Goal: Task Accomplishment & Management: Use online tool/utility

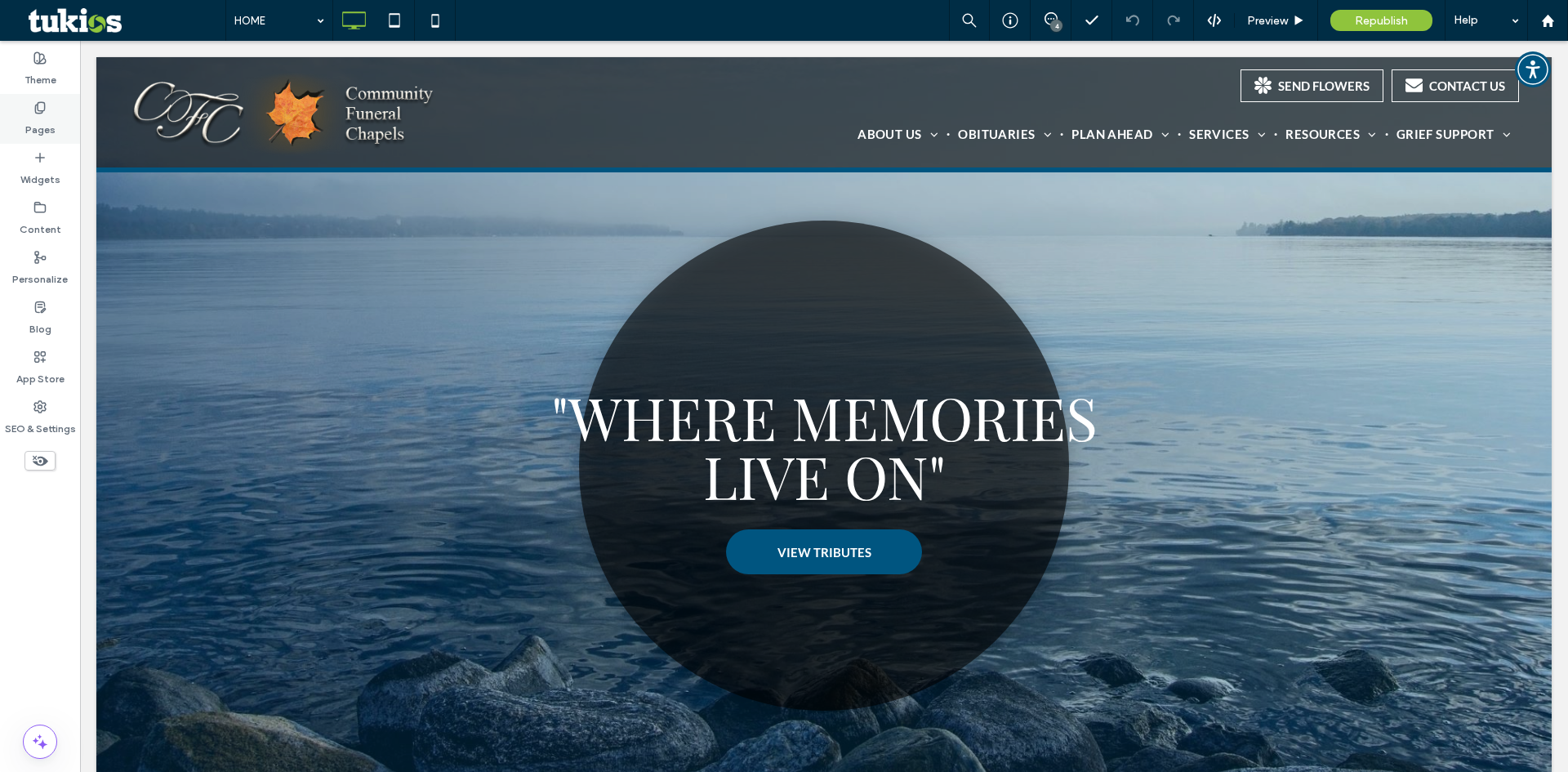
click at [57, 115] on div "Pages" at bounding box center [40, 118] width 80 height 50
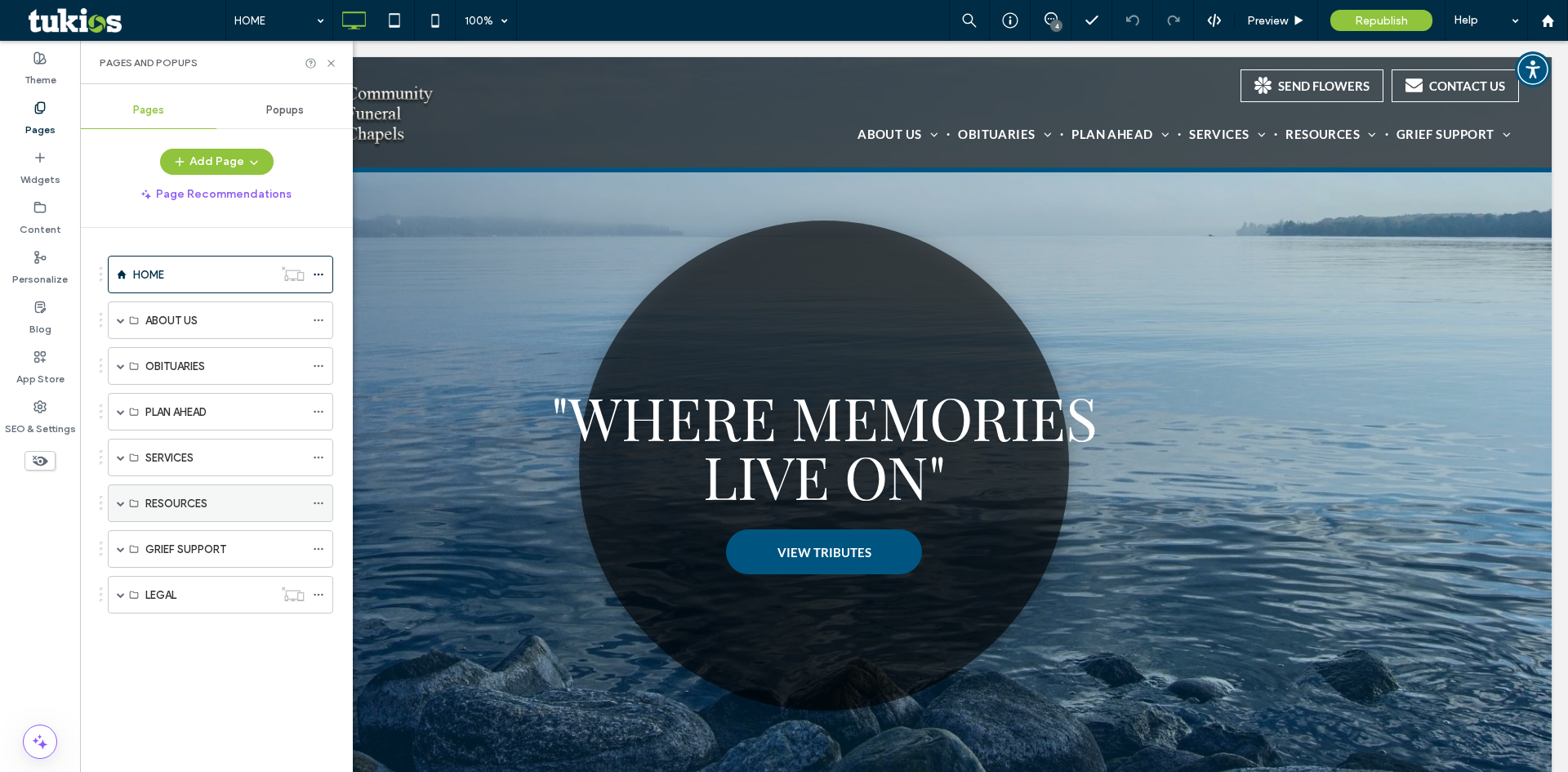
click at [118, 498] on span at bounding box center [120, 504] width 9 height 36
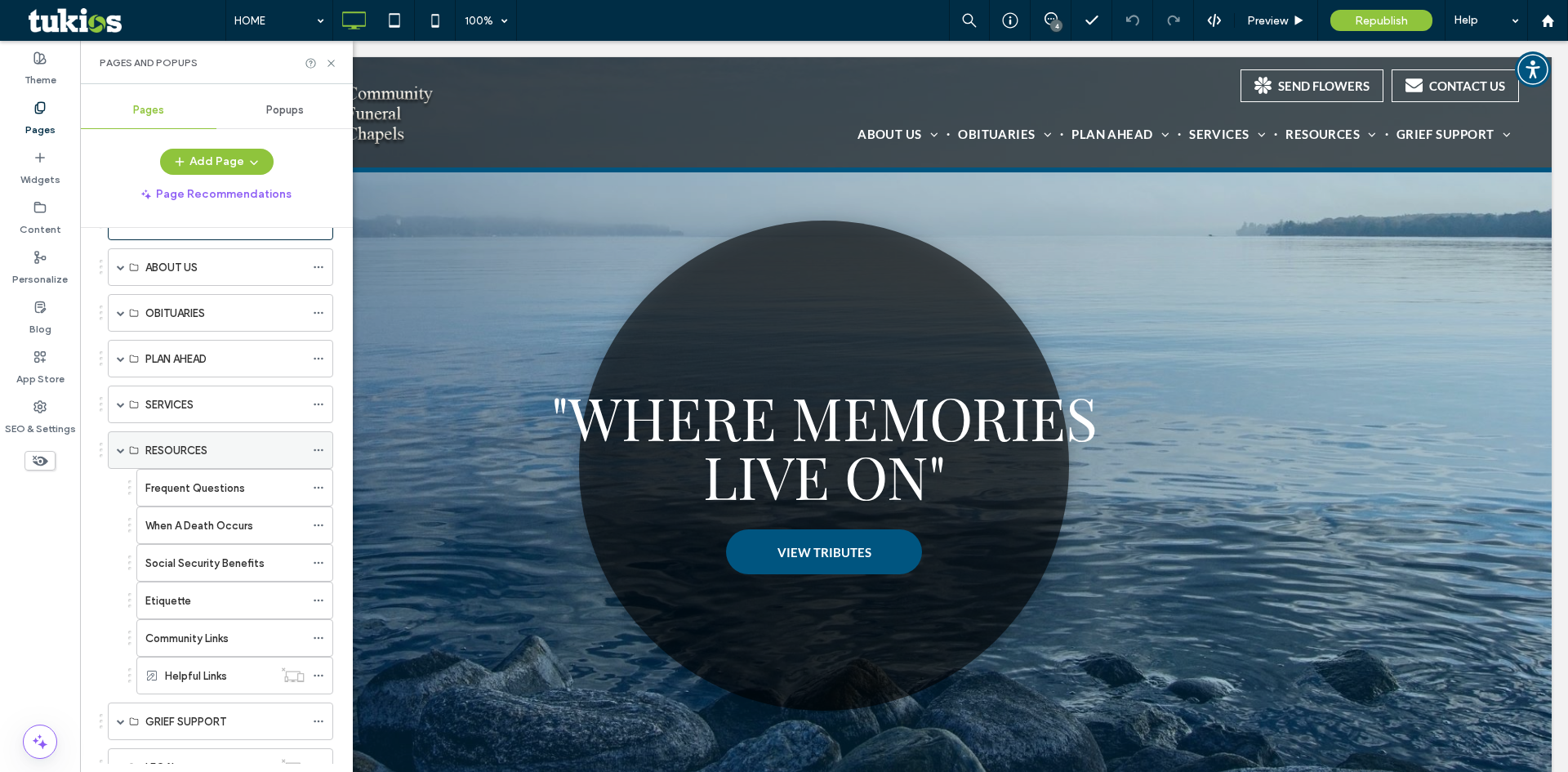
scroll to position [82, 0]
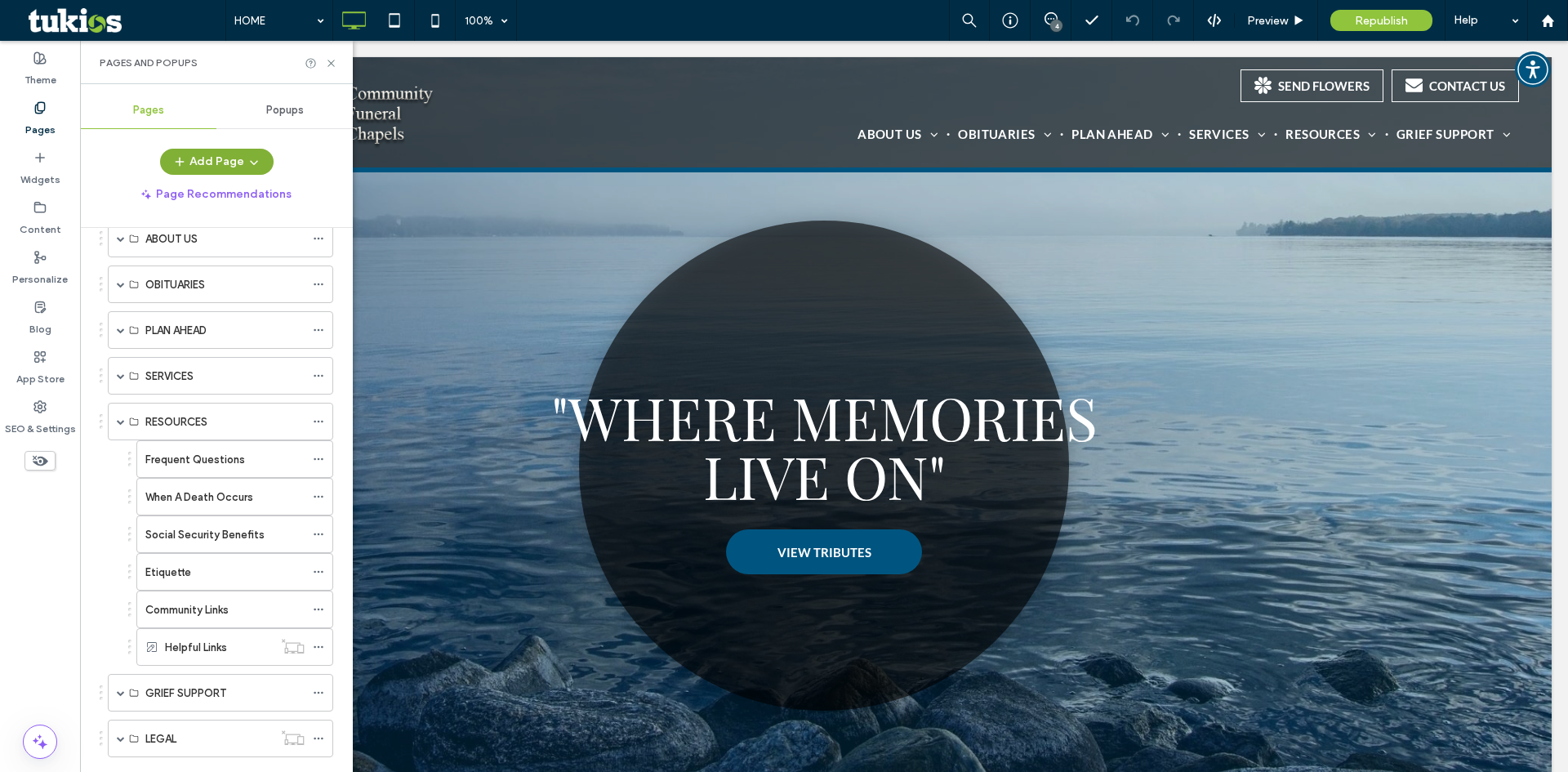
click at [244, 164] on span "button" at bounding box center [252, 162] width 16 height 25
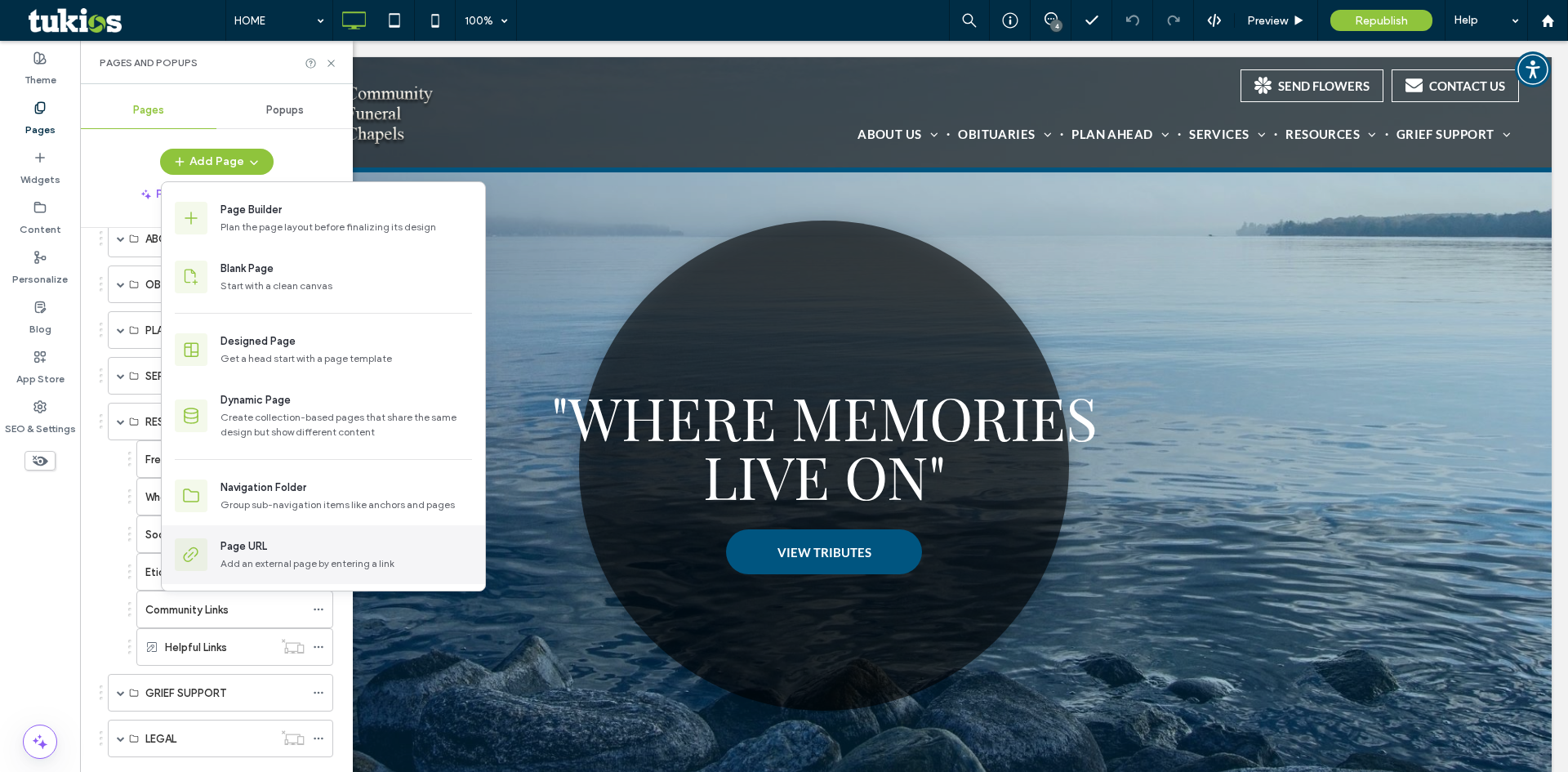
click at [225, 554] on div "Page URL" at bounding box center [243, 546] width 47 height 16
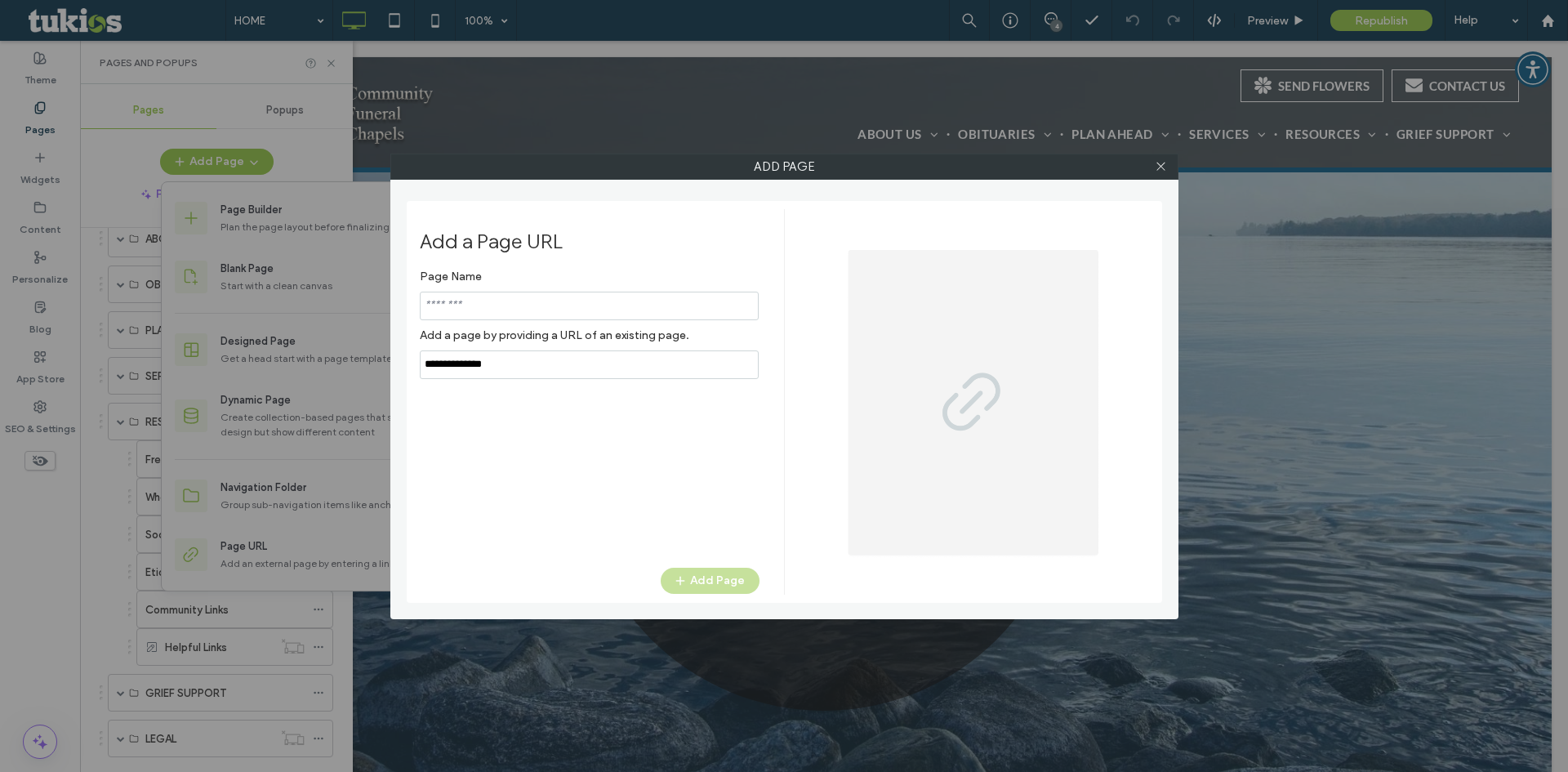
click at [526, 302] on input "notEmpty" at bounding box center [588, 306] width 339 height 29
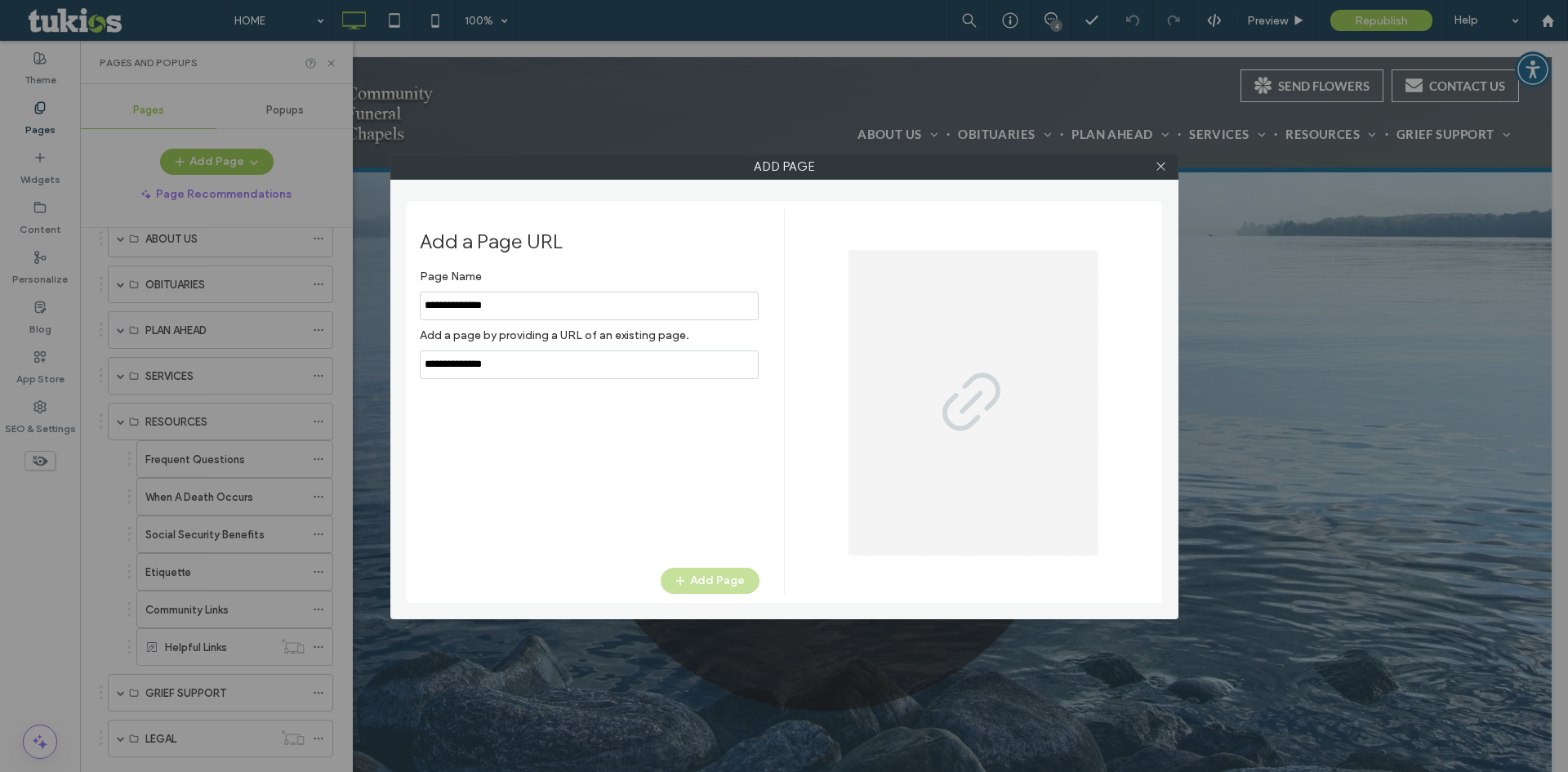
type input "**********"
drag, startPoint x: 526, startPoint y: 362, endPoint x: 289, endPoint y: 344, distance: 237.7
click at [289, 344] on div "Add Page Add a Page URL Page Name Add a page by providing a URL of an existing …" at bounding box center [784, 386] width 1568 height 772
paste input "**********"
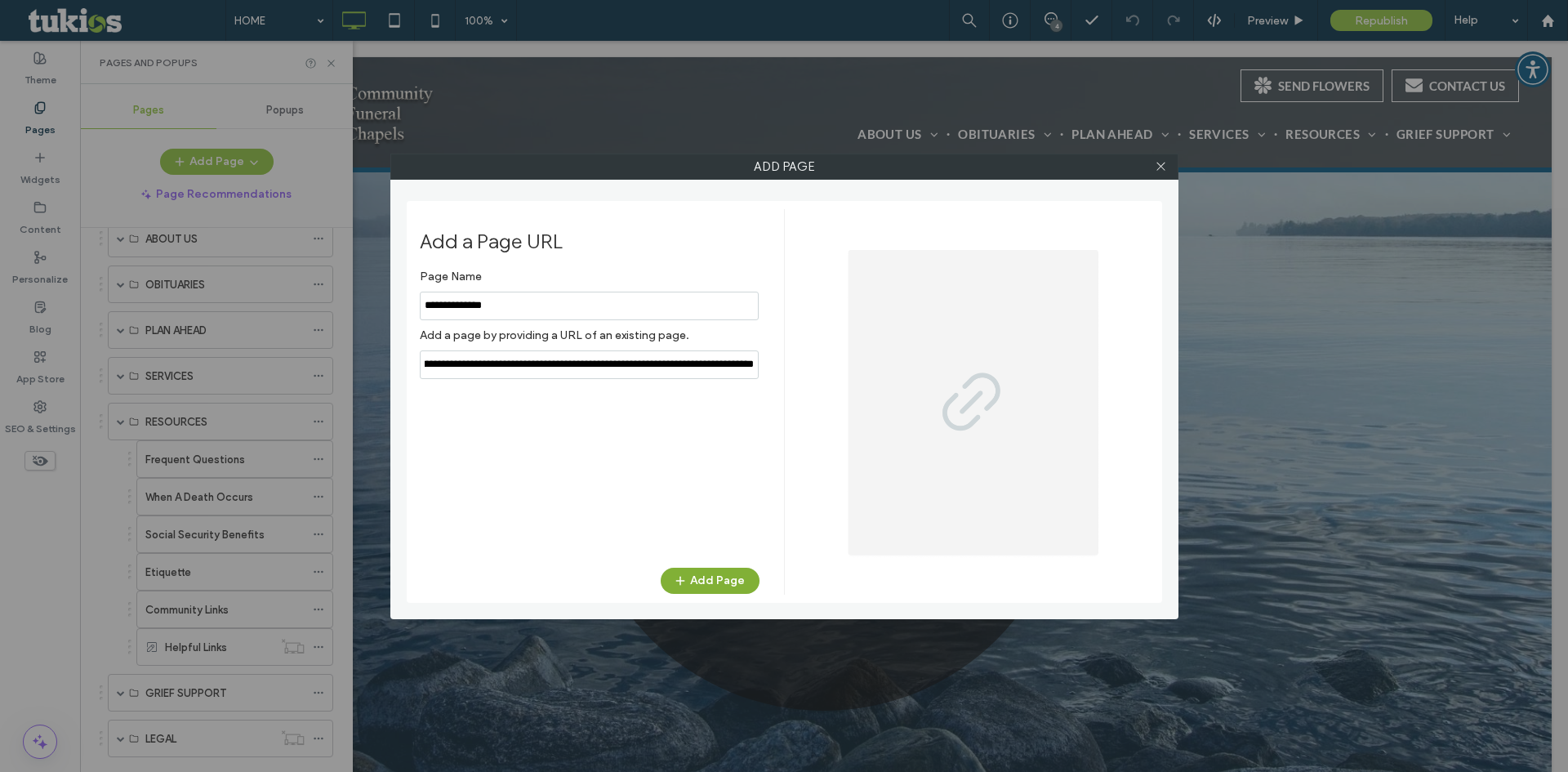
type input "**********"
click at [731, 576] on button "Add Page" at bounding box center [711, 580] width 99 height 26
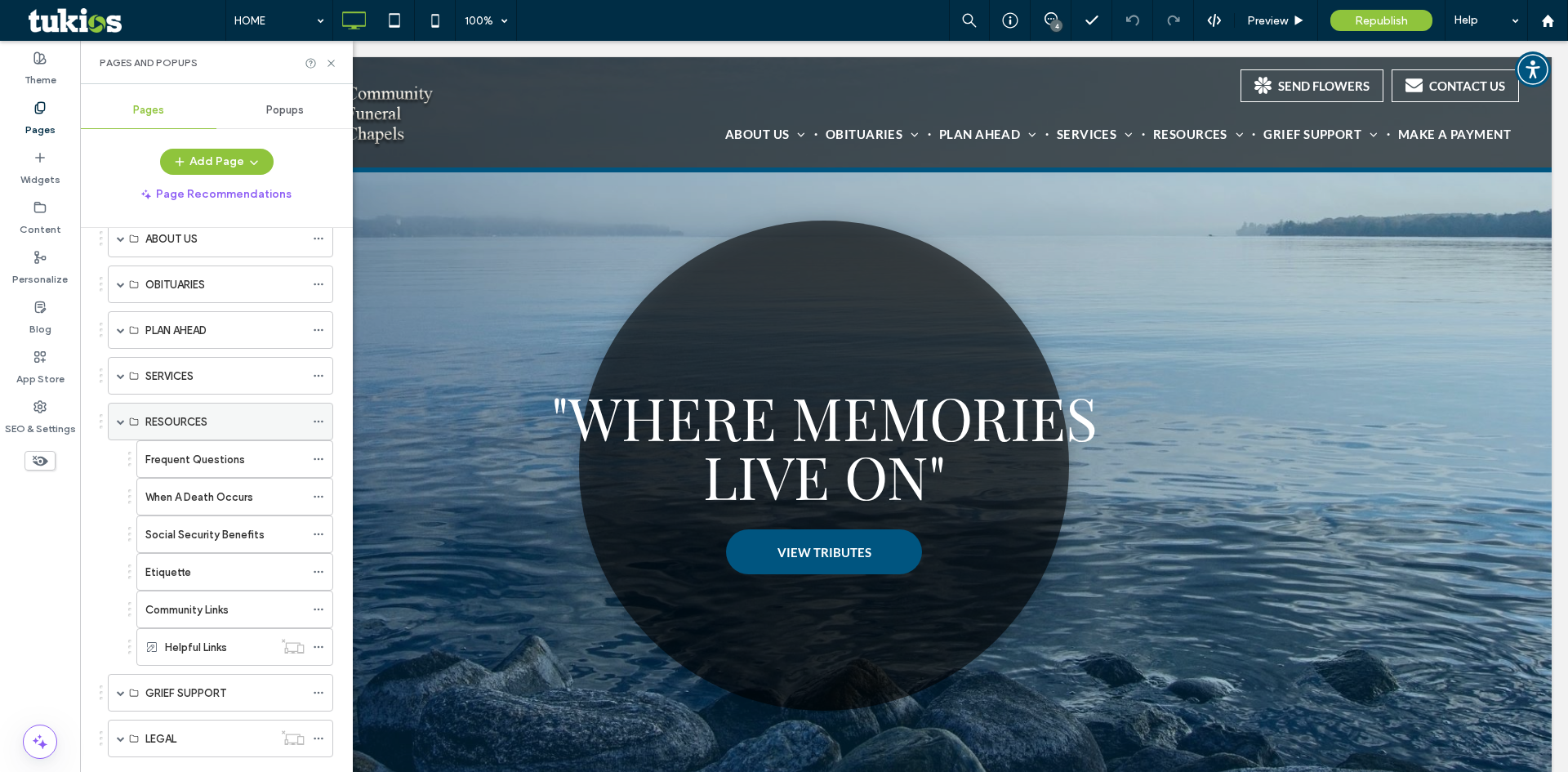
click at [116, 420] on span at bounding box center [120, 422] width 9 height 9
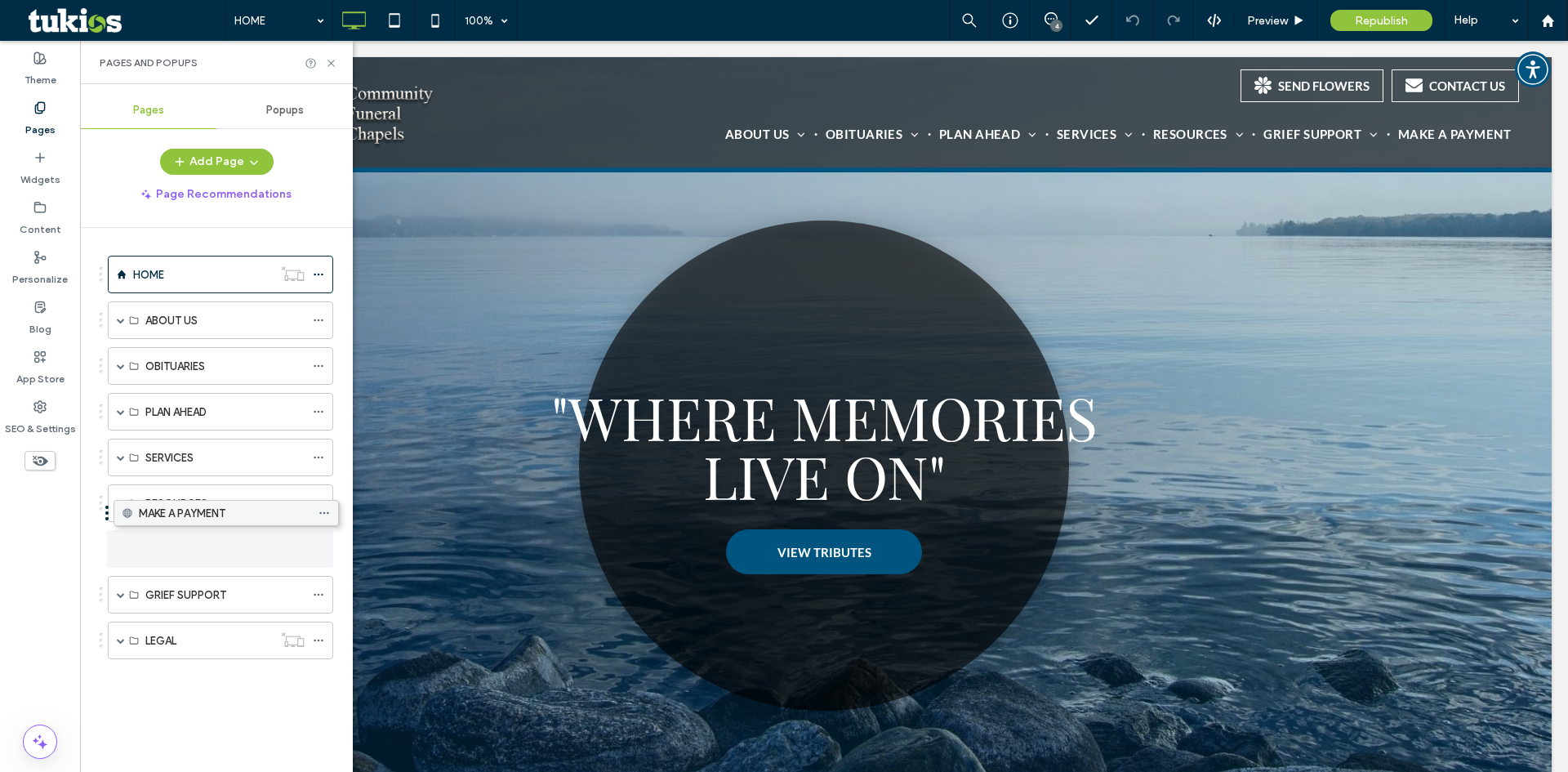
drag, startPoint x: 196, startPoint y: 643, endPoint x: 202, endPoint y: 521, distance: 122.1
click at [327, 64] on icon at bounding box center [331, 63] width 12 height 12
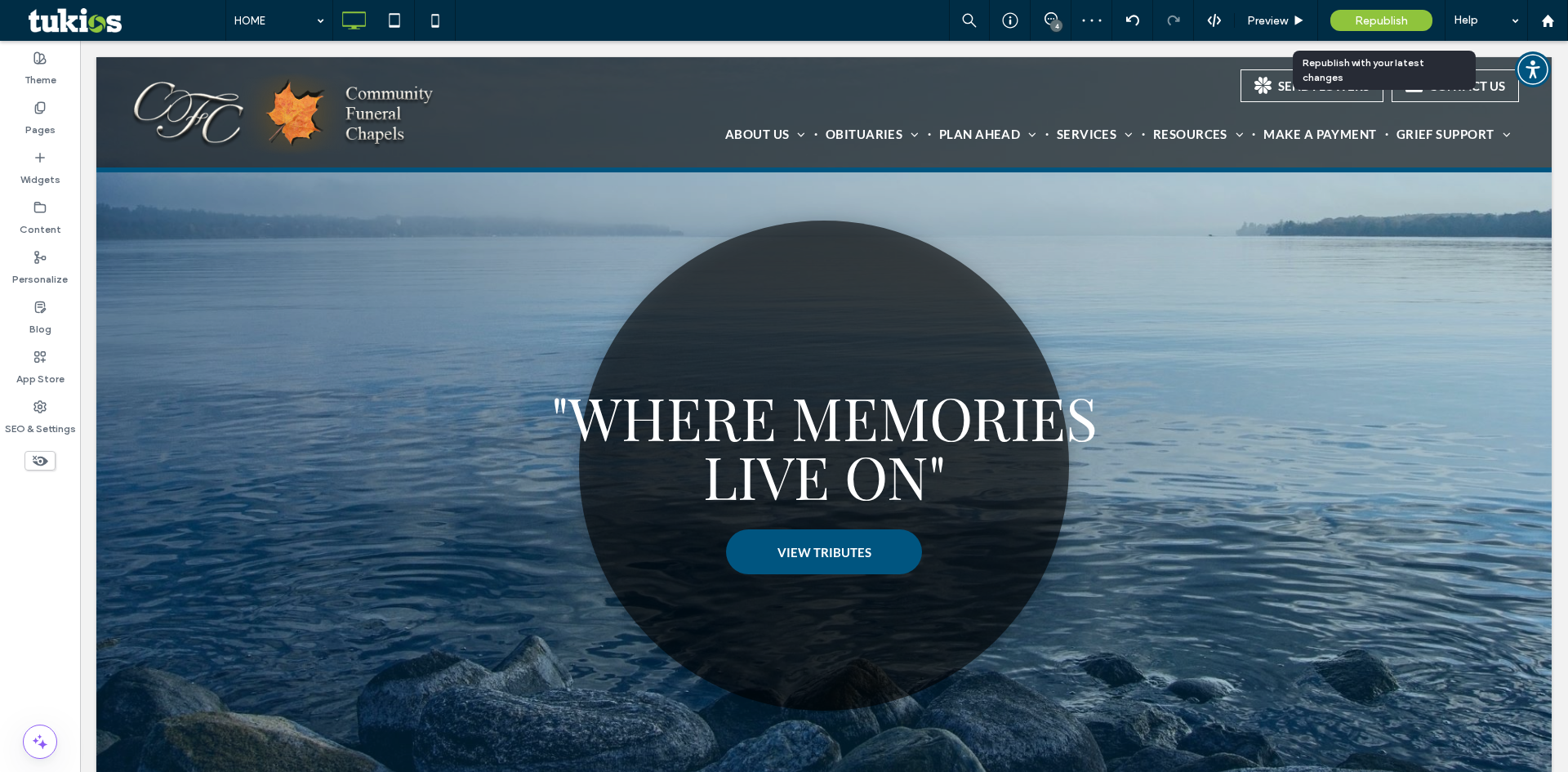
click at [1416, 16] on div "Republish" at bounding box center [1381, 20] width 102 height 21
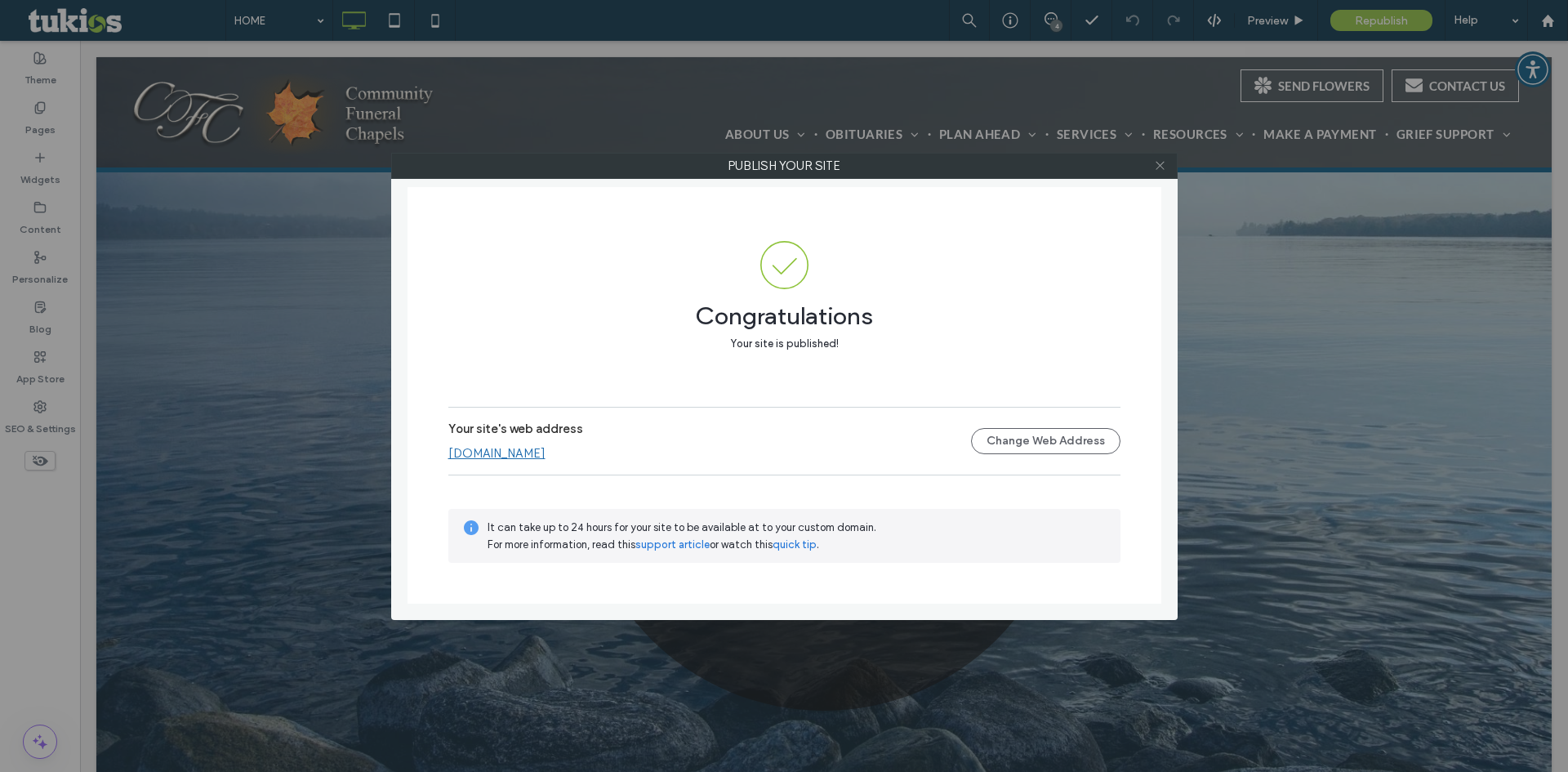
click at [1157, 167] on icon at bounding box center [1160, 165] width 12 height 12
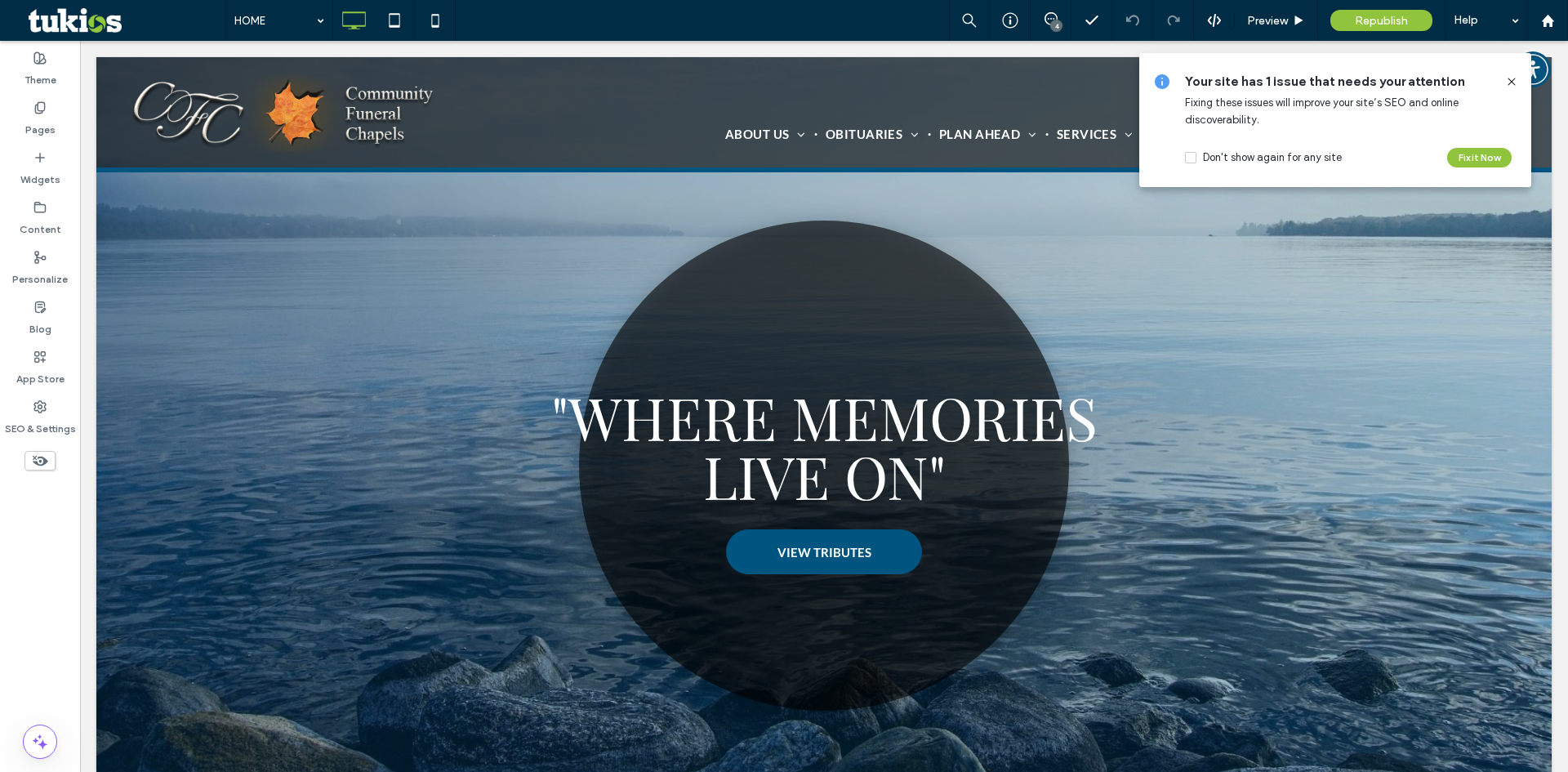
drag, startPoint x: 1511, startPoint y: 81, endPoint x: 1431, endPoint y: 51, distance: 85.4
click at [1511, 81] on use at bounding box center [1512, 81] width 8 height 8
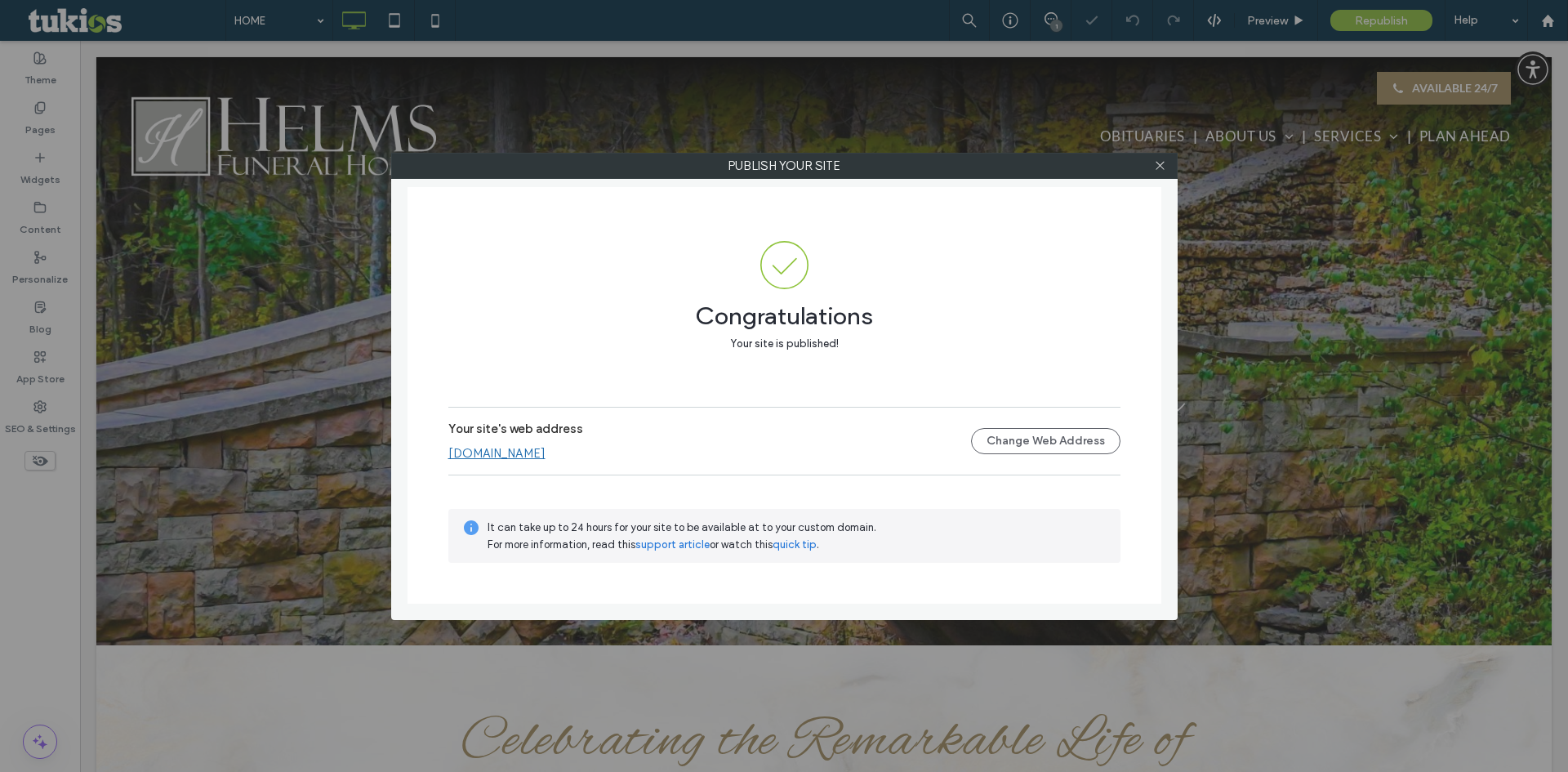
click at [523, 455] on link "www.helmsfuneralhomes.com" at bounding box center [497, 453] width 97 height 14
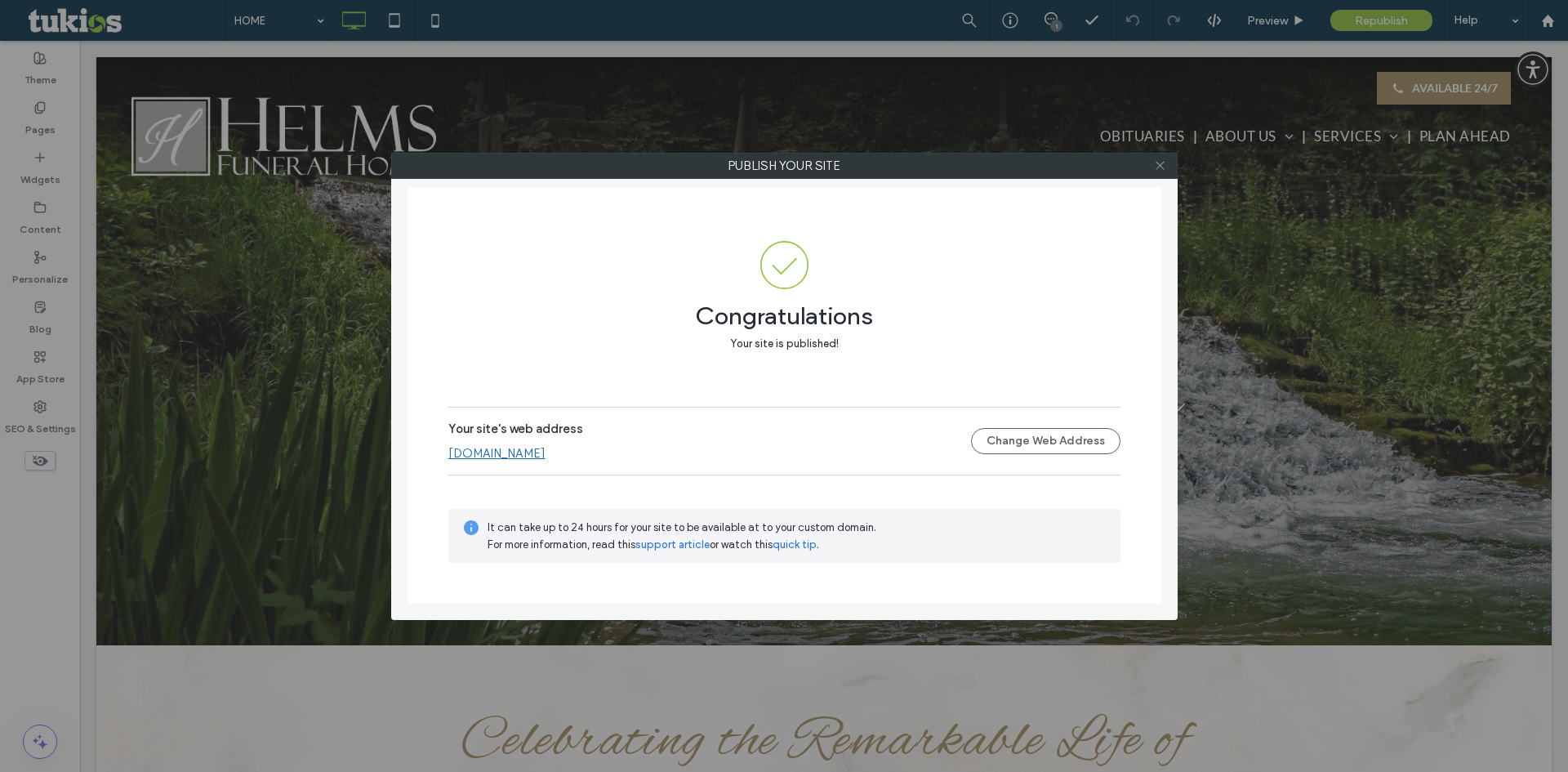
click at [1163, 164] on icon at bounding box center [1160, 165] width 12 height 12
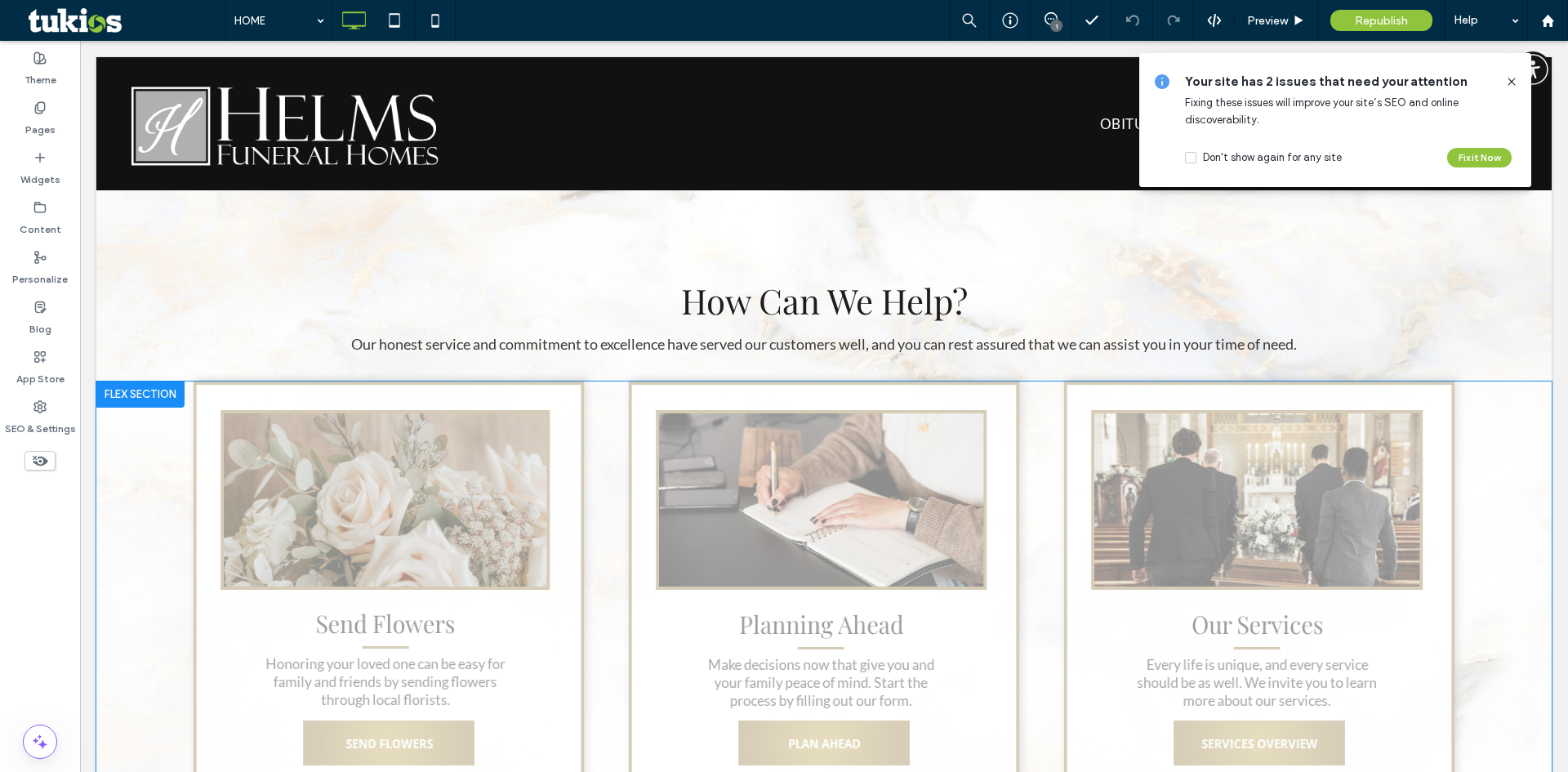
scroll to position [2534, 0]
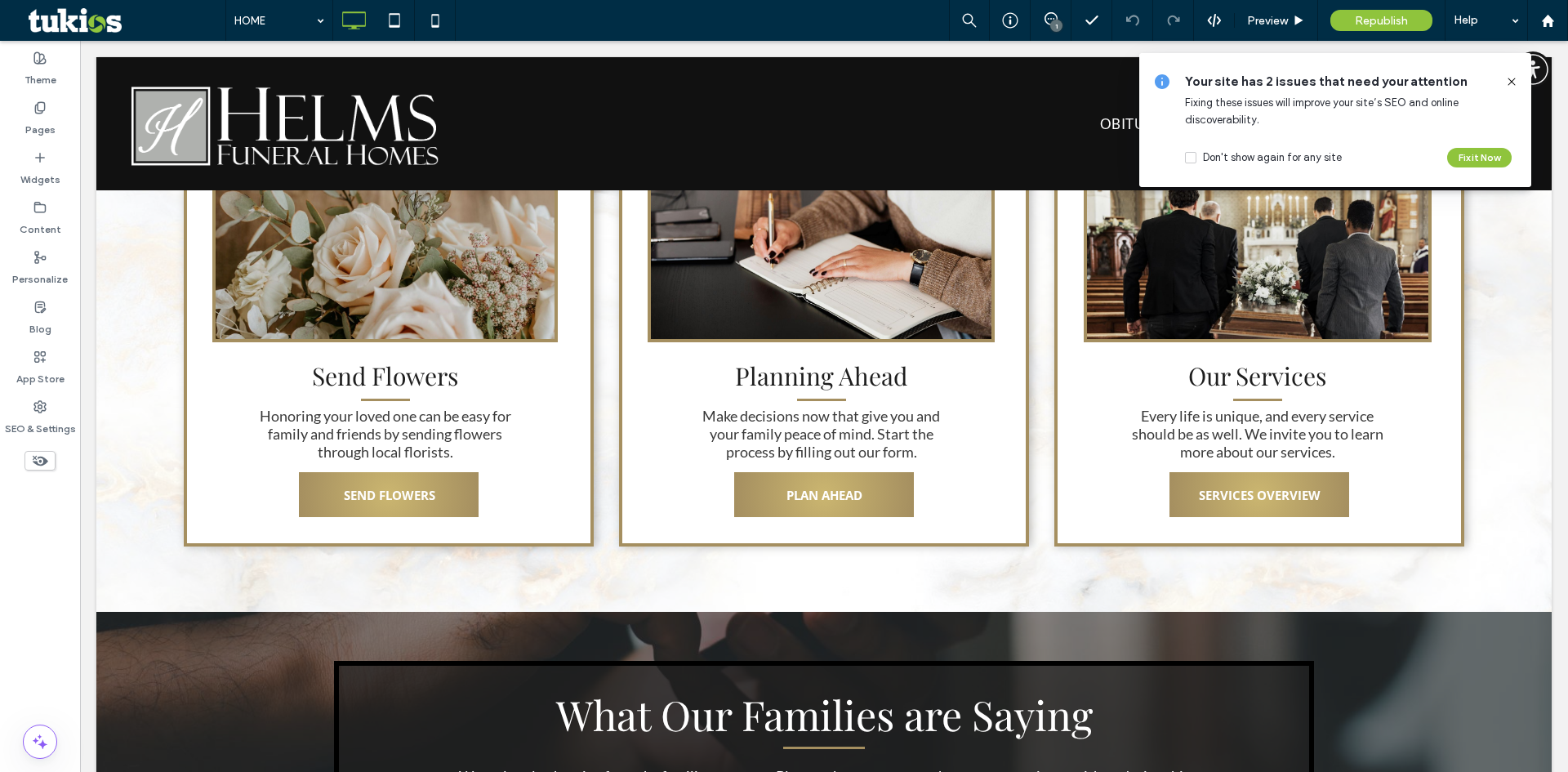
click at [1508, 73] on span at bounding box center [1512, 81] width 13 height 18
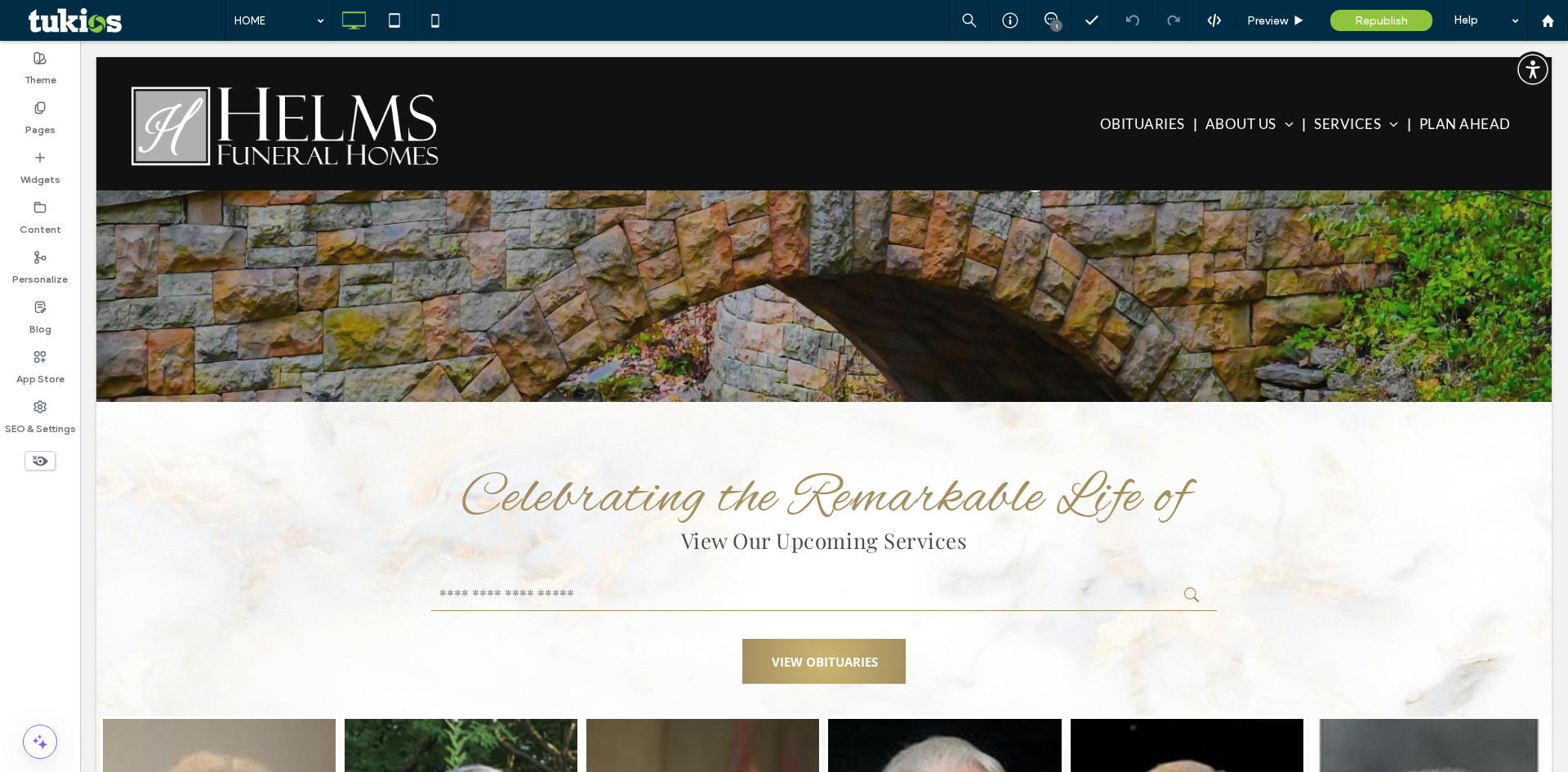
scroll to position [0, 0]
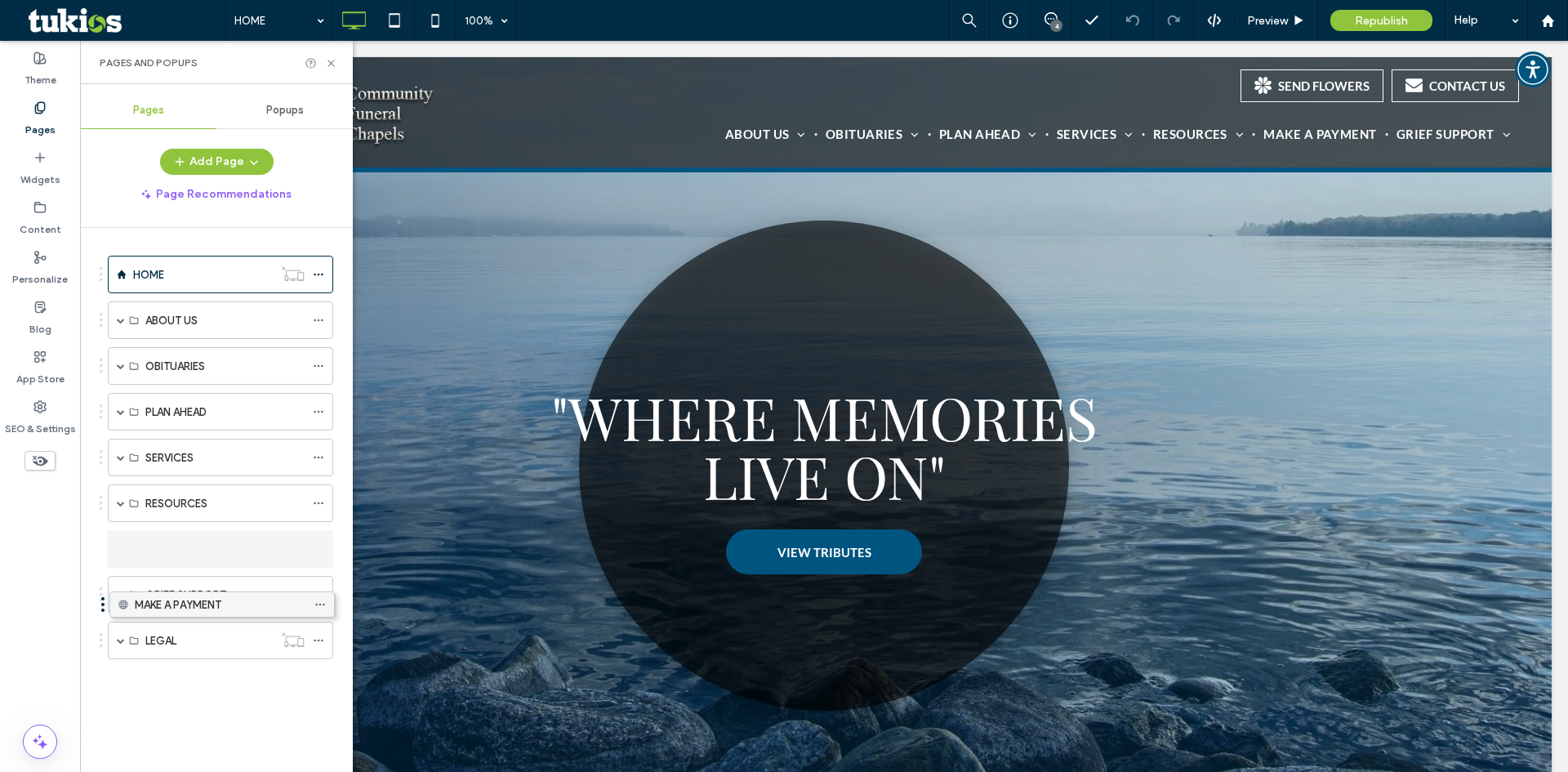
drag, startPoint x: 186, startPoint y: 552, endPoint x: 188, endPoint y: 612, distance: 60.0
click at [328, 65] on icon at bounding box center [331, 63] width 12 height 12
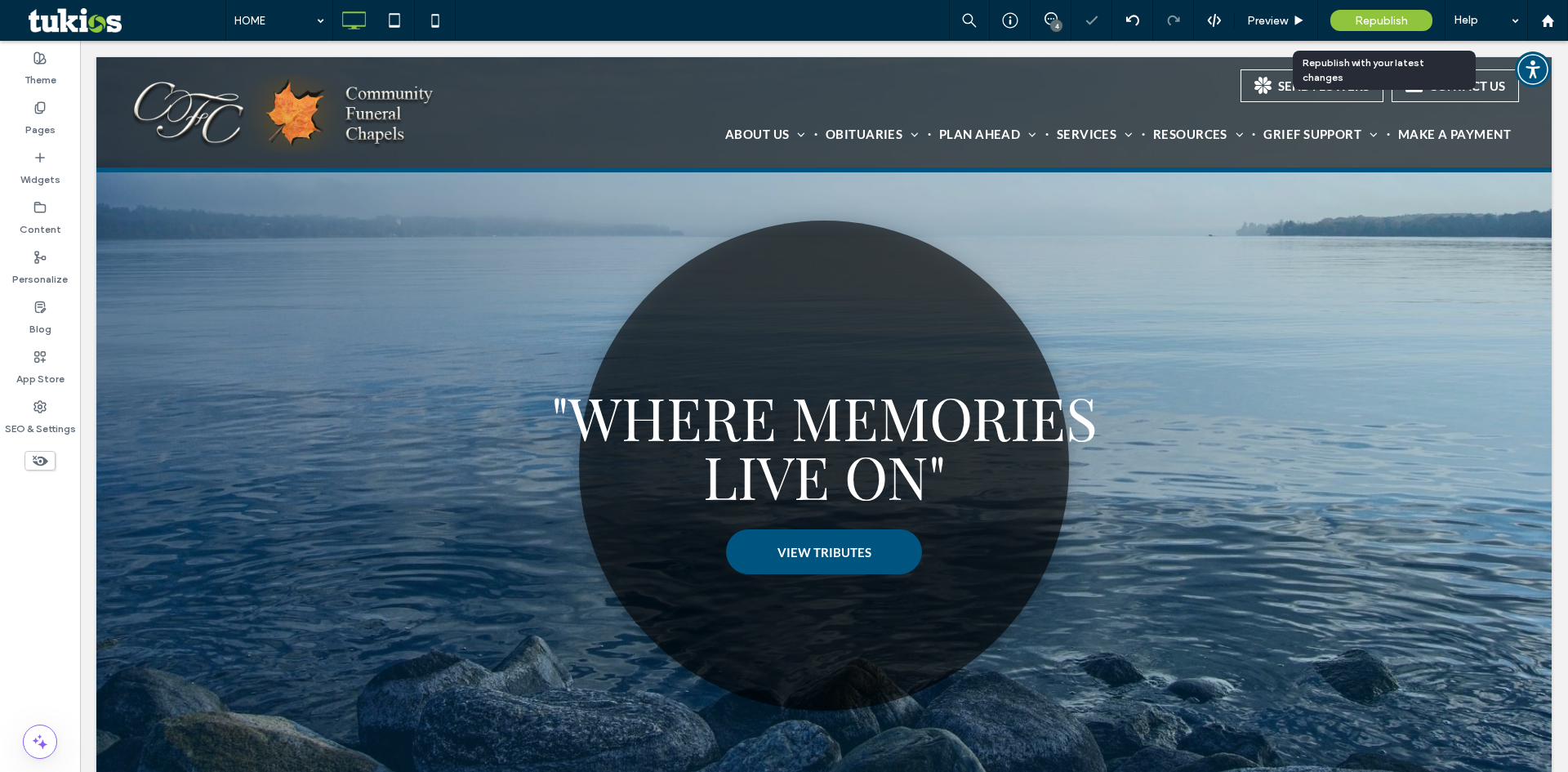
click at [1367, 20] on span "Republish" at bounding box center [1382, 21] width 53 height 14
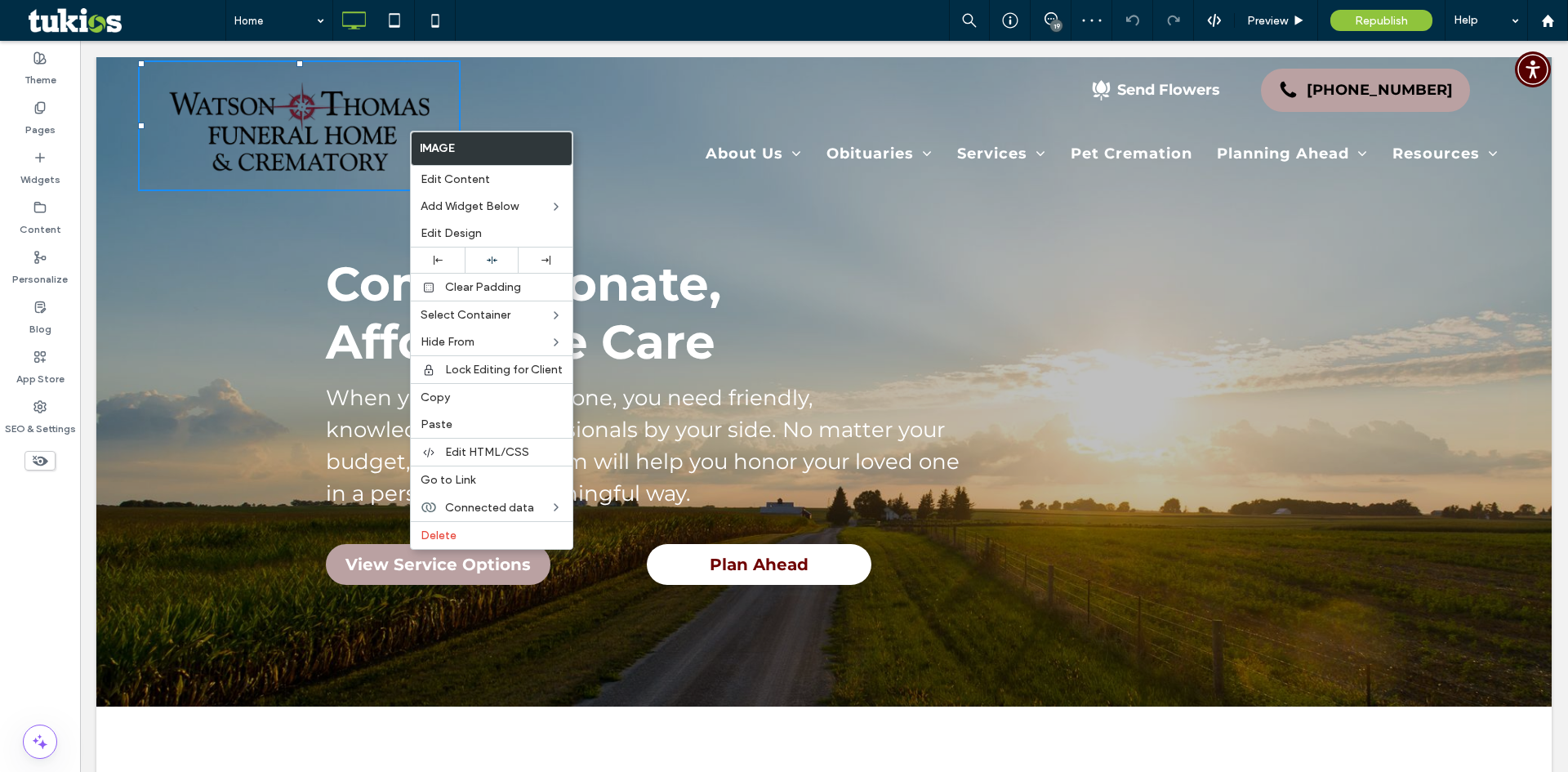
click at [514, 22] on div "Home 19 Preview Republish Help" at bounding box center [897, 20] width 1343 height 41
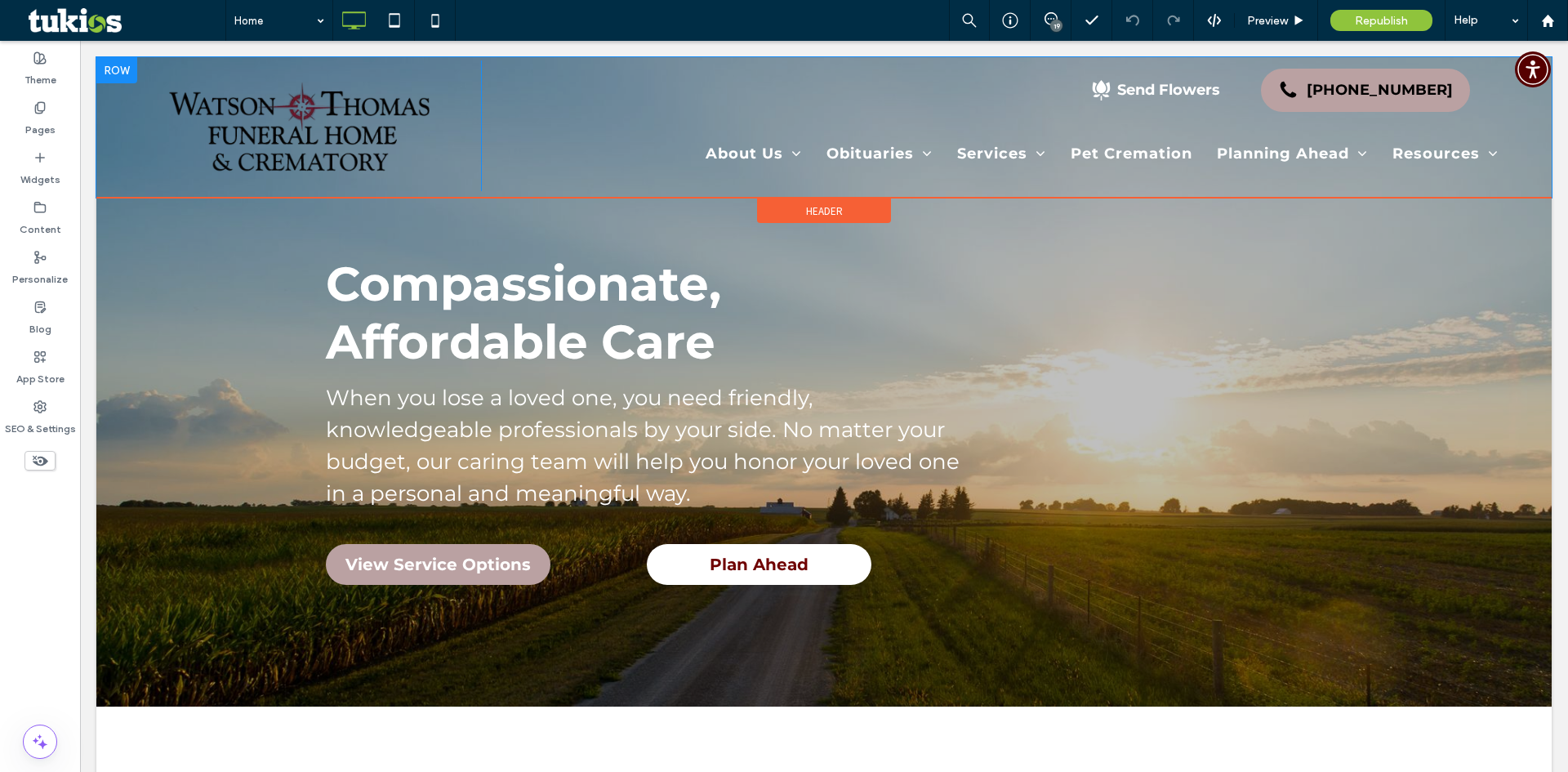
click at [115, 70] on div at bounding box center [116, 70] width 41 height 26
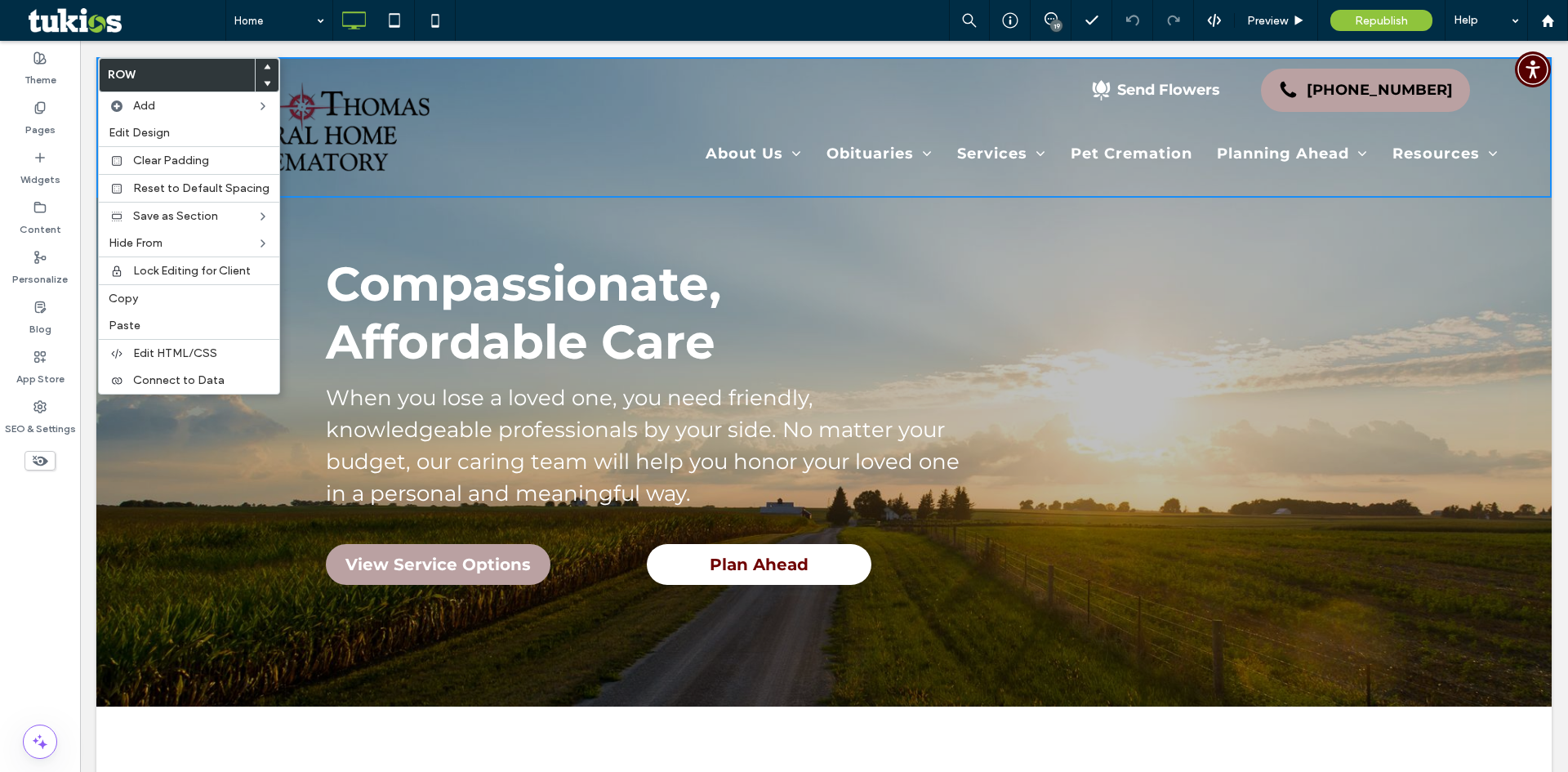
click at [629, 17] on div "Home 19 Preview Republish Help" at bounding box center [897, 20] width 1343 height 41
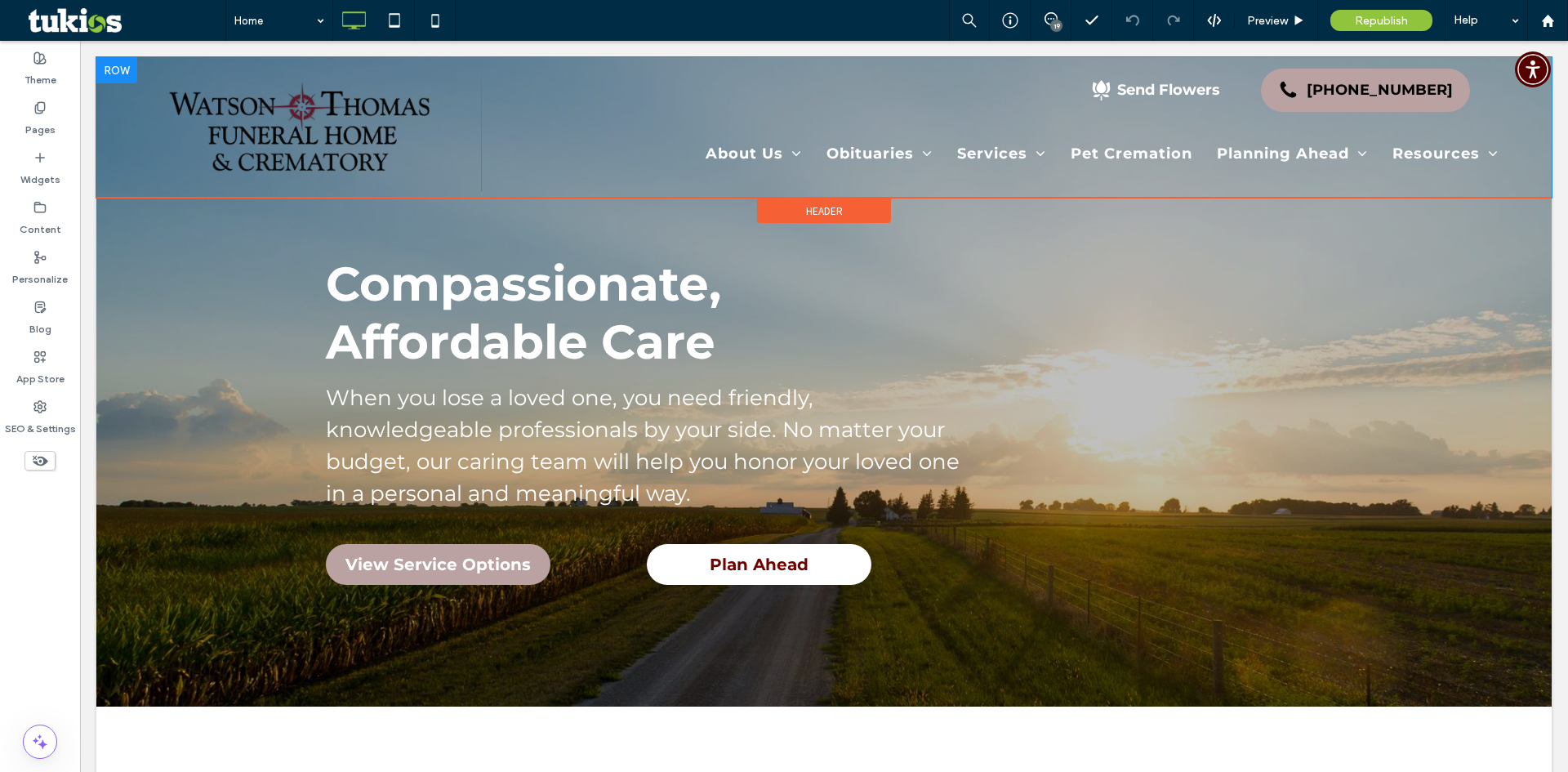
click at [464, 73] on div "Click To Paste" at bounding box center [309, 125] width 344 height 131
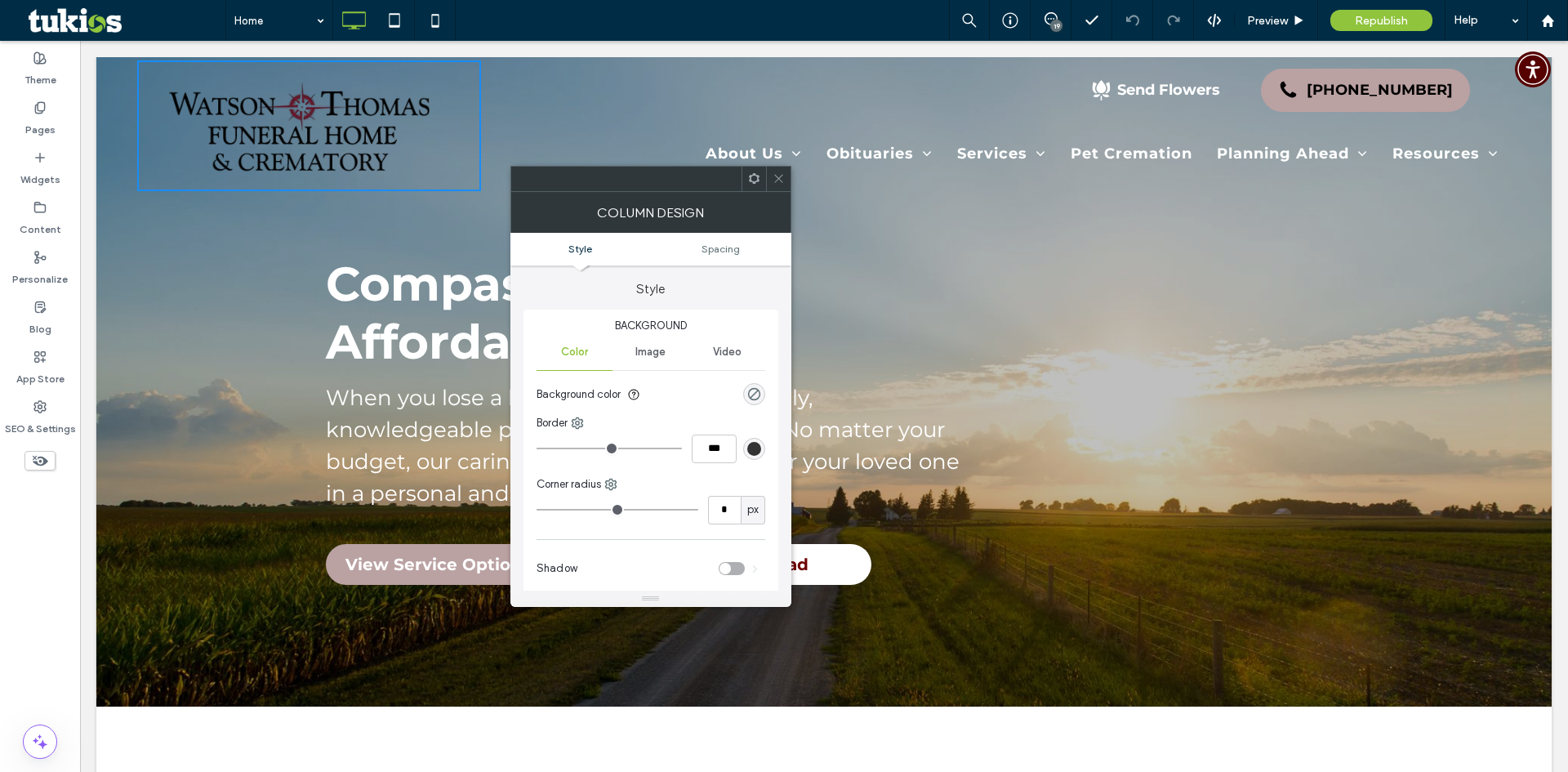
click at [781, 176] on icon at bounding box center [778, 178] width 12 height 12
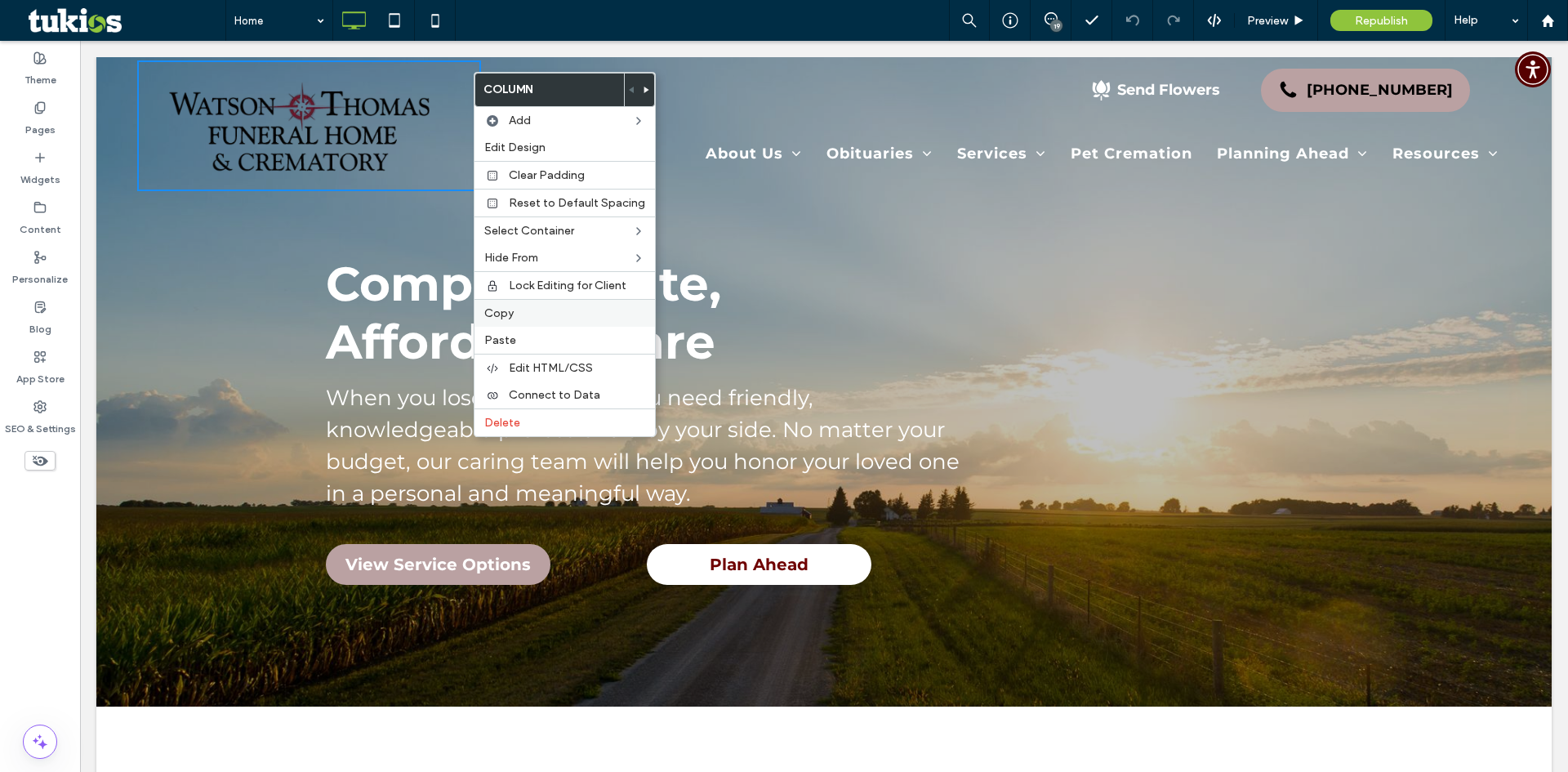
click at [564, 304] on div "Copy" at bounding box center [565, 312] width 180 height 28
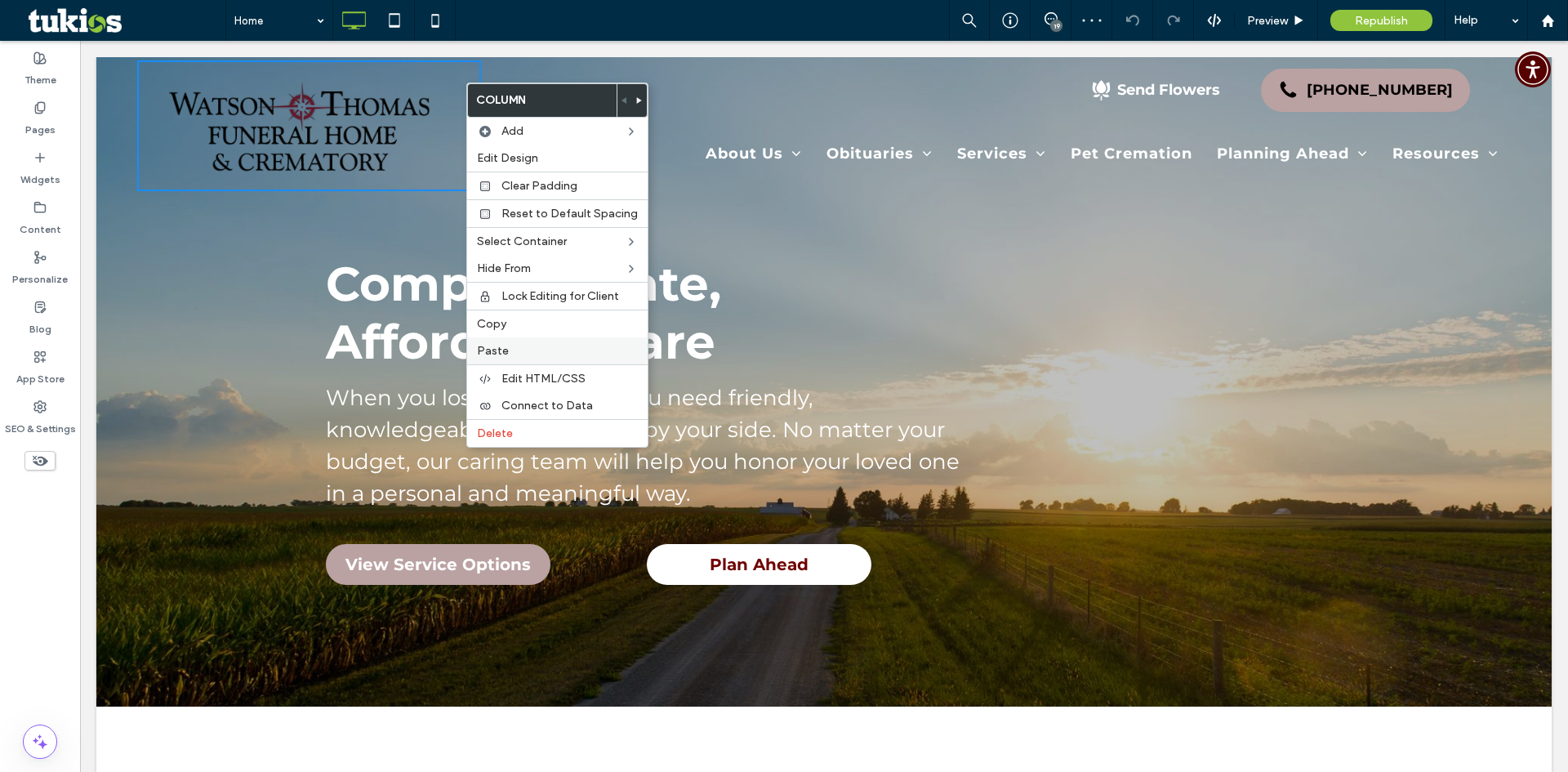
click at [529, 344] on div "Paste" at bounding box center [557, 351] width 180 height 27
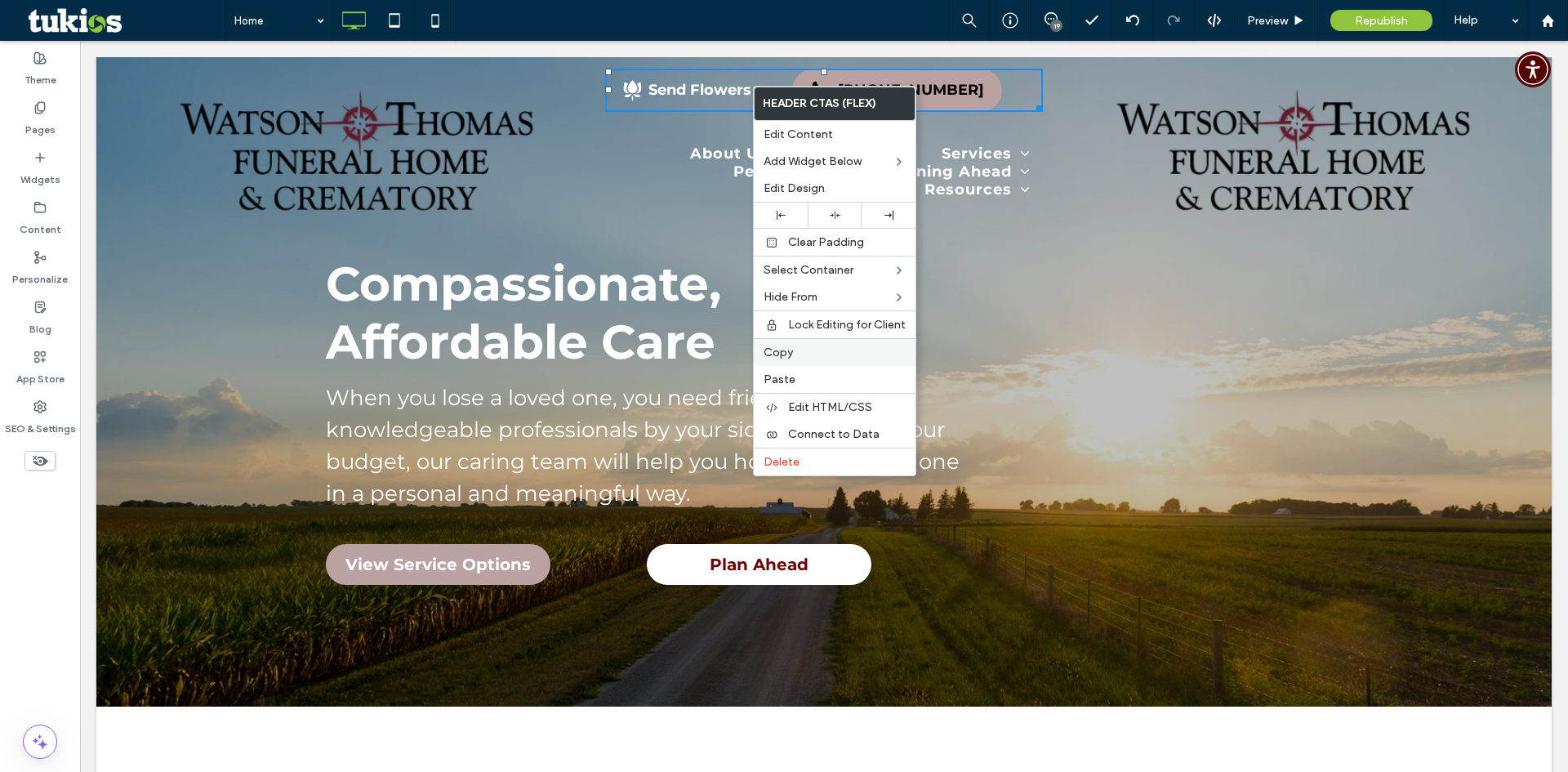
click at [805, 345] on label "Copy" at bounding box center [835, 352] width 142 height 14
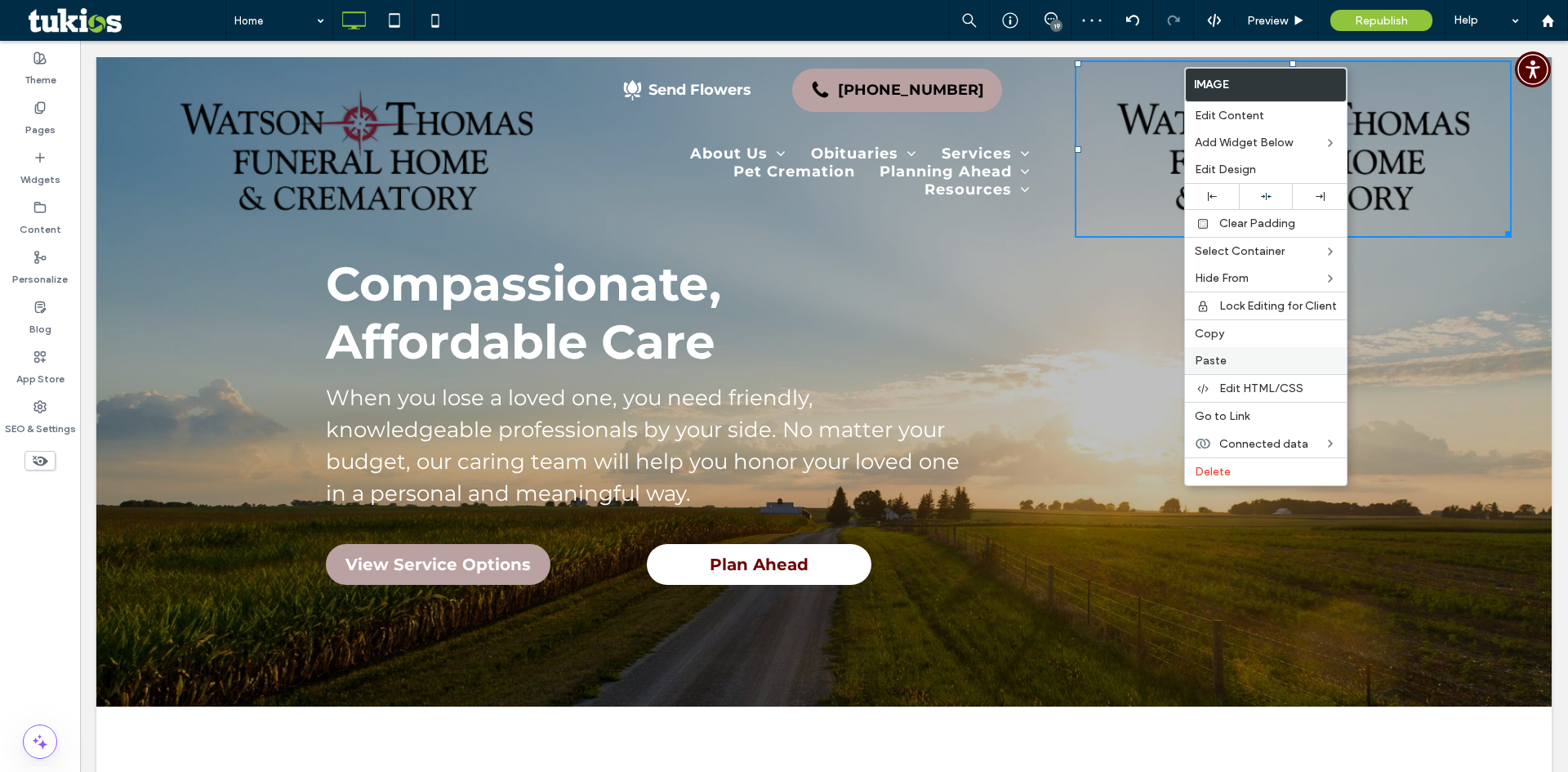
click at [1248, 361] on label "Paste" at bounding box center [1266, 361] width 142 height 14
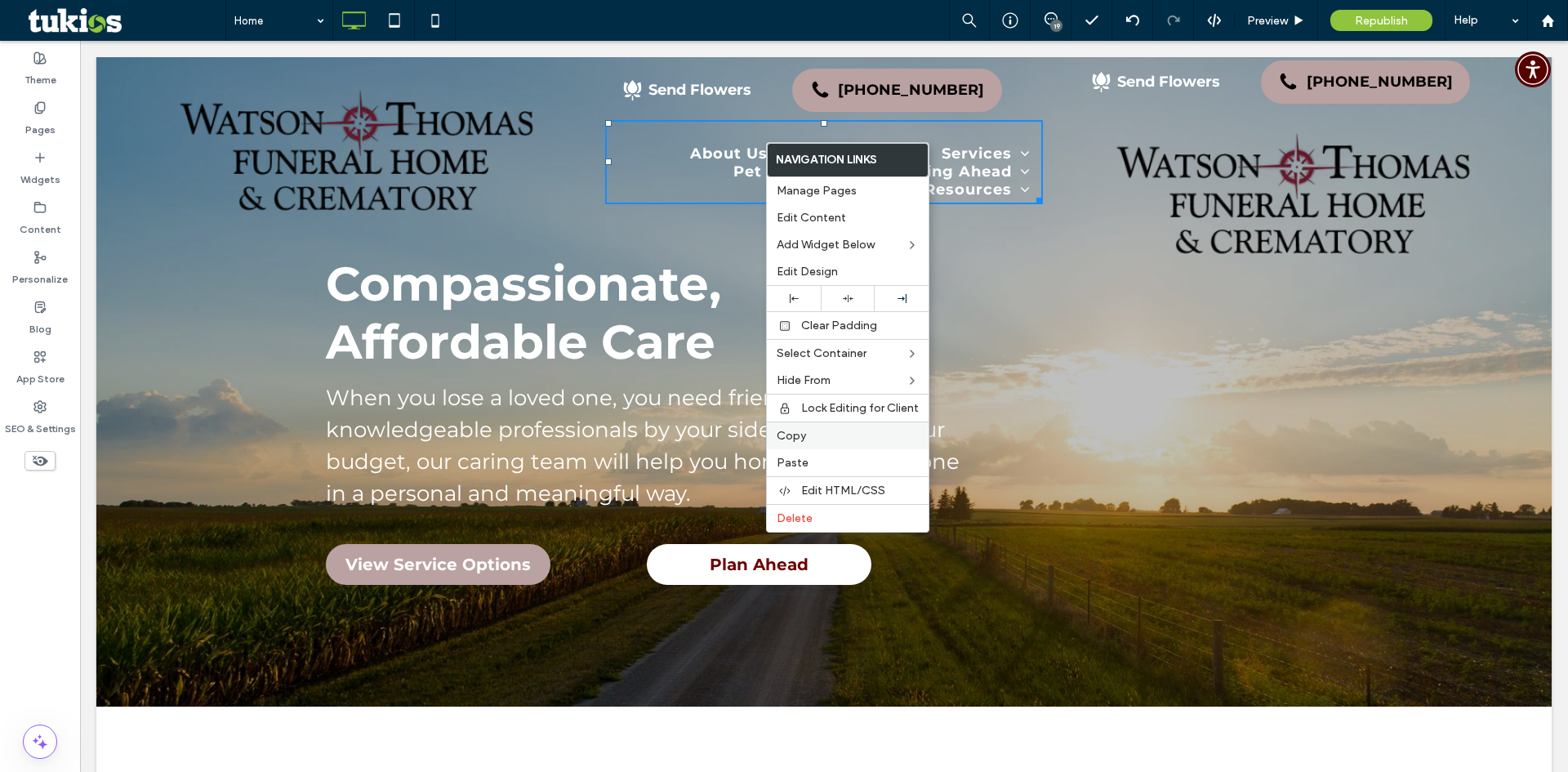
click at [816, 428] on div "Copy" at bounding box center [848, 435] width 162 height 28
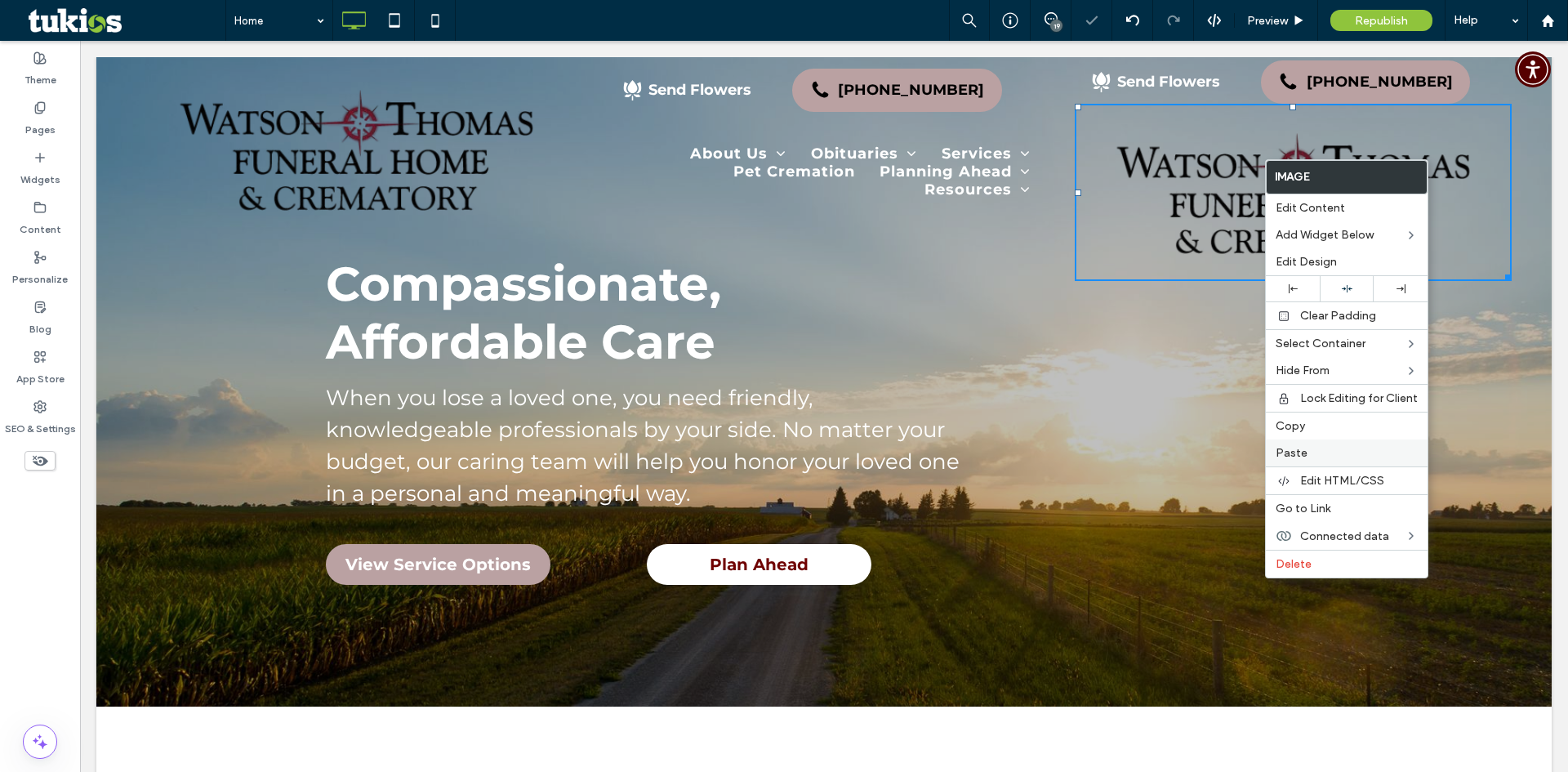
click at [1311, 447] on label "Paste" at bounding box center [1347, 453] width 142 height 14
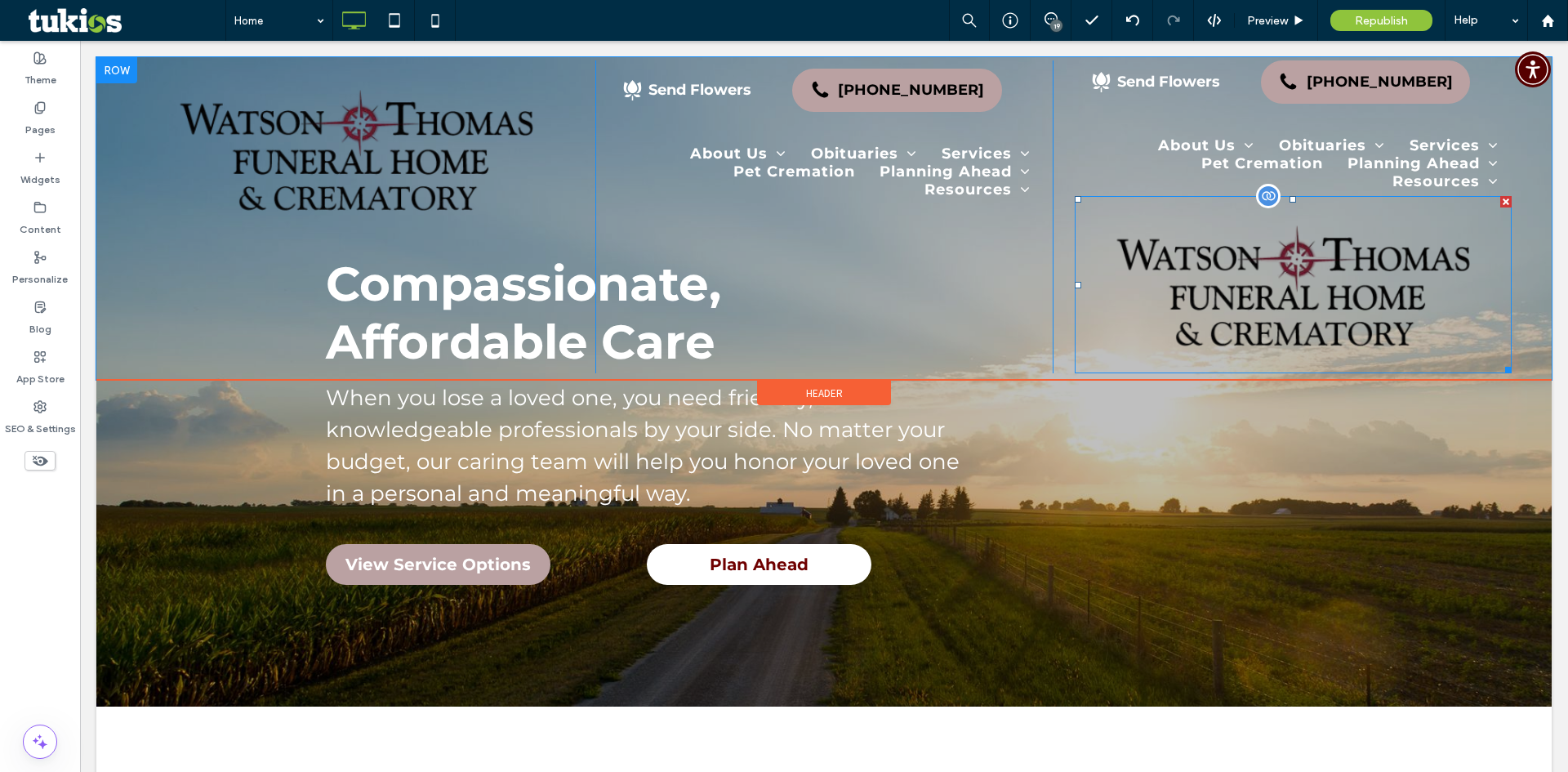
click at [1500, 202] on div at bounding box center [1506, 202] width 11 height 11
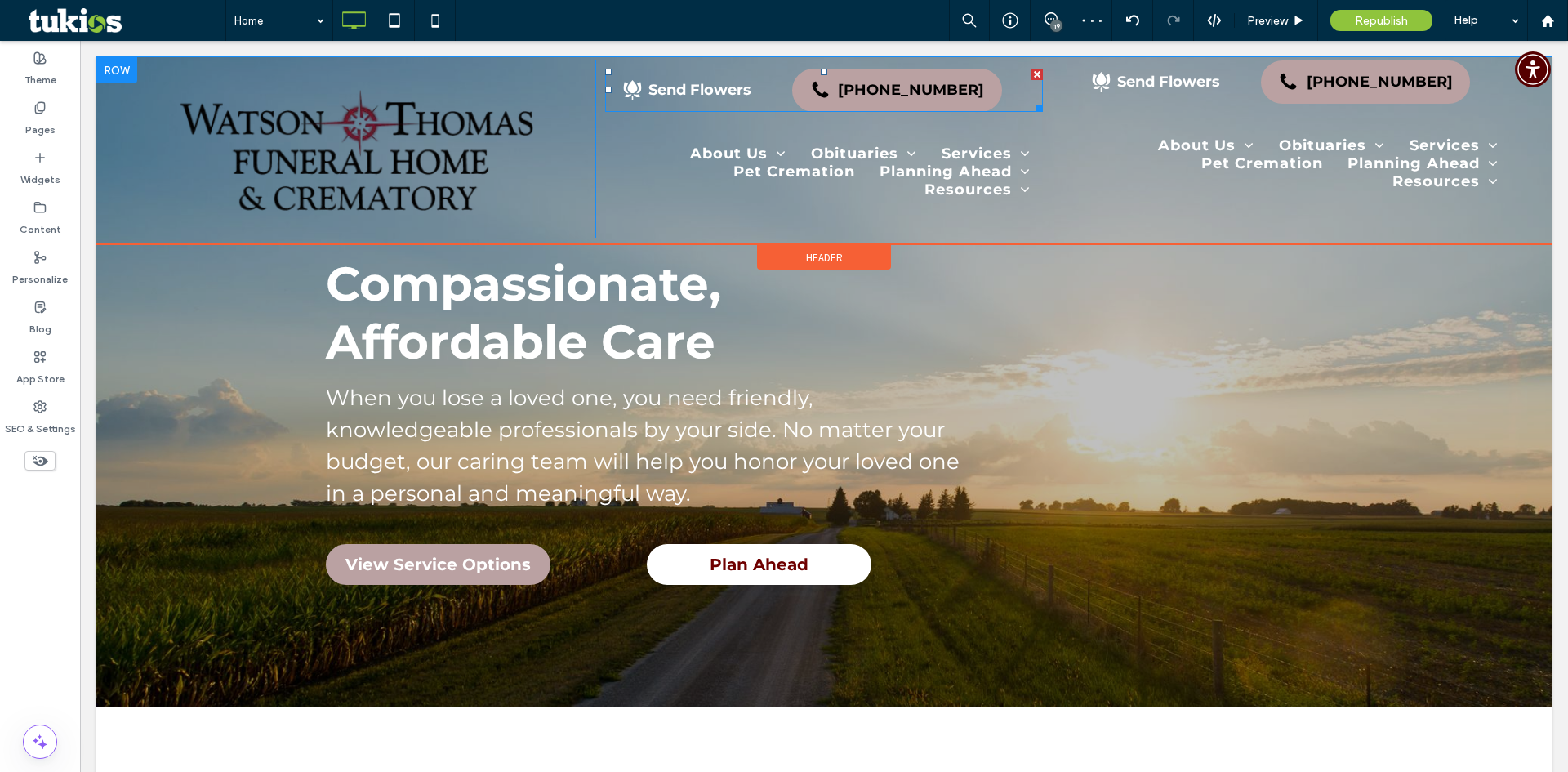
click at [1032, 75] on div at bounding box center [1038, 74] width 11 height 11
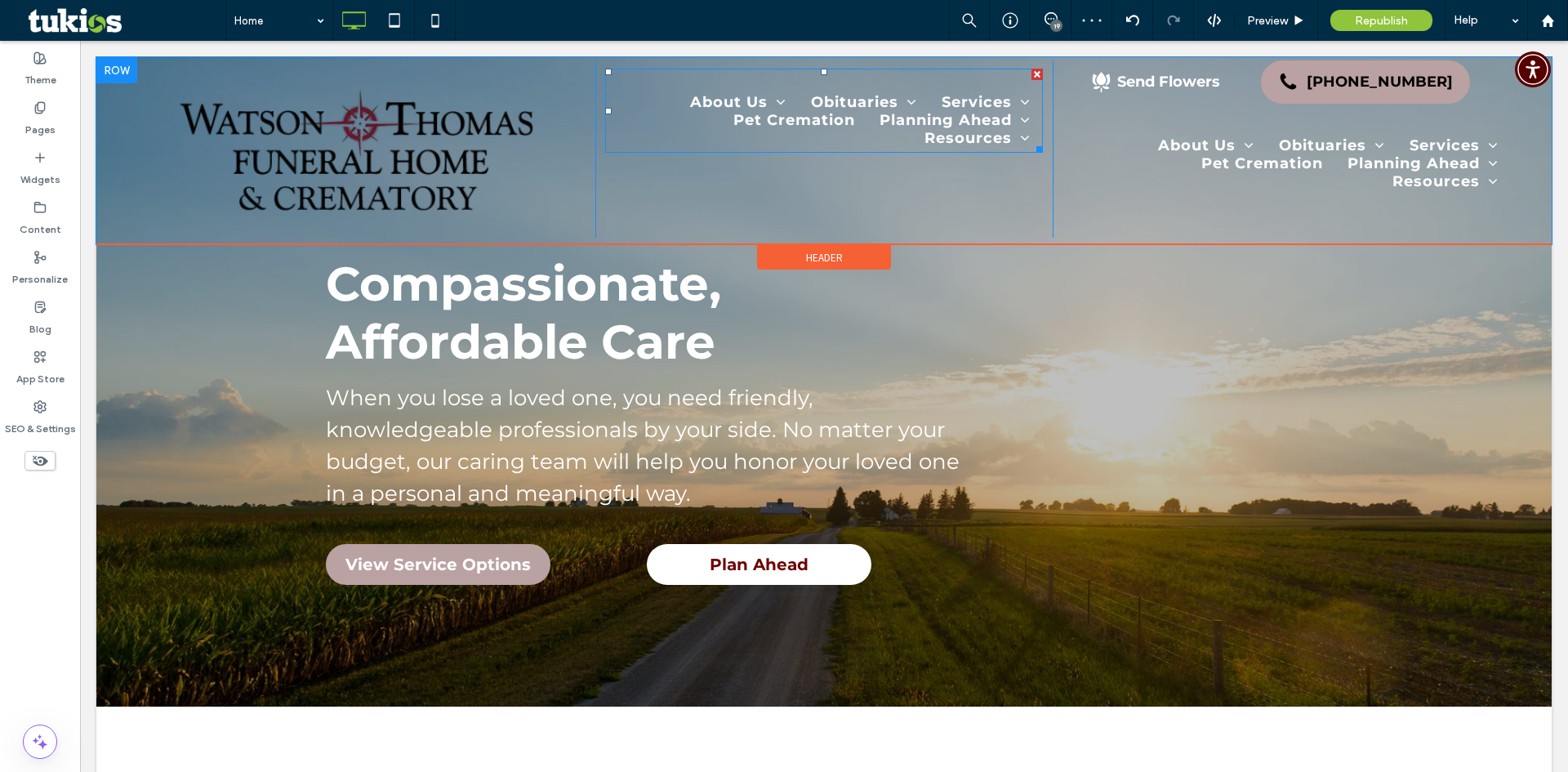
click at [1032, 77] on div at bounding box center [1038, 74] width 11 height 11
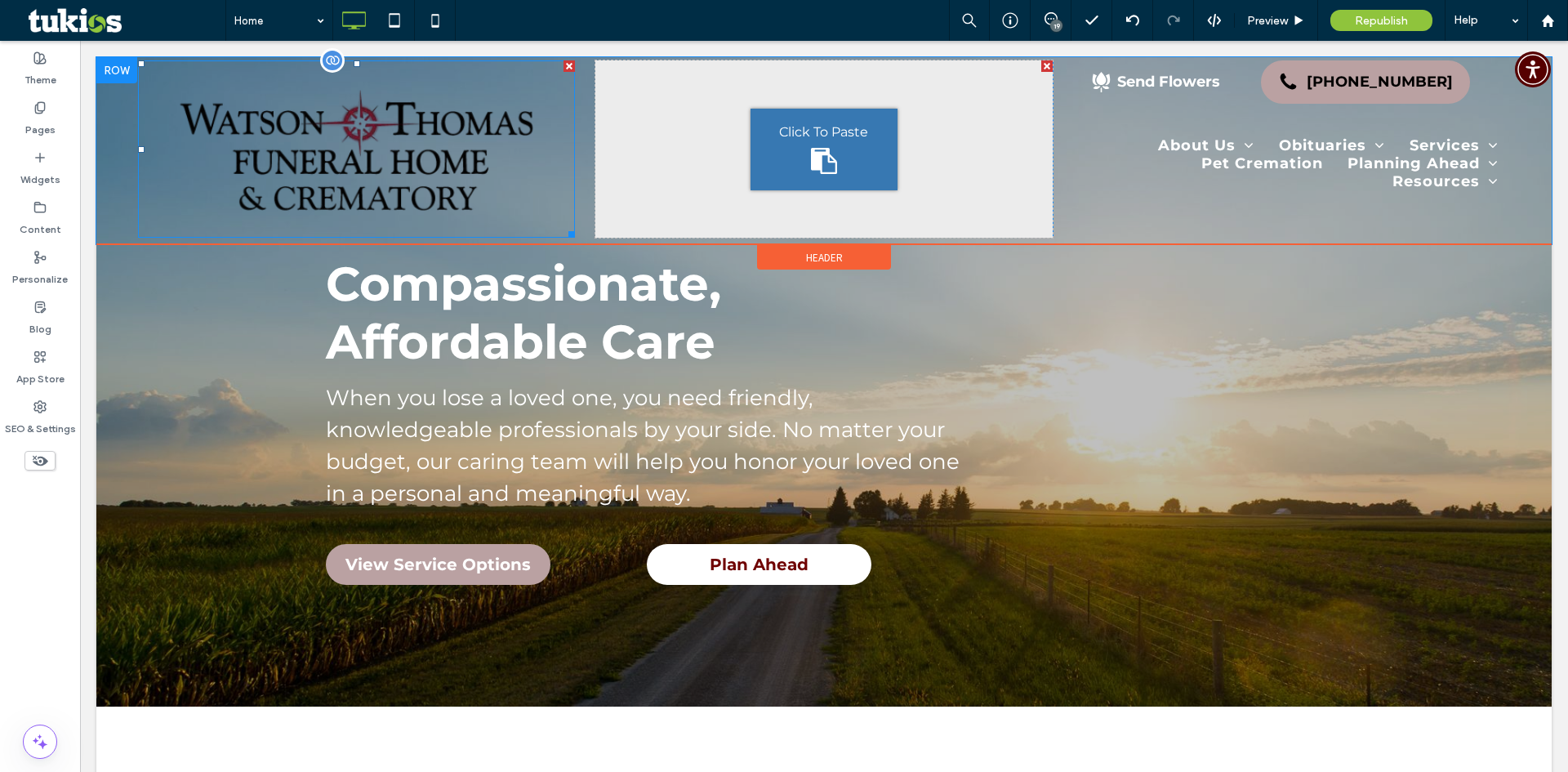
click at [316, 138] on img at bounding box center [357, 149] width 437 height 177
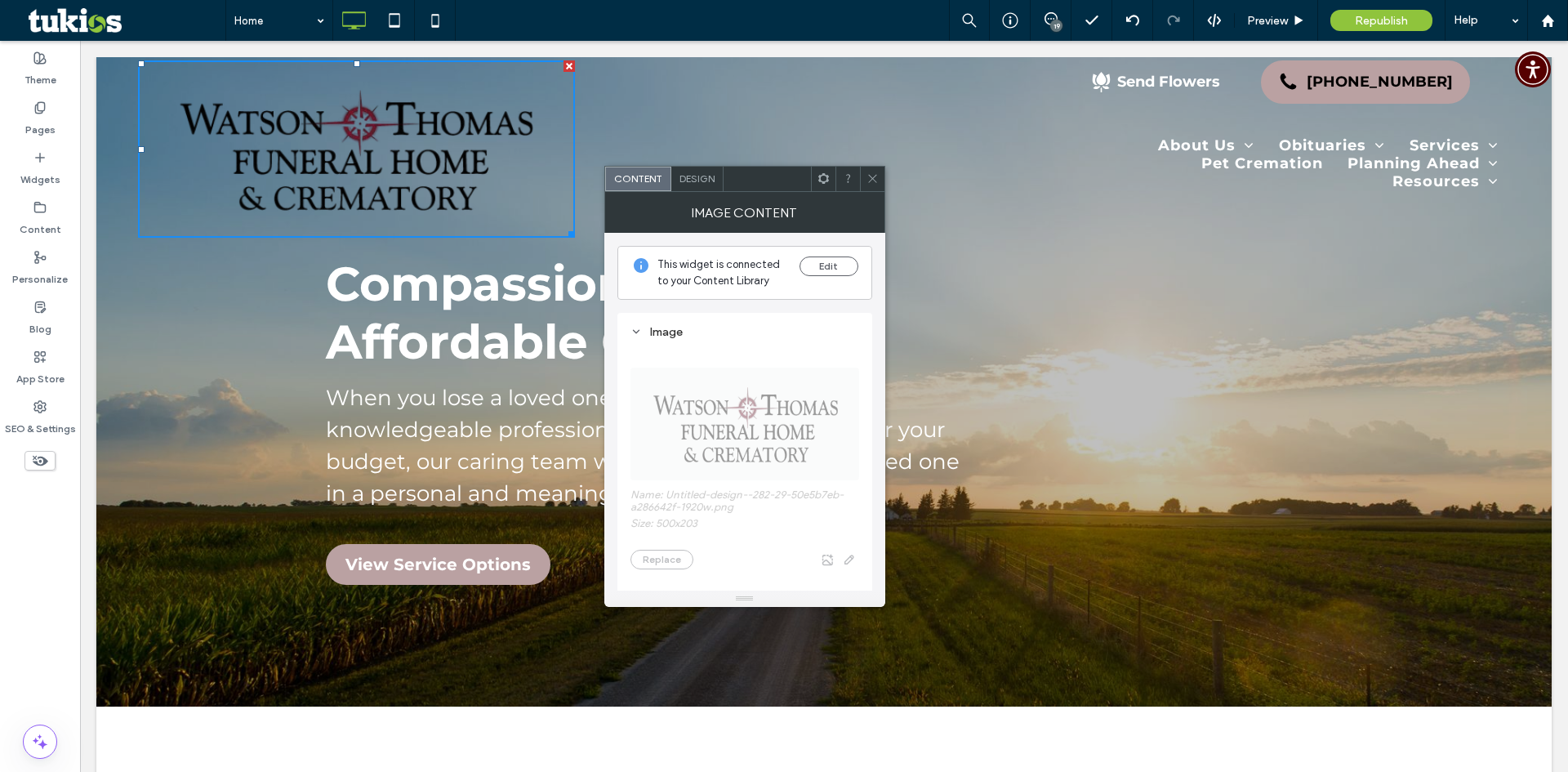
drag, startPoint x: 873, startPoint y: 174, endPoint x: 652, endPoint y: 116, distance: 228.5
click at [873, 174] on icon at bounding box center [873, 178] width 12 height 12
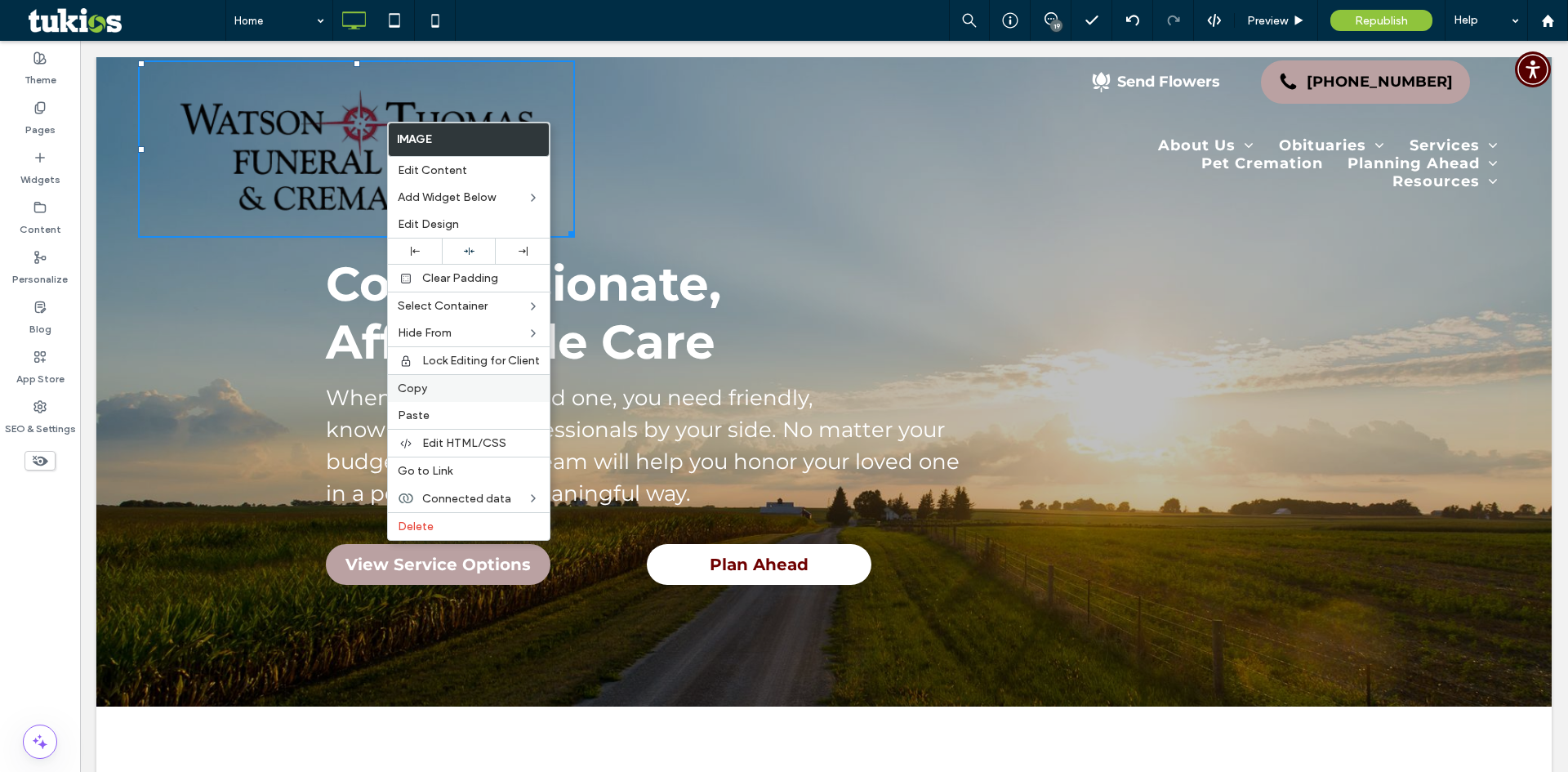
drag, startPoint x: 429, startPoint y: 389, endPoint x: 503, endPoint y: 206, distance: 197.4
click at [429, 389] on label "Copy" at bounding box center [468, 388] width 142 height 14
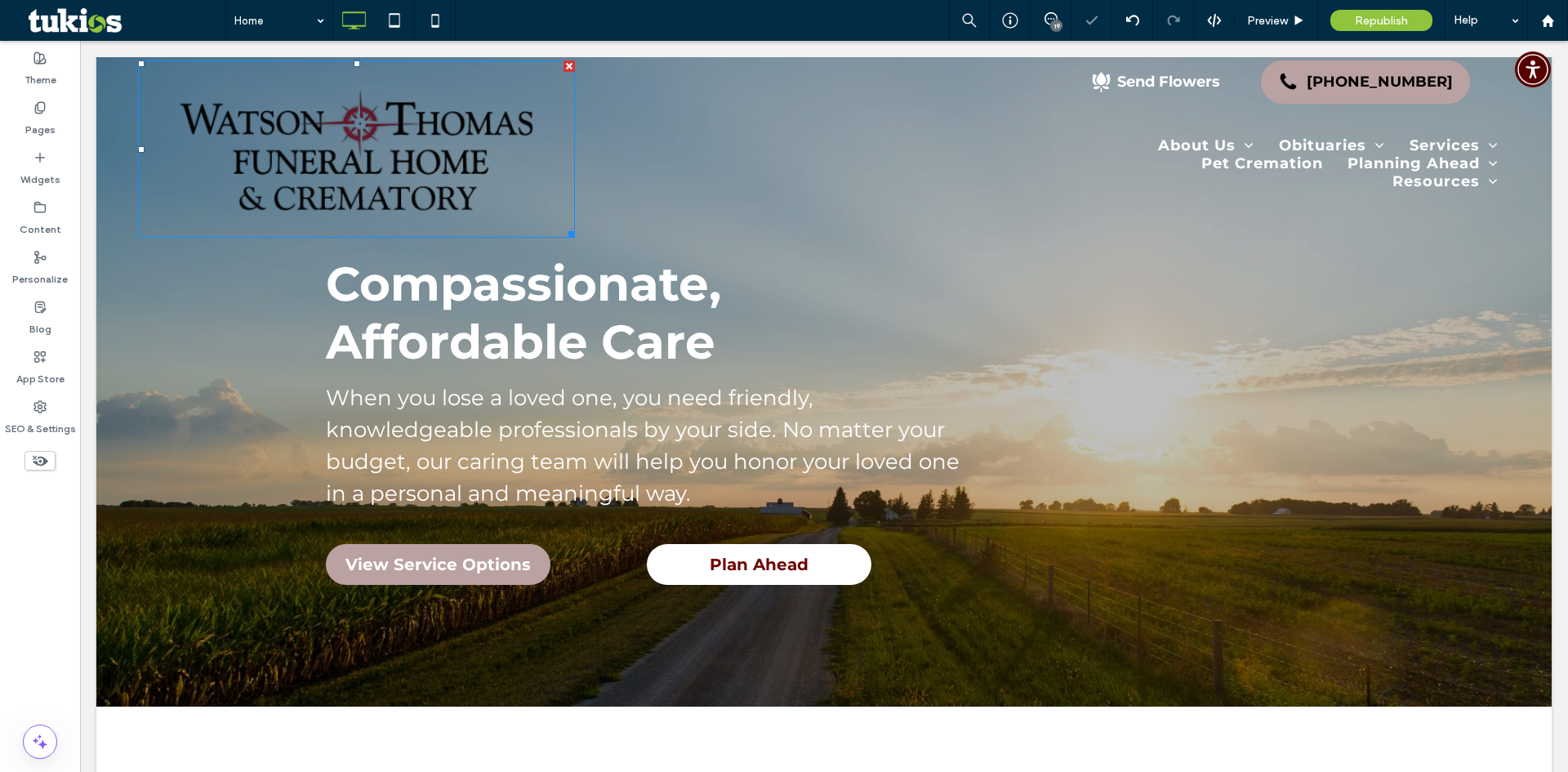
click at [759, 140] on div "Click To Paste" at bounding box center [824, 150] width 147 height 82
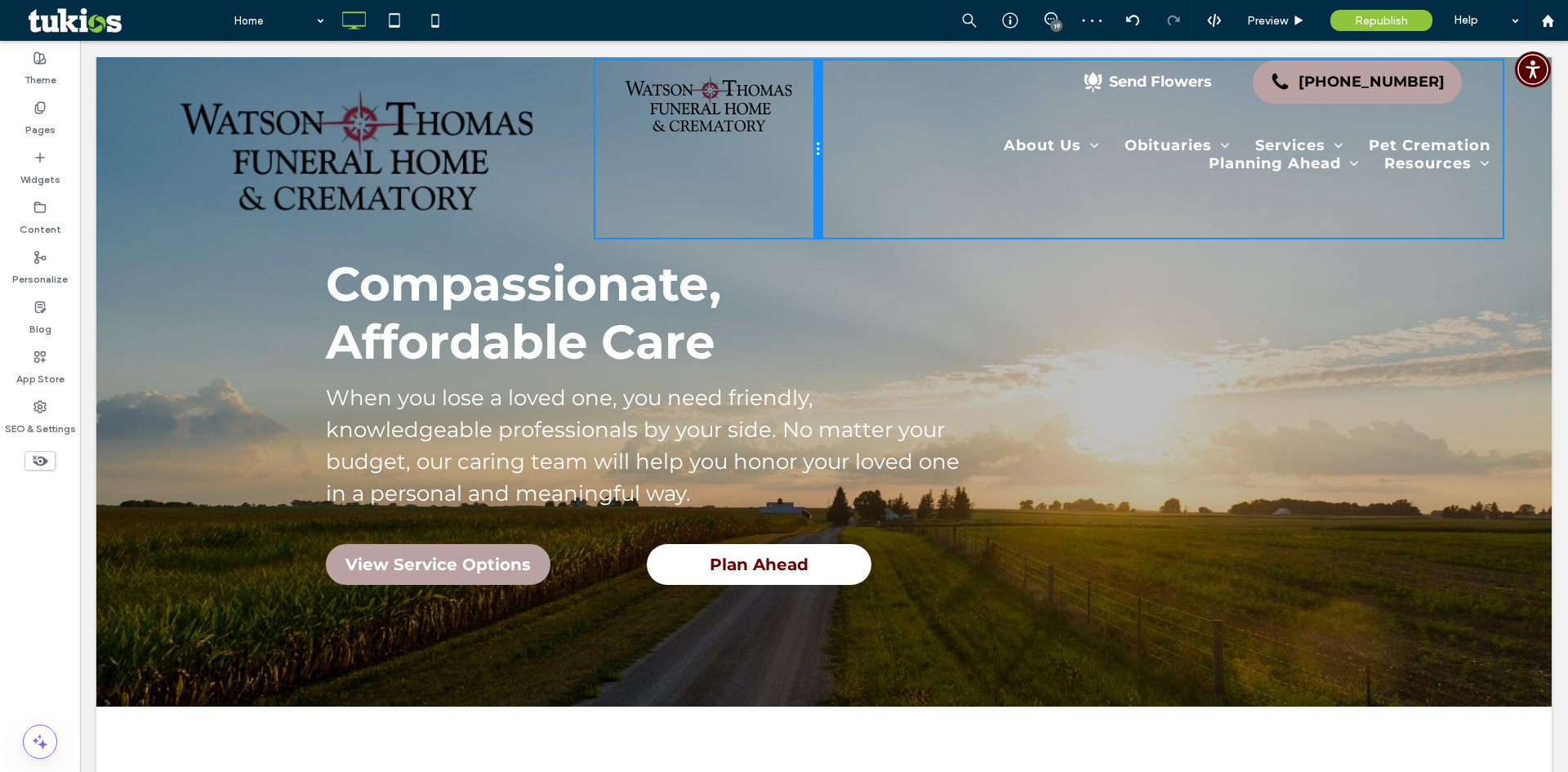
drag, startPoint x: 1043, startPoint y: 139, endPoint x: 810, endPoint y: 132, distance: 233.1
click at [814, 132] on div at bounding box center [817, 149] width 9 height 177
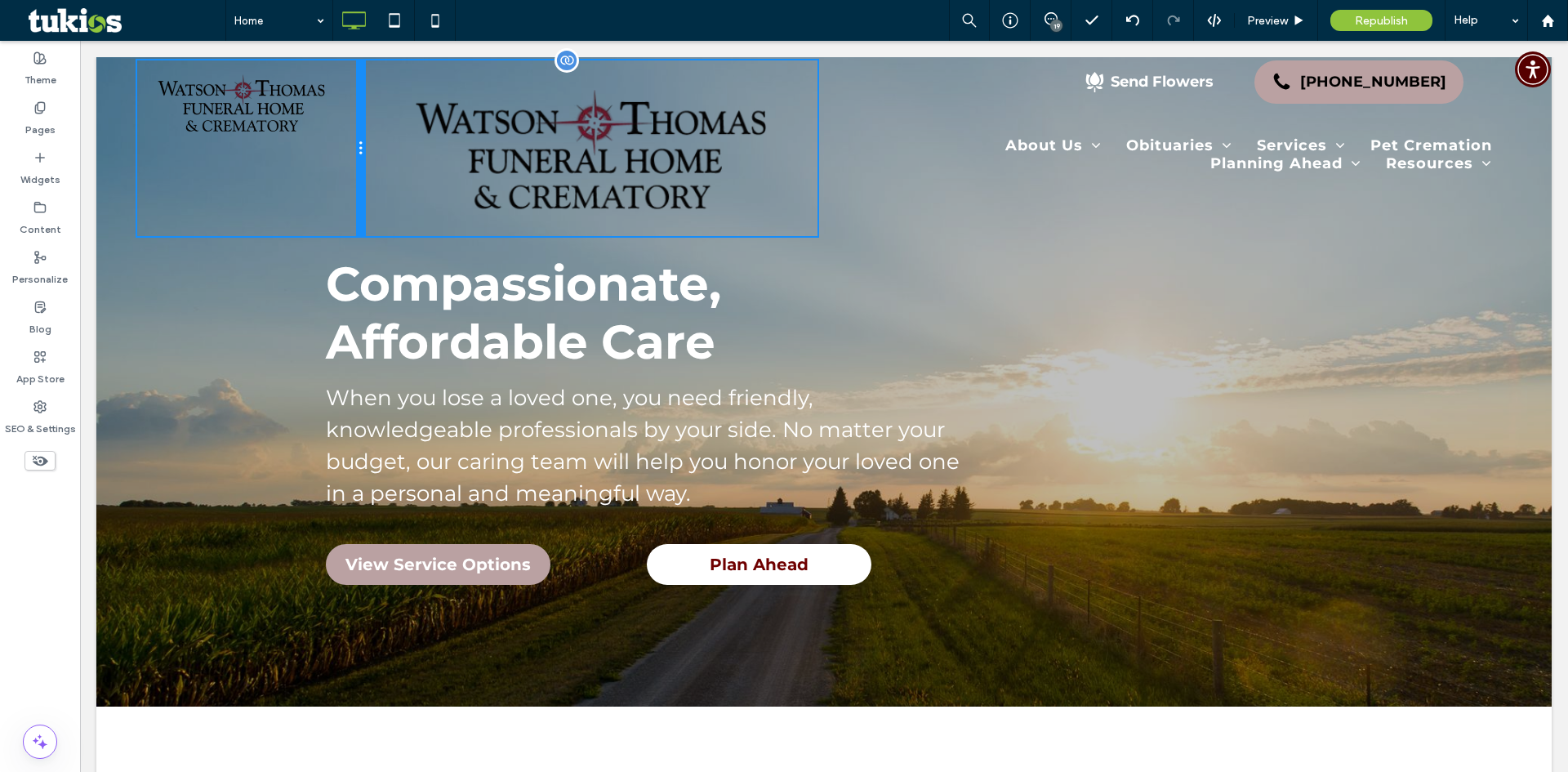
drag, startPoint x: 588, startPoint y: 127, endPoint x: 378, endPoint y: 116, distance: 210.3
click at [378, 116] on div "Click To Paste Click To Paste Send Flowers (309) 342-1913 About Us About Us Our…" at bounding box center [824, 148] width 1373 height 176
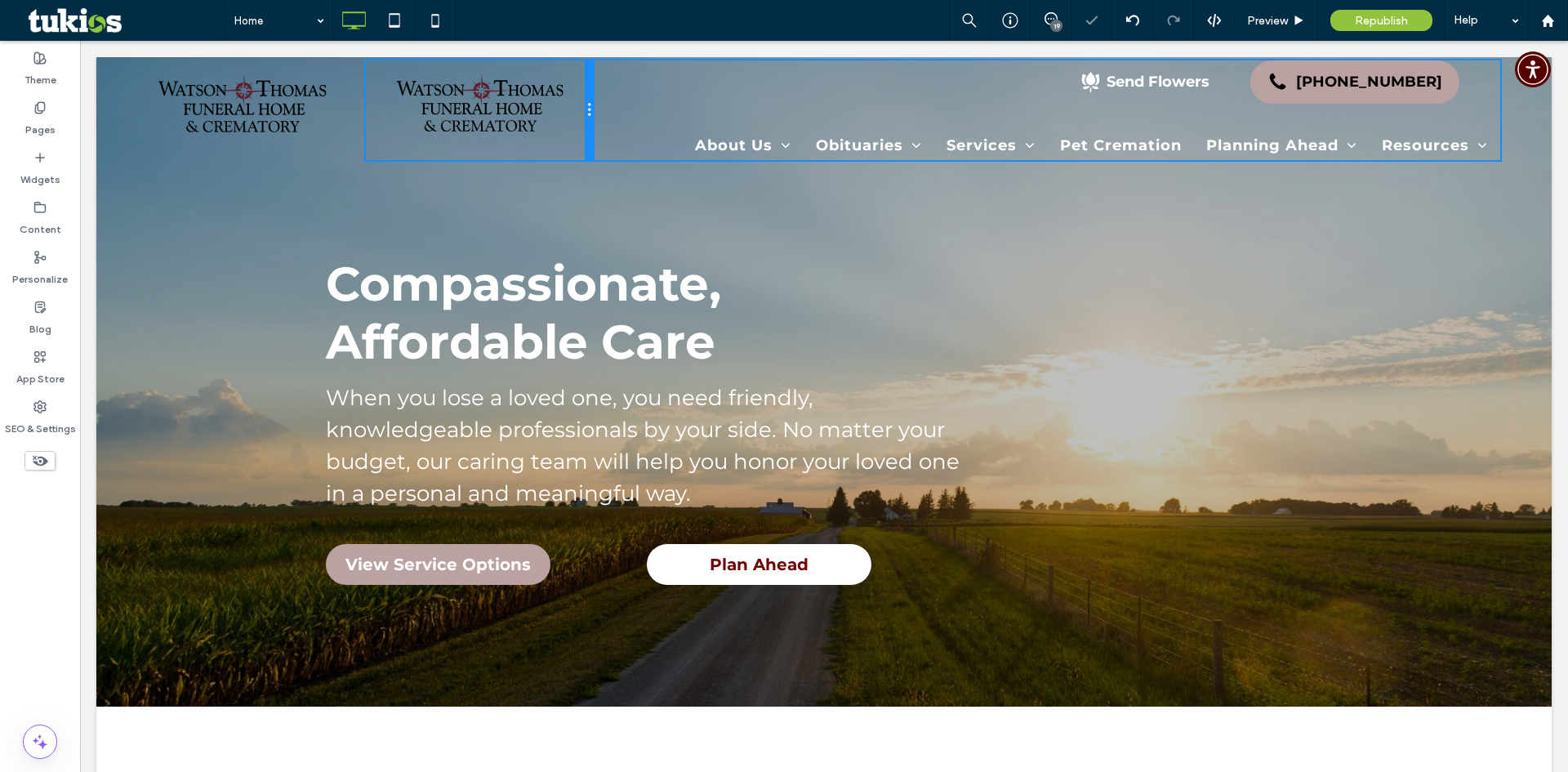
drag, startPoint x: 816, startPoint y: 134, endPoint x: 629, endPoint y: 121, distance: 187.5
click at [629, 121] on div "Click To Paste Click To Paste Send Flowers (309) 342-1913 About Us About Us Our…" at bounding box center [824, 110] width 1373 height 99
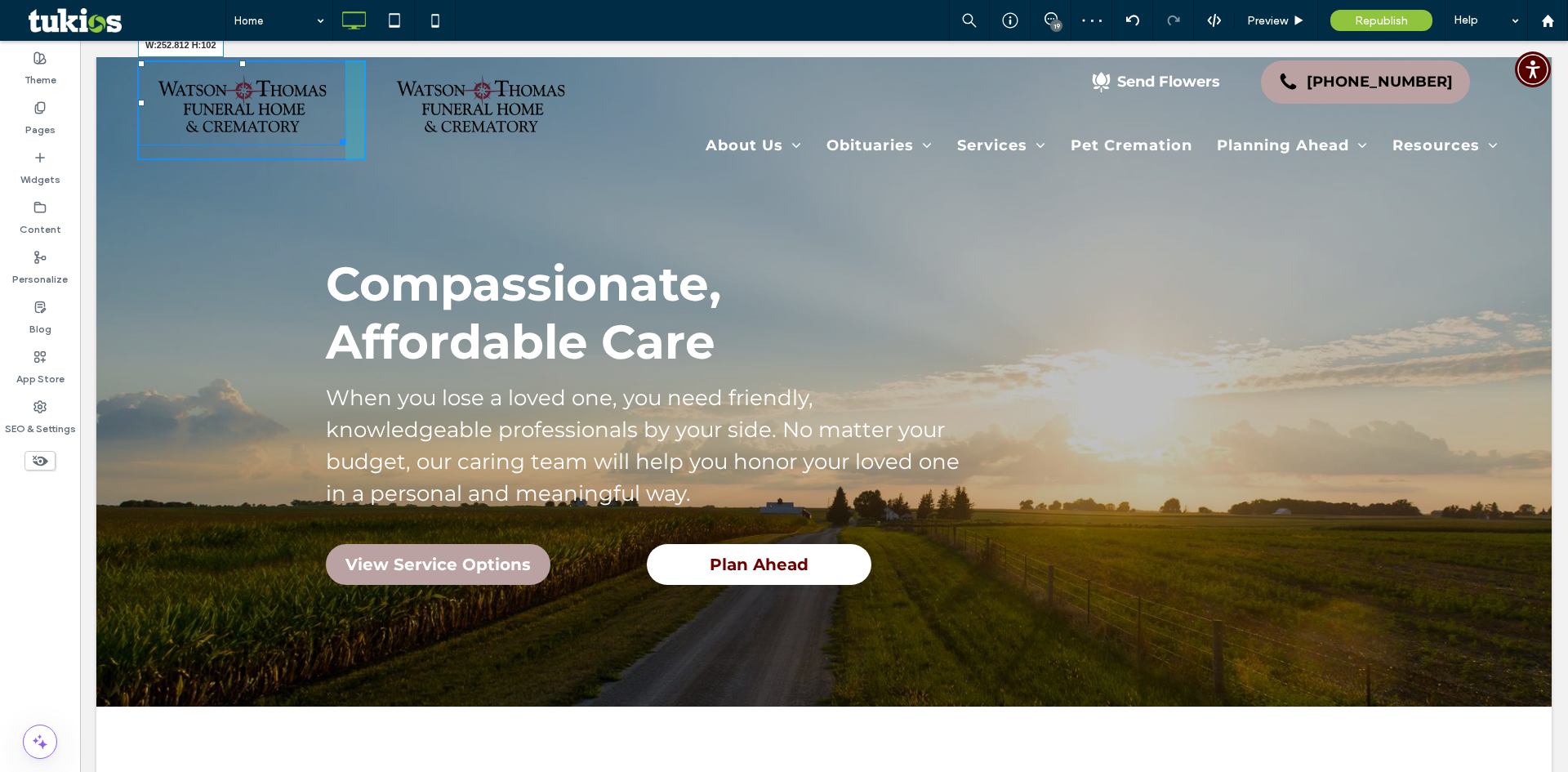
drag, startPoint x: 340, startPoint y: 137, endPoint x: 361, endPoint y: 166, distance: 35.8
click at [361, 166] on div "W:252.812 H:102 Click To Paste Click To Paste Send Flowers (309) 342-1913 About…" at bounding box center [824, 112] width 1455 height 110
click at [548, 104] on img at bounding box center [481, 102] width 208 height 85
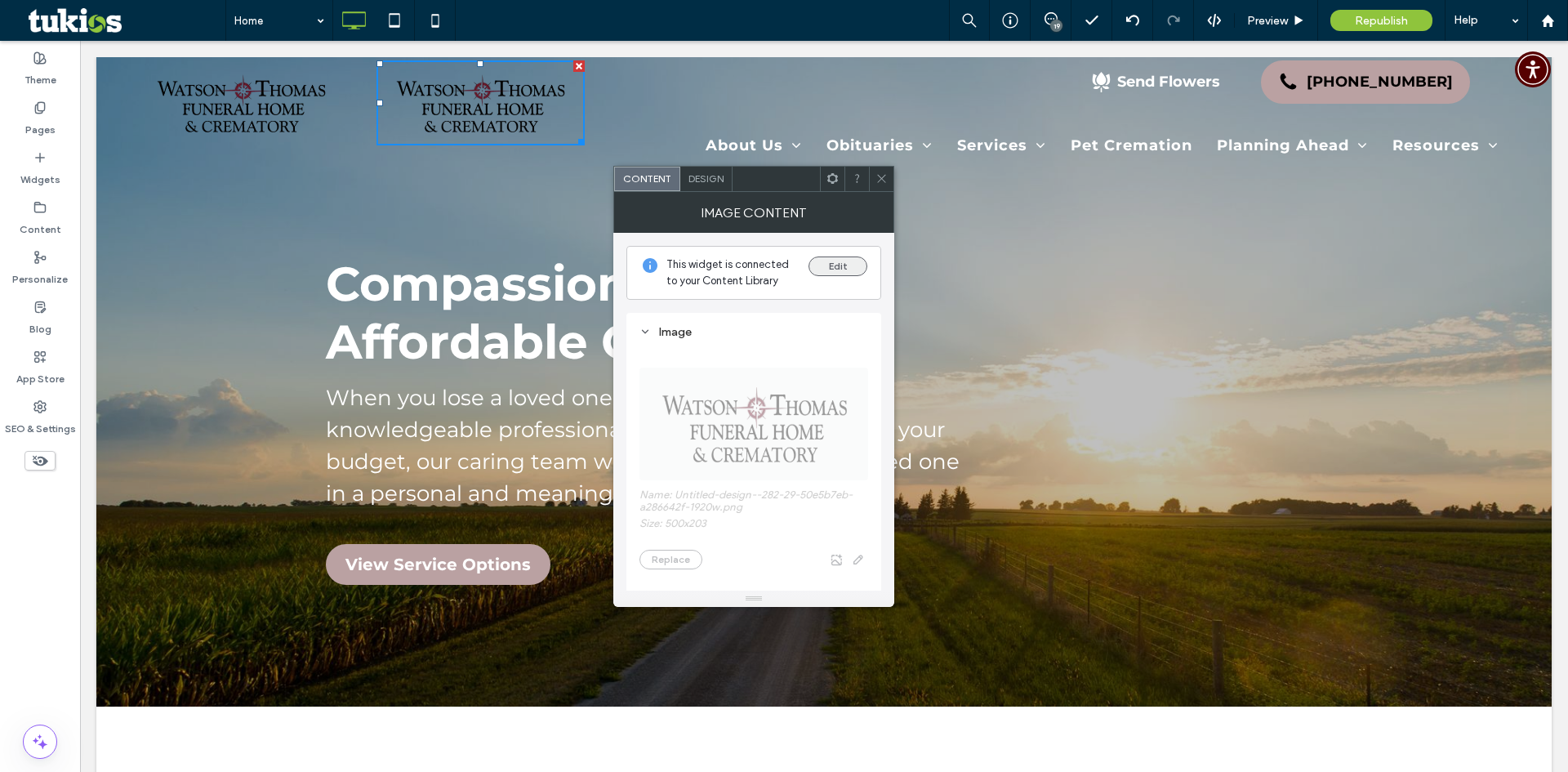
click at [843, 261] on button "Edit" at bounding box center [838, 266] width 59 height 20
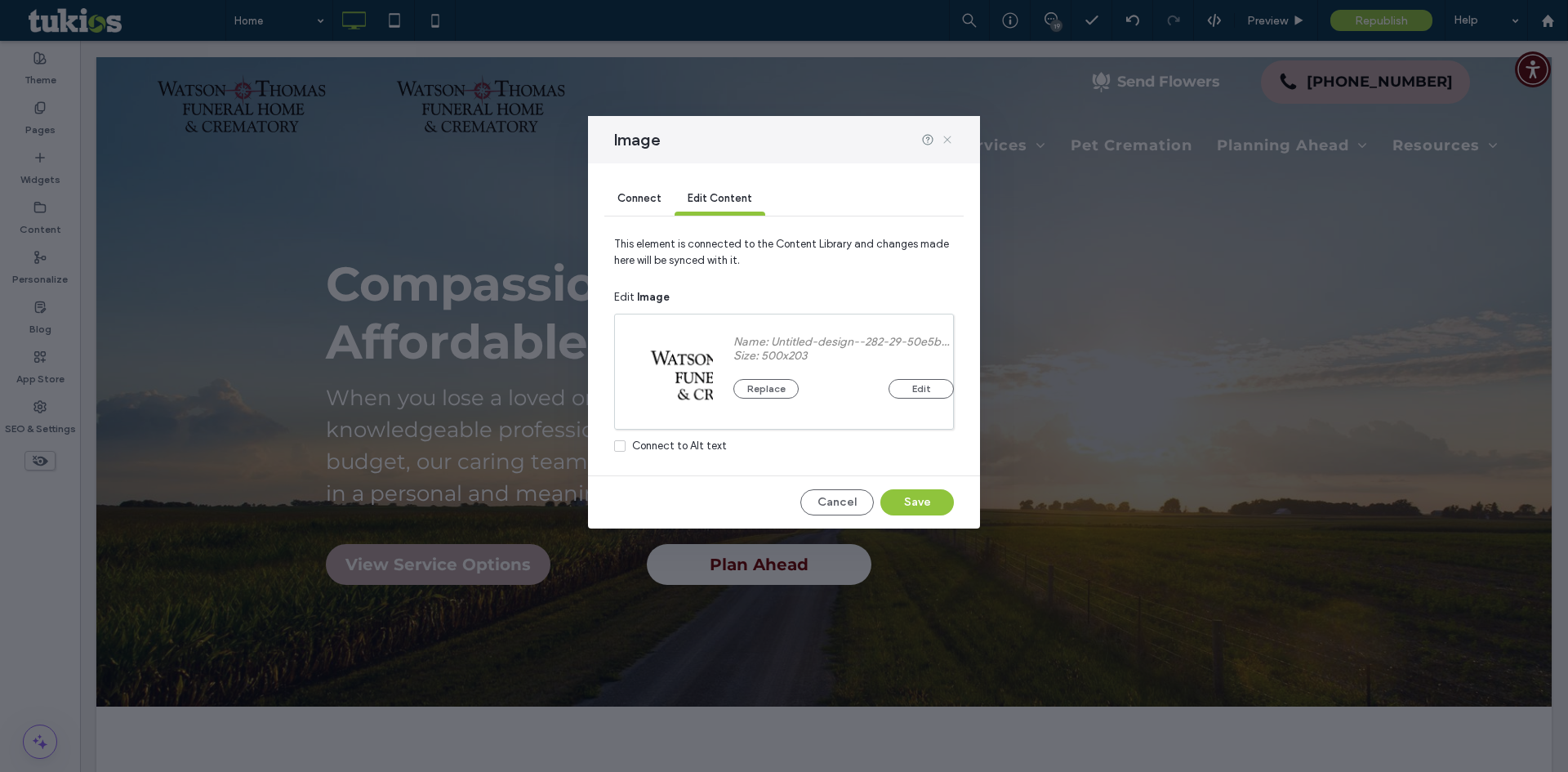
drag, startPoint x: 952, startPoint y: 139, endPoint x: 856, endPoint y: 97, distance: 104.8
click at [952, 139] on icon at bounding box center [947, 140] width 13 height 13
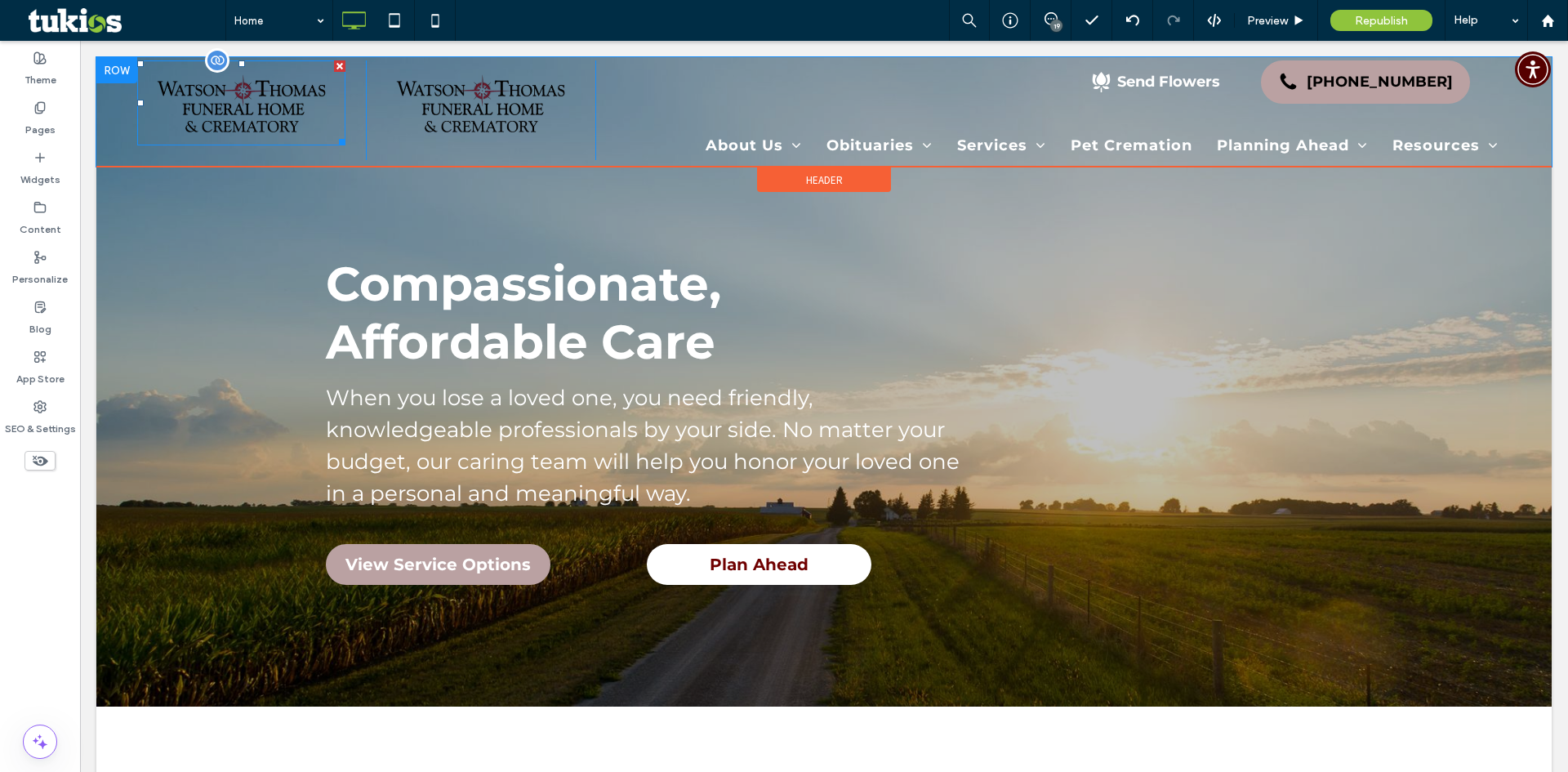
click at [242, 103] on img at bounding box center [241, 102] width 208 height 85
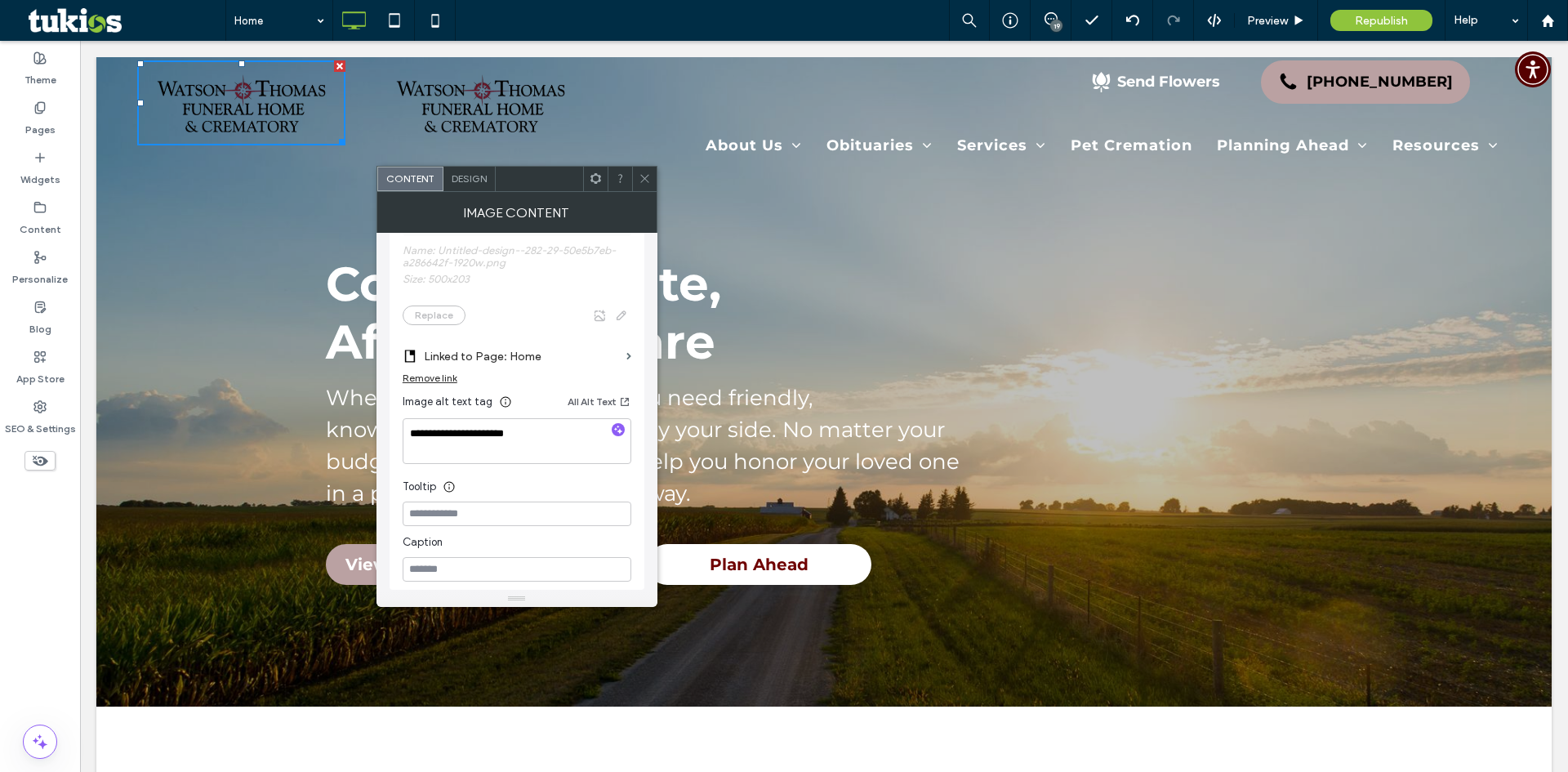
scroll to position [82, 0]
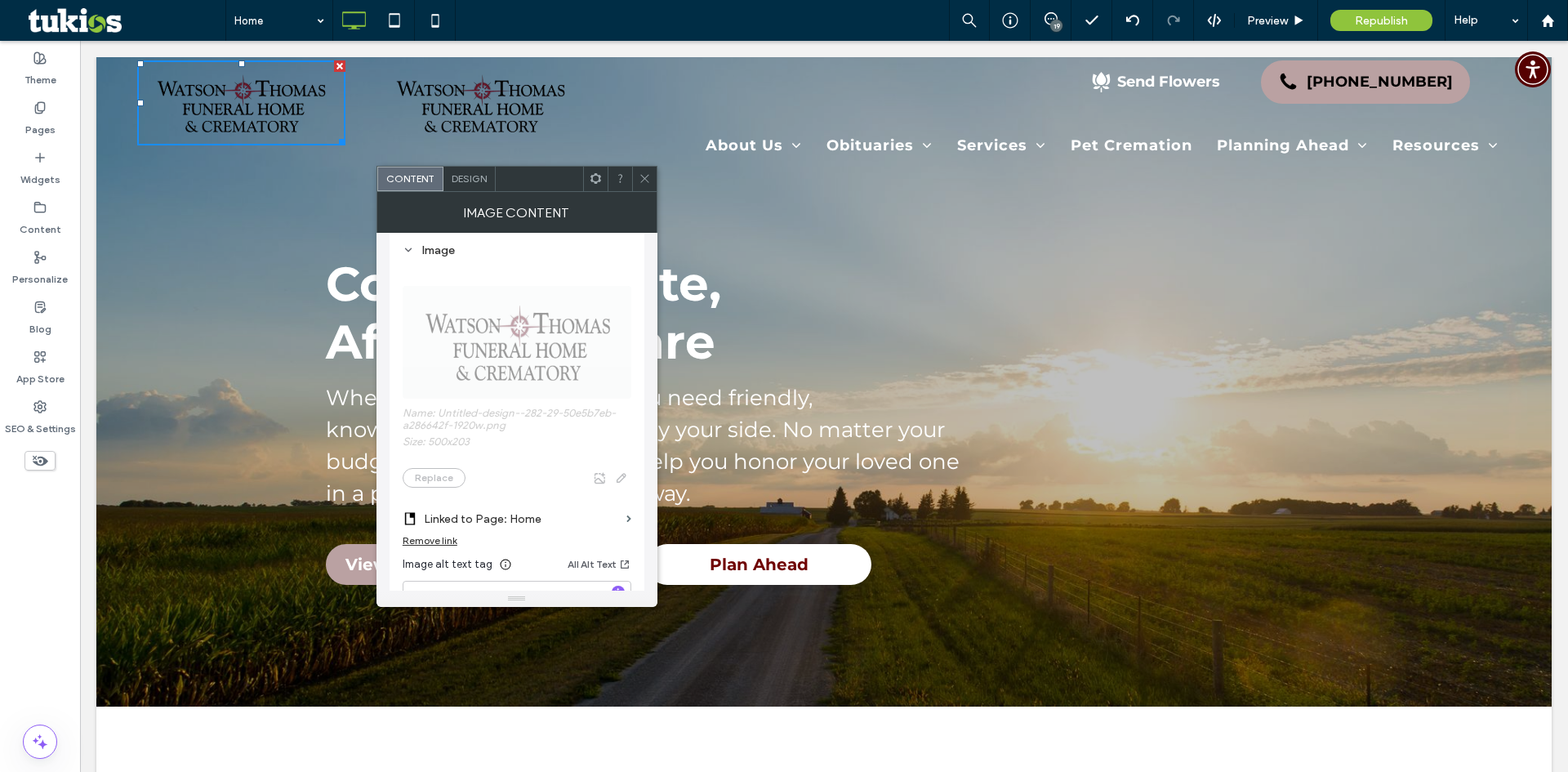
click at [643, 172] on span at bounding box center [645, 179] width 12 height 25
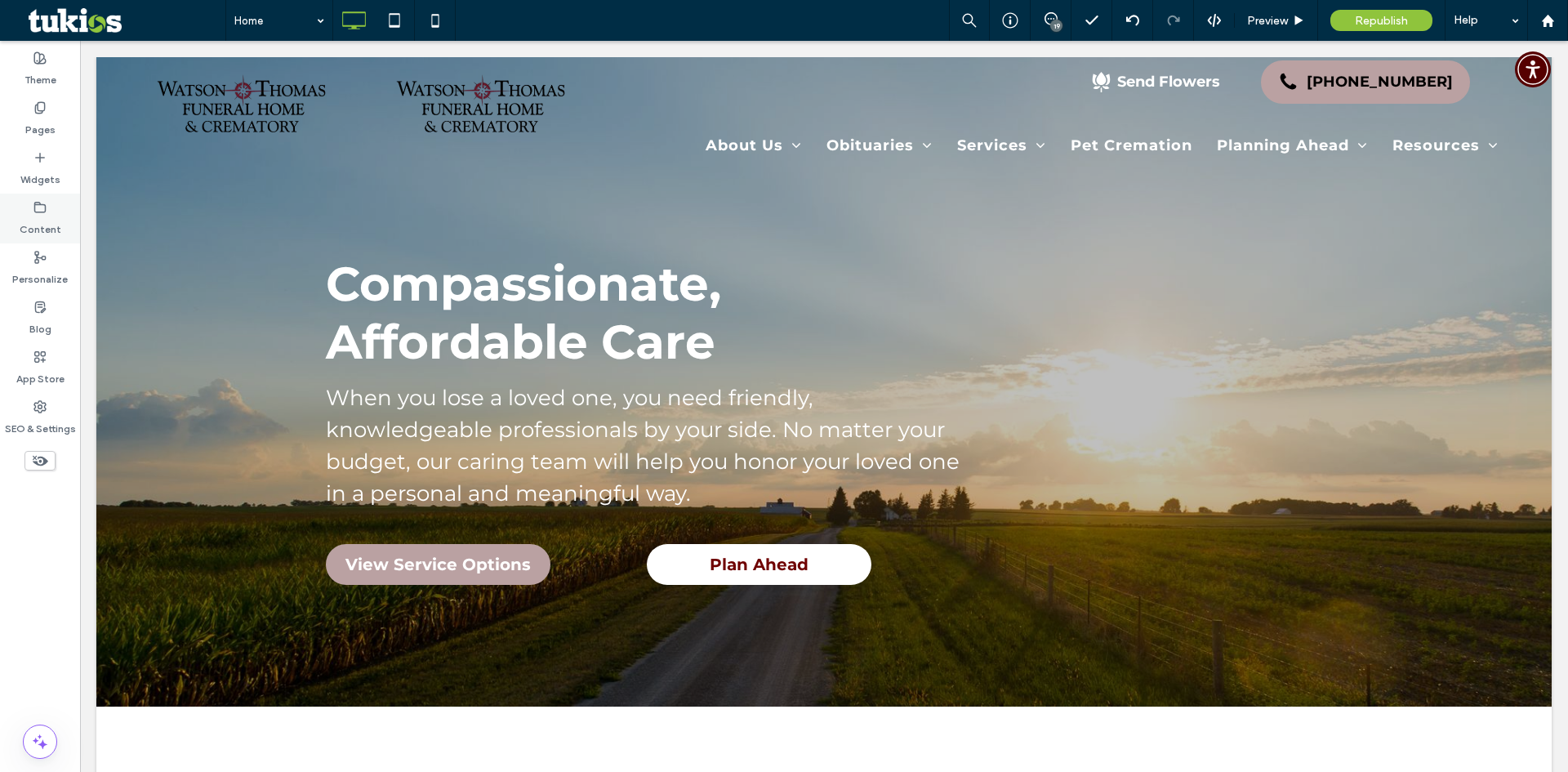
click at [43, 204] on use at bounding box center [40, 207] width 10 height 10
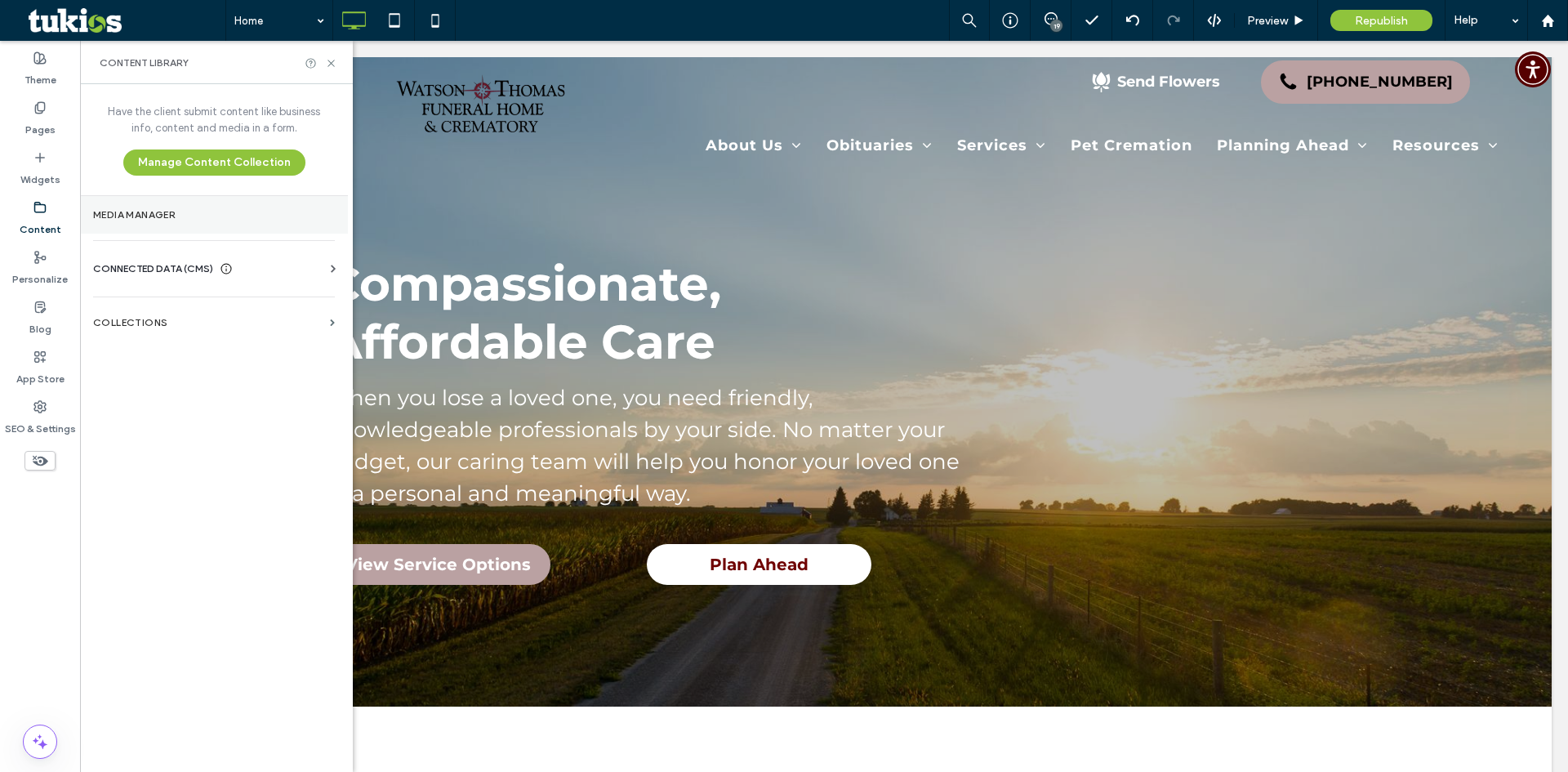
click at [236, 204] on section "Media Manager" at bounding box center [214, 215] width 268 height 37
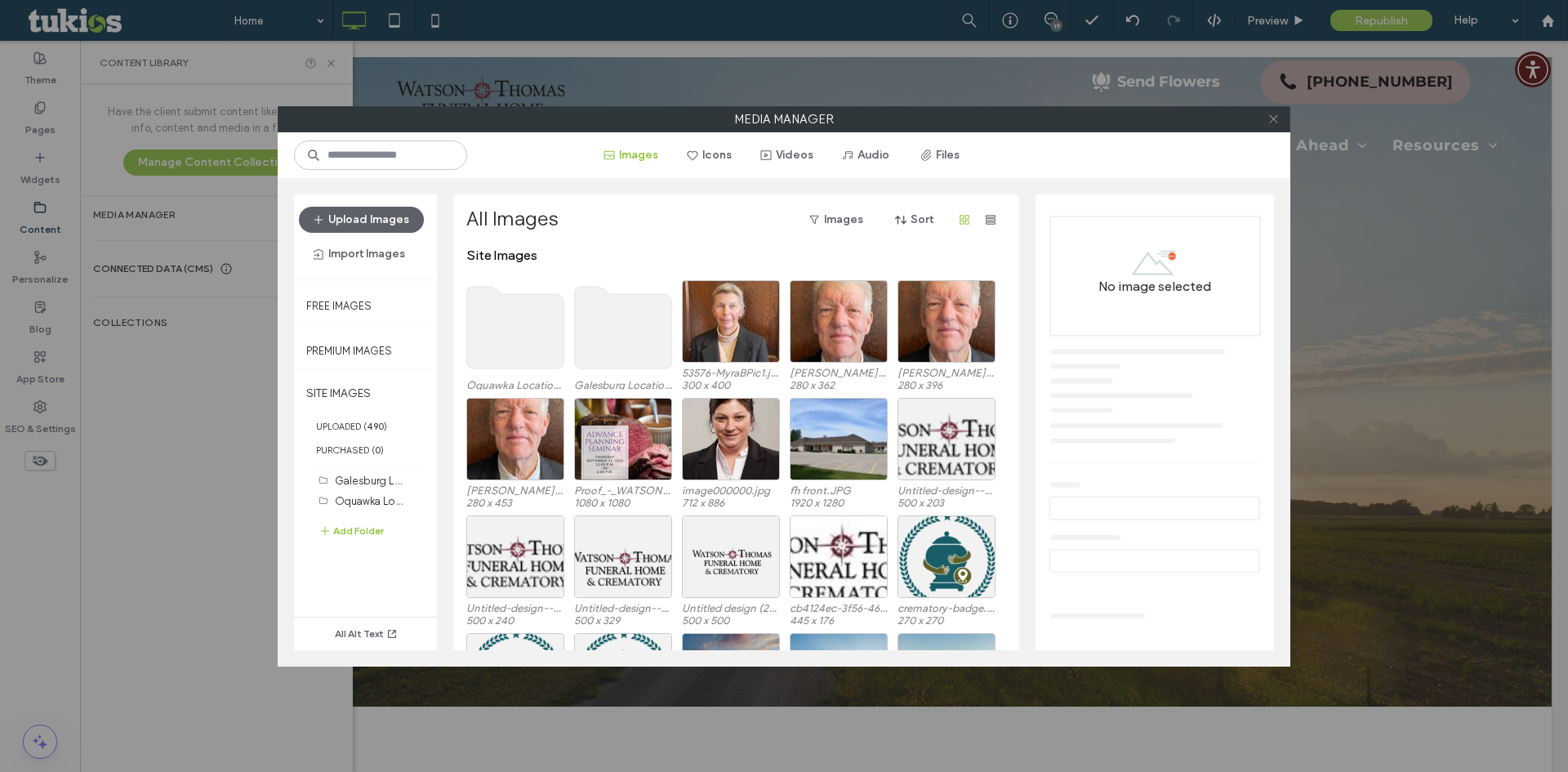
click at [1277, 121] on icon at bounding box center [1273, 118] width 12 height 12
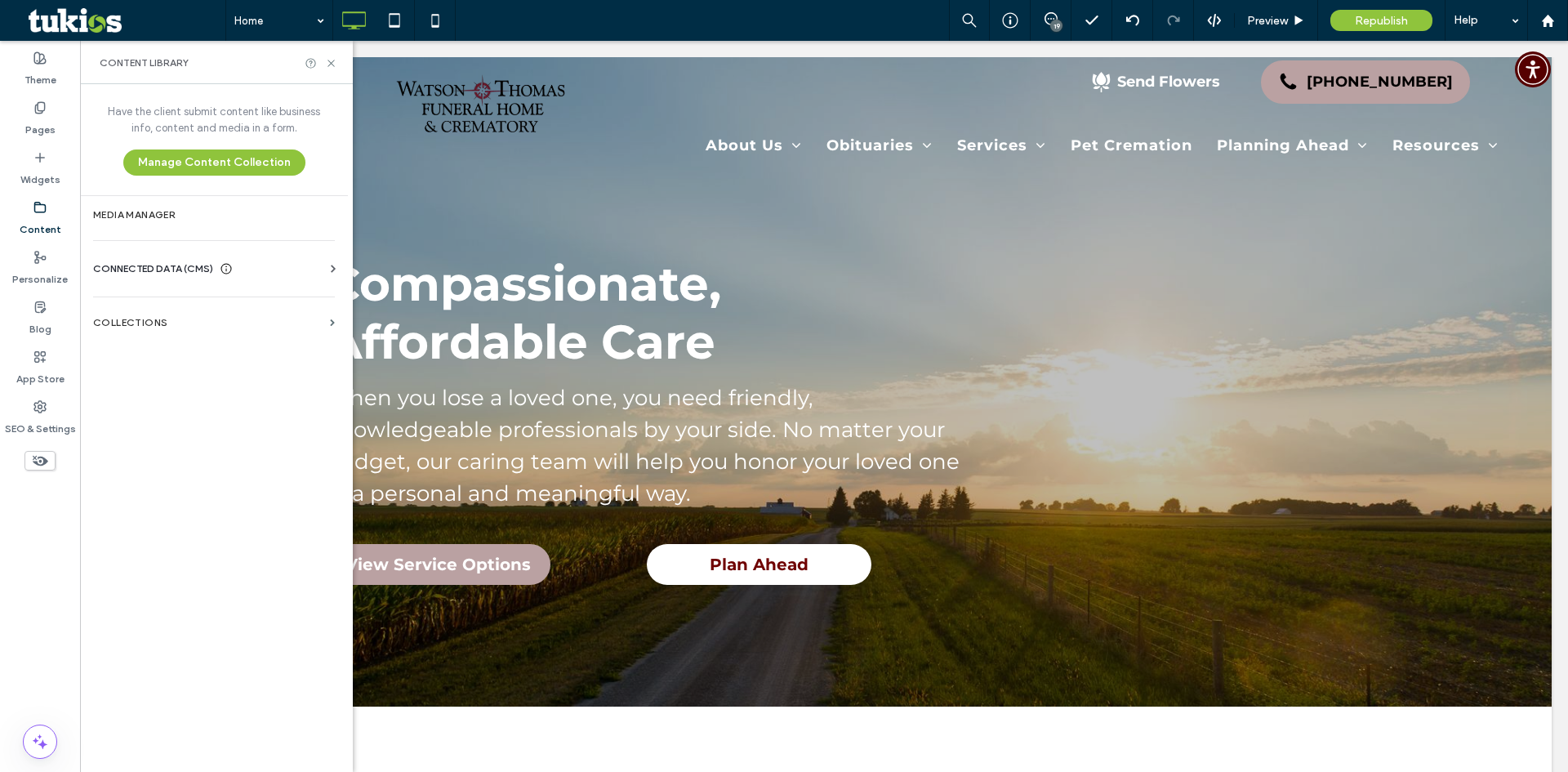
click at [205, 264] on span "CONNECTED DATA (CMS)" at bounding box center [154, 268] width 120 height 16
click at [244, 299] on section "Business Info" at bounding box center [217, 308] width 248 height 37
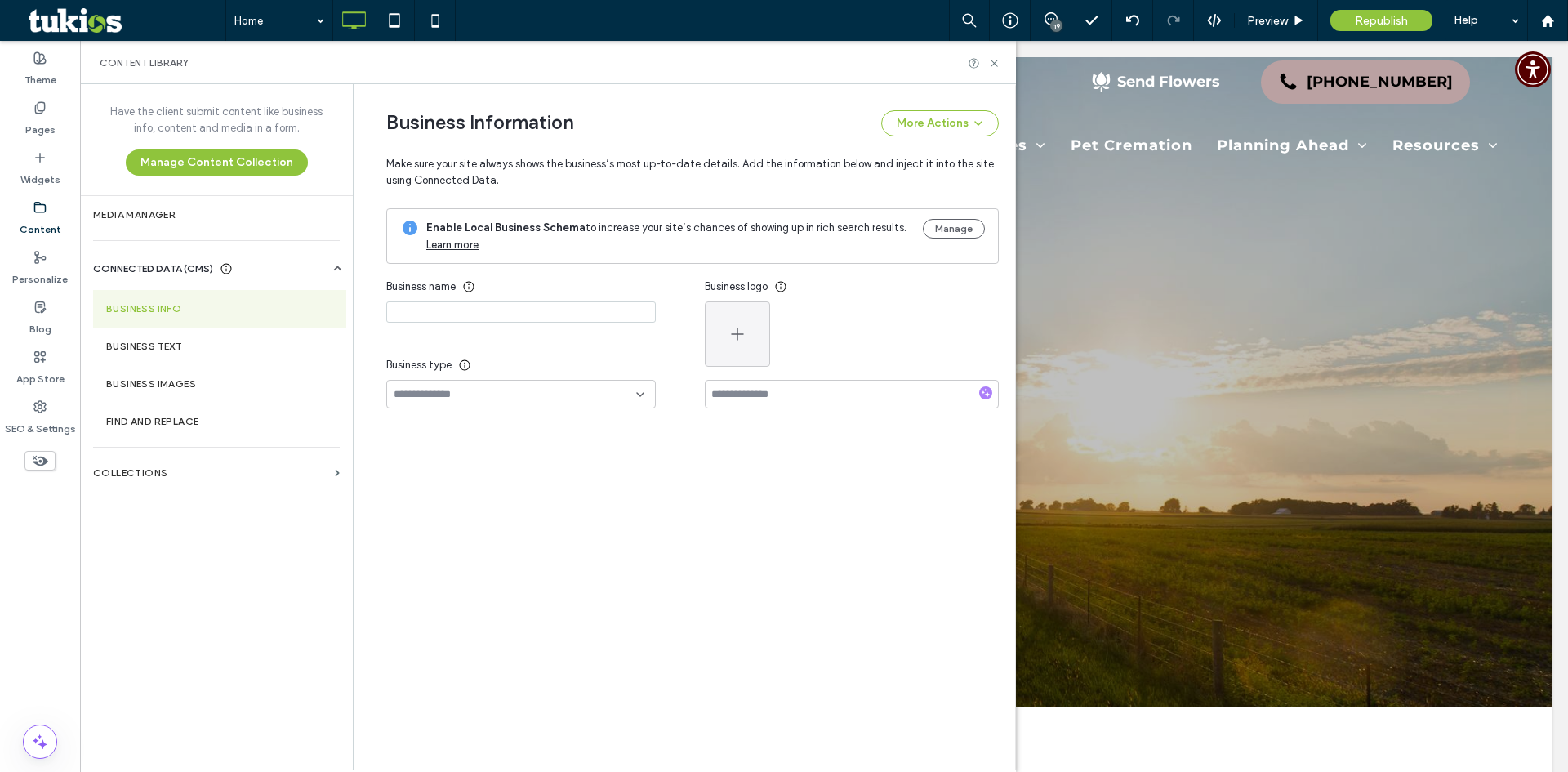
type input "**********"
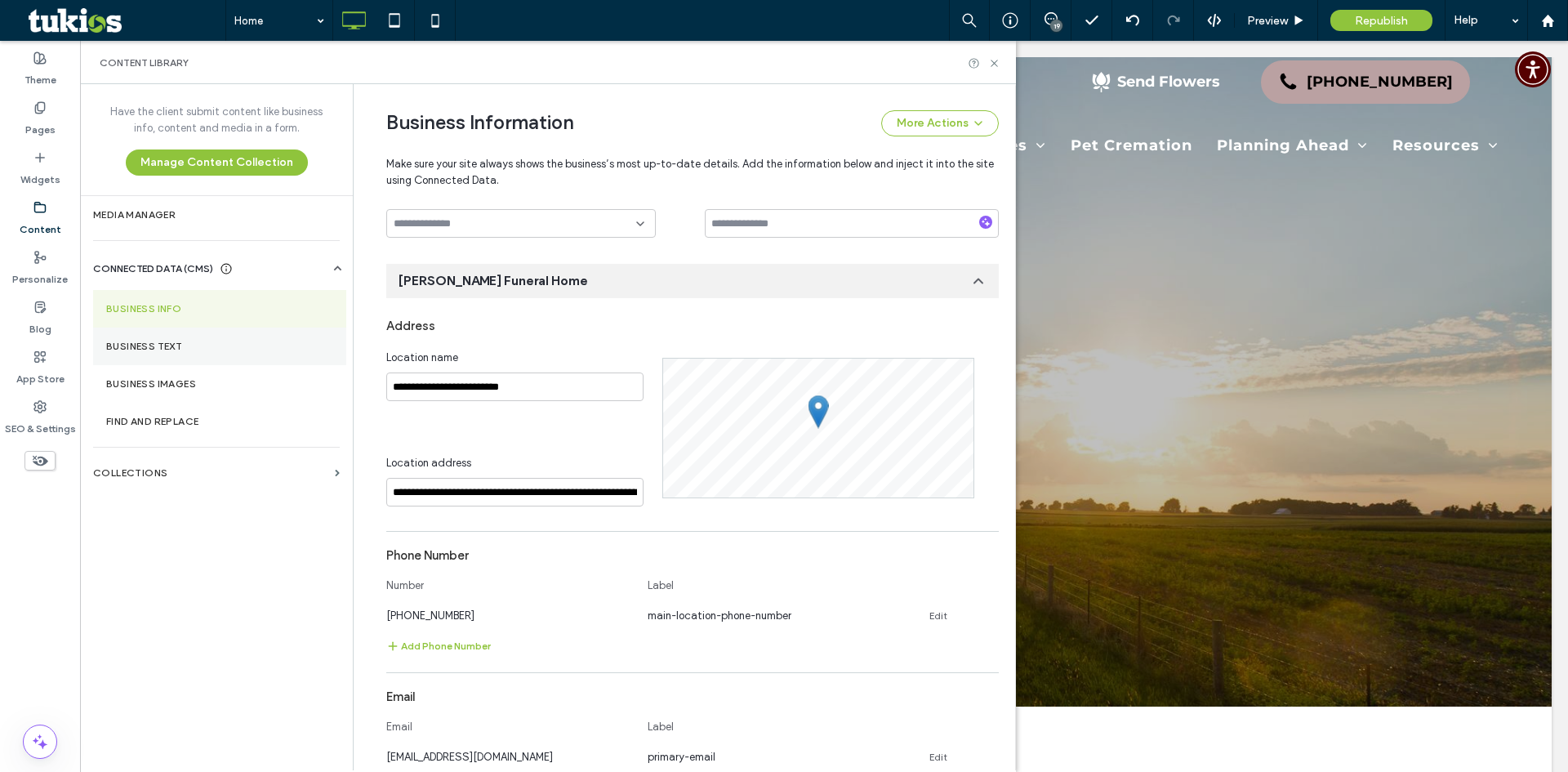
scroll to position [175, 0]
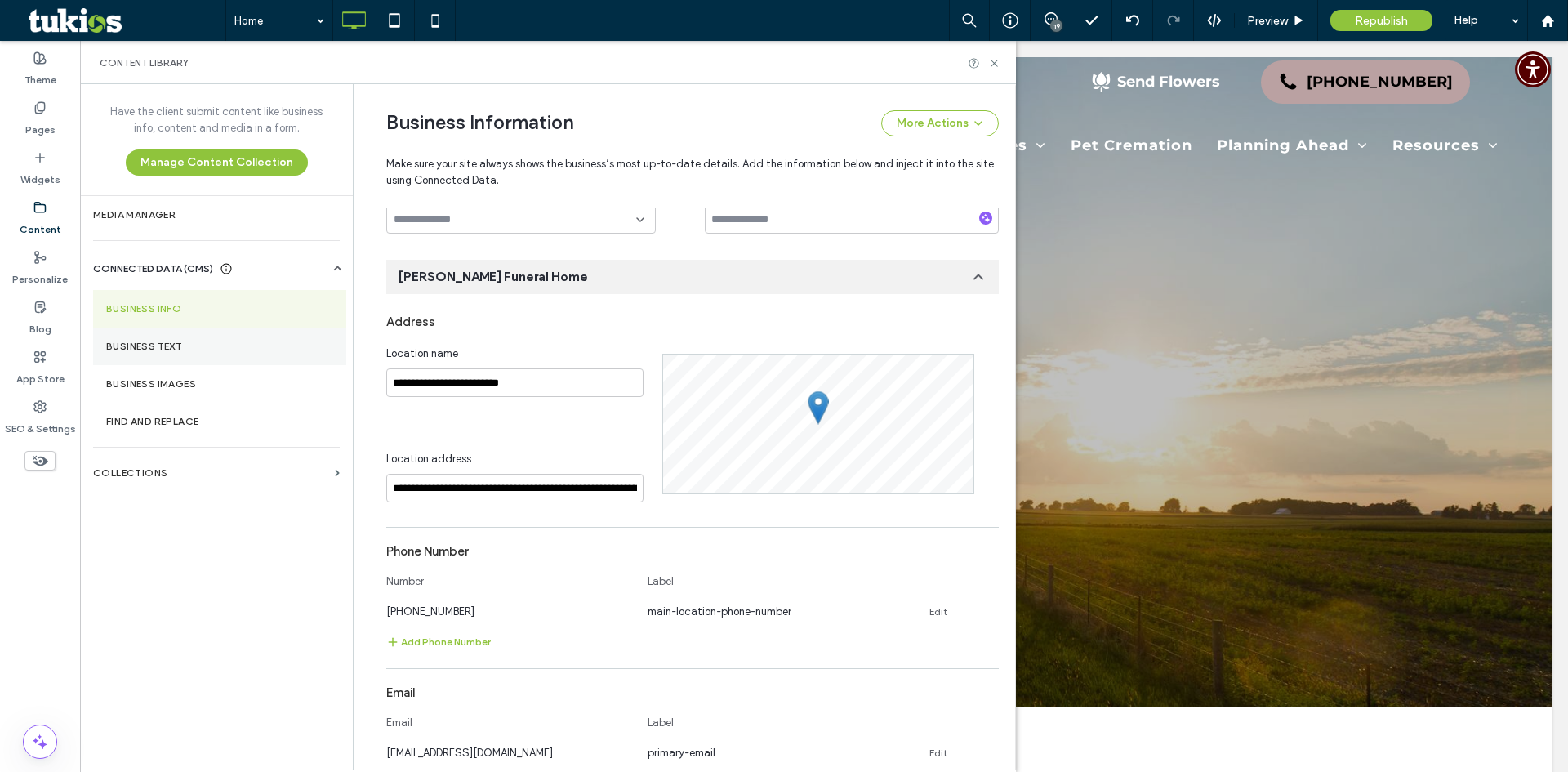
click at [228, 344] on label "Business Text" at bounding box center [219, 346] width 227 height 11
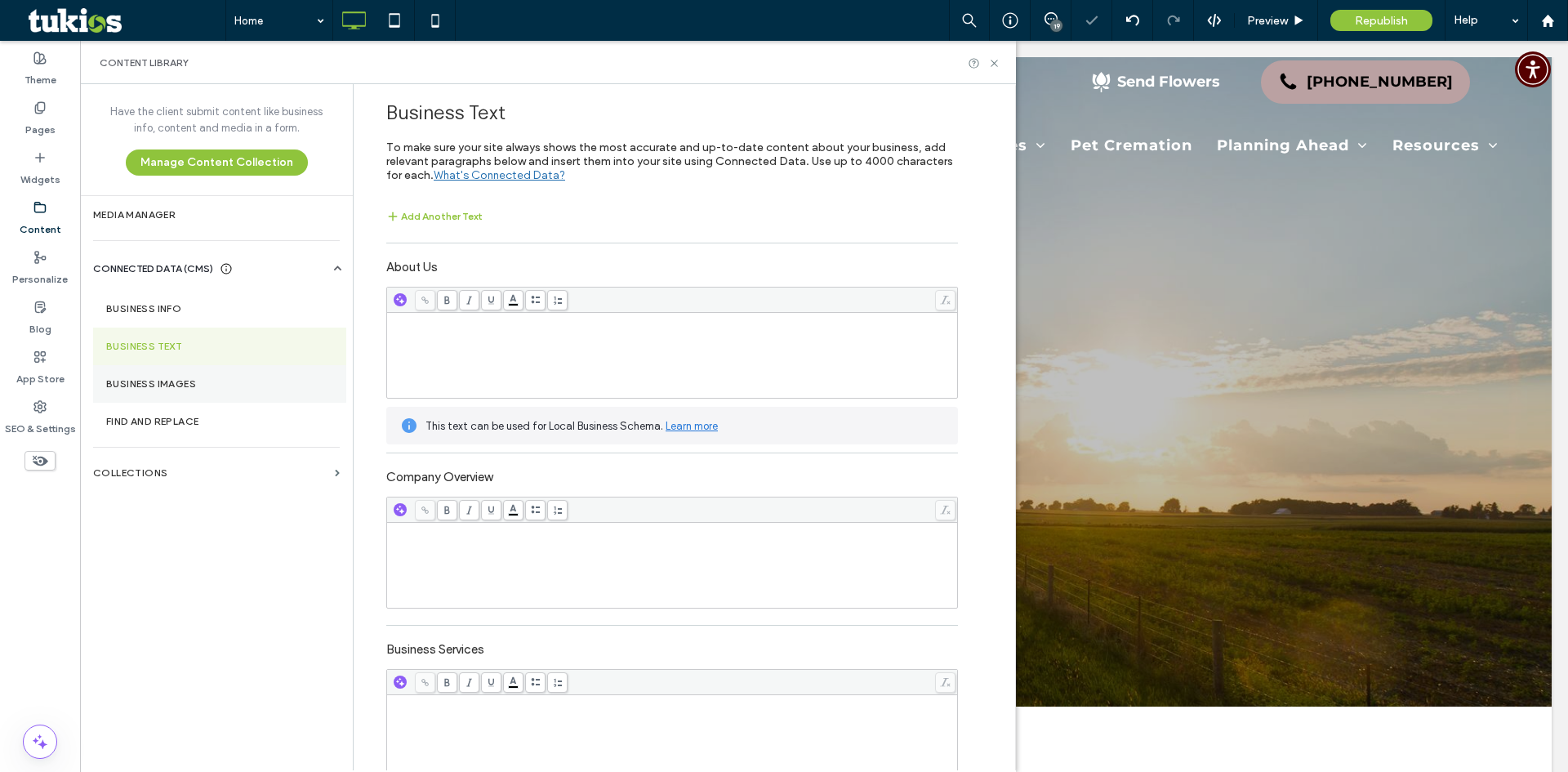
click at [236, 374] on section "Business Images" at bounding box center [219, 384] width 253 height 37
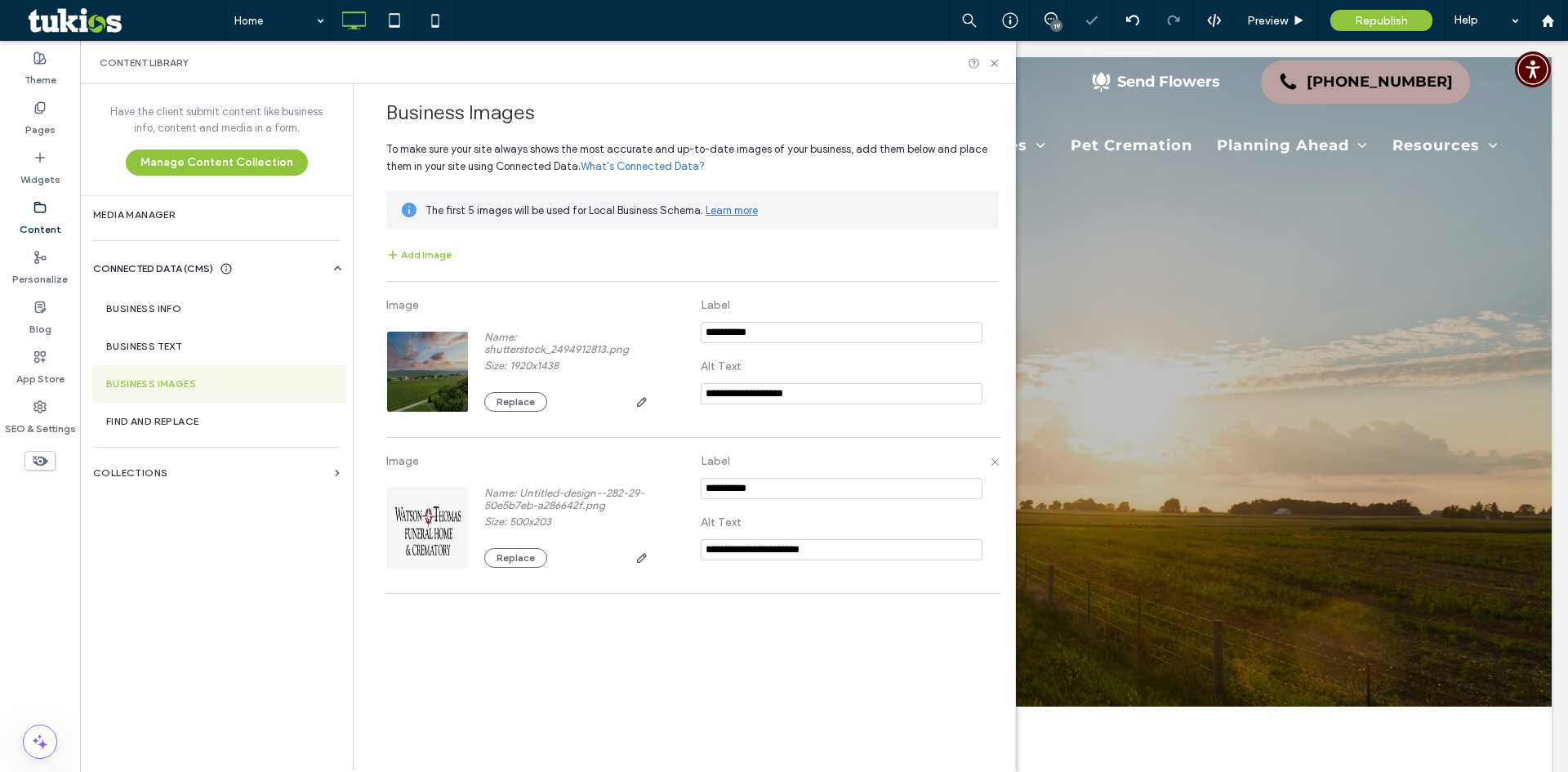
scroll to position [0, 0]
click at [421, 256] on button "Add Image" at bounding box center [419, 255] width 66 height 20
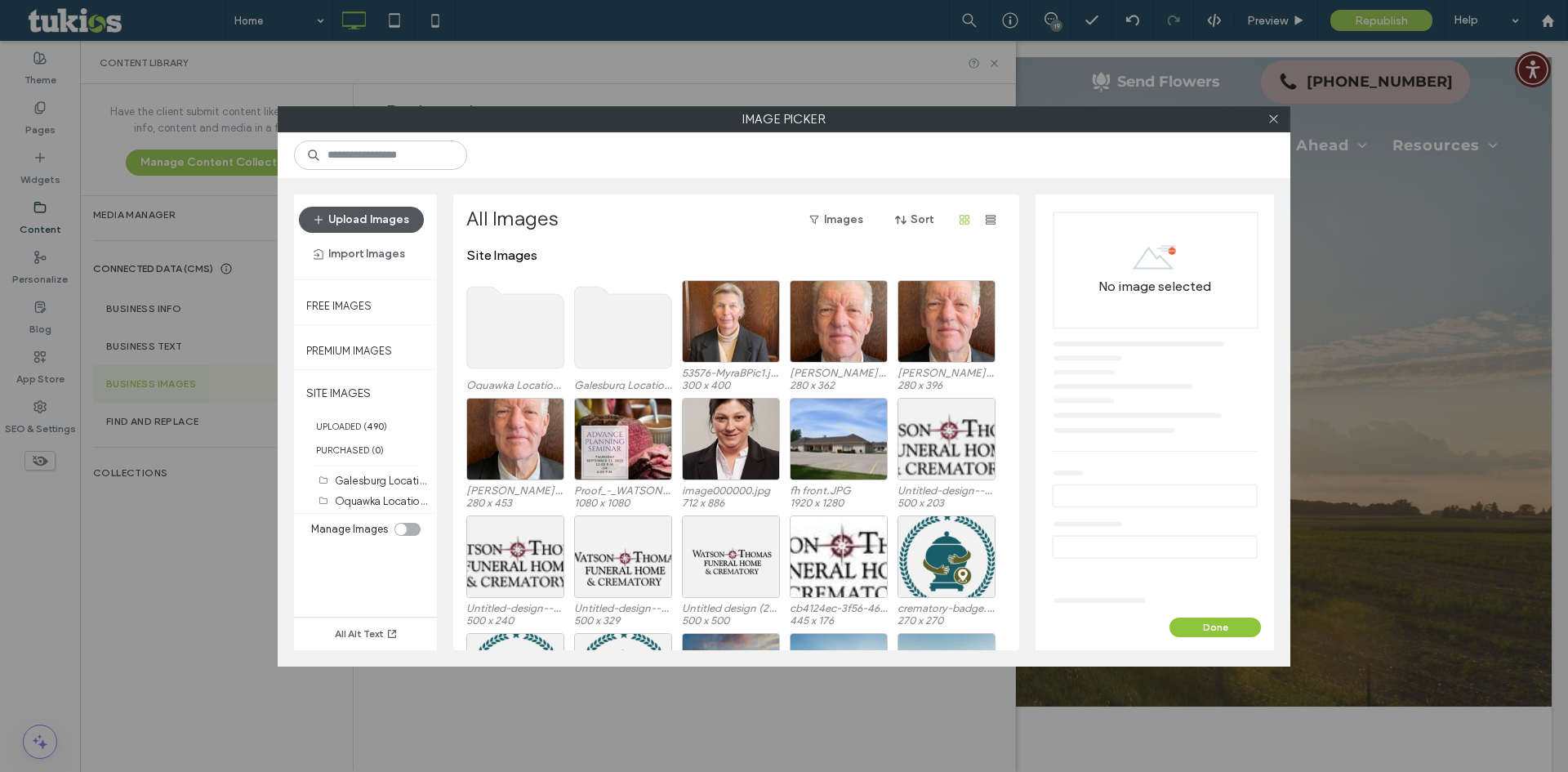
click at [395, 226] on button "Upload Images" at bounding box center [361, 219] width 125 height 26
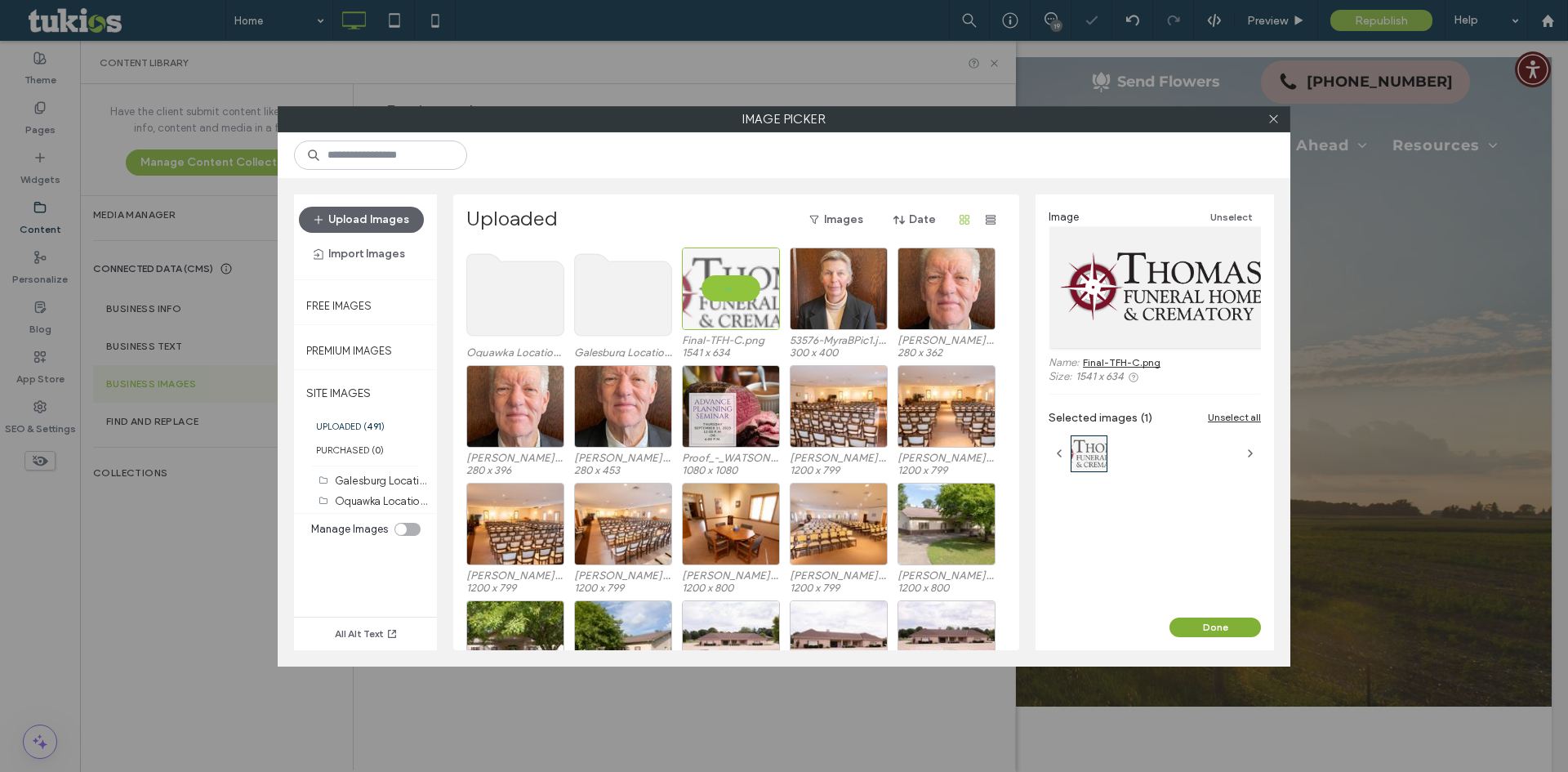
click at [1203, 623] on button "Done" at bounding box center [1215, 627] width 92 height 20
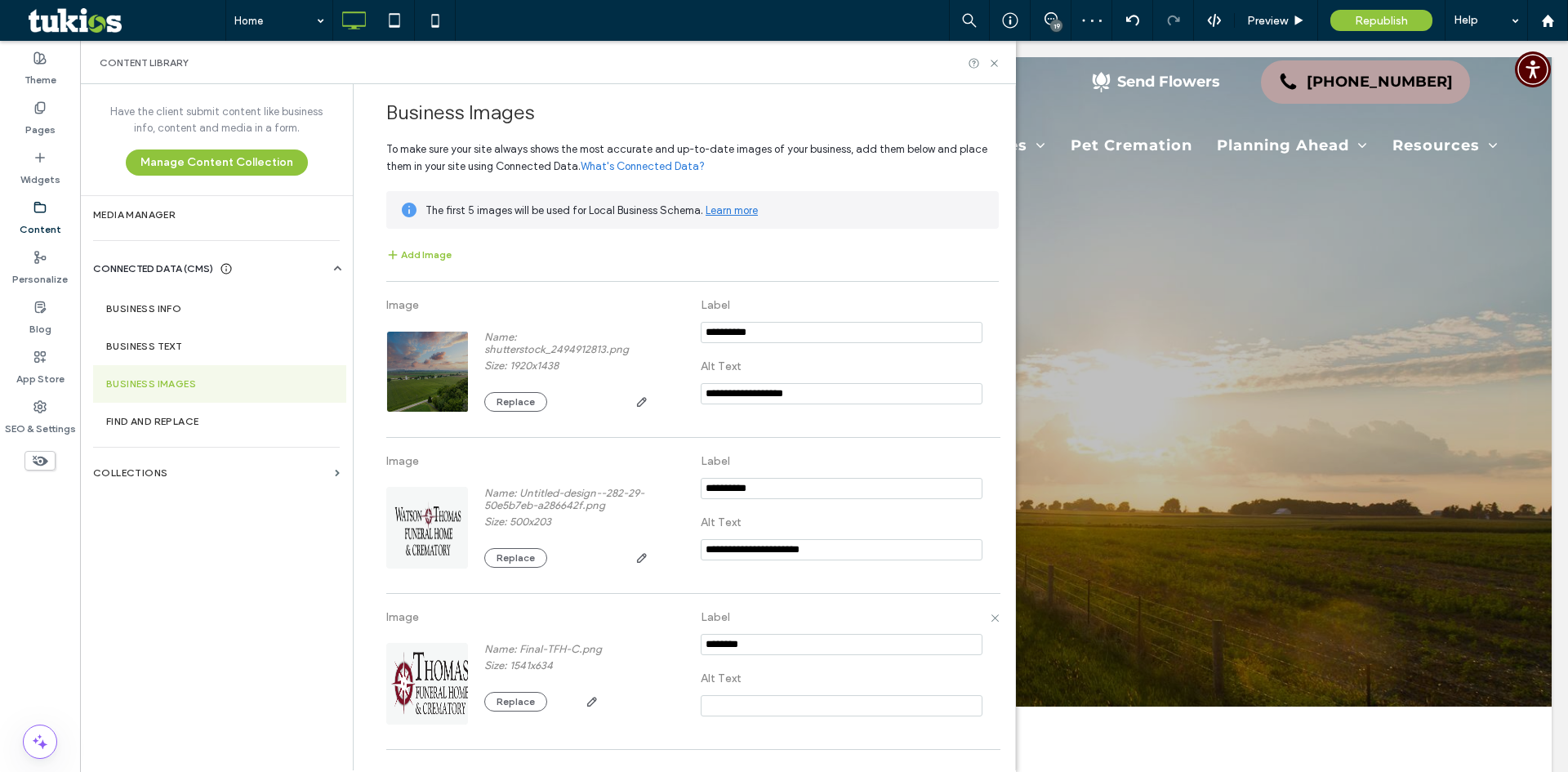
drag, startPoint x: 765, startPoint y: 649, endPoint x: 650, endPoint y: 626, distance: 117.3
click at [650, 626] on div "Image Name: Final-TFH-C.png Size: 1541x634 Replace Label Alt Text" at bounding box center [692, 672] width 612 height 139
type input "**********"
click at [791, 720] on section at bounding box center [841, 710] width 281 height 32
click at [808, 706] on input at bounding box center [841, 706] width 281 height 21
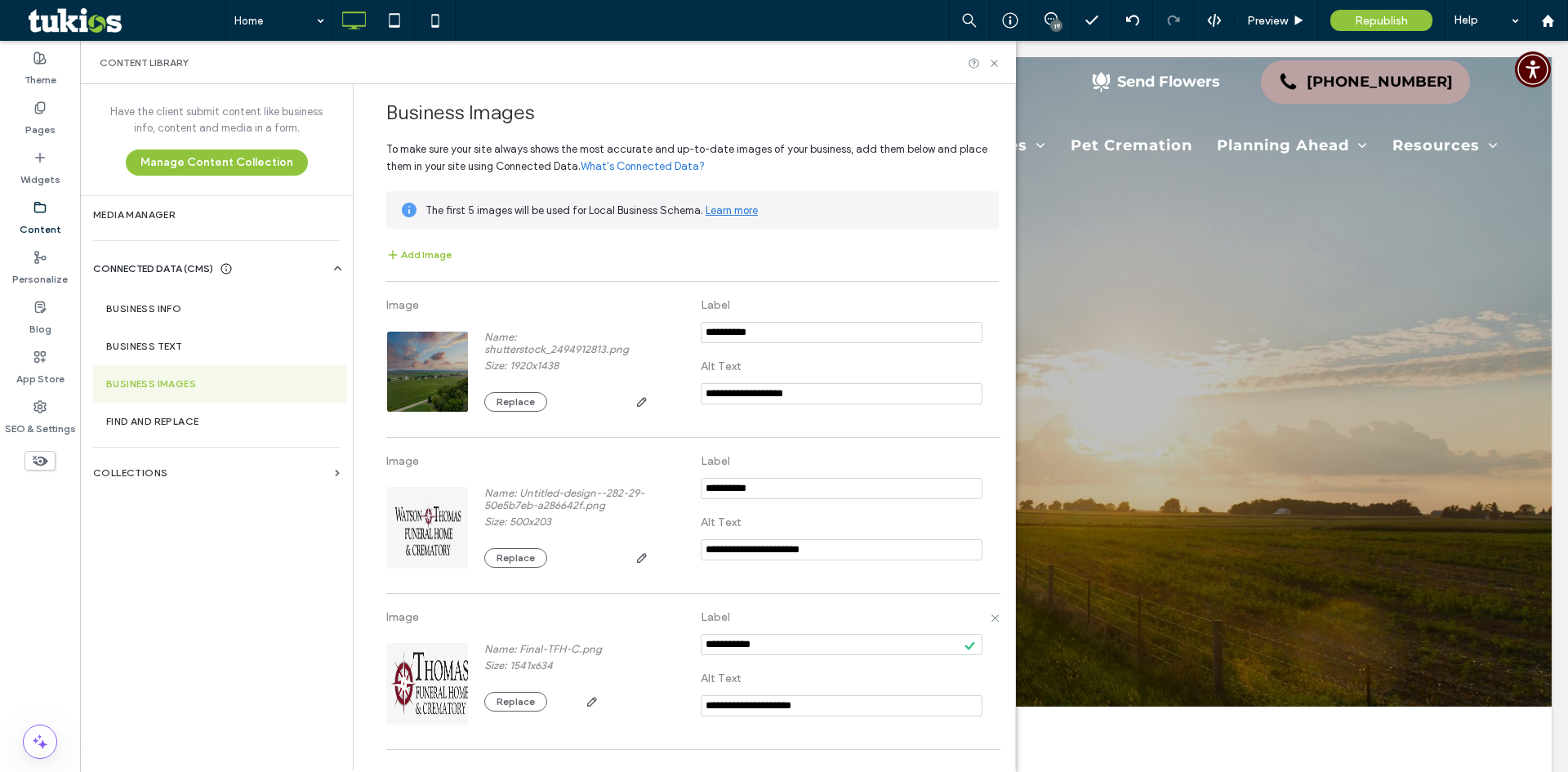
type input "**********"
click at [822, 691] on label "Alt Text" at bounding box center [841, 678] width 281 height 31
click at [998, 61] on icon at bounding box center [994, 63] width 12 height 12
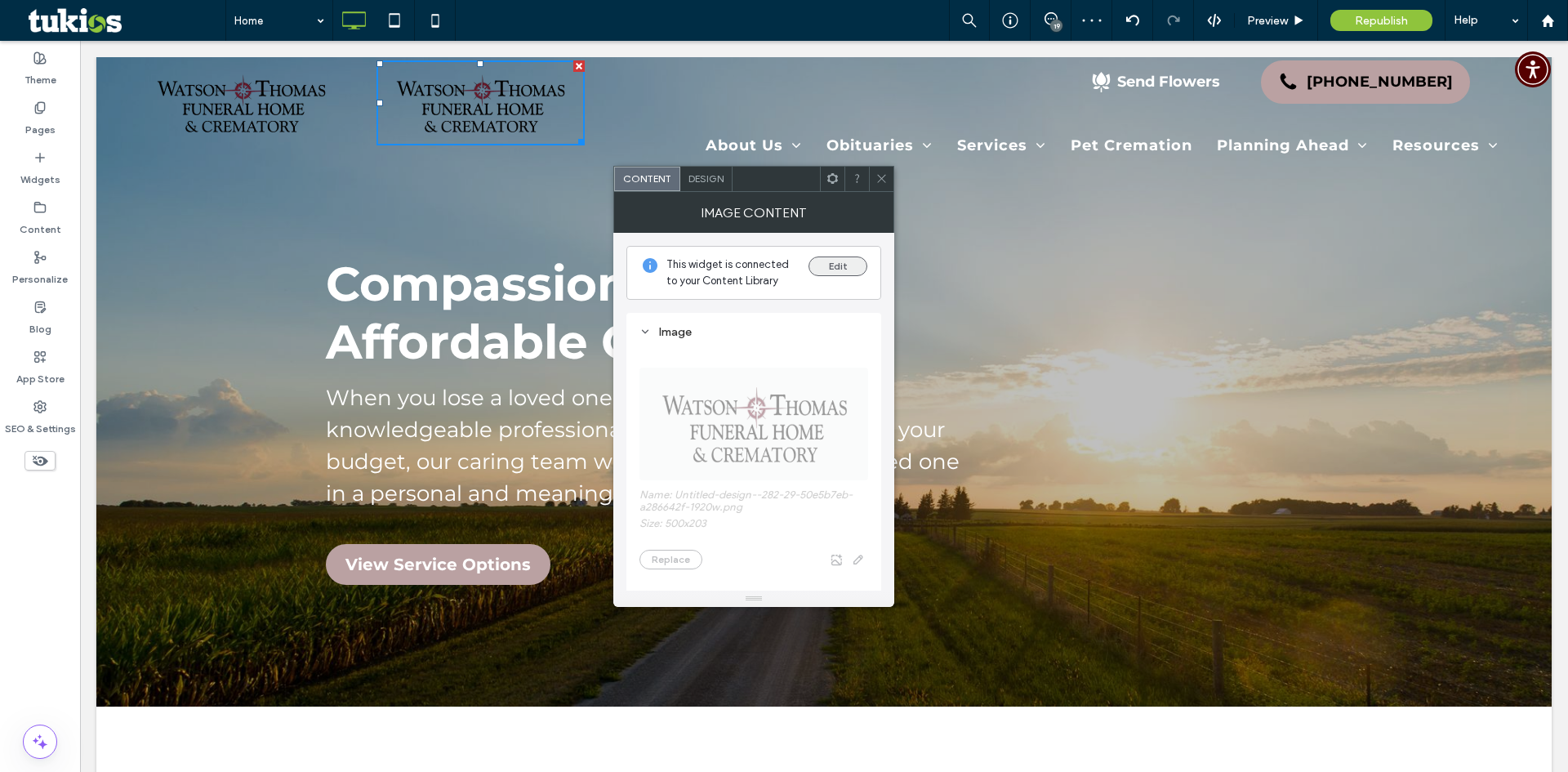
click at [857, 272] on button "Edit" at bounding box center [838, 266] width 59 height 20
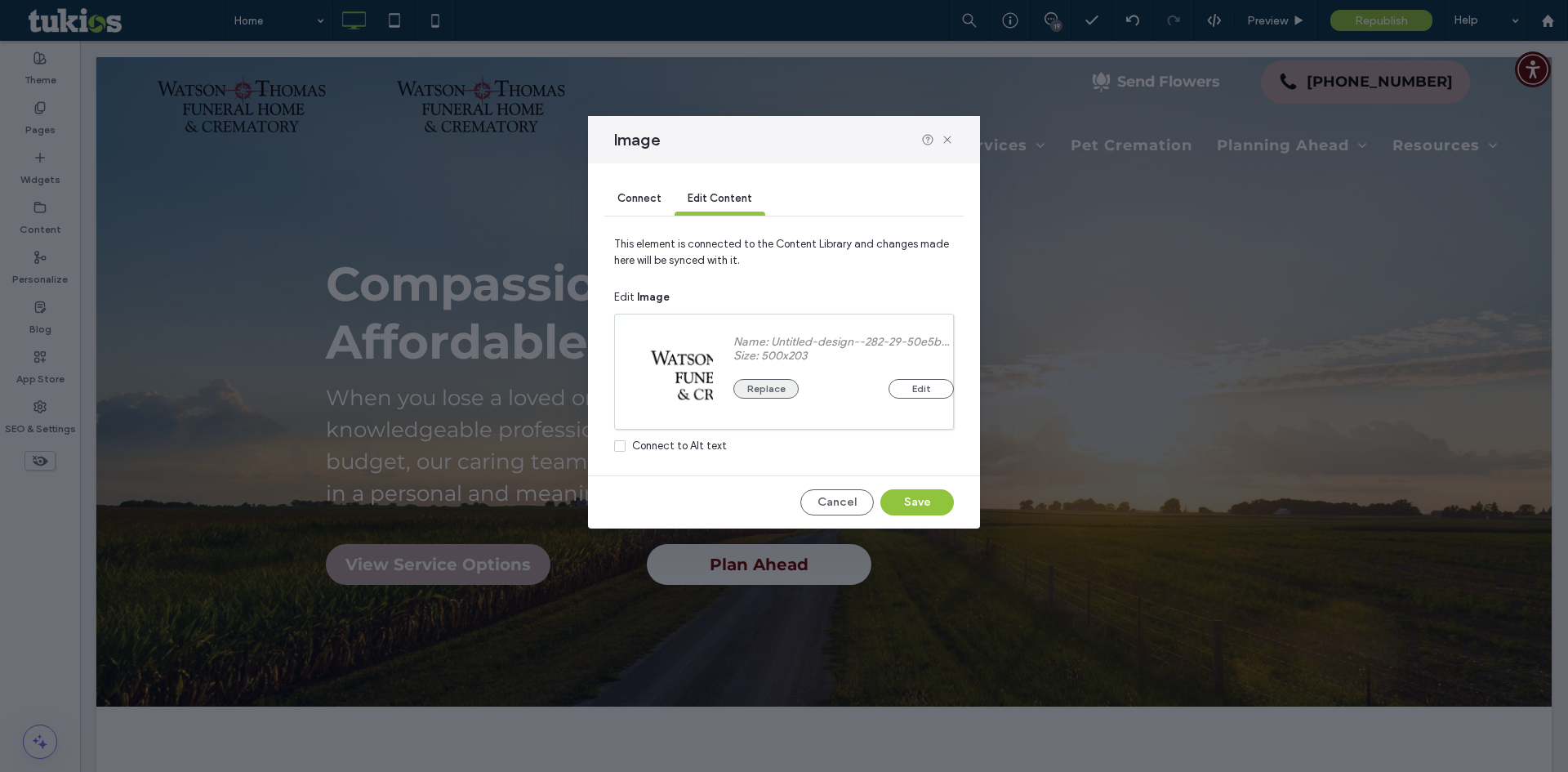
click at [784, 381] on button "Replace" at bounding box center [766, 388] width 66 height 20
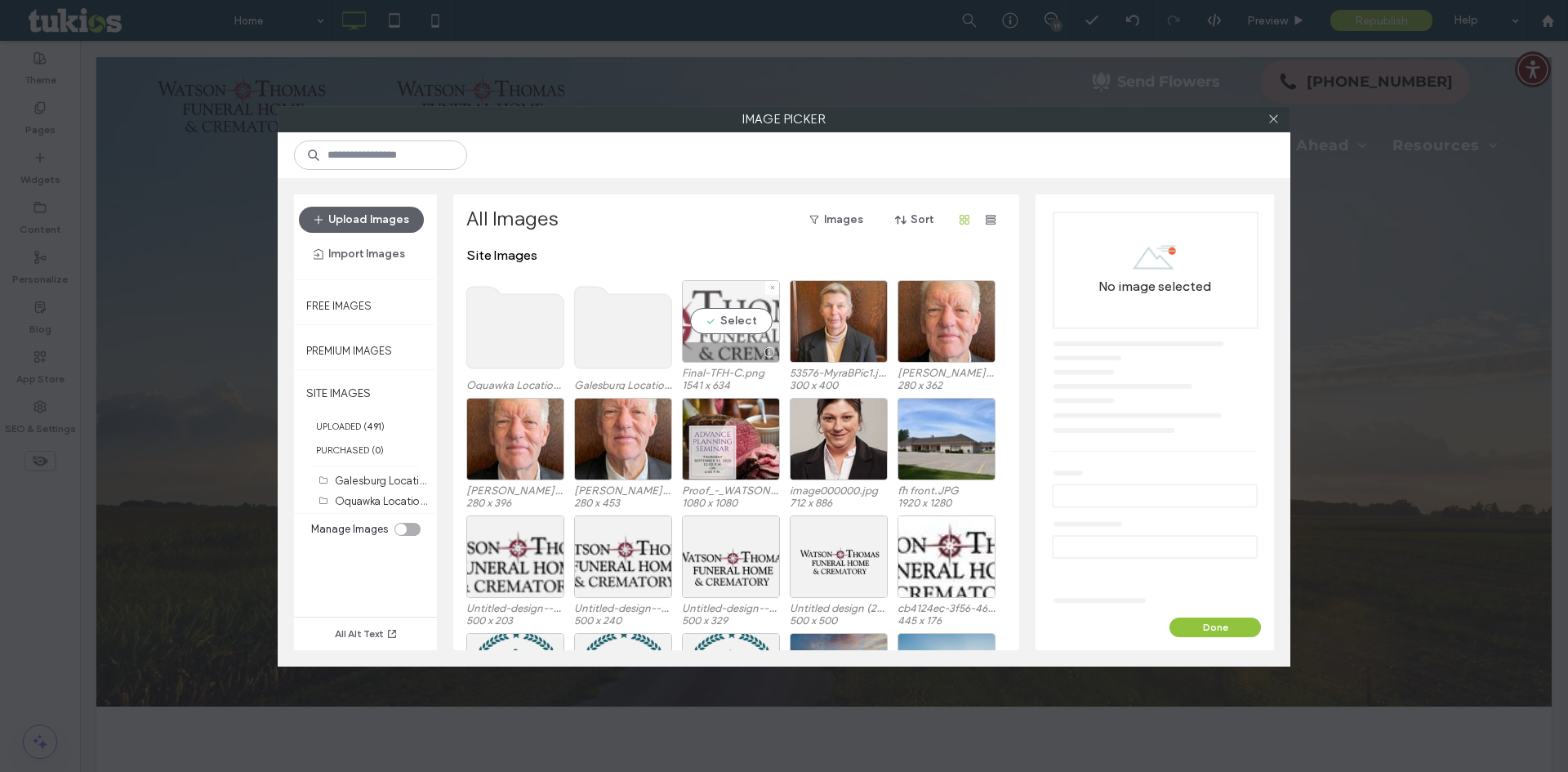
click at [745, 318] on div "Select" at bounding box center [731, 322] width 98 height 82
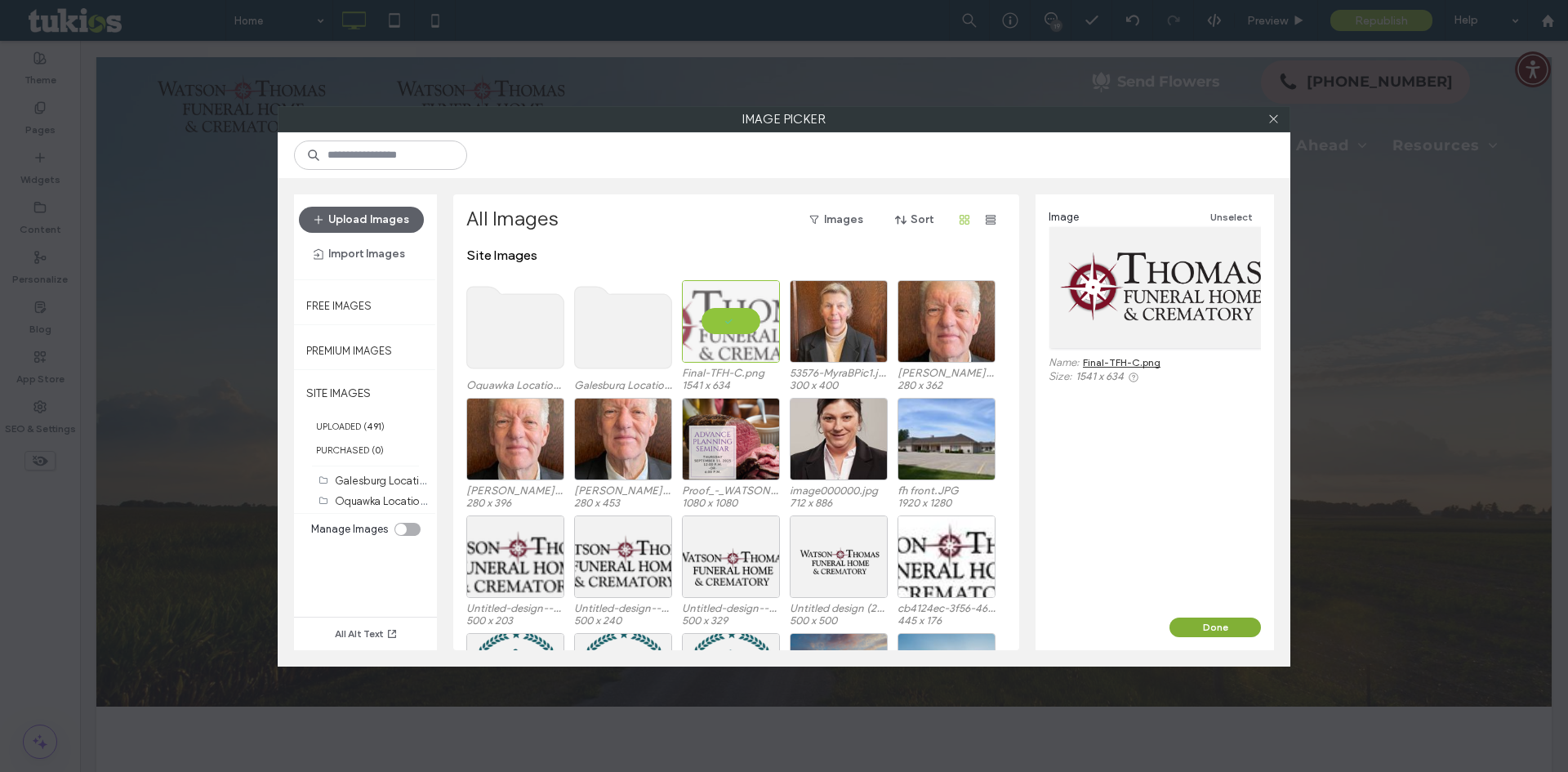
click at [1221, 619] on button "Done" at bounding box center [1215, 627] width 92 height 20
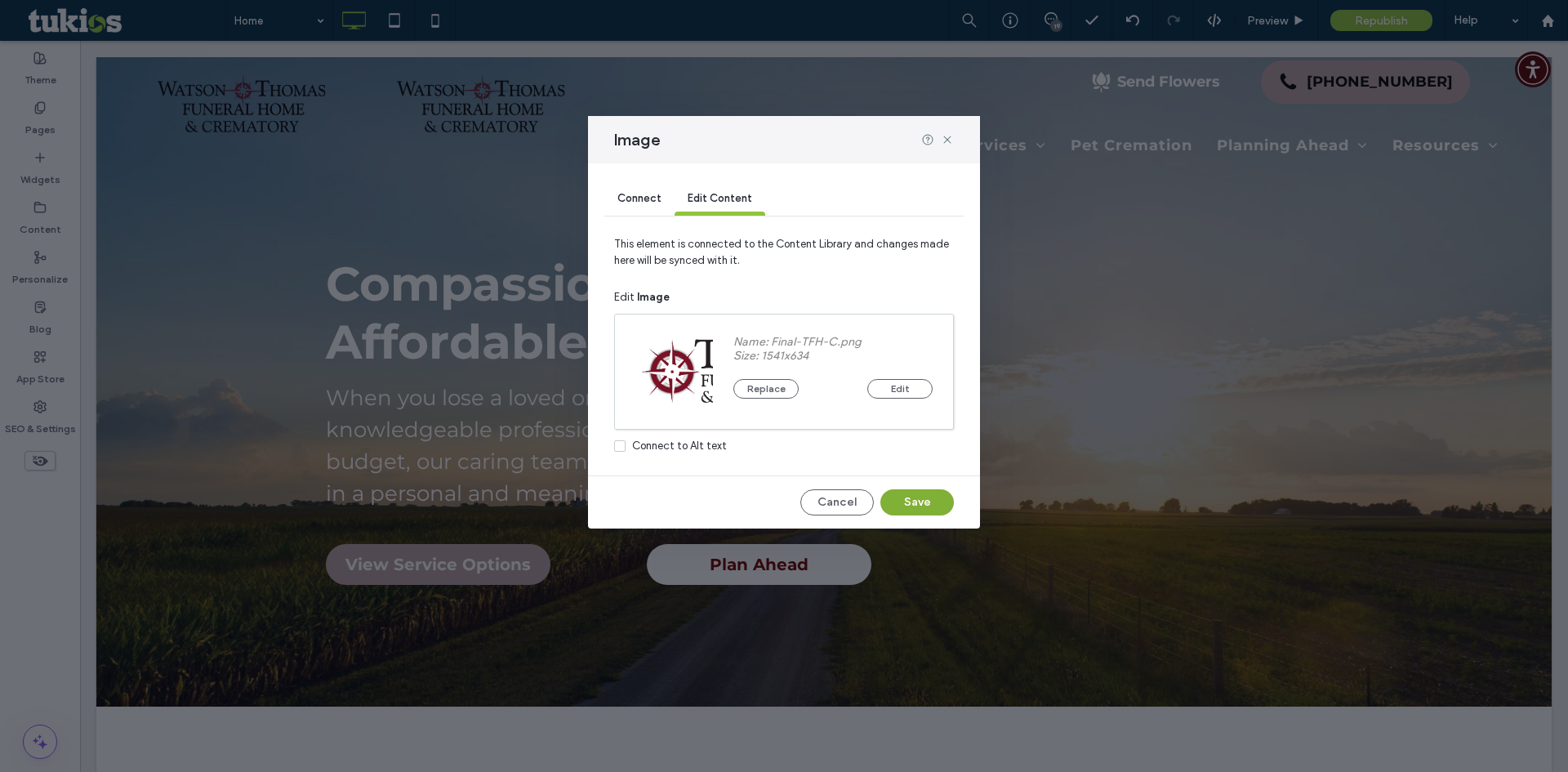
click at [907, 501] on button "Save" at bounding box center [917, 502] width 73 height 26
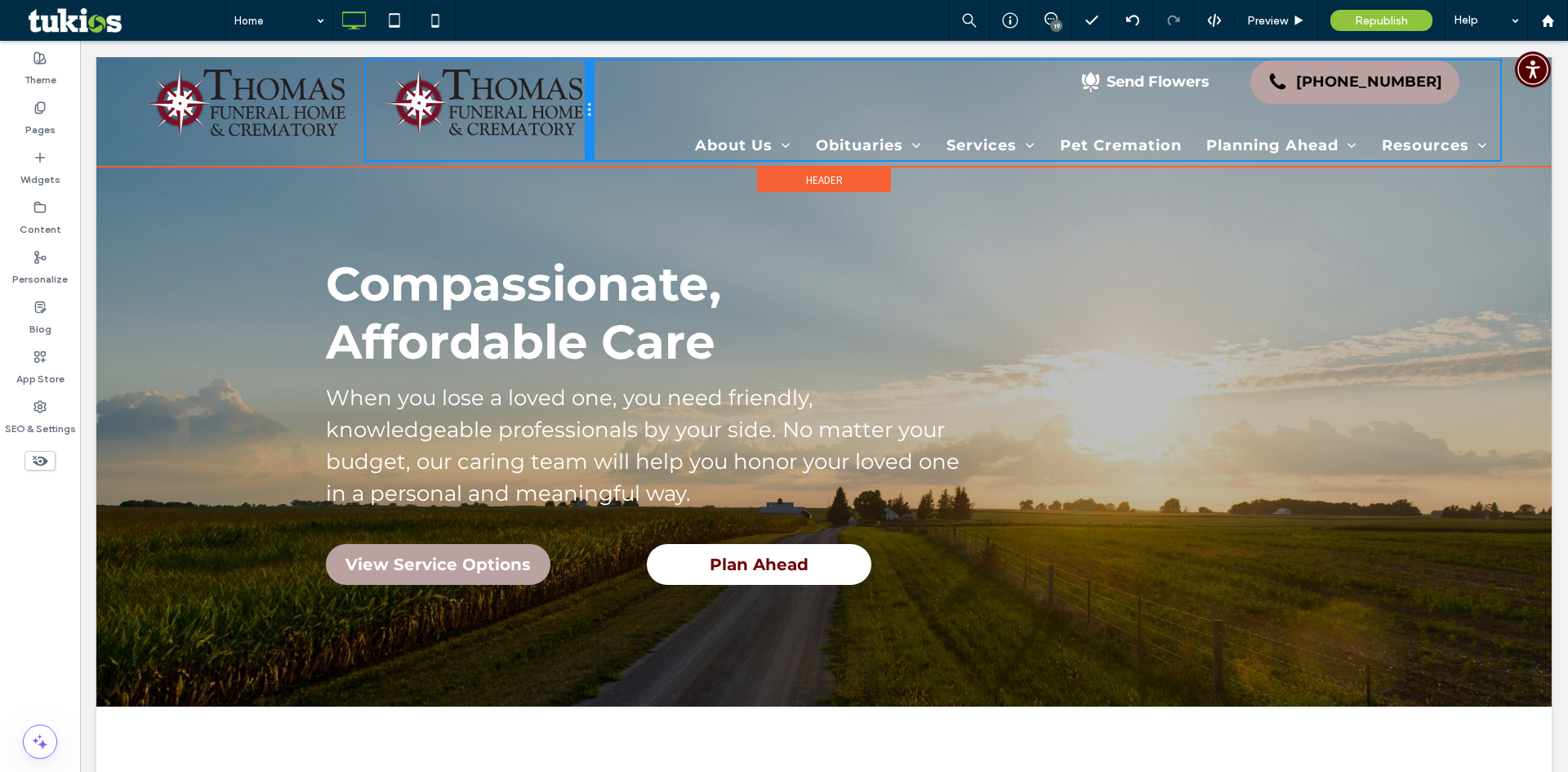
drag, startPoint x: 589, startPoint y: 111, endPoint x: 642, endPoint y: 109, distance: 53.0
click at [642, 109] on div "Click To Paste Click To Paste Send Flowers [PHONE_NUMBER] About Us About Us Our…" at bounding box center [824, 110] width 1373 height 99
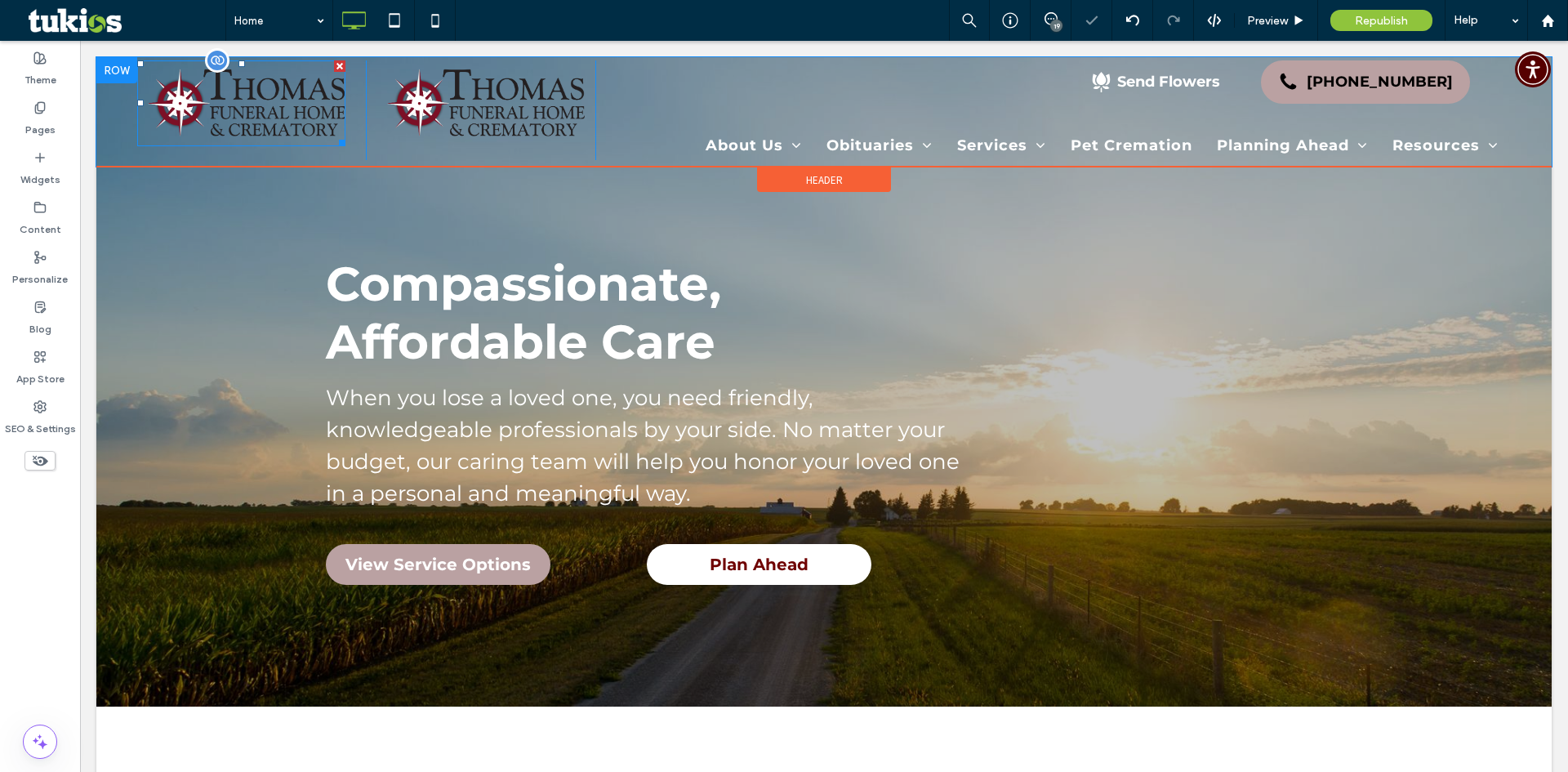
click at [321, 104] on img at bounding box center [241, 103] width 208 height 86
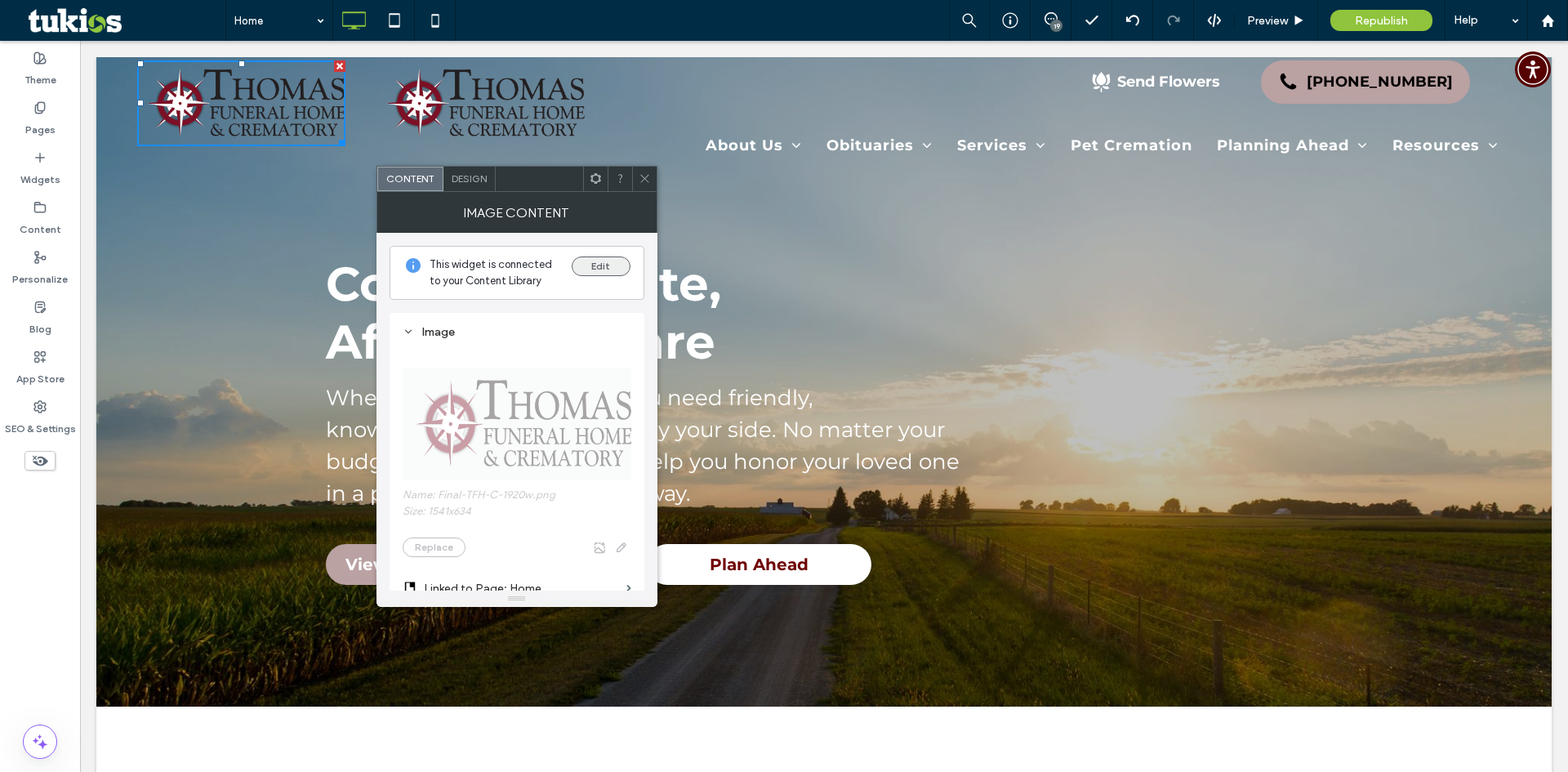
click at [615, 267] on button "Edit" at bounding box center [601, 266] width 59 height 20
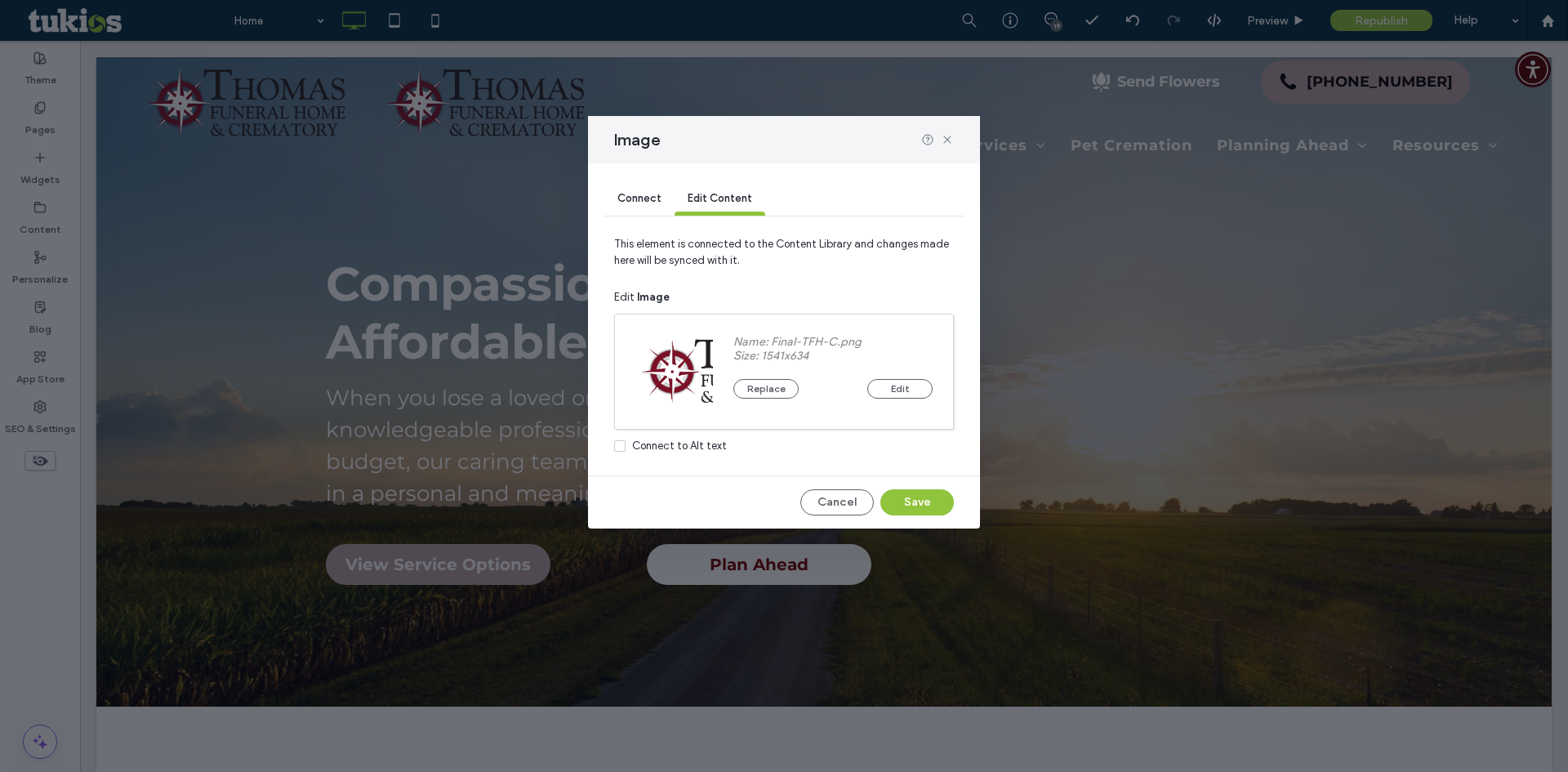
click at [615, 192] on div "Connect" at bounding box center [640, 199] width 71 height 32
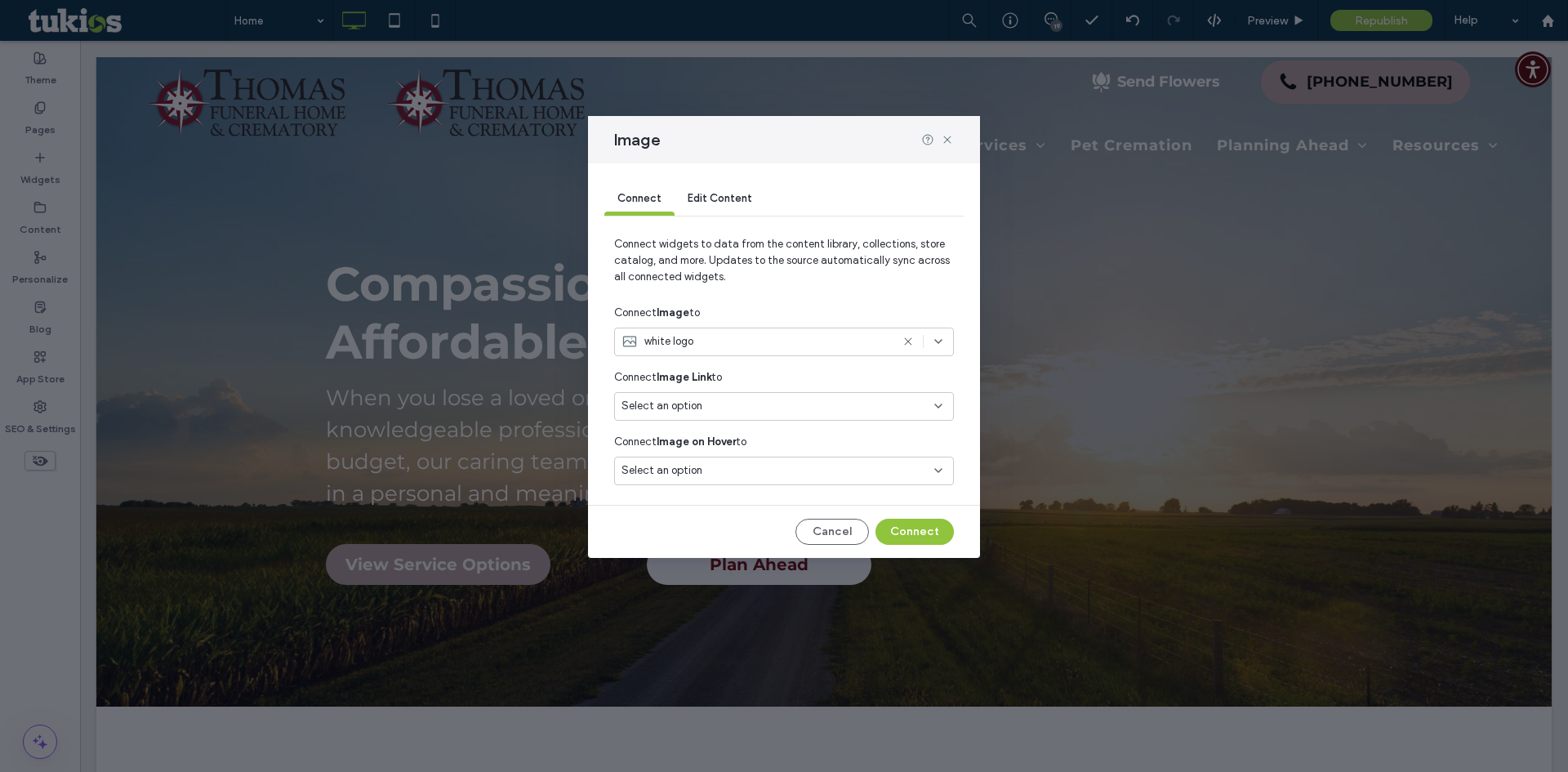
click at [830, 341] on div "white logo" at bounding box center [756, 341] width 269 height 16
click at [846, 300] on div "Connect Image to" at bounding box center [784, 313] width 340 height 30
click at [946, 138] on icon at bounding box center [947, 140] width 13 height 13
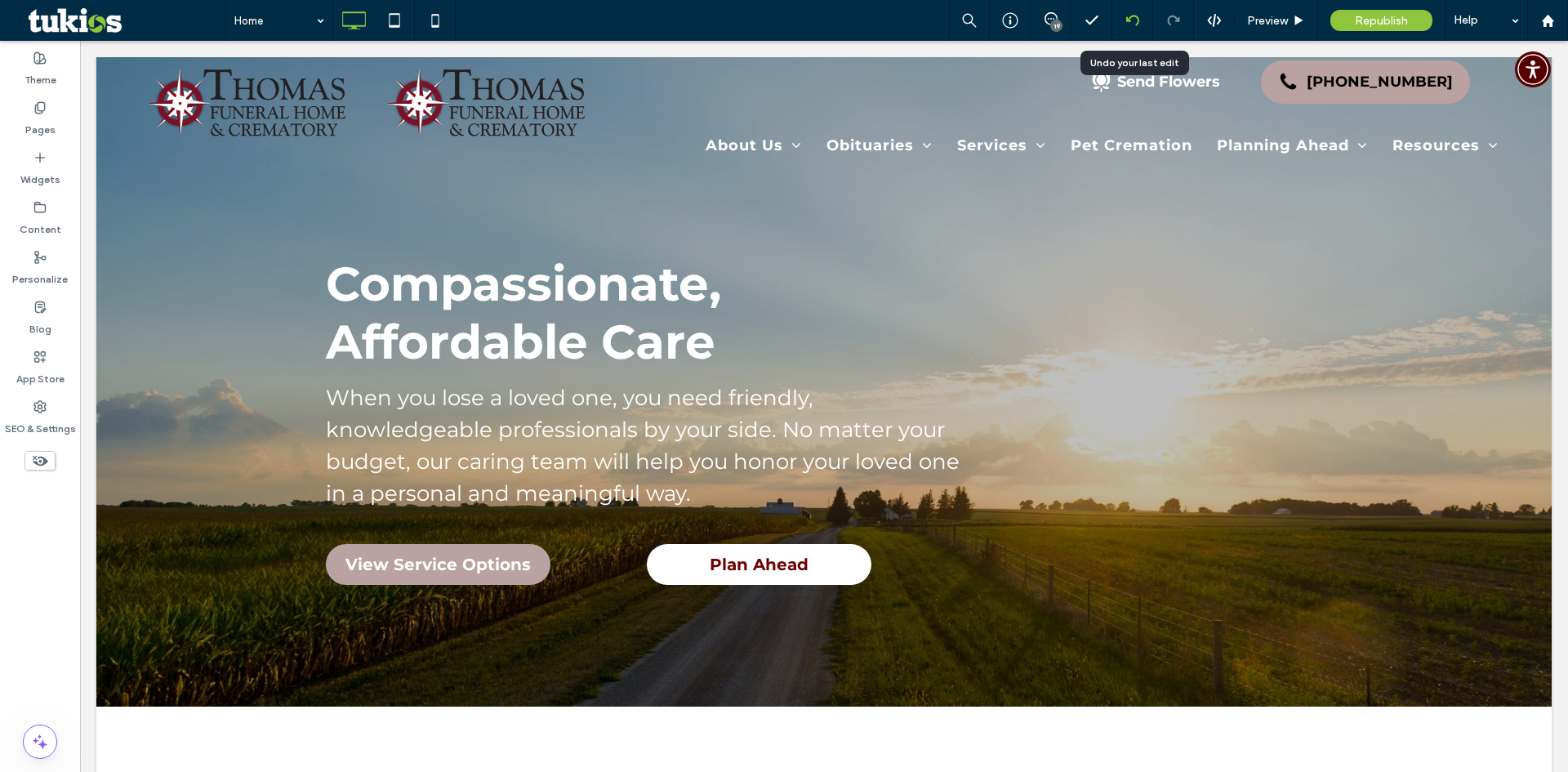
click at [1133, 10] on div at bounding box center [1132, 20] width 41 height 41
click at [1140, 26] on div at bounding box center [1132, 21] width 40 height 13
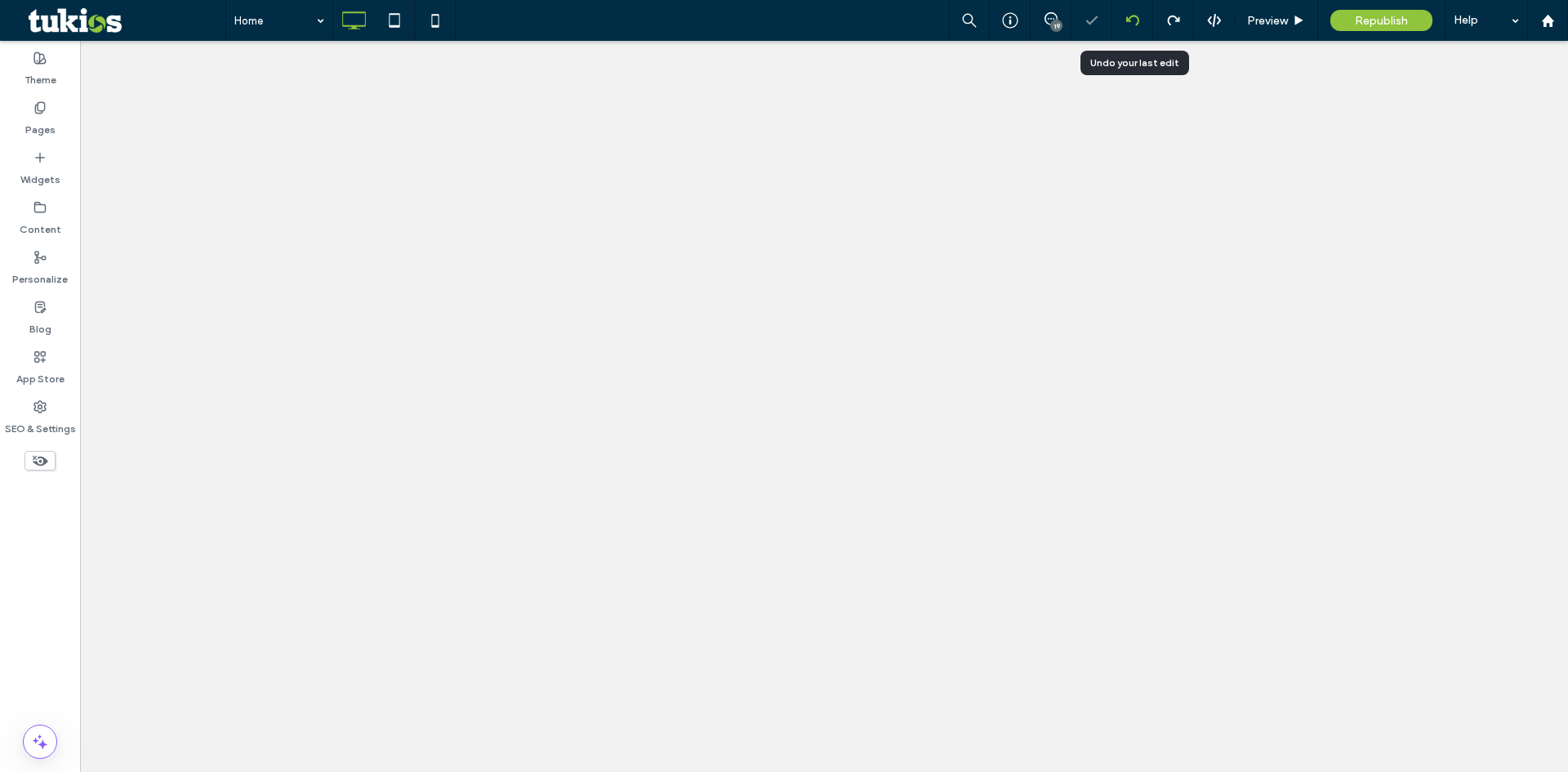
click at [1138, 19] on use at bounding box center [1132, 19] width 13 height 10
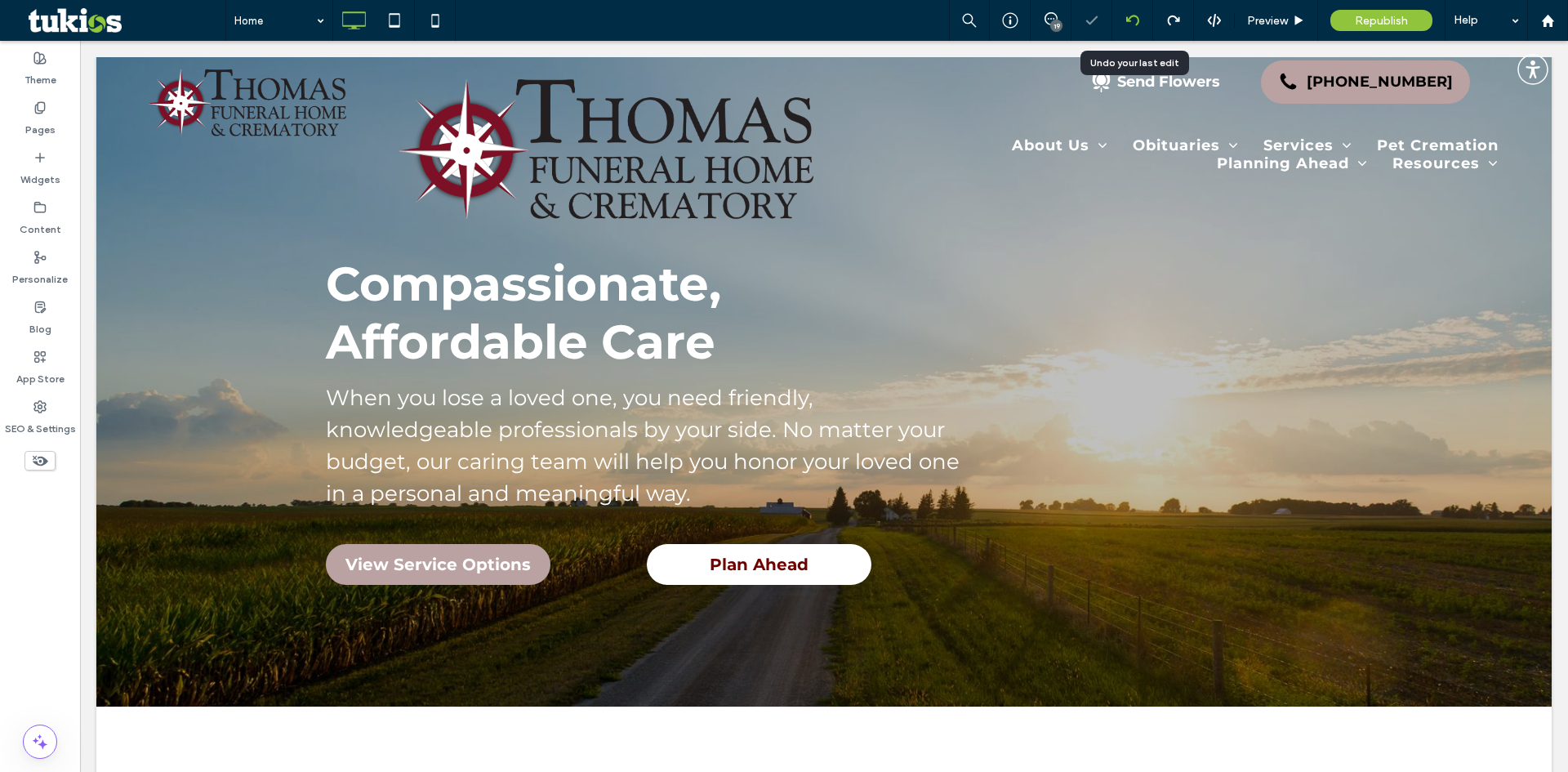
click at [1136, 19] on icon at bounding box center [1133, 21] width 13 height 13
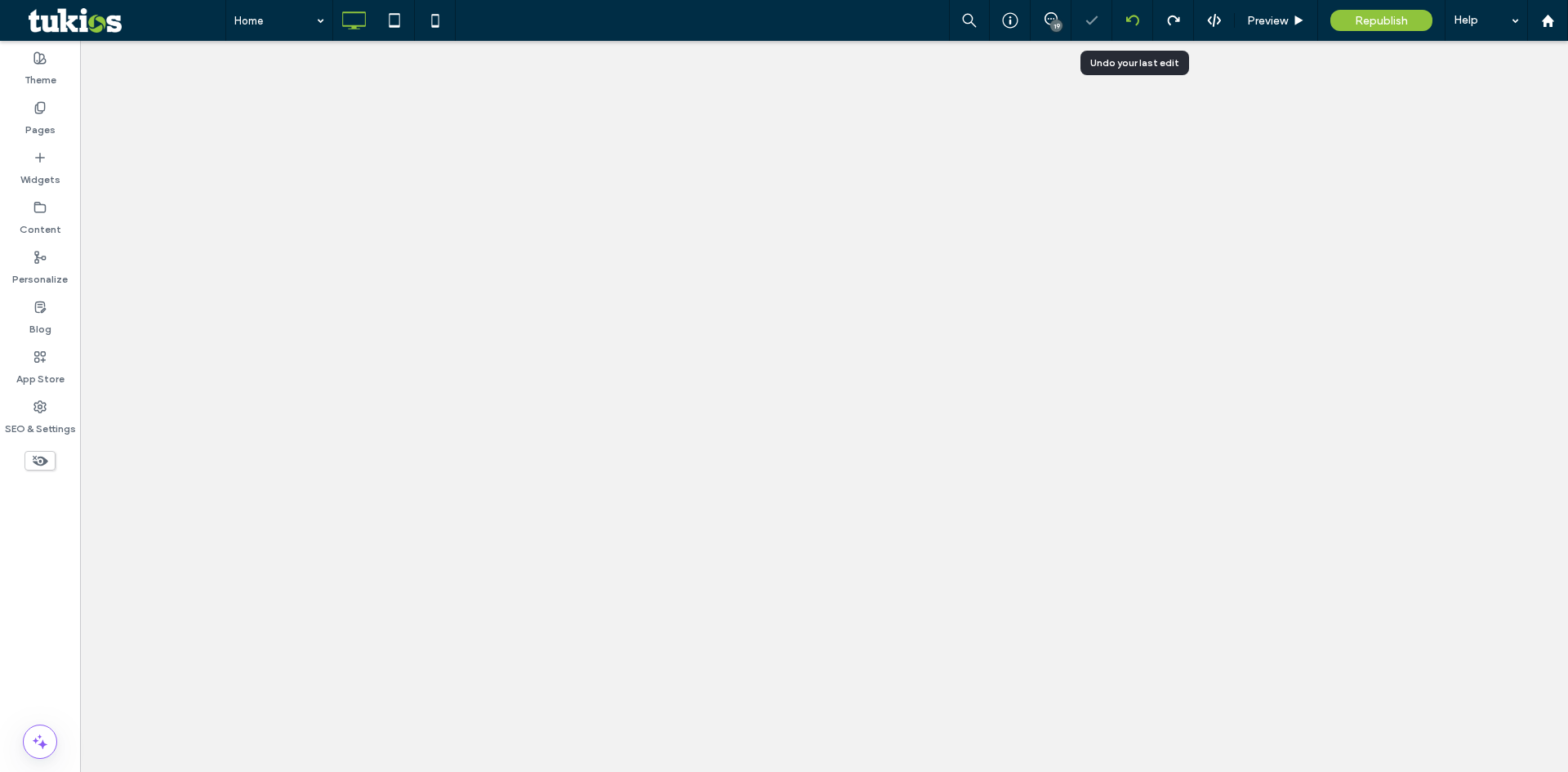
click at [1136, 19] on icon at bounding box center [1133, 21] width 13 height 13
click at [1171, 26] on icon at bounding box center [1174, 21] width 13 height 13
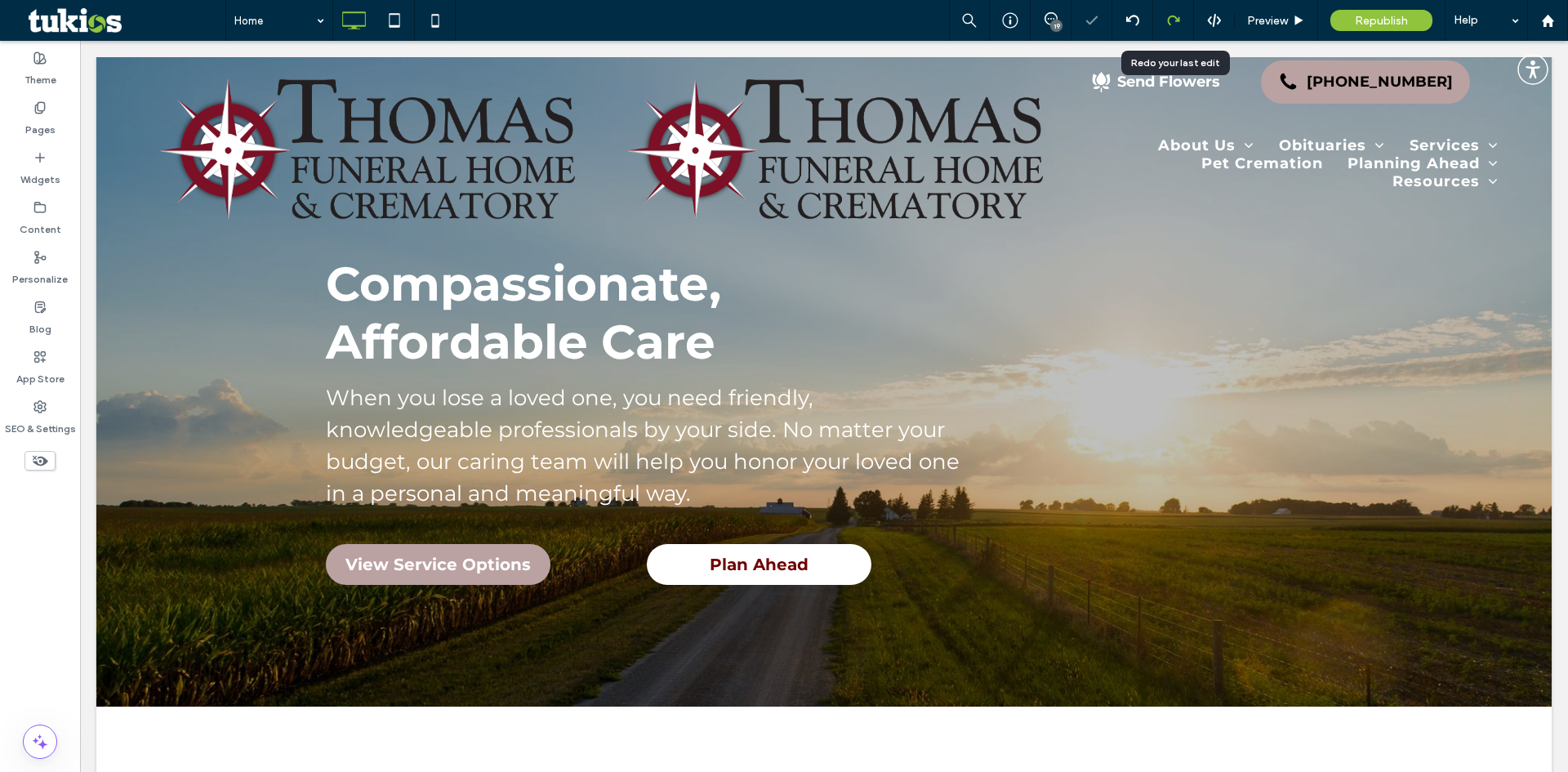
click at [1176, 19] on use at bounding box center [1173, 20] width 12 height 10
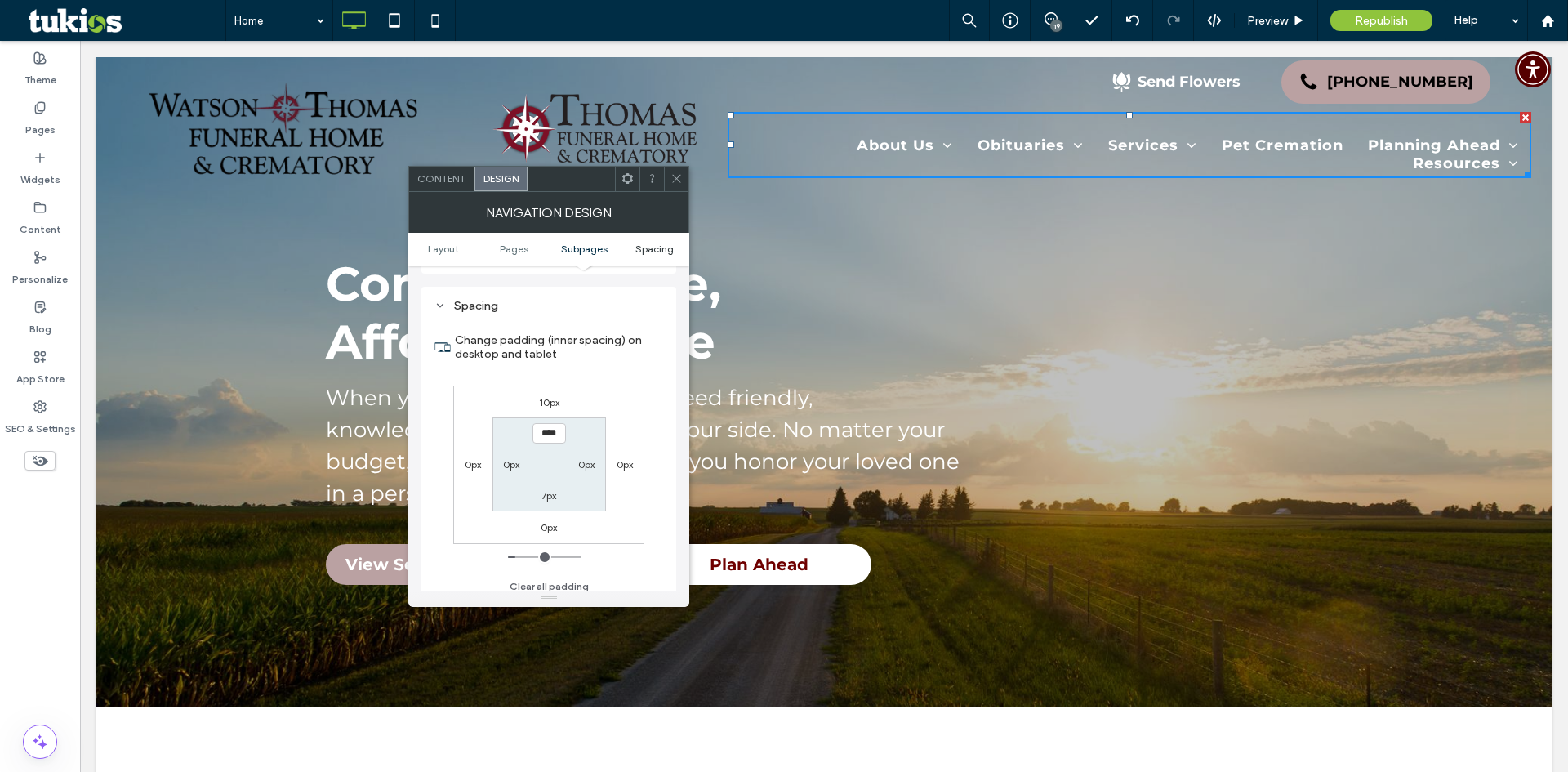
scroll to position [561, 0]
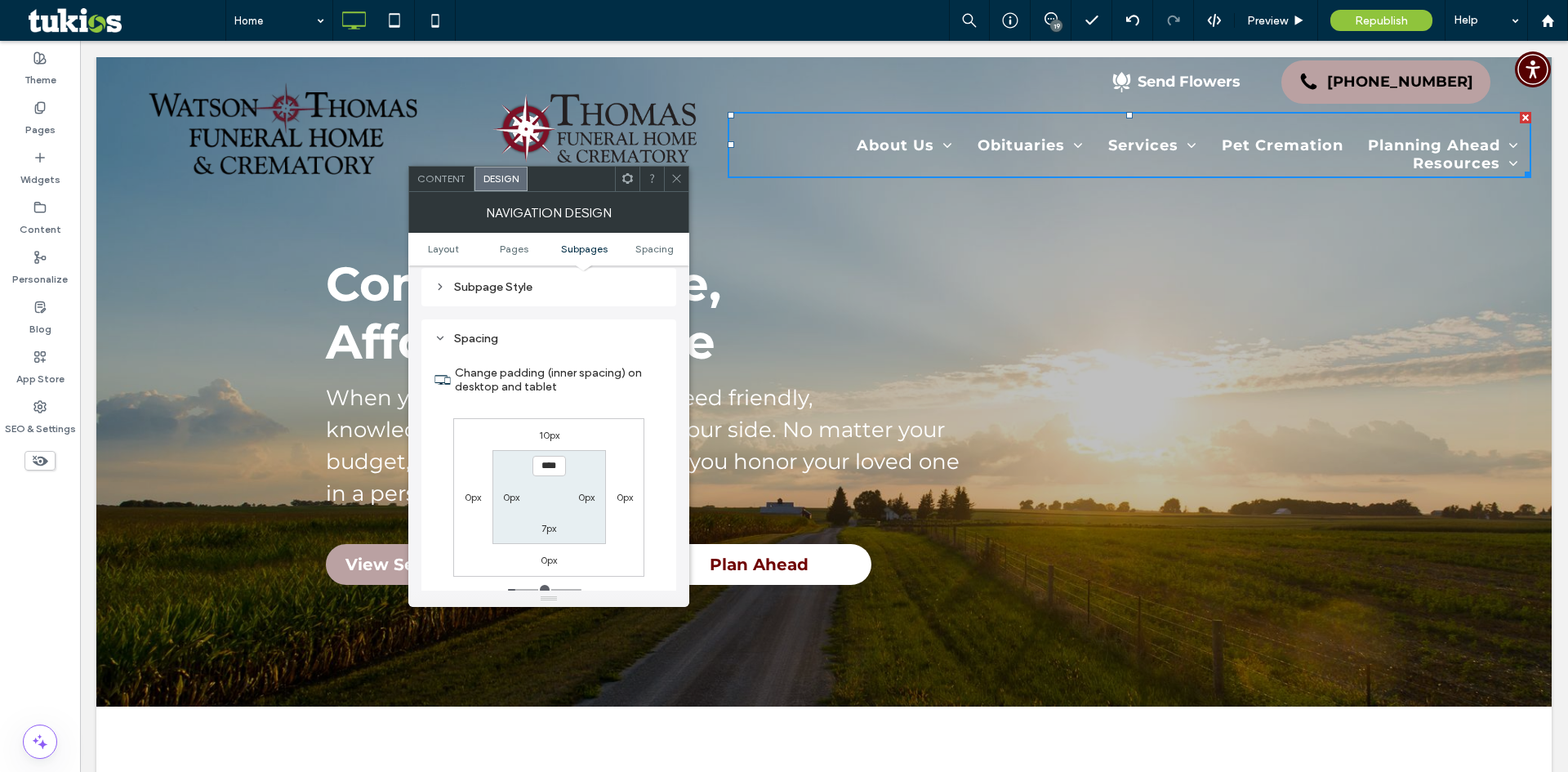
drag, startPoint x: 673, startPoint y: 179, endPoint x: 614, endPoint y: 136, distance: 73.0
click at [673, 179] on icon at bounding box center [676, 178] width 12 height 12
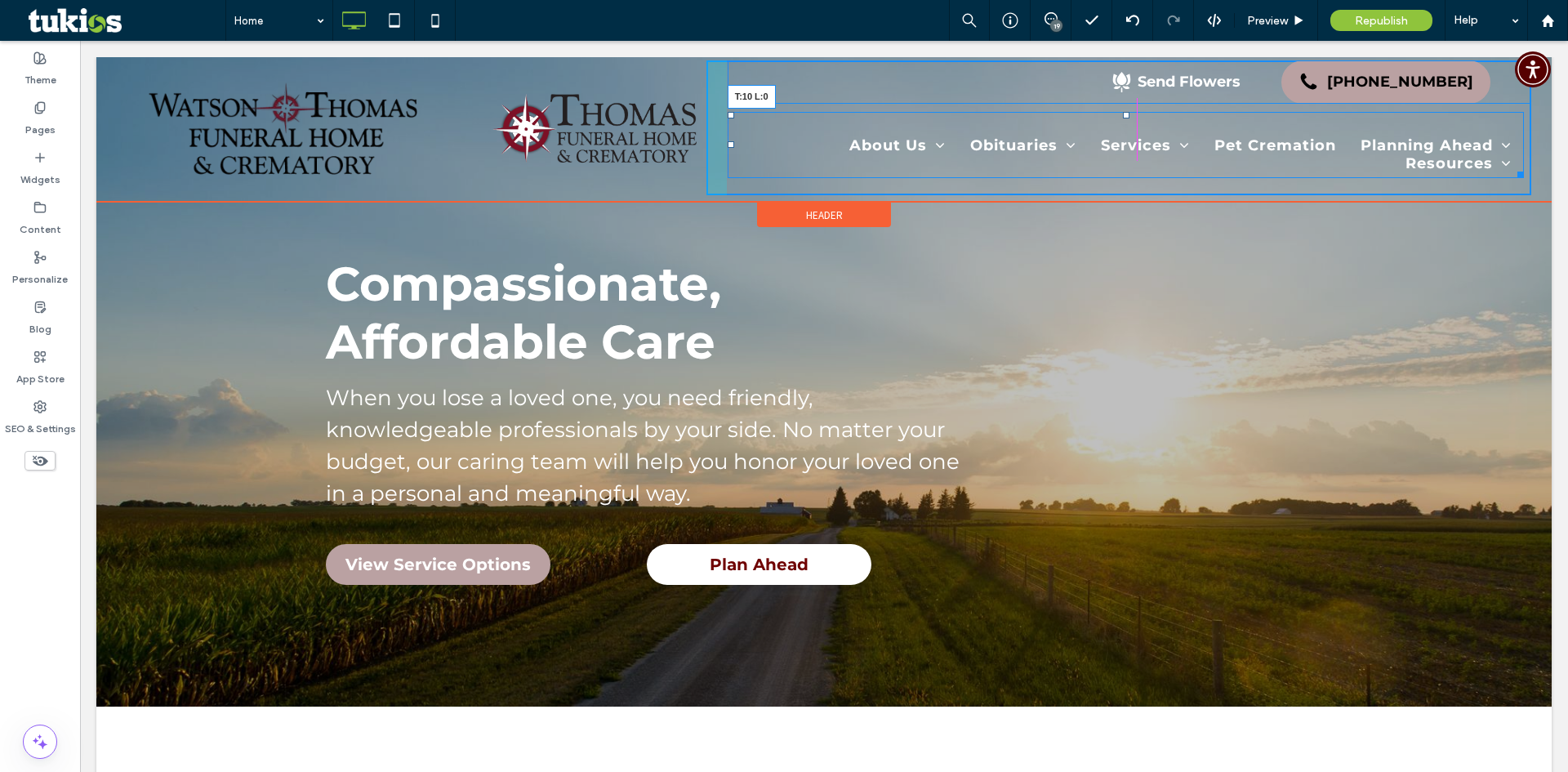
drag, startPoint x: 726, startPoint y: 114, endPoint x: 713, endPoint y: 114, distance: 13.0
drag, startPoint x: 1518, startPoint y: 175, endPoint x: 1105, endPoint y: 218, distance: 415.2
click at [1537, 173] on div "Click To Paste Click To Paste Send Flowers [PHONE_NUMBER] About Us About Us Our…" at bounding box center [824, 130] width 1455 height 145
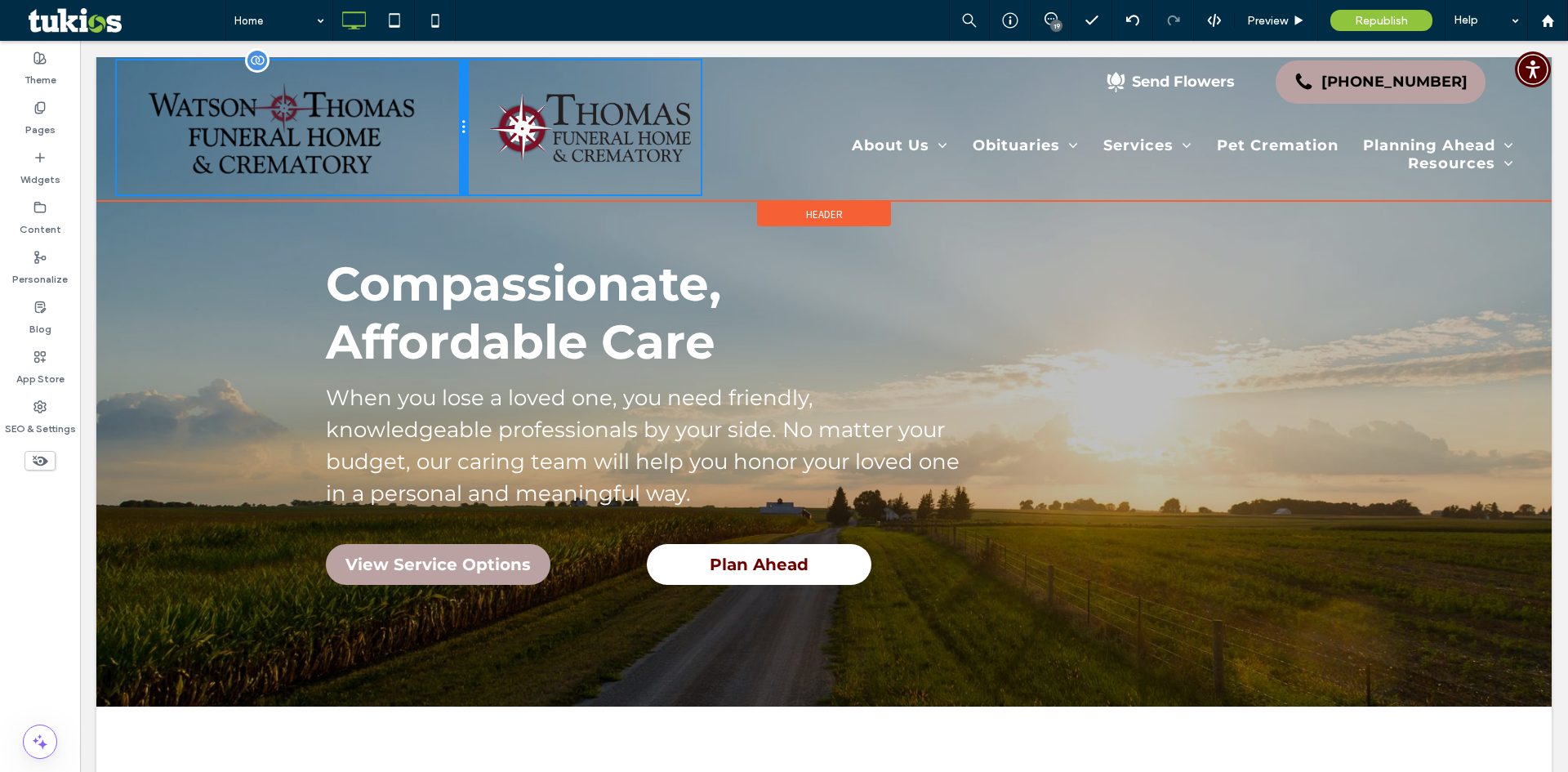
drag, startPoint x: 464, startPoint y: 115, endPoint x: 490, endPoint y: 156, distance: 48.5
click at [410, 115] on div "Click To Paste" at bounding box center [291, 127] width 350 height 134
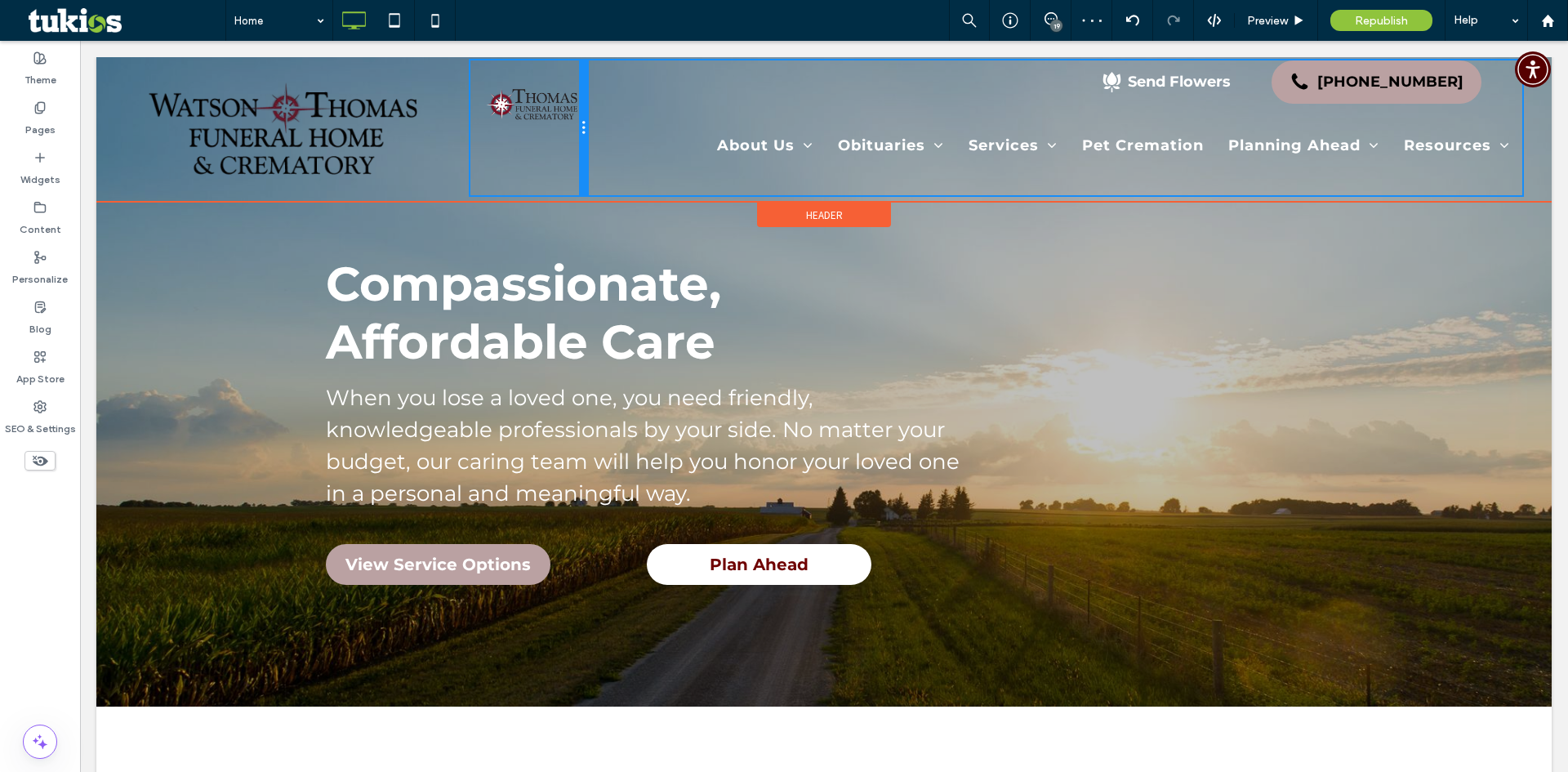
drag, startPoint x: 699, startPoint y: 128, endPoint x: 622, endPoint y: 127, distance: 77.0
click at [622, 127] on div "Click To Paste Click To Paste Send Flowers [PHONE_NUMBER] About Us About Us Our…" at bounding box center [823, 127] width 1414 height 135
click at [470, 122] on div "Click To Paste" at bounding box center [528, 127] width 117 height 135
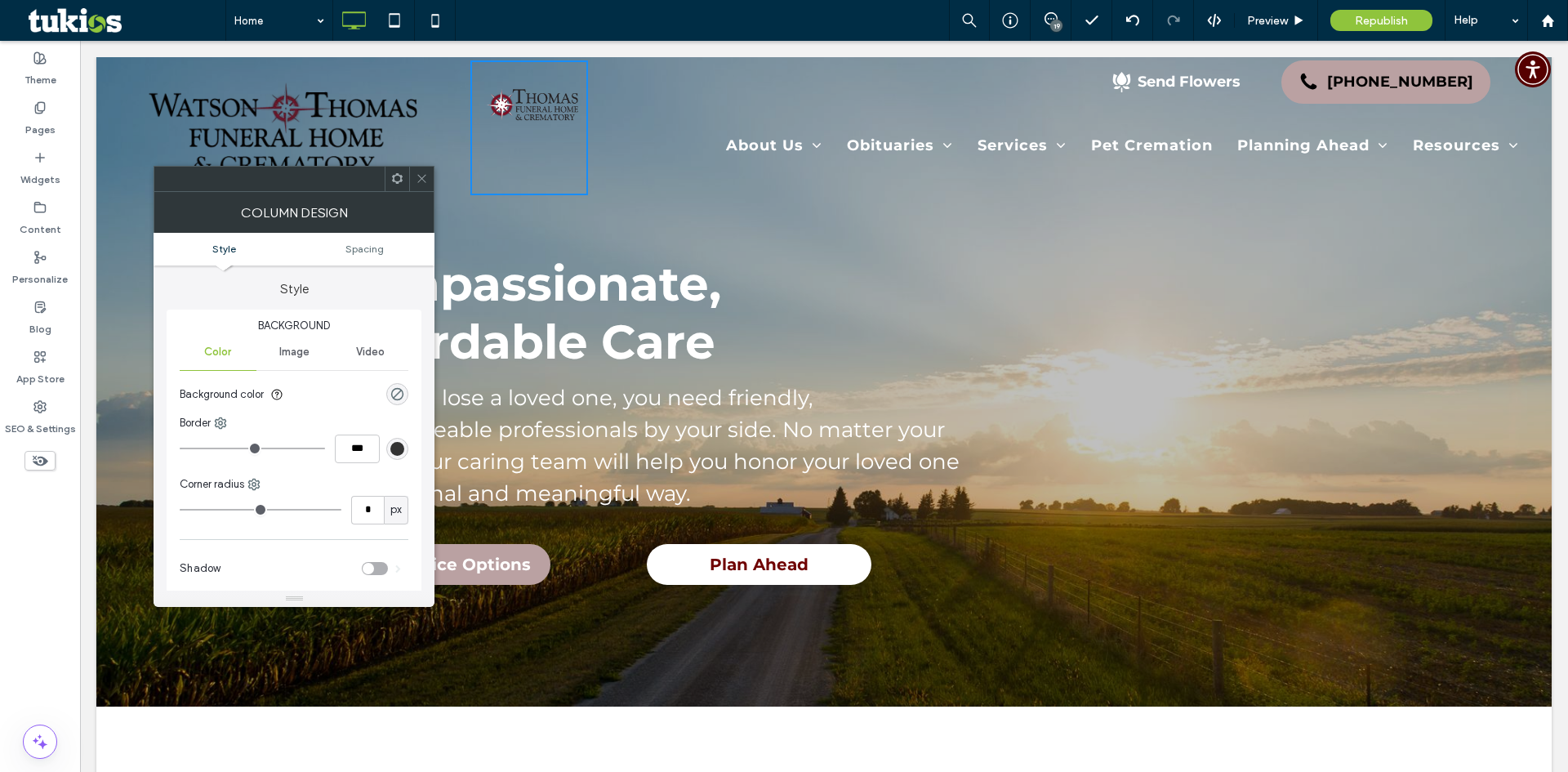
click at [419, 177] on icon at bounding box center [422, 178] width 12 height 12
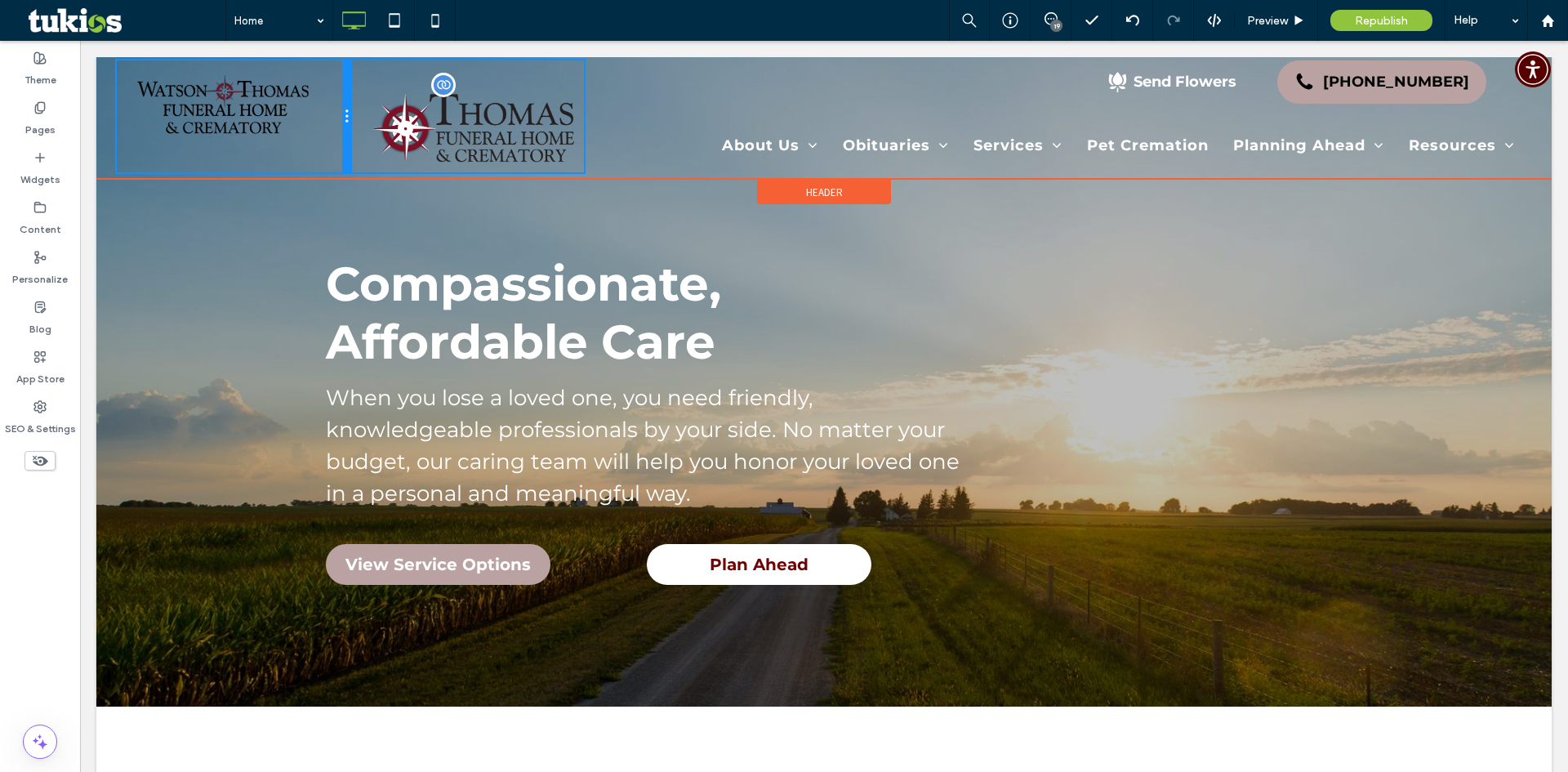
drag, startPoint x: 465, startPoint y: 128, endPoint x: 497, endPoint y: 182, distance: 62.8
click at [391, 127] on div "Click To Paste Click To Paste Send Flowers [PHONE_NUMBER] About Us About Us Our…" at bounding box center [823, 115] width 1414 height 112
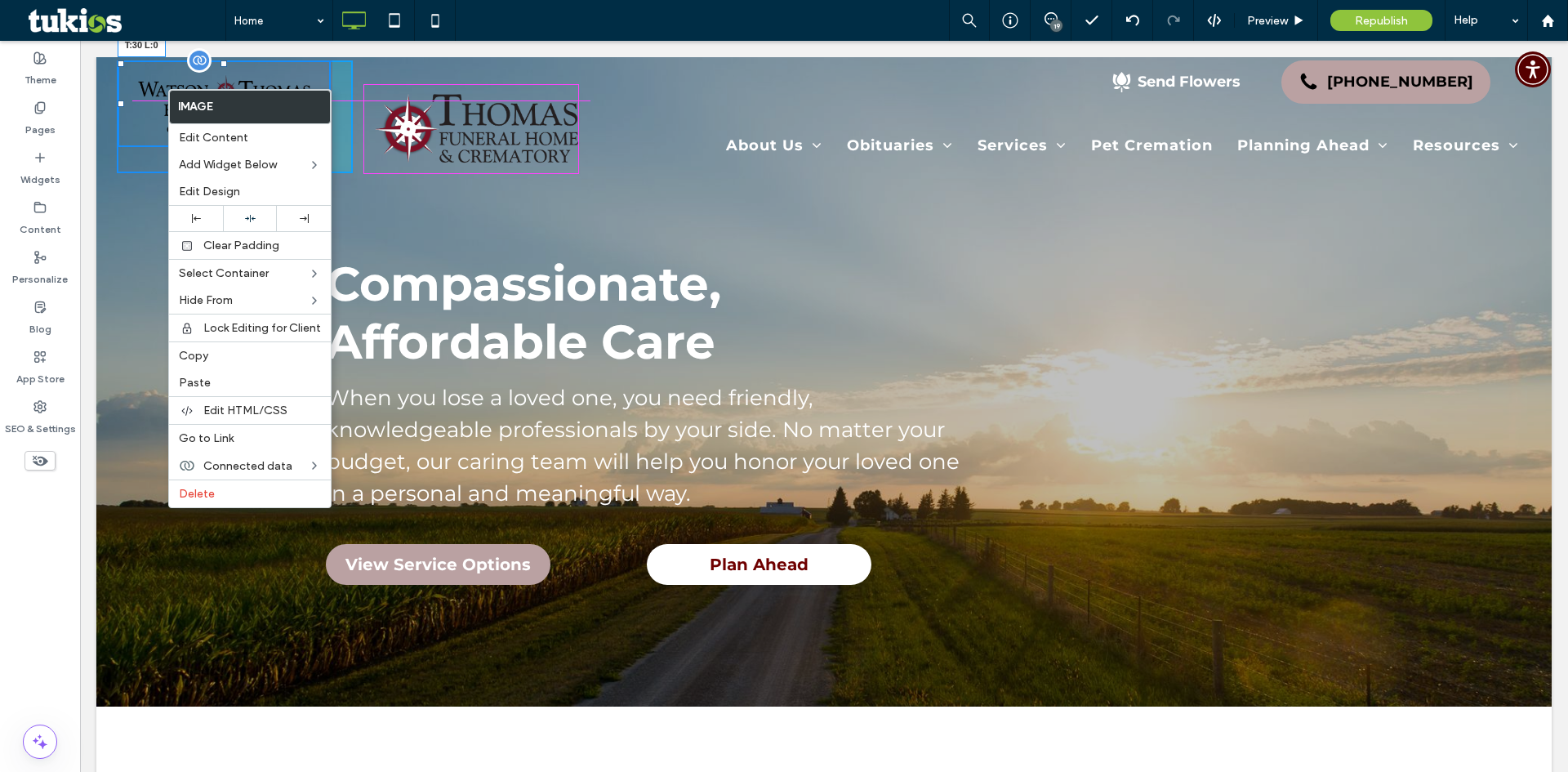
drag, startPoint x: 119, startPoint y: 64, endPoint x: 215, endPoint y: 129, distance: 115.9
click at [134, 88] on div "T:30 L:0" at bounding box center [223, 103] width 213 height 87
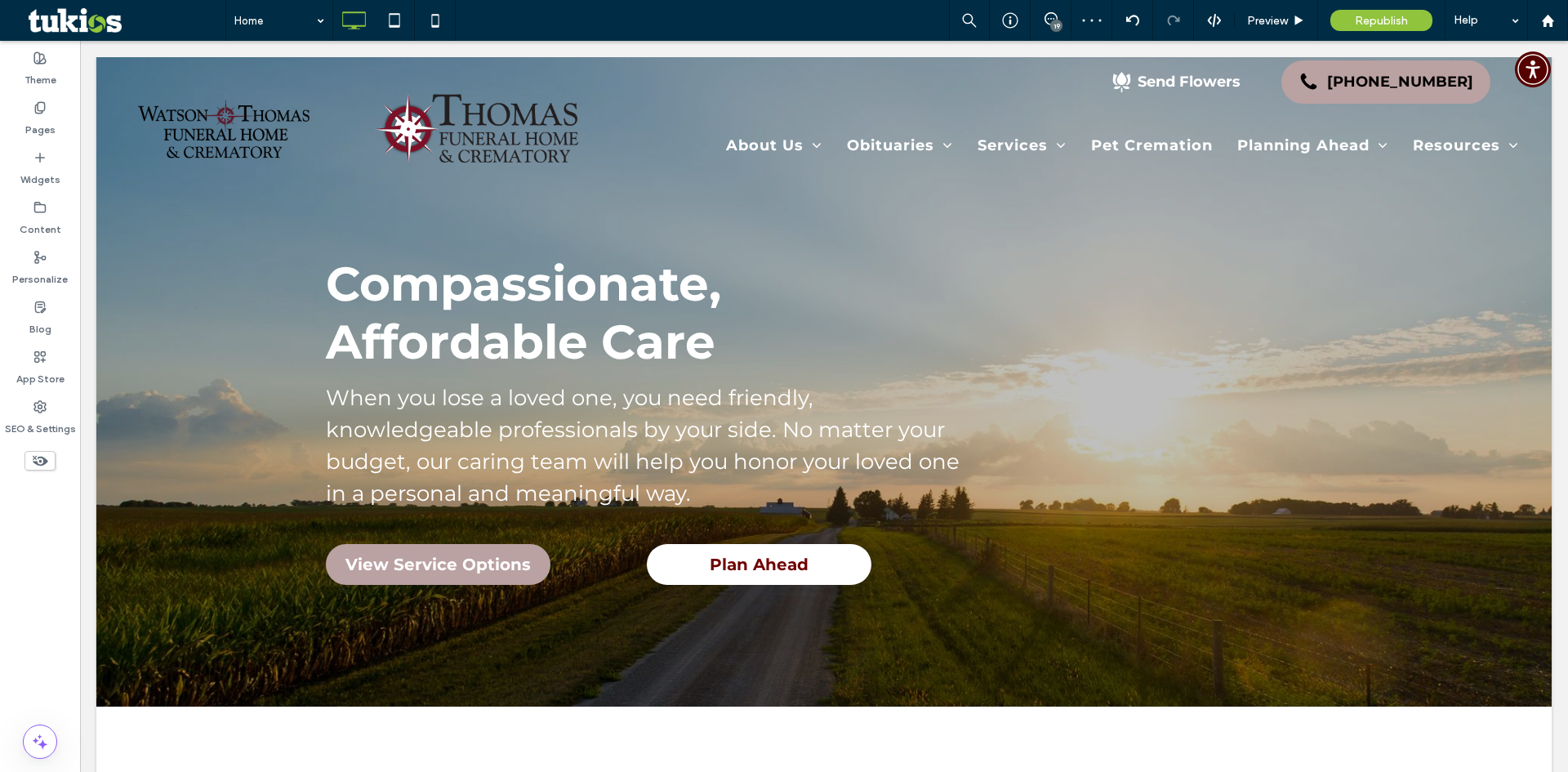
click at [640, 31] on div "Home 19 Preview Republish Help" at bounding box center [897, 20] width 1343 height 41
click at [712, 12] on div "Home 19 Preview Republish Help" at bounding box center [897, 20] width 1343 height 41
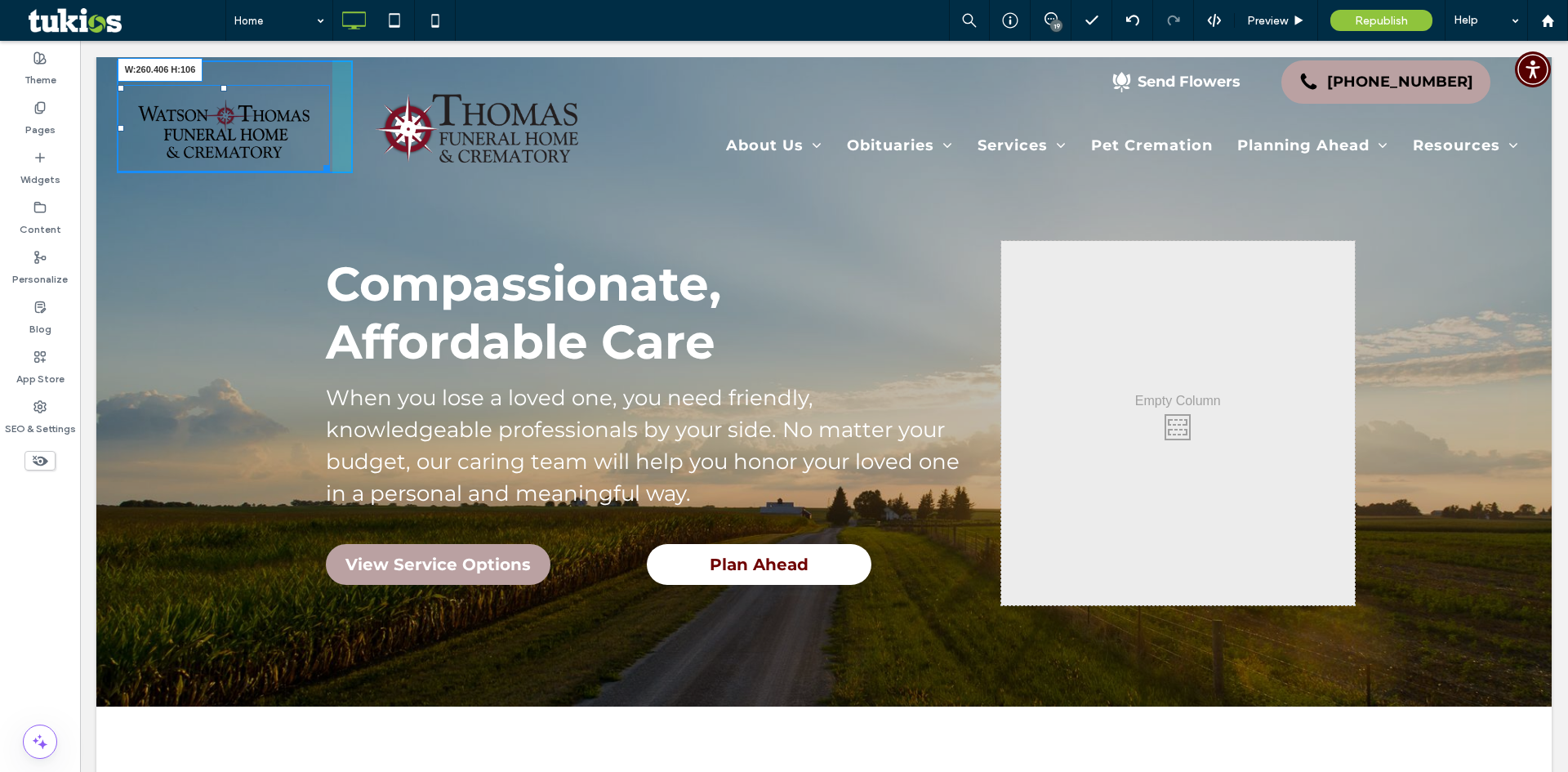
drag, startPoint x: 322, startPoint y: 168, endPoint x: 338, endPoint y: 184, distance: 22.6
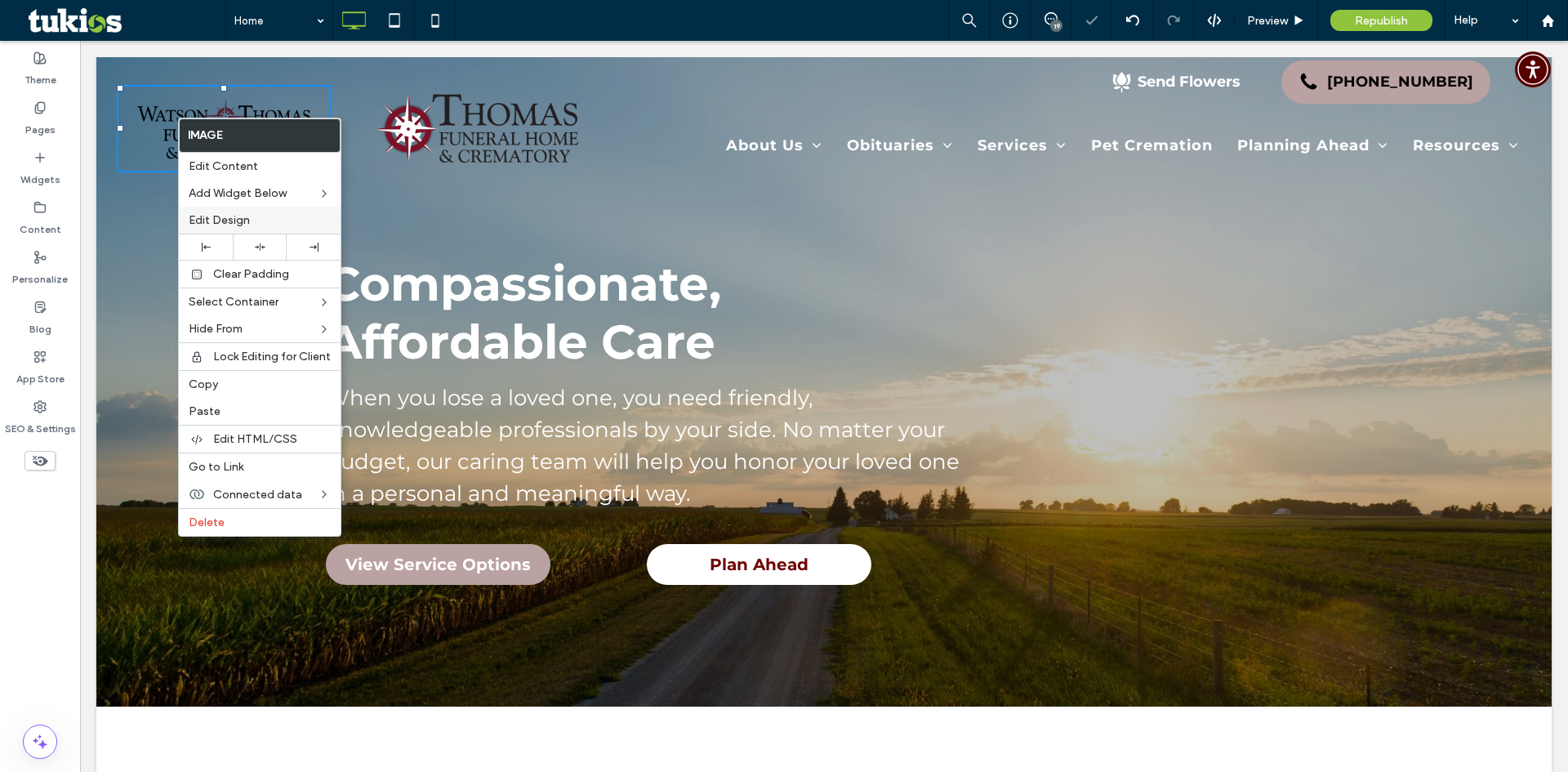
click at [240, 212] on div "Edit Design" at bounding box center [260, 220] width 162 height 27
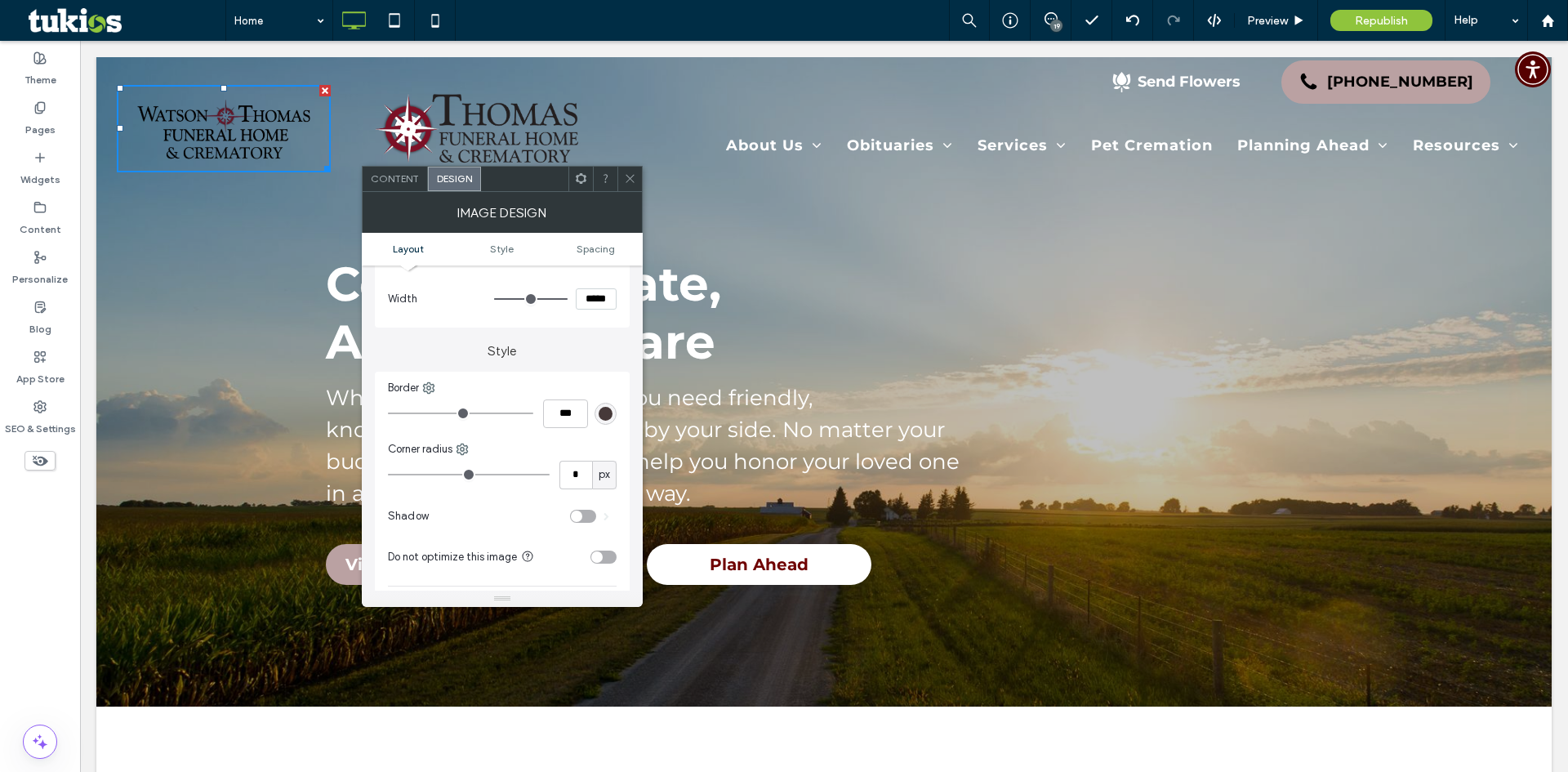
scroll to position [0, 0]
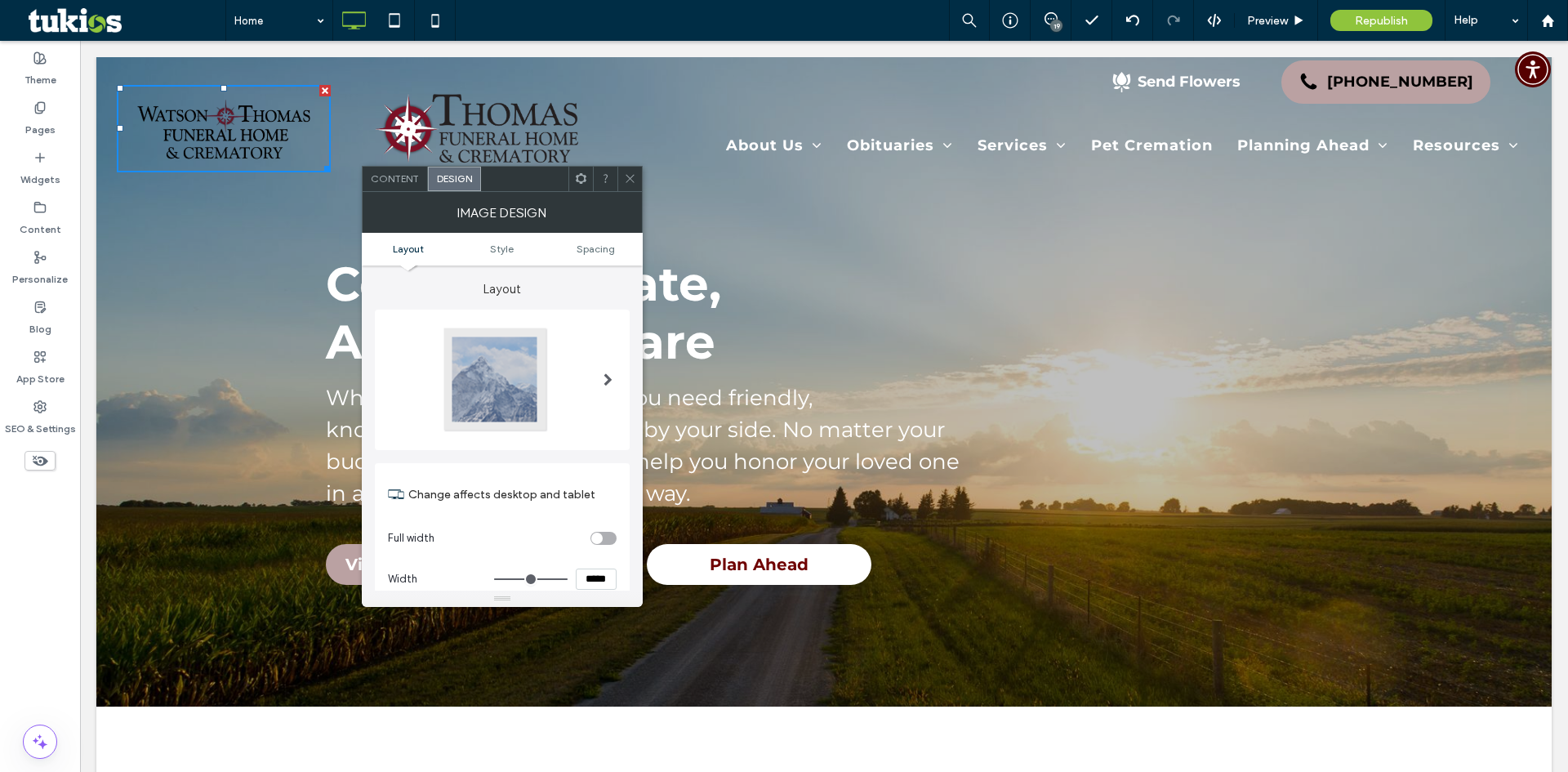
click at [607, 373] on span at bounding box center [608, 380] width 9 height 13
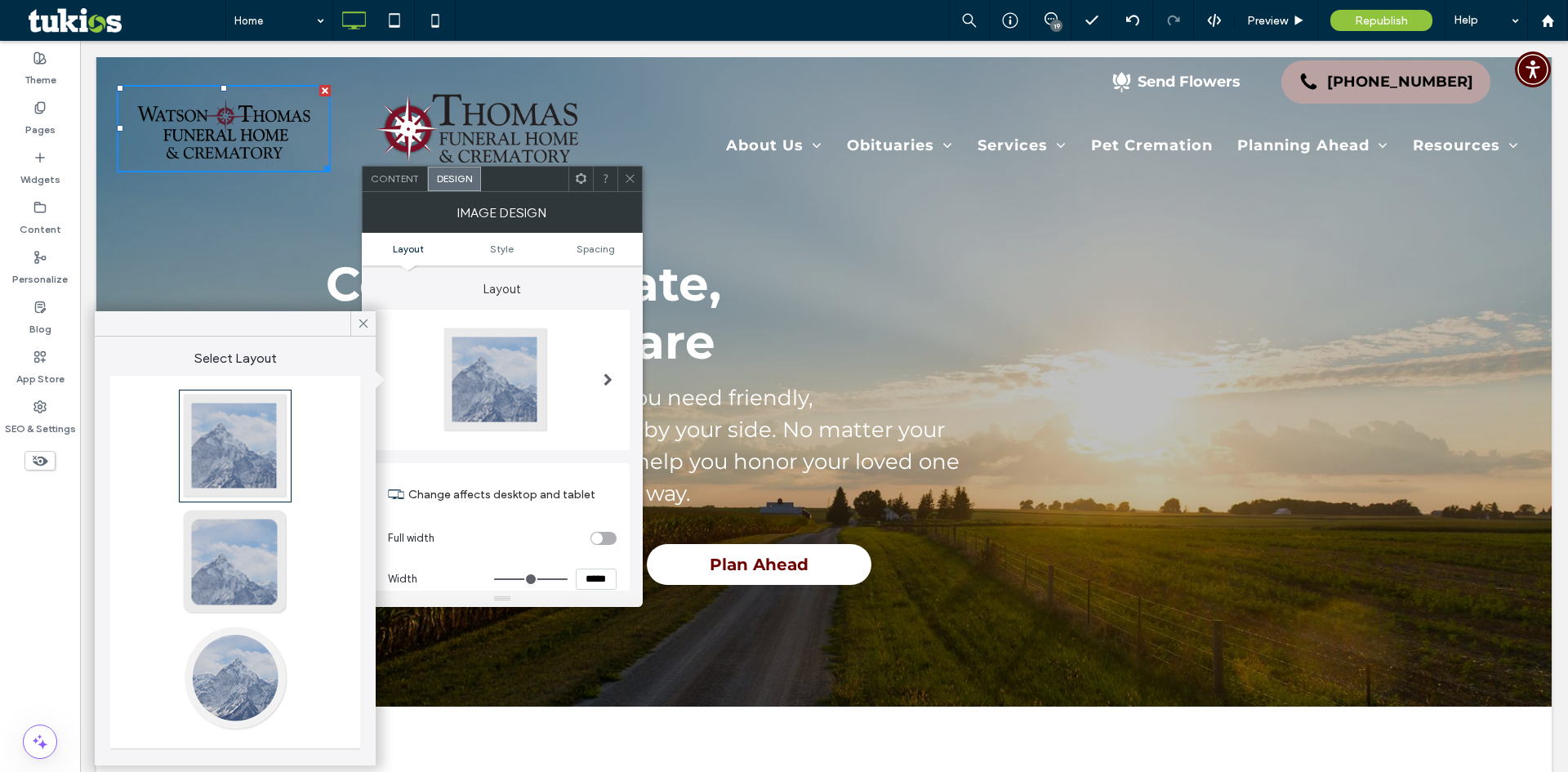
click at [627, 179] on icon at bounding box center [629, 178] width 12 height 12
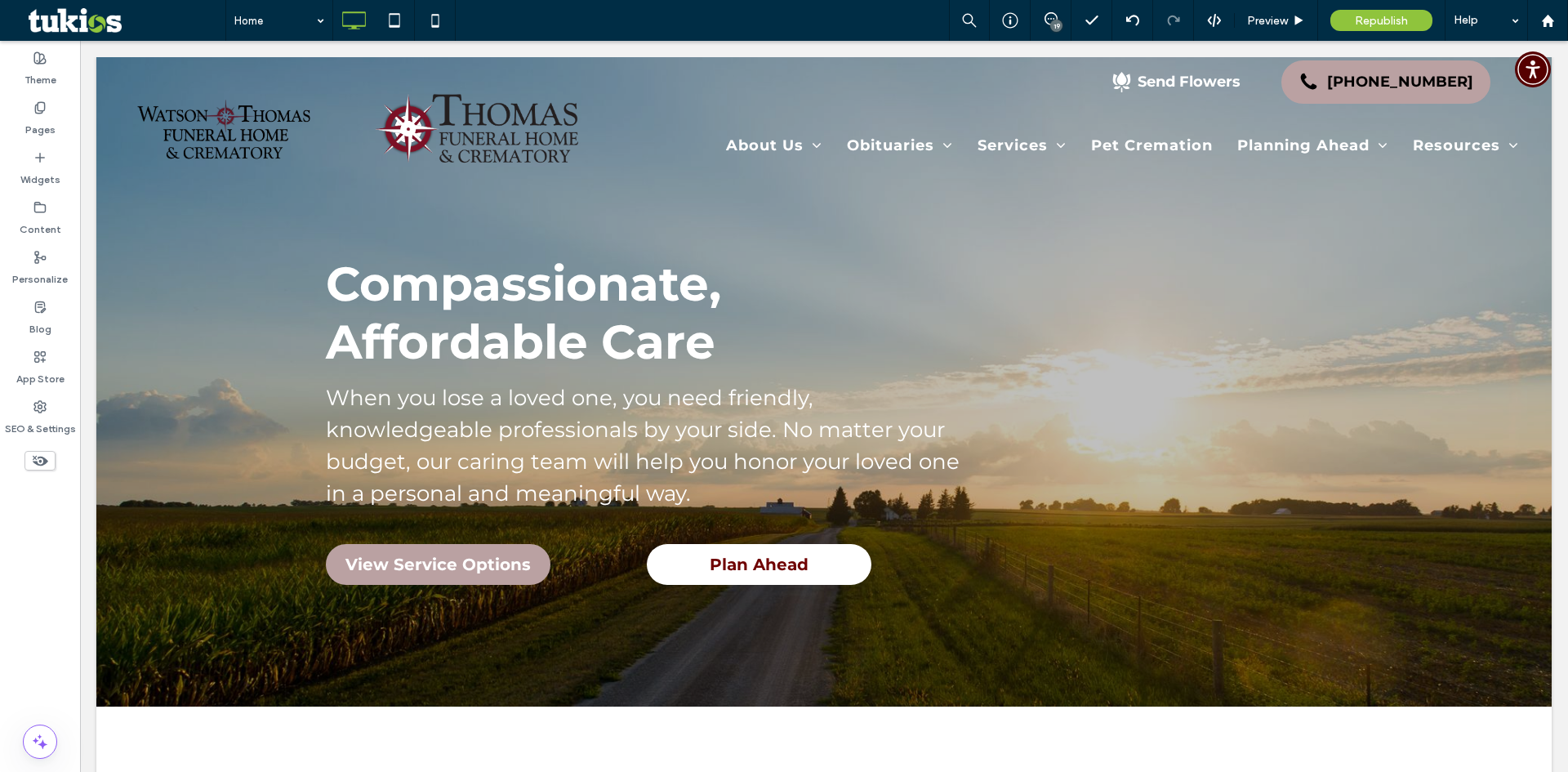
click at [618, 26] on div "Home 19 Preview Republish Help" at bounding box center [897, 20] width 1343 height 41
click at [1286, 14] on span "Preview" at bounding box center [1268, 21] width 41 height 14
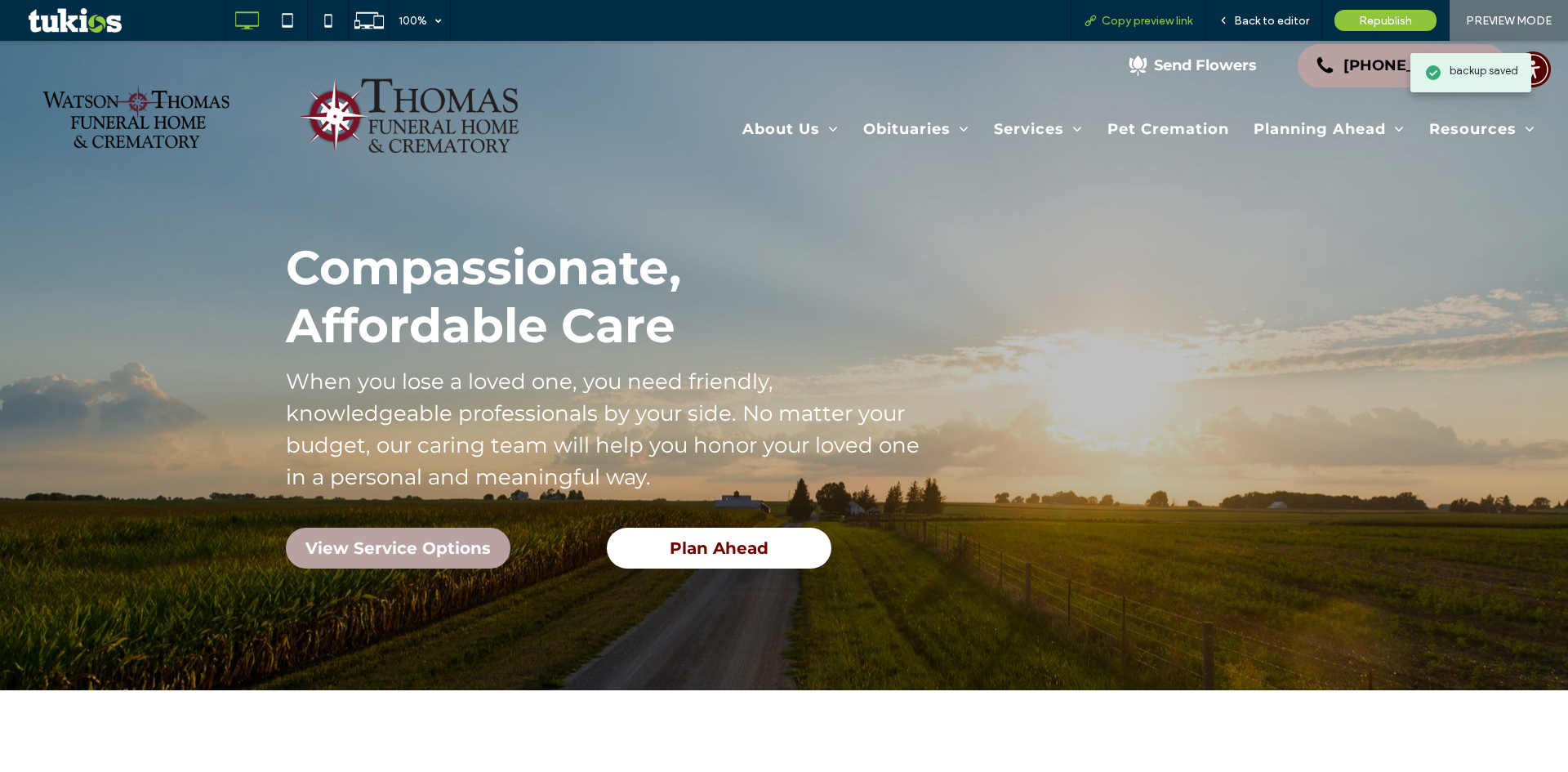
click at [1104, 22] on span "Copy preview link" at bounding box center [1146, 21] width 91 height 14
click at [1253, 16] on span "Back to editor" at bounding box center [1271, 21] width 75 height 14
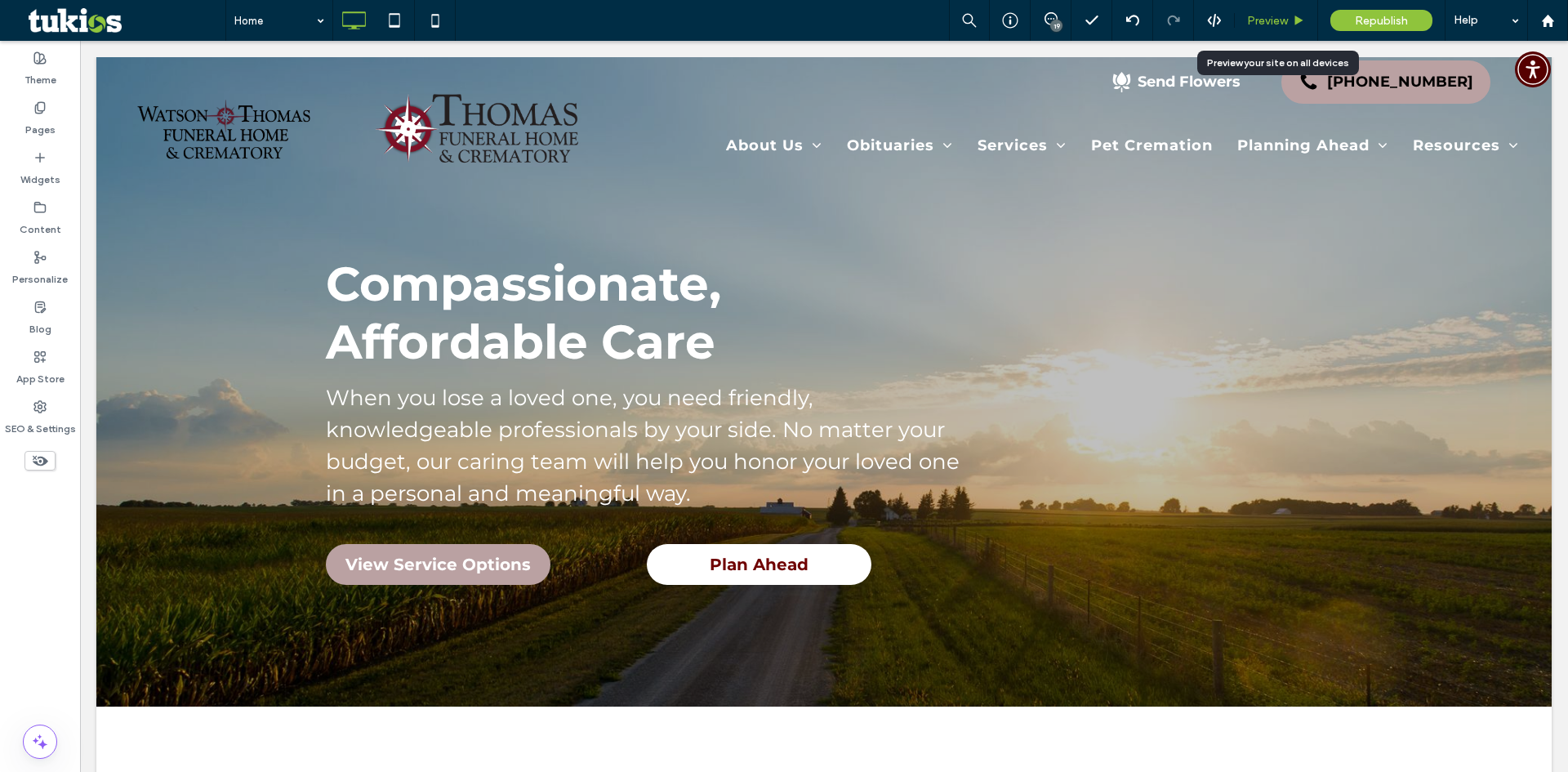
click at [1263, 19] on span "Preview" at bounding box center [1268, 21] width 41 height 14
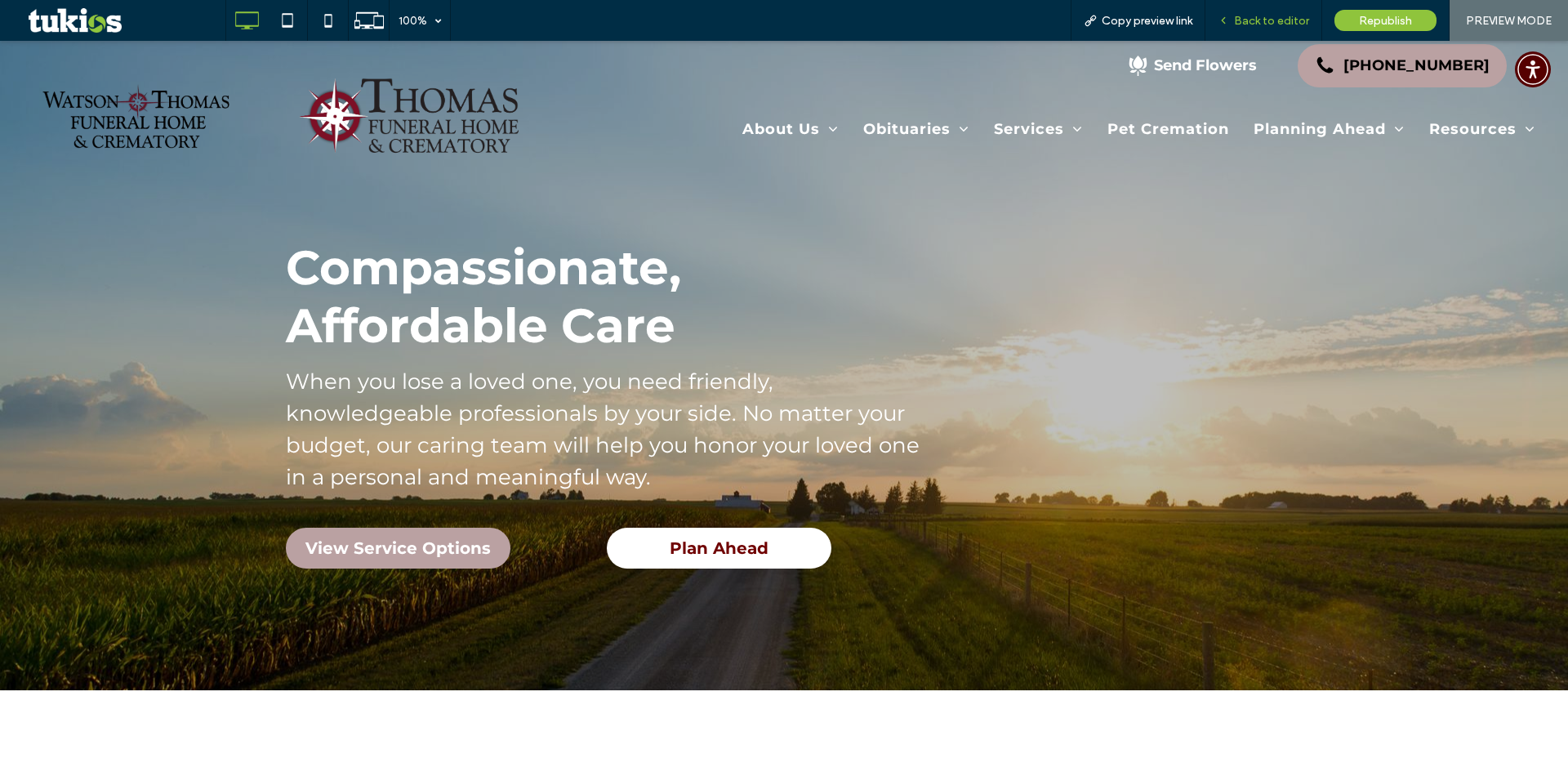
click at [1267, 14] on span "Back to editor" at bounding box center [1271, 21] width 75 height 14
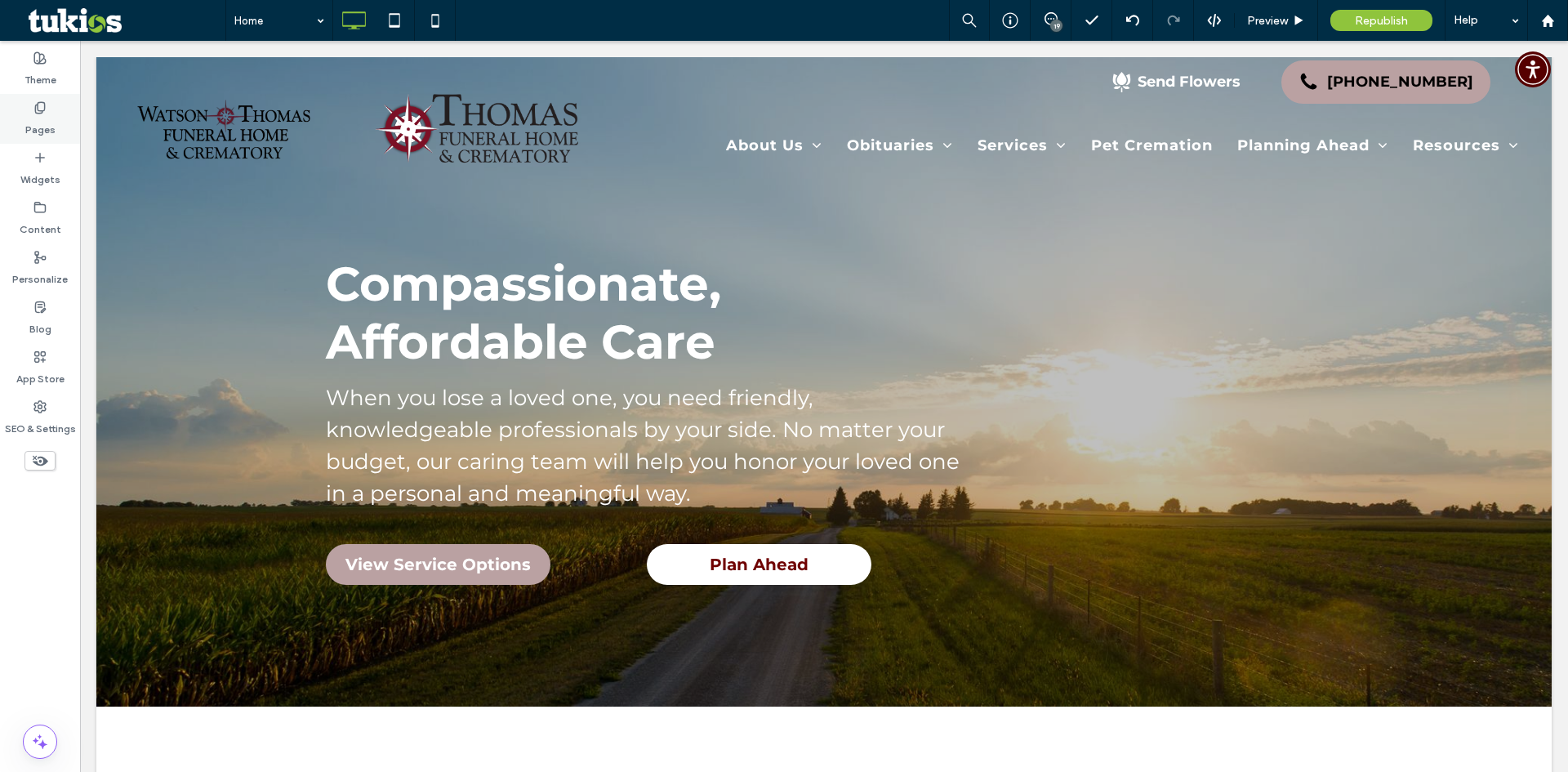
click at [35, 118] on label "Pages" at bounding box center [41, 126] width 31 height 23
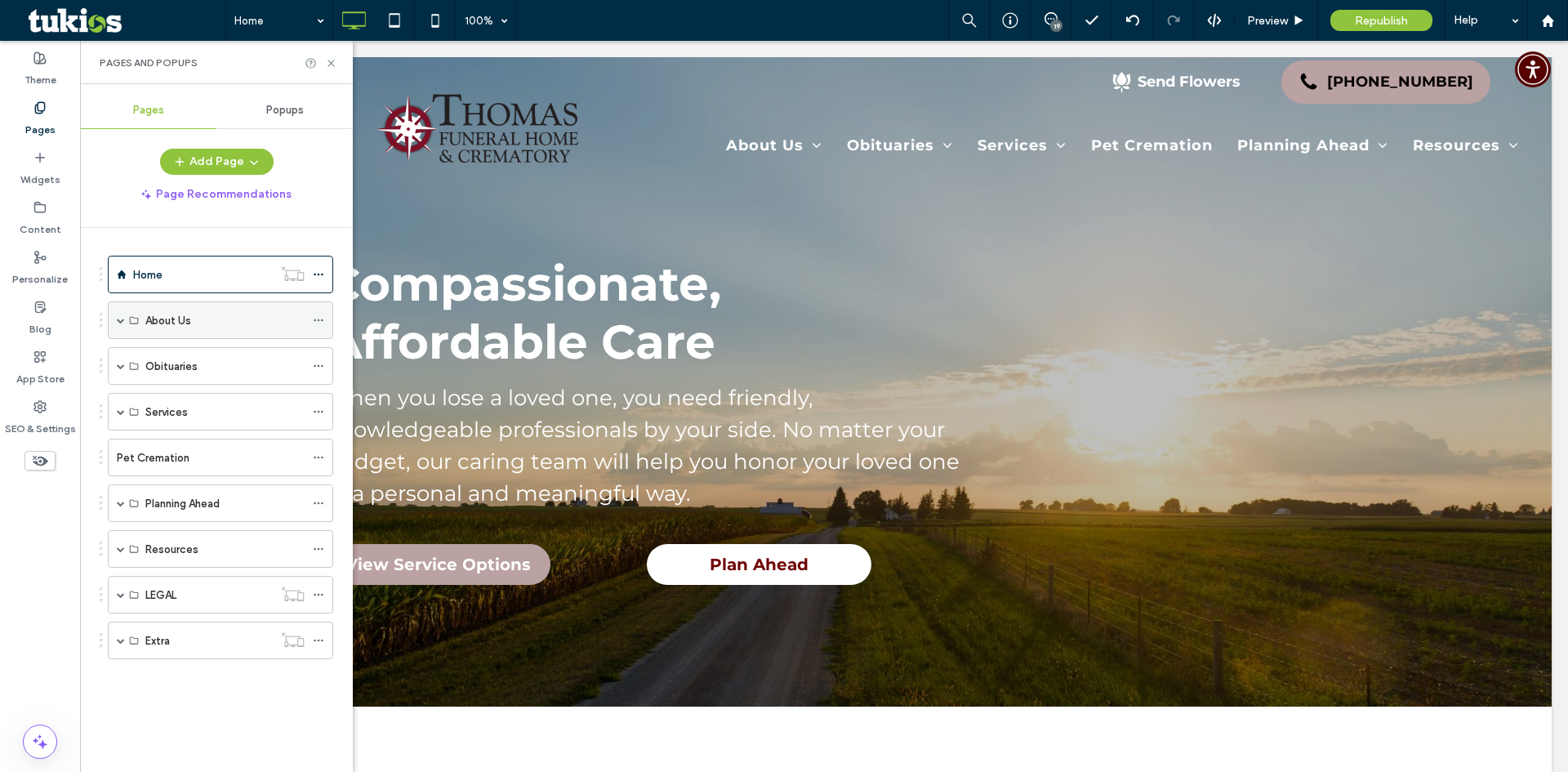
click at [123, 318] on span at bounding box center [120, 320] width 9 height 9
click at [119, 319] on span at bounding box center [120, 320] width 9 height 9
click at [117, 366] on span at bounding box center [120, 365] width 9 height 9
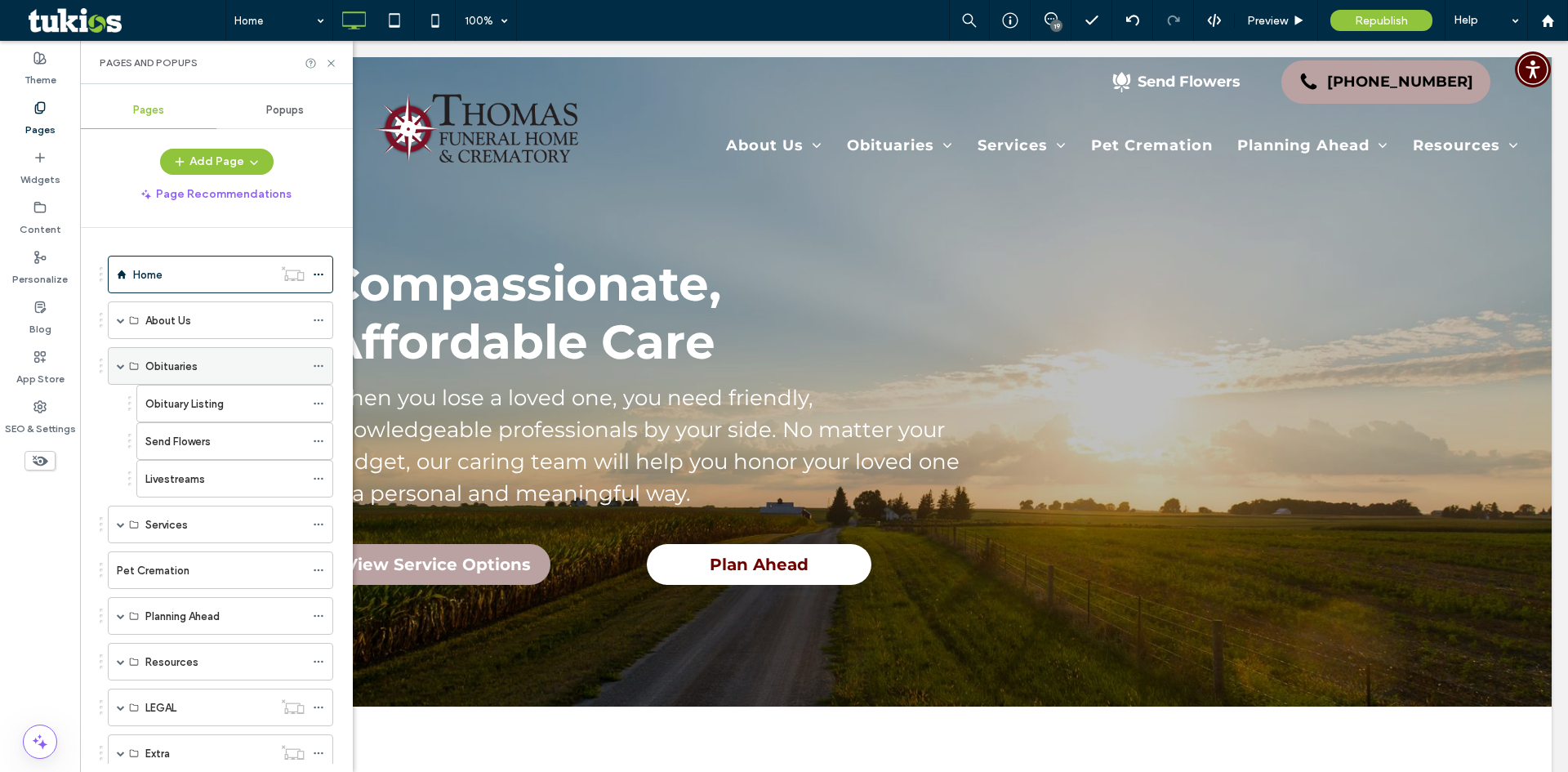
click at [117, 366] on span at bounding box center [120, 365] width 9 height 9
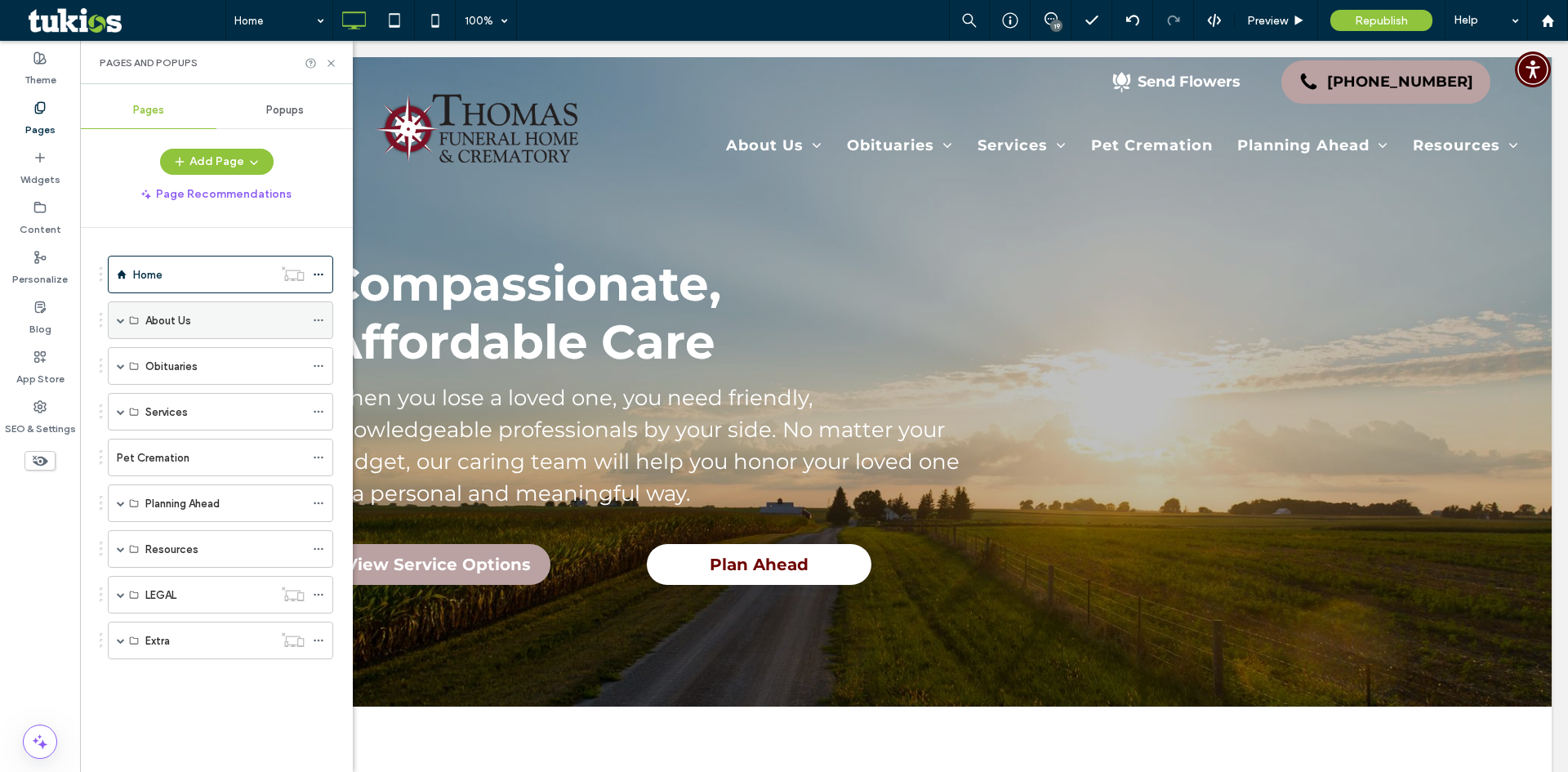
click at [122, 318] on span at bounding box center [120, 320] width 9 height 9
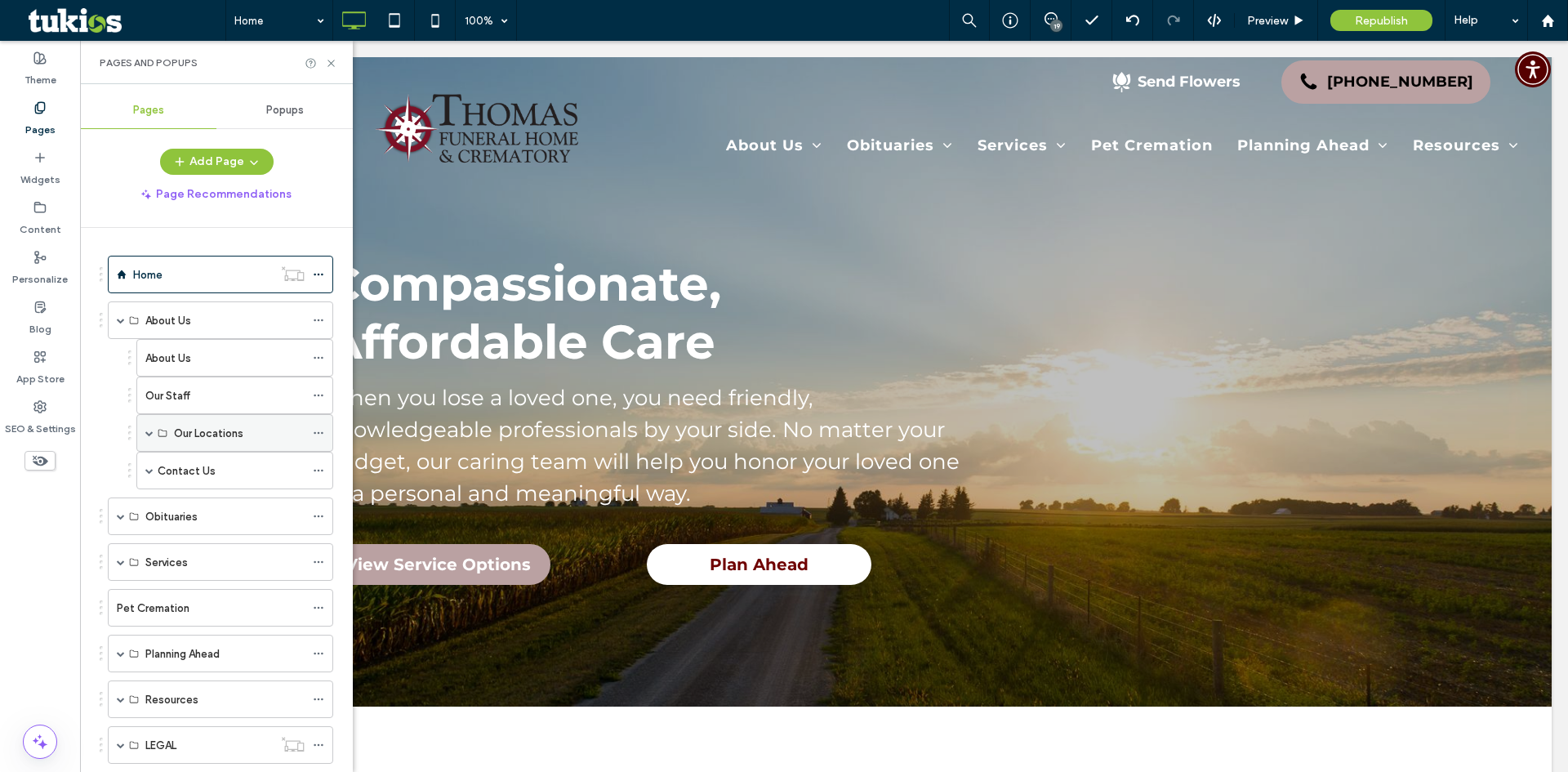
click at [152, 434] on span at bounding box center [149, 433] width 9 height 9
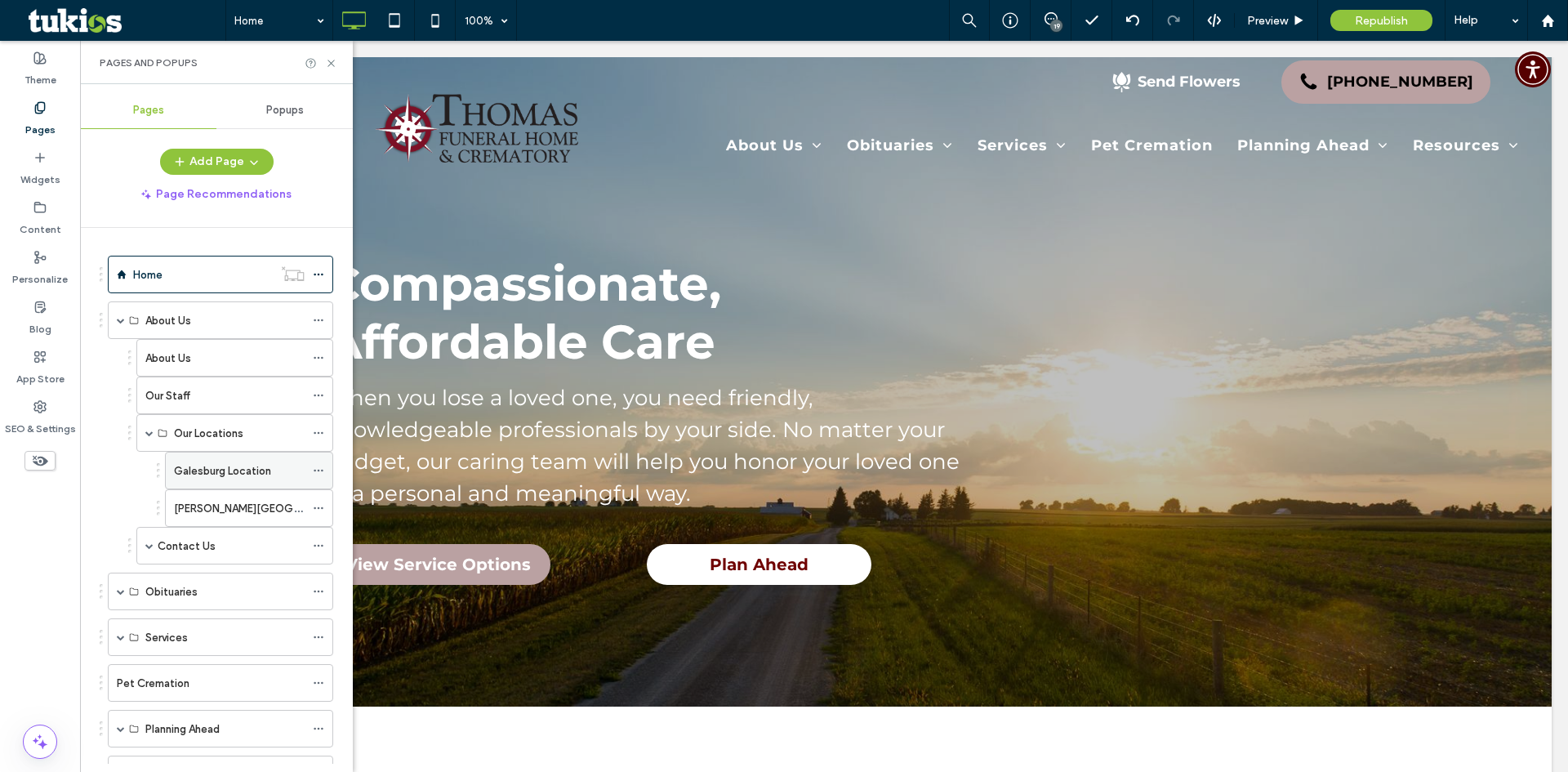
click at [224, 476] on label "Galesburg Location" at bounding box center [222, 471] width 97 height 29
click at [334, 63] on icon at bounding box center [331, 63] width 12 height 12
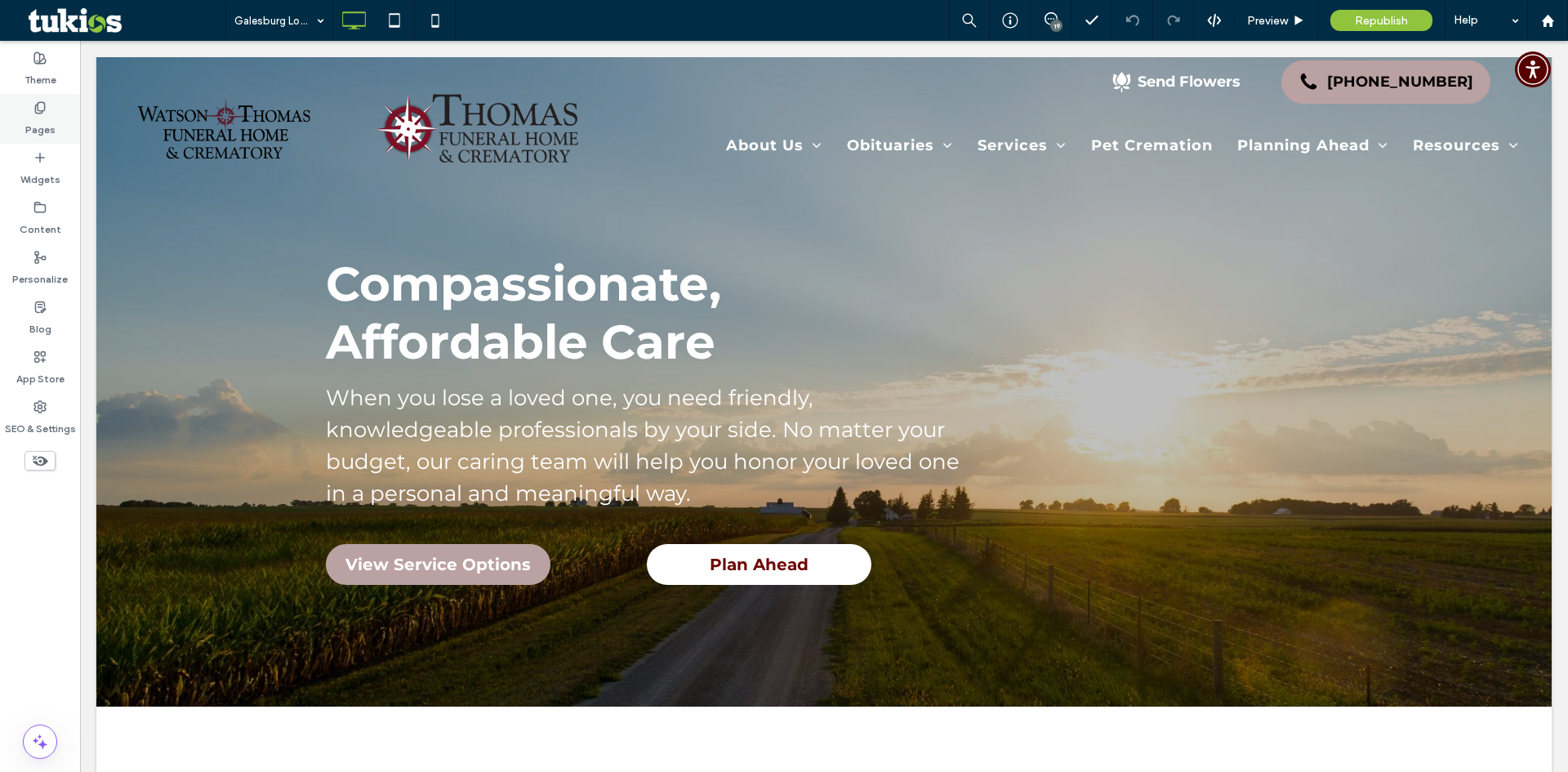
click at [33, 114] on icon at bounding box center [40, 108] width 13 height 13
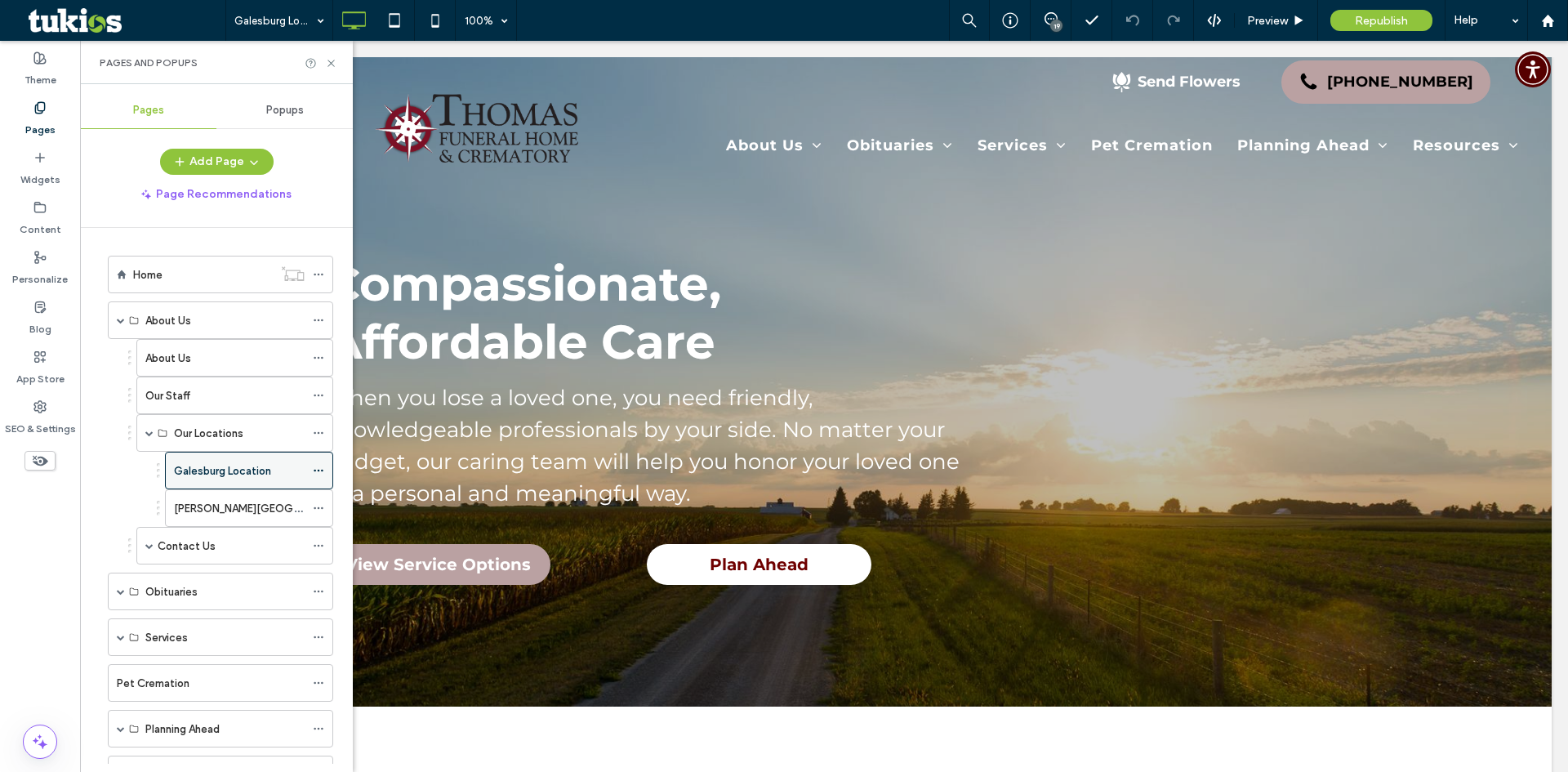
click at [323, 473] on icon at bounding box center [319, 470] width 11 height 11
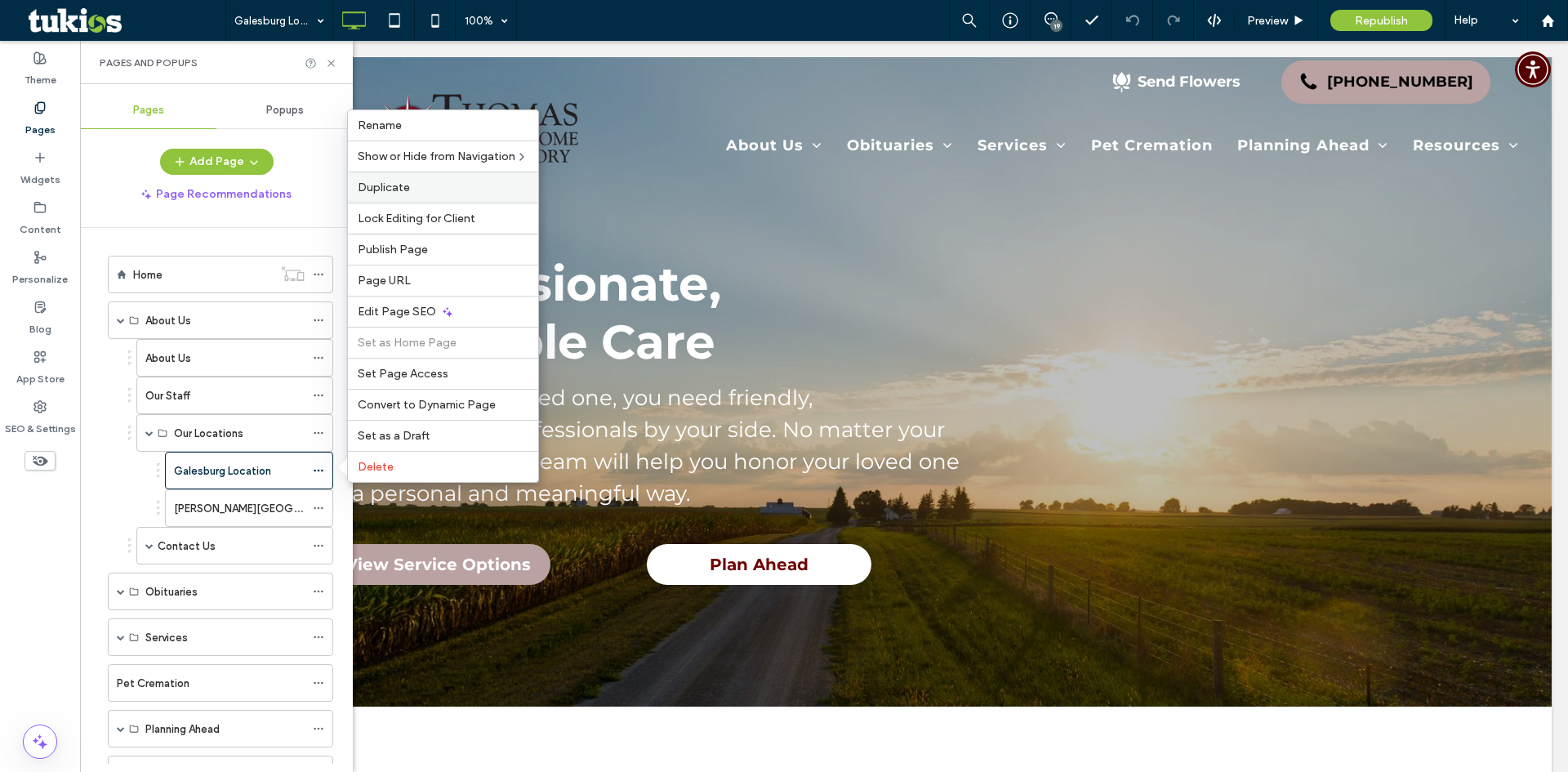
click at [413, 191] on label "Duplicate" at bounding box center [443, 187] width 171 height 14
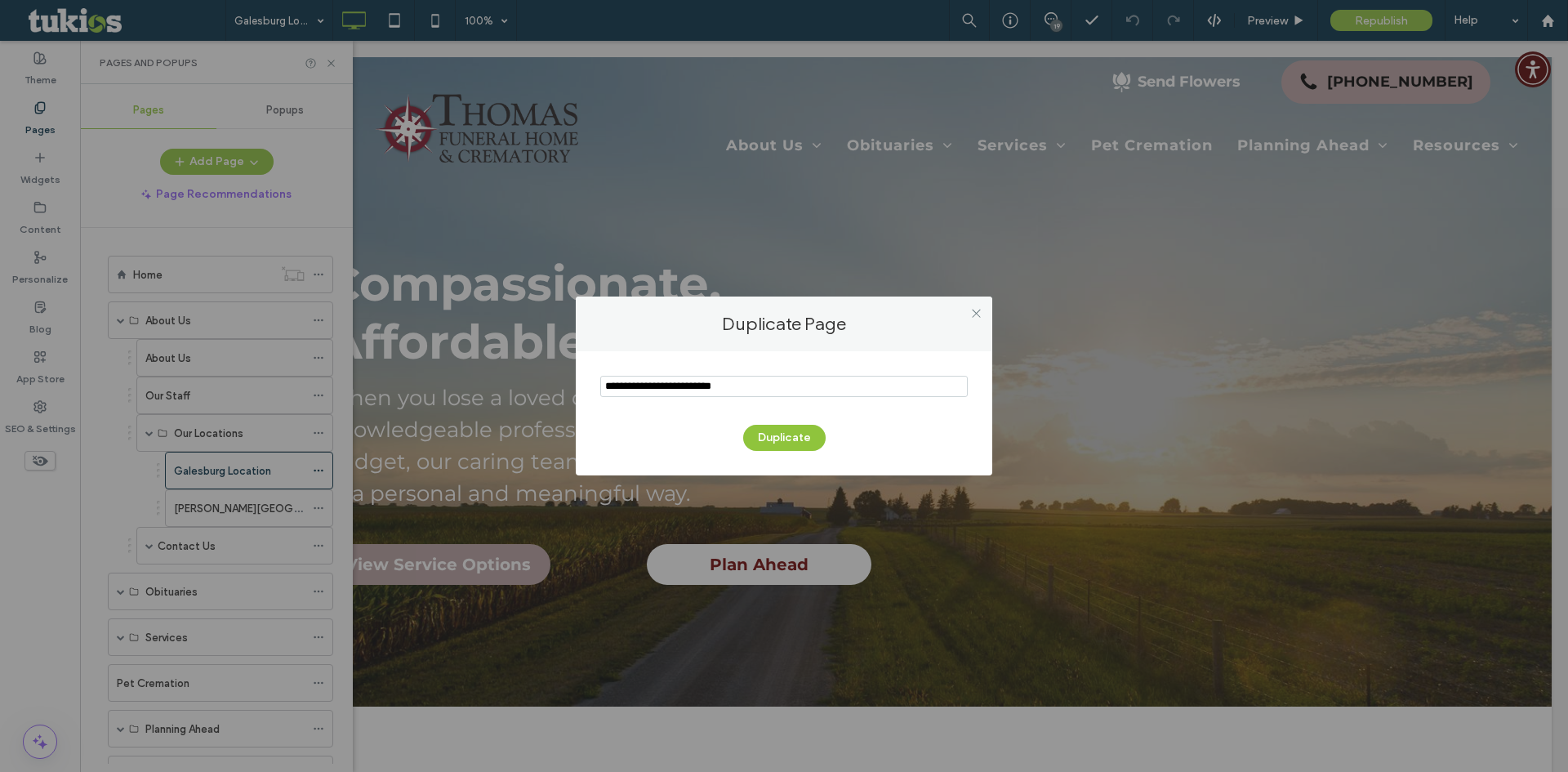
drag, startPoint x: 765, startPoint y: 382, endPoint x: 456, endPoint y: 347, distance: 311.0
click at [456, 347] on div "Duplicate Page Duplicate" at bounding box center [784, 386] width 1568 height 772
drag, startPoint x: 696, startPoint y: 388, endPoint x: 357, endPoint y: 333, distance: 343.4
click at [357, 333] on div "Duplicate Page Duplicate" at bounding box center [784, 386] width 1568 height 772
type input "*"
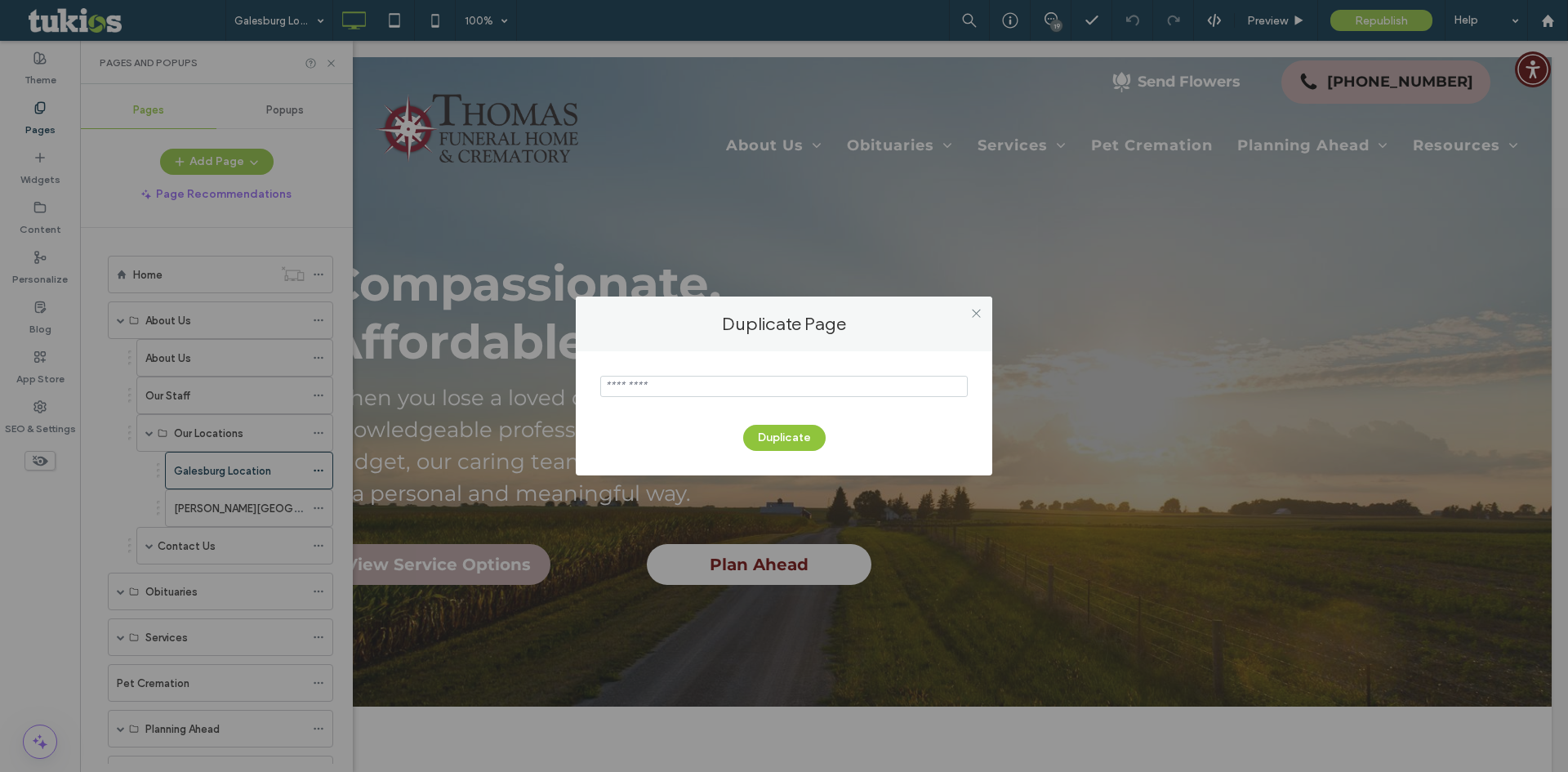
paste input "*******"
type input "**********"
click at [799, 440] on button "Duplicate" at bounding box center [784, 437] width 82 height 26
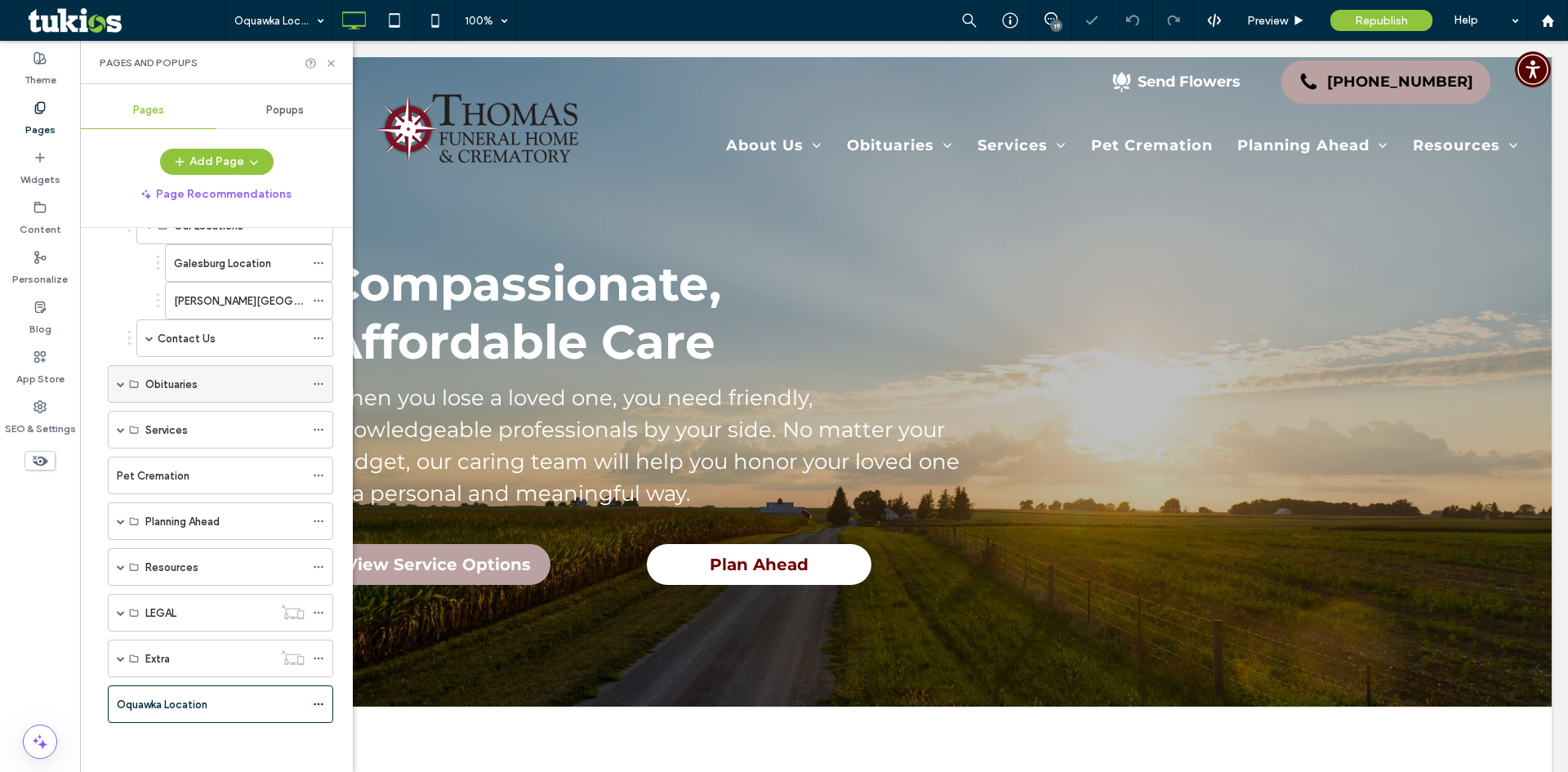
scroll to position [199, 0]
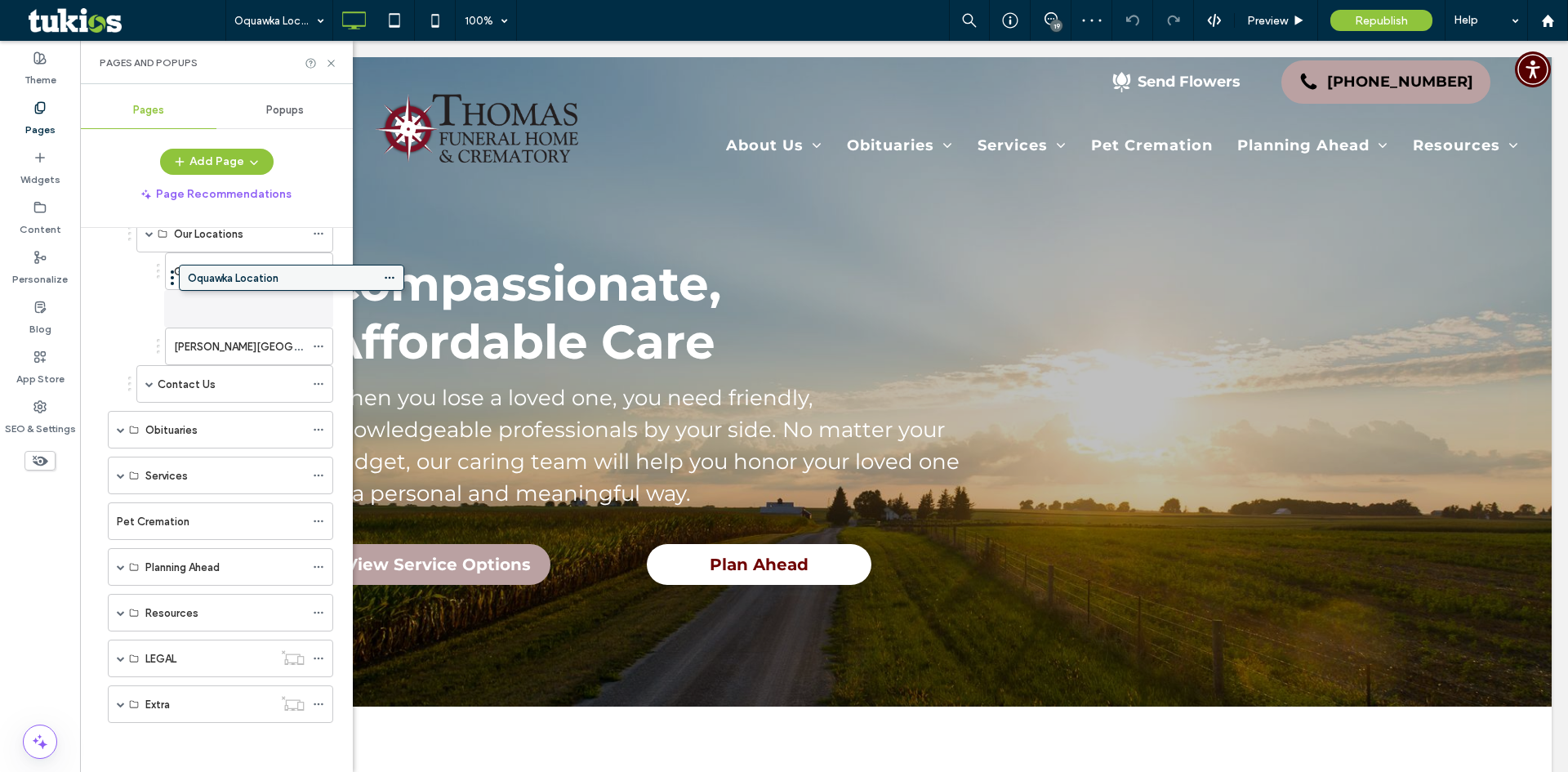
drag, startPoint x: 189, startPoint y: 702, endPoint x: 259, endPoint y: 282, distance: 425.8
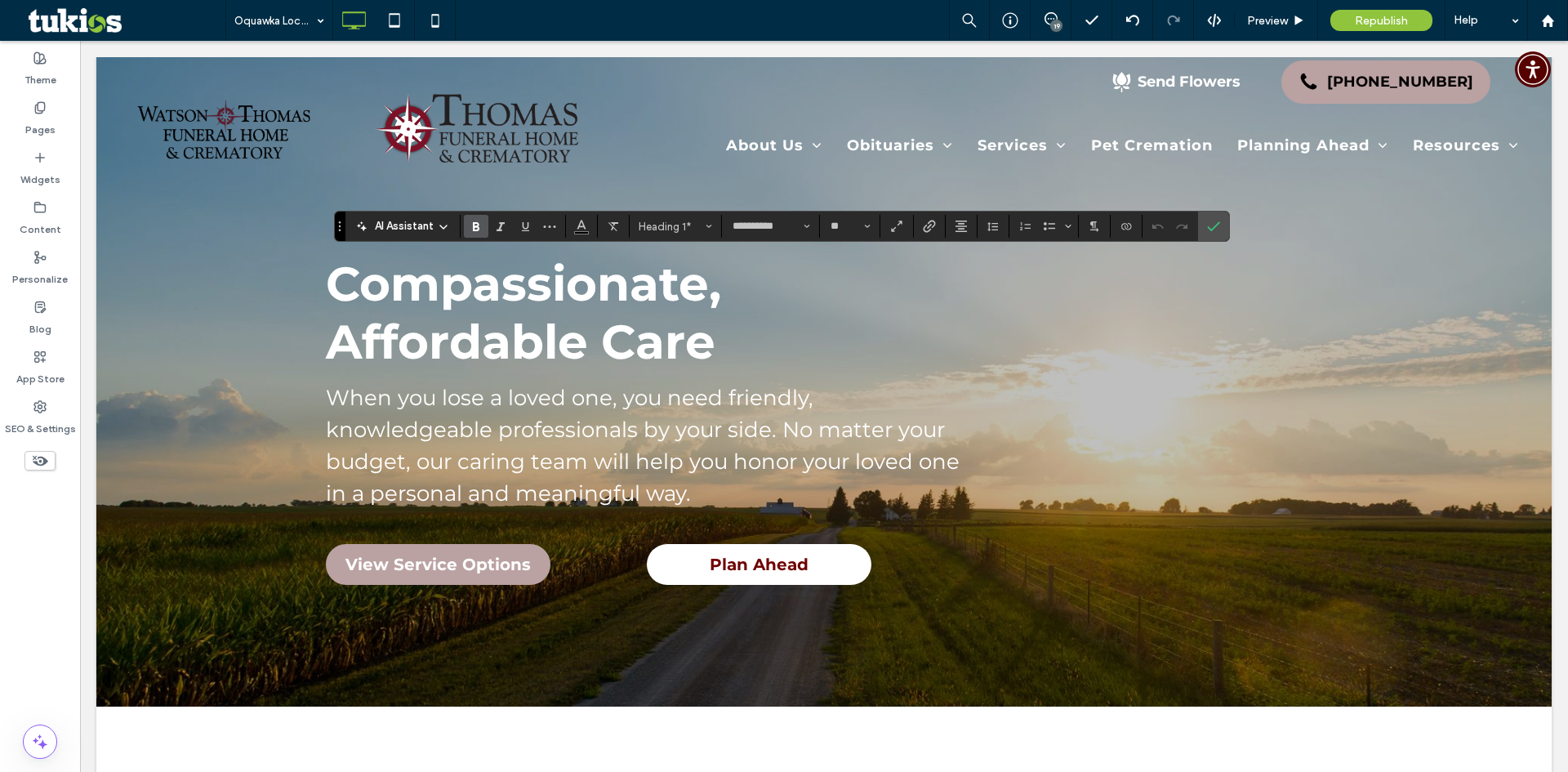
type input "**"
click at [1223, 221] on label "Confirm" at bounding box center [1214, 226] width 25 height 30
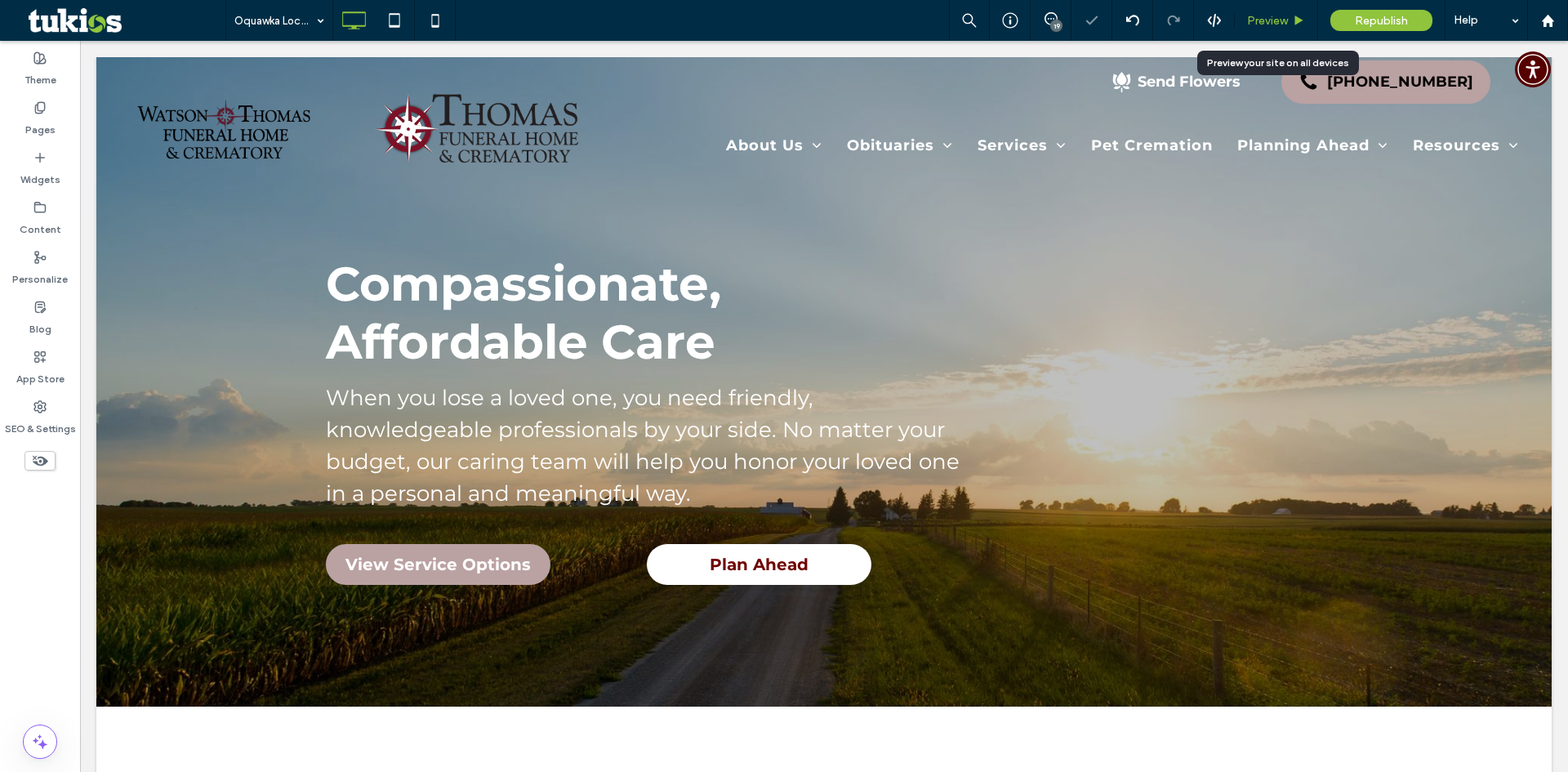
click at [1263, 26] on span "Preview" at bounding box center [1268, 21] width 41 height 14
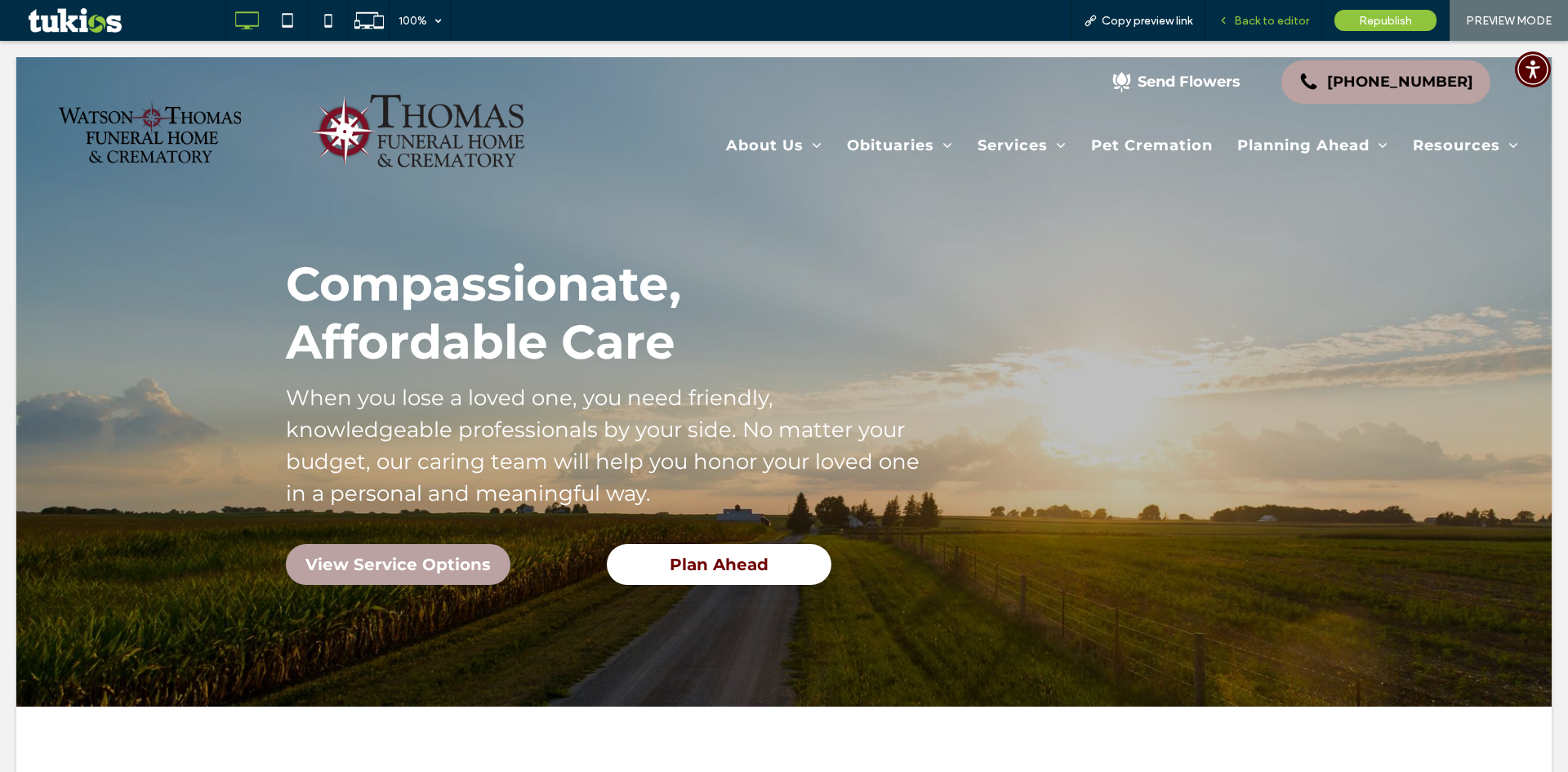
click at [1272, 19] on span "Back to editor" at bounding box center [1271, 21] width 75 height 14
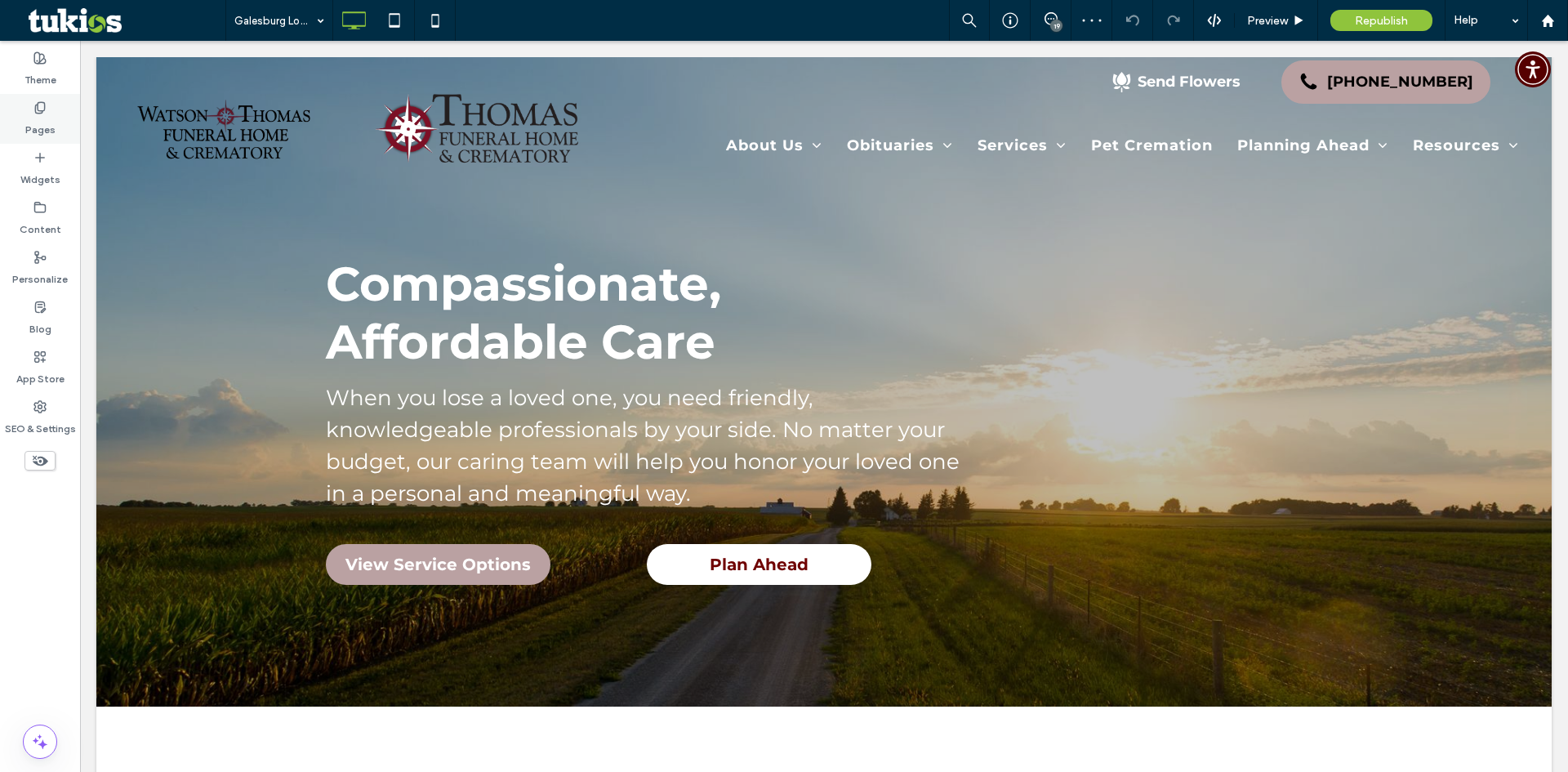
click at [32, 104] on div "Pages" at bounding box center [40, 118] width 80 height 50
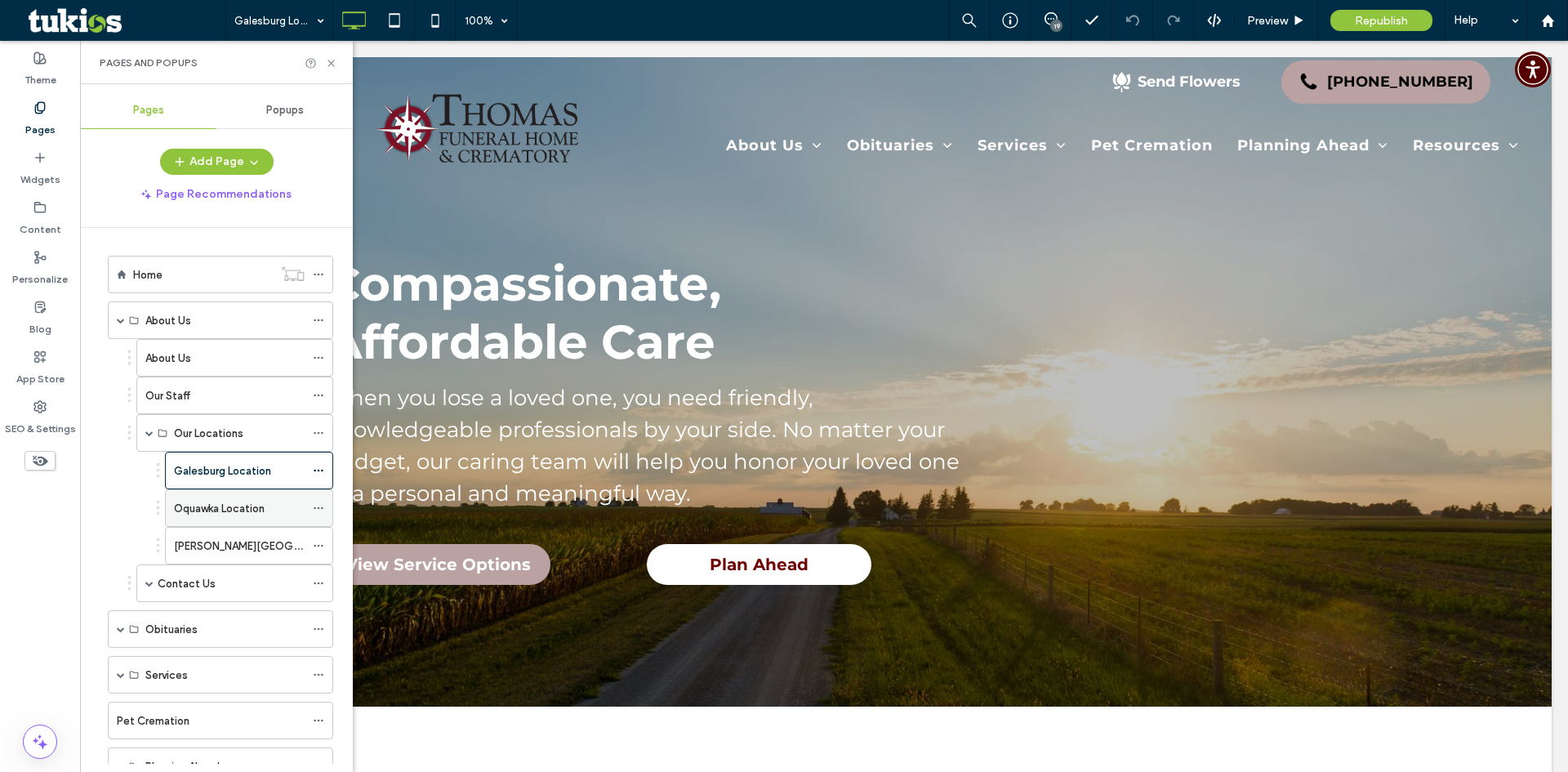
click at [234, 501] on label "Oquawka Location" at bounding box center [218, 509] width 91 height 29
click at [330, 60] on icon at bounding box center [331, 63] width 12 height 12
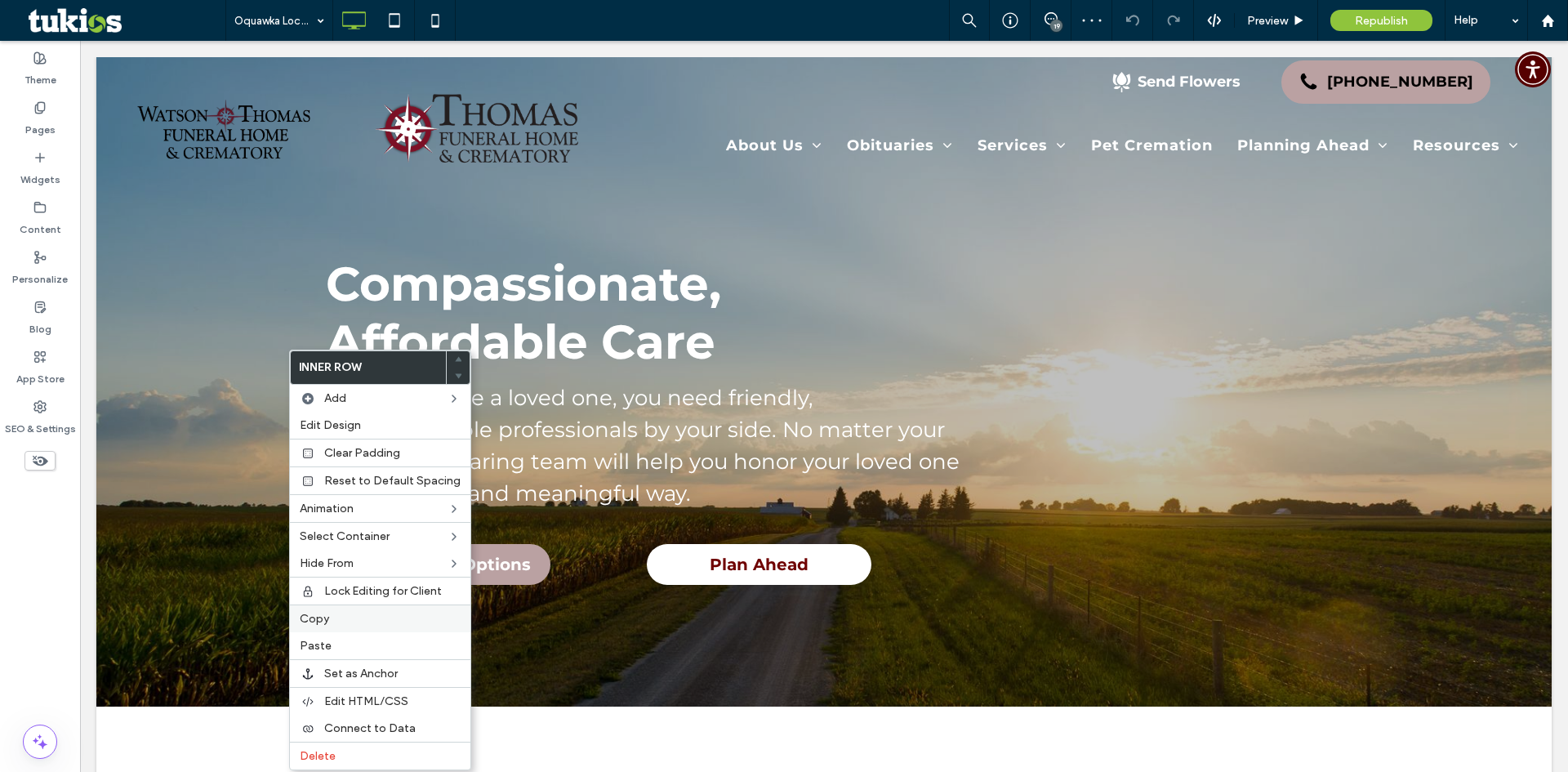
click at [340, 616] on label "Copy" at bounding box center [380, 618] width 161 height 14
click at [348, 653] on div "Paste" at bounding box center [380, 646] width 180 height 27
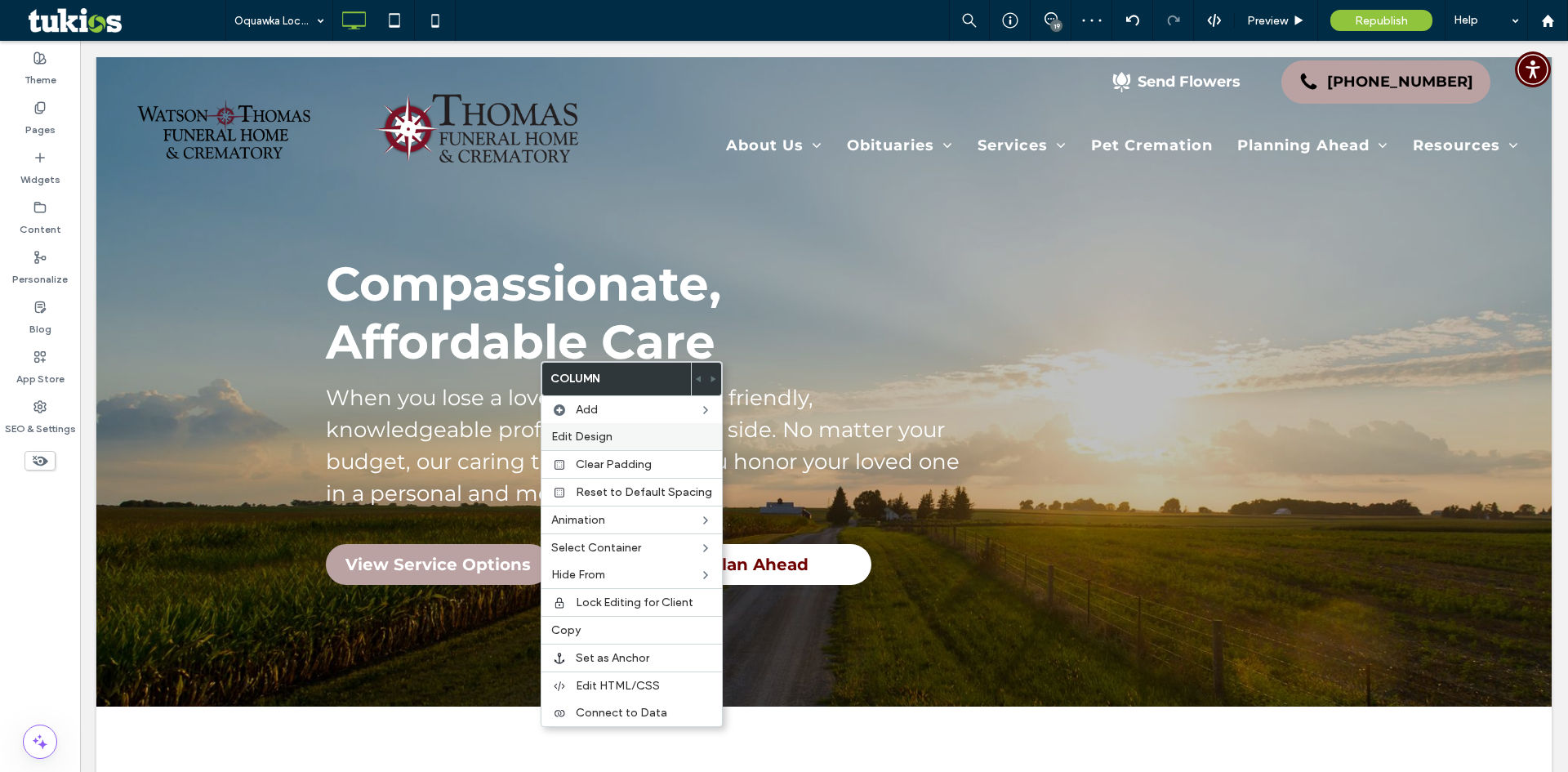
click at [610, 436] on span "Edit Design" at bounding box center [582, 436] width 61 height 14
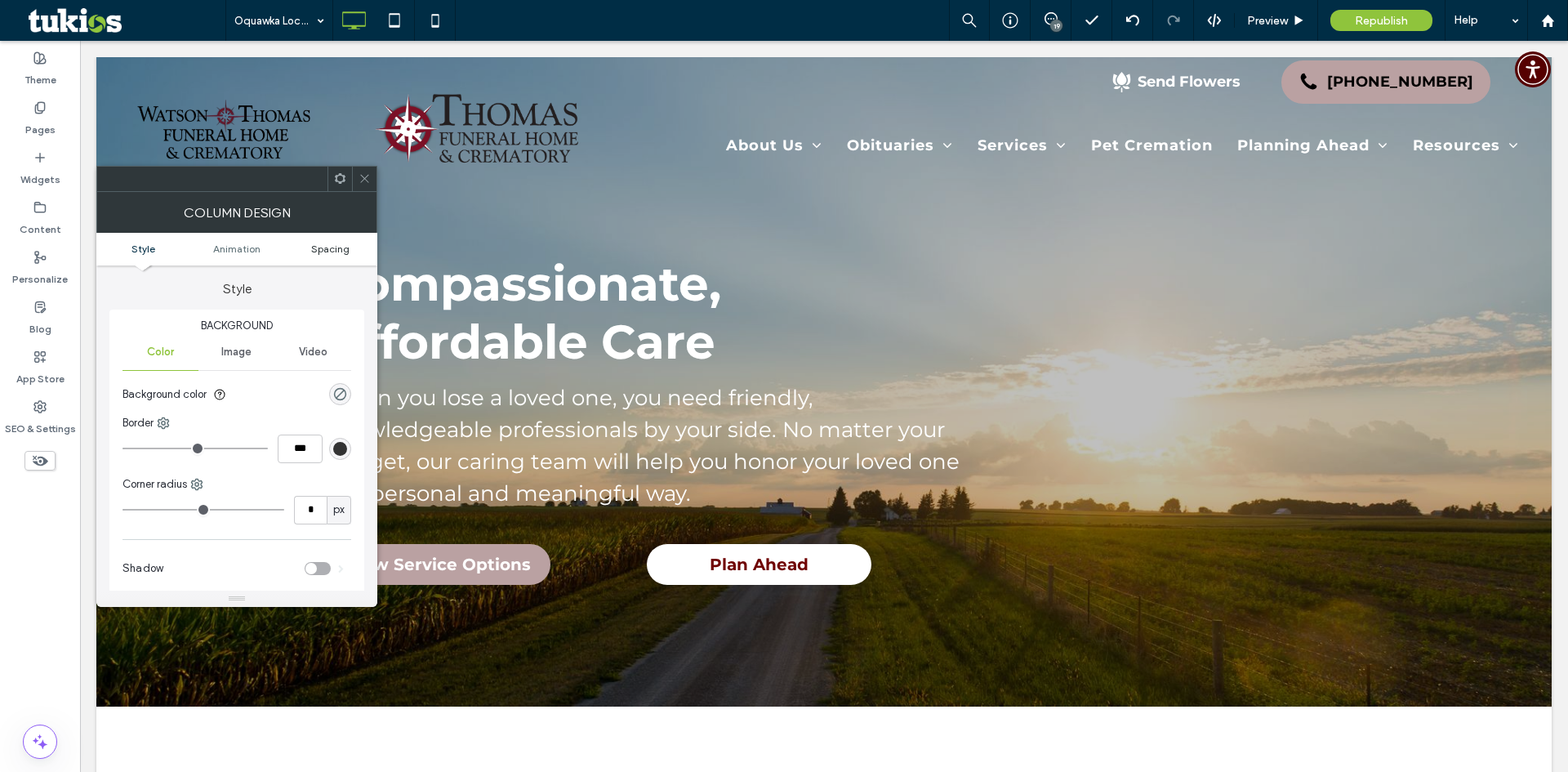
click at [336, 254] on span "Spacing" at bounding box center [330, 248] width 38 height 12
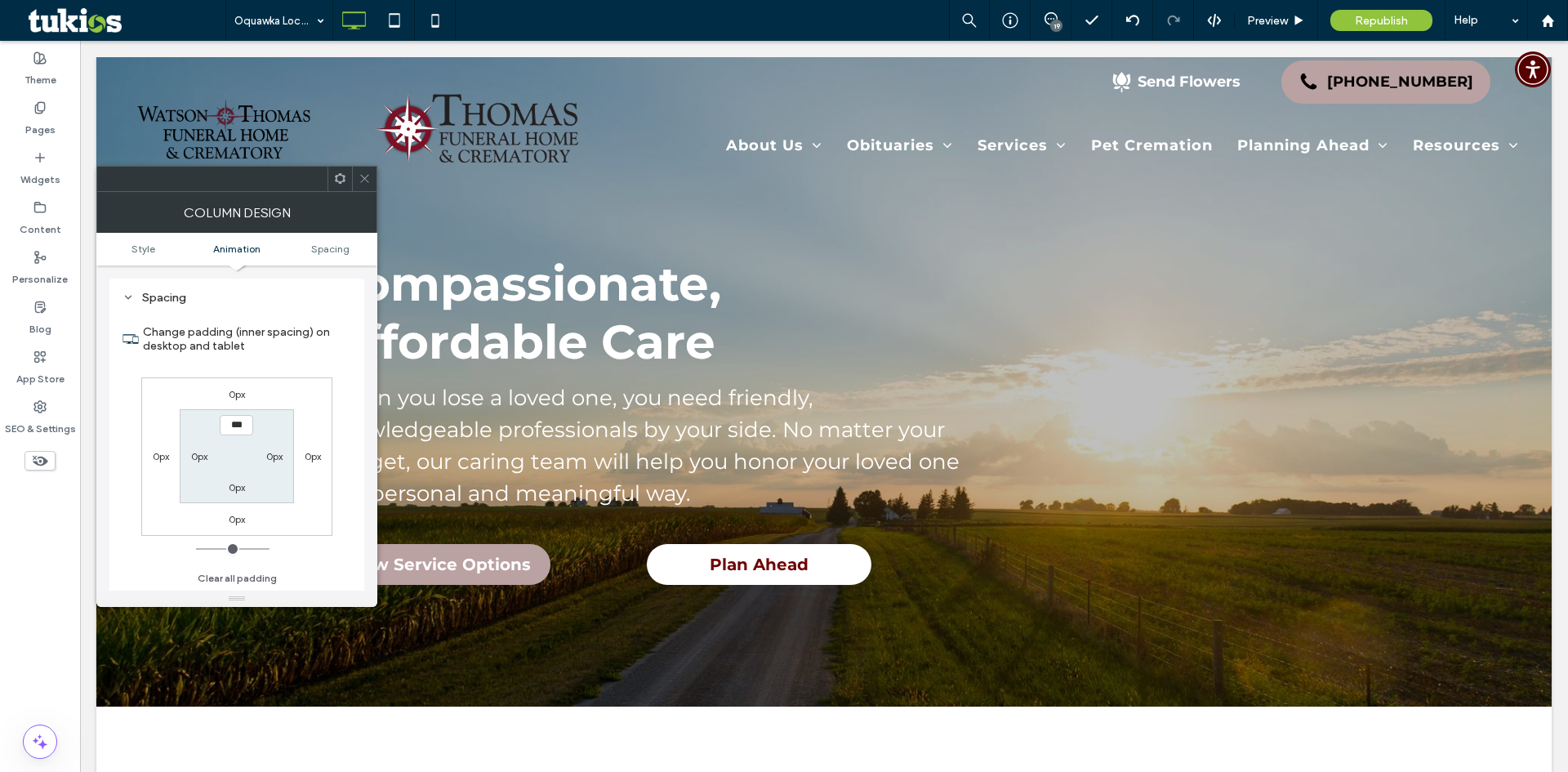
scroll to position [384, 0]
click at [359, 172] on span at bounding box center [364, 179] width 12 height 25
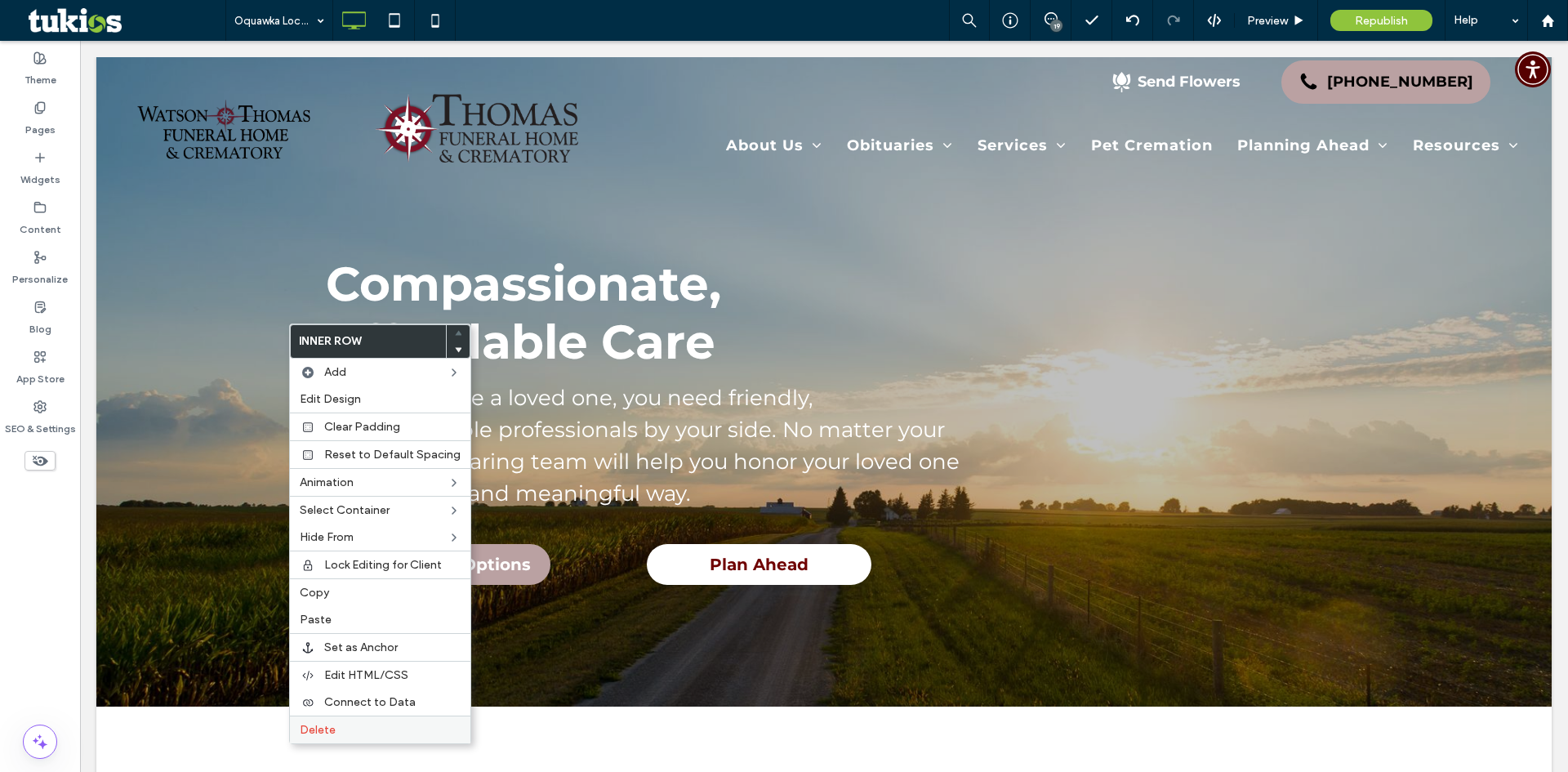
click at [344, 725] on label "Delete" at bounding box center [380, 730] width 161 height 14
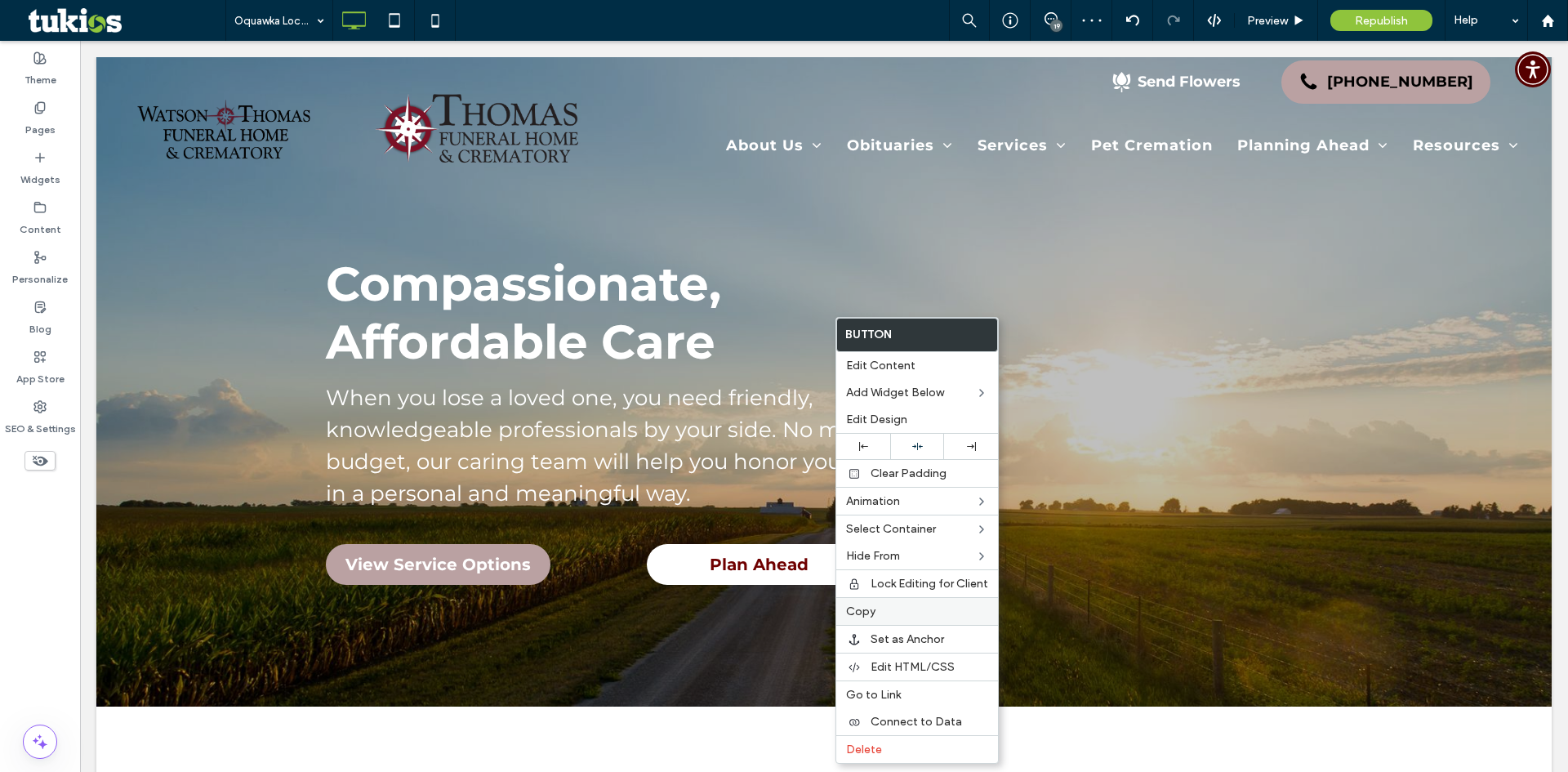
click at [862, 608] on span "Copy" at bounding box center [860, 612] width 30 height 14
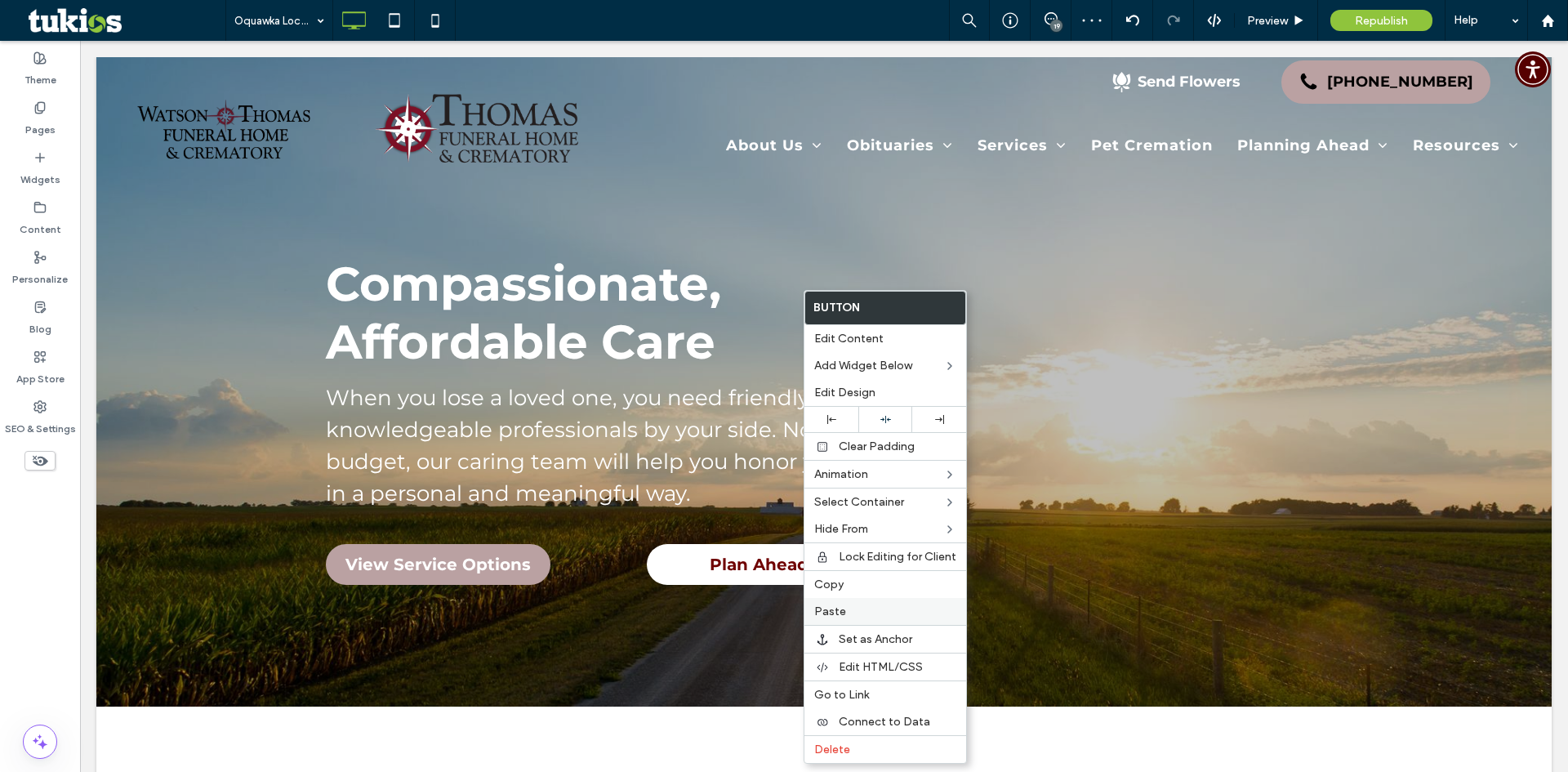
click at [856, 619] on div "Paste" at bounding box center [885, 612] width 162 height 27
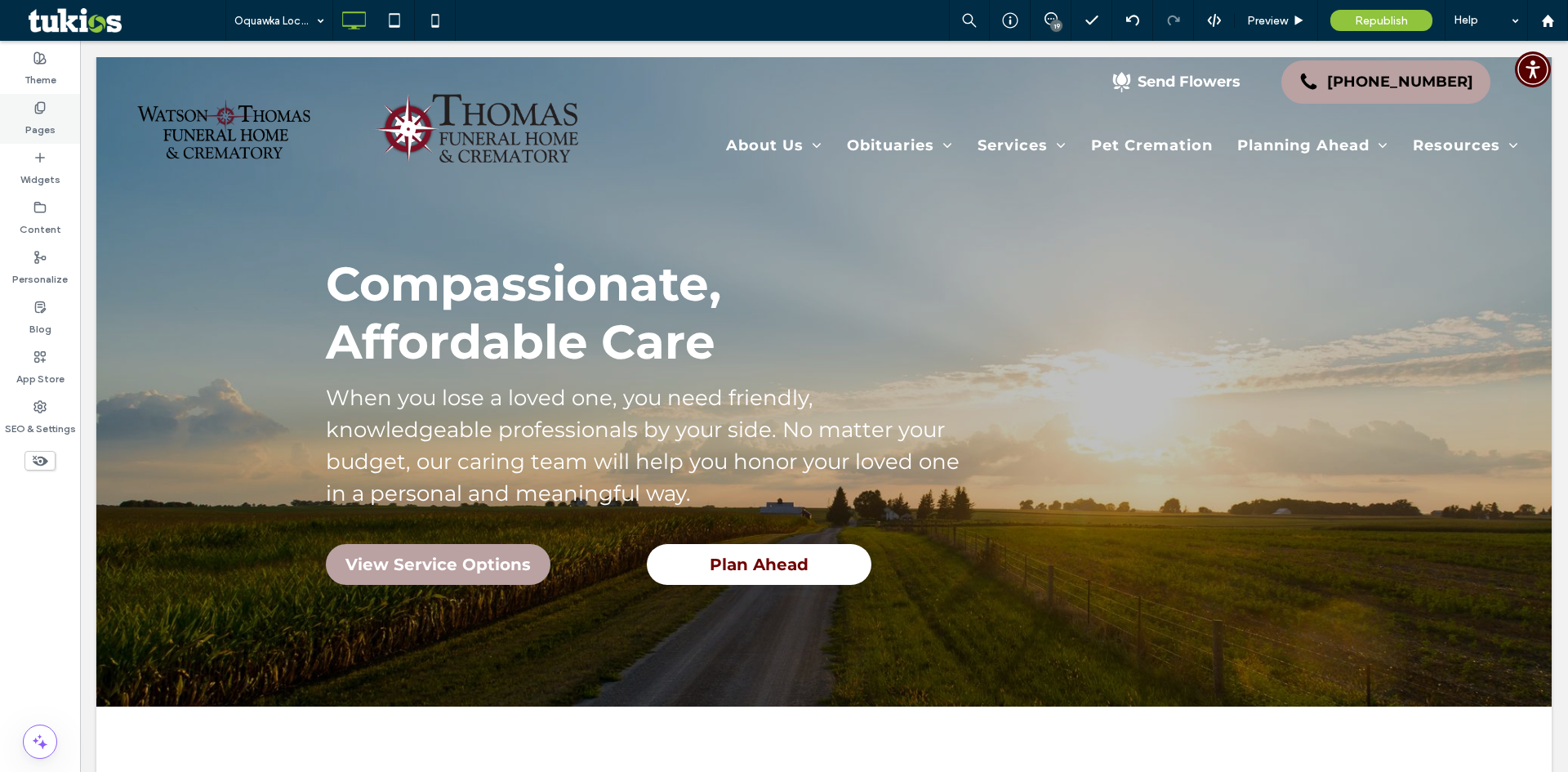
click at [45, 117] on label "Pages" at bounding box center [41, 126] width 31 height 23
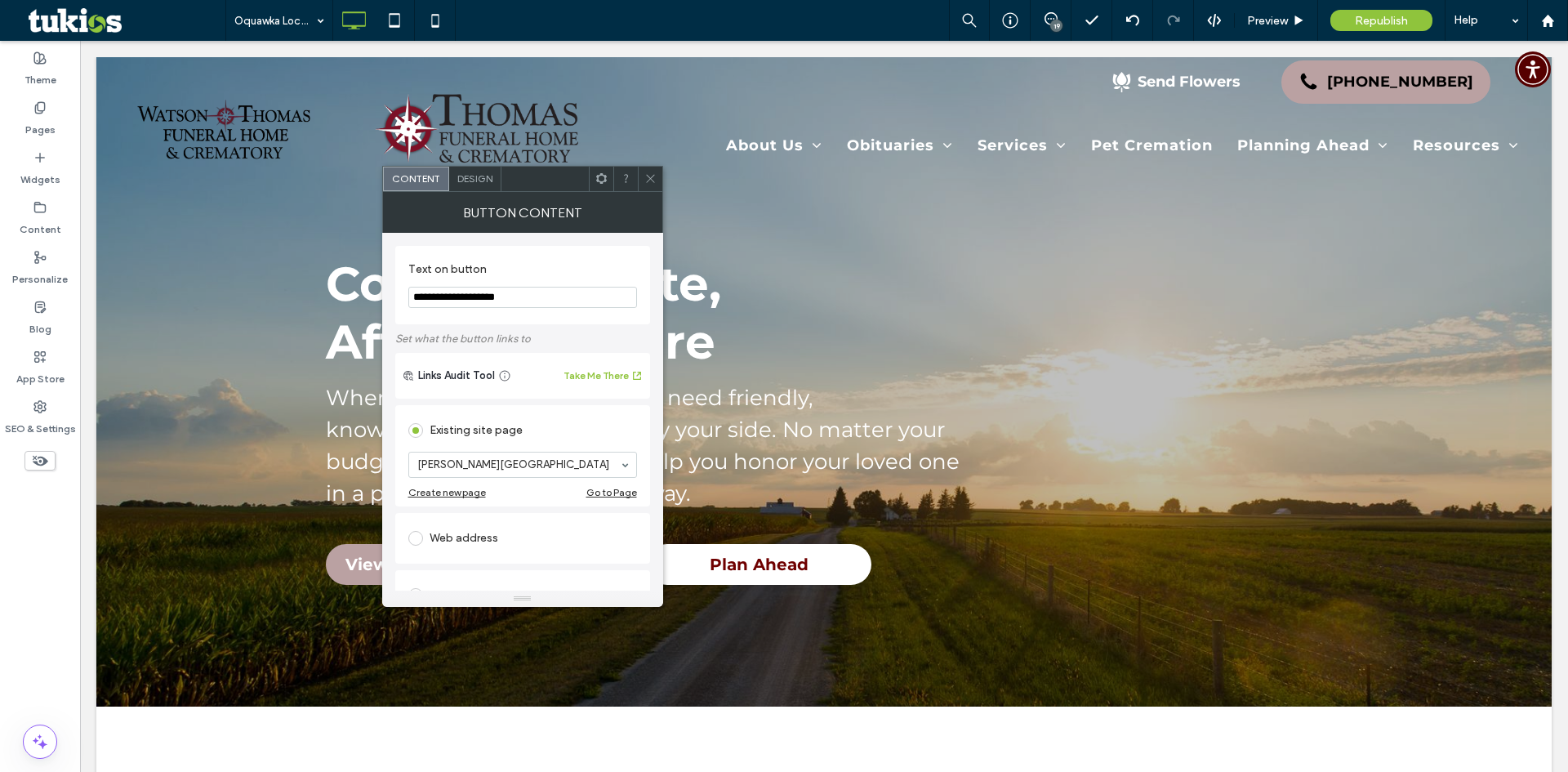
click at [650, 176] on icon at bounding box center [650, 178] width 12 height 12
type input "**********"
click at [566, 254] on section "**********" at bounding box center [523, 284] width 229 height 62
type input "***"
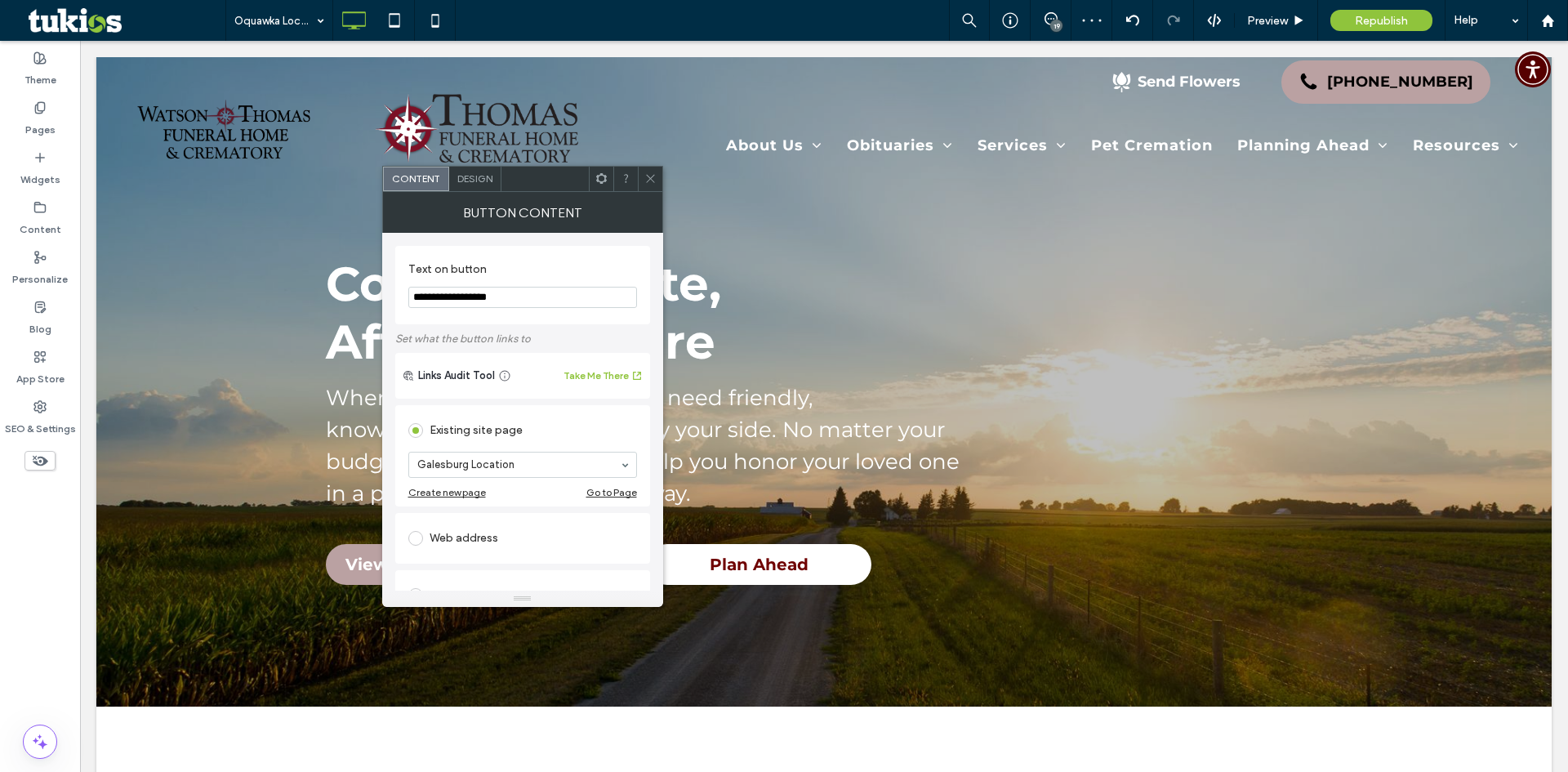
click at [646, 177] on icon at bounding box center [650, 178] width 12 height 12
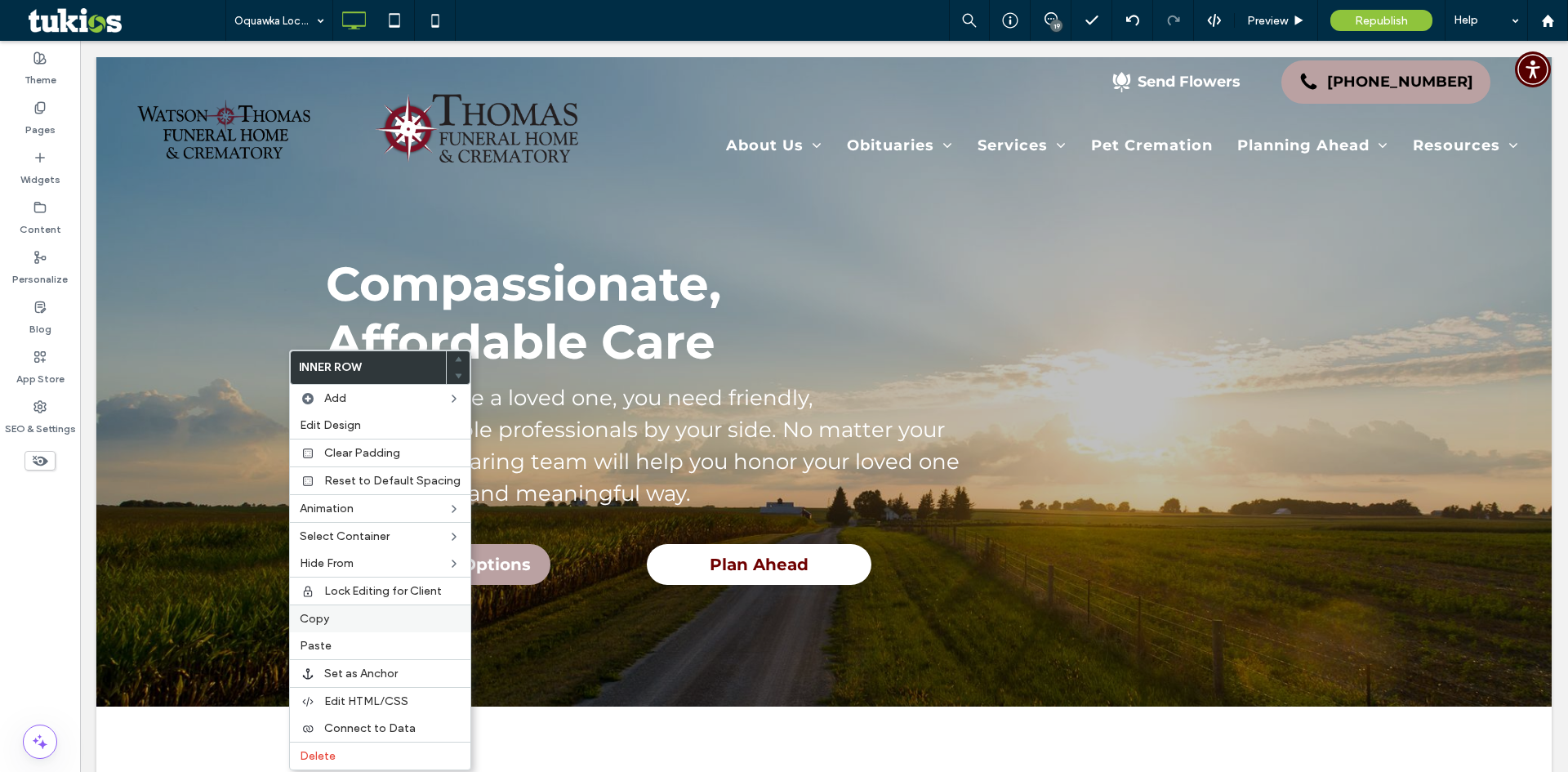
click at [357, 617] on label "Copy" at bounding box center [380, 618] width 161 height 14
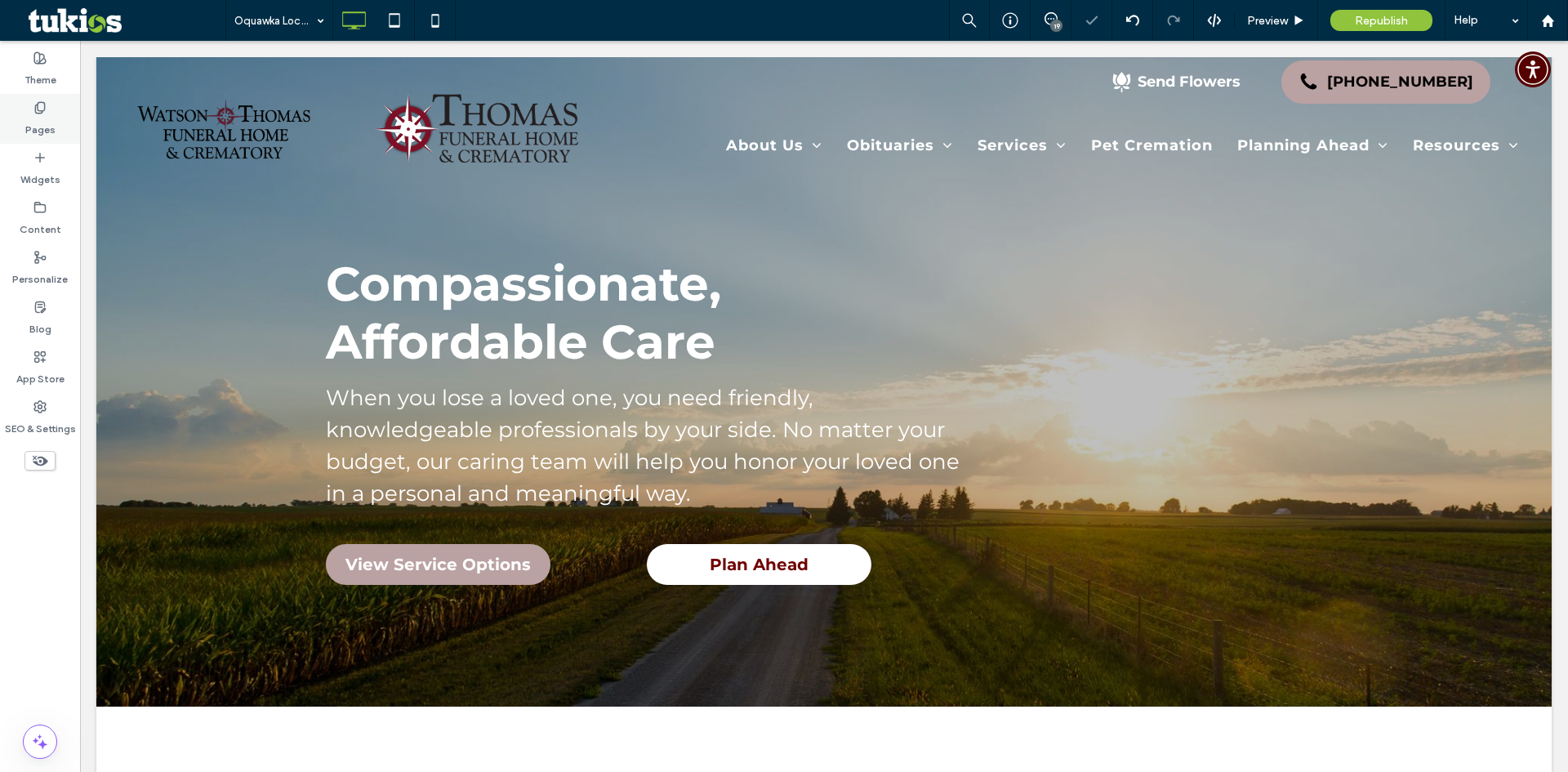
click at [51, 118] on label "Pages" at bounding box center [41, 126] width 31 height 23
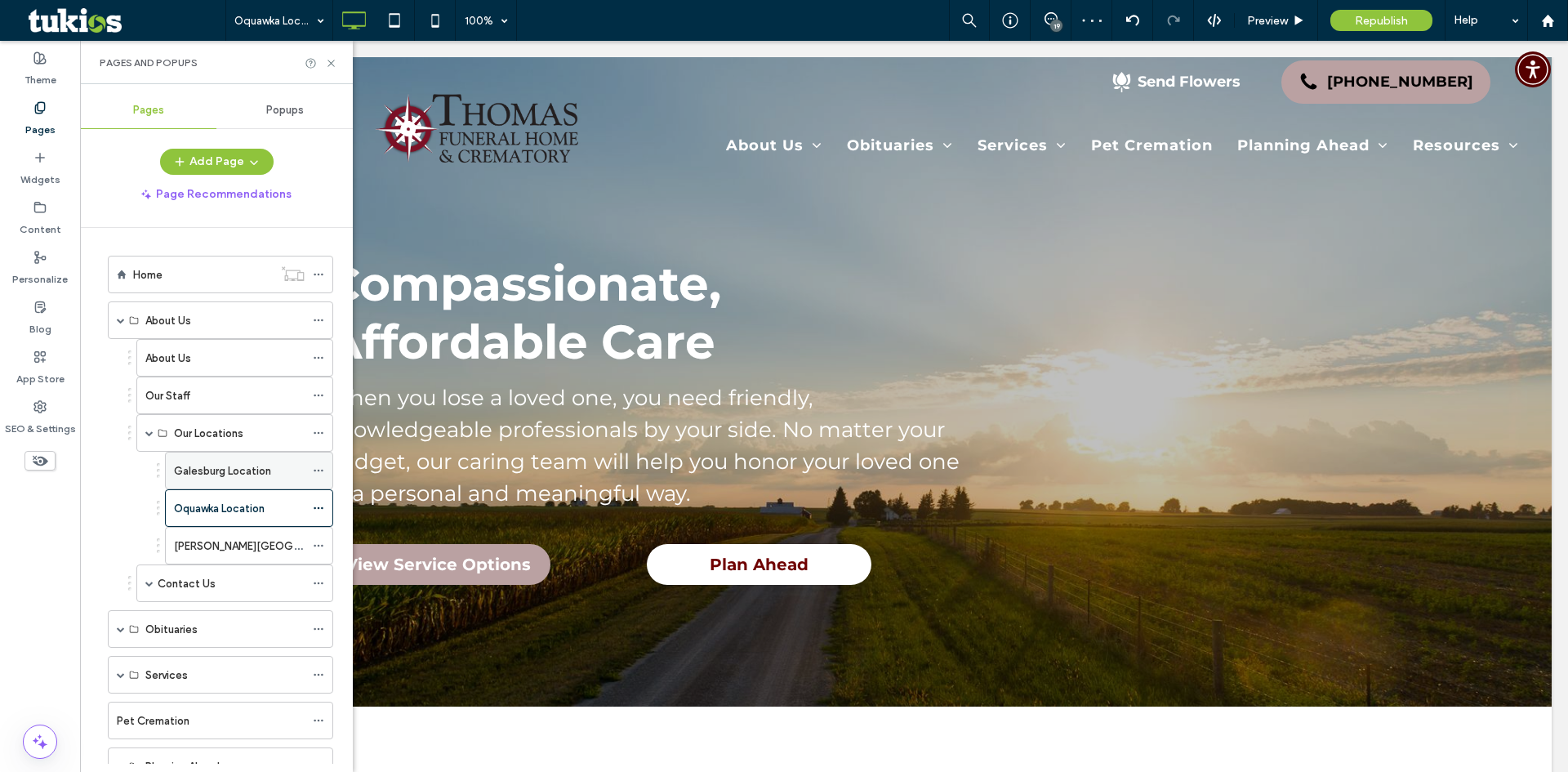
click at [283, 467] on div "Galesburg Location" at bounding box center [238, 471] width 131 height 17
click at [333, 62] on use at bounding box center [330, 63] width 7 height 7
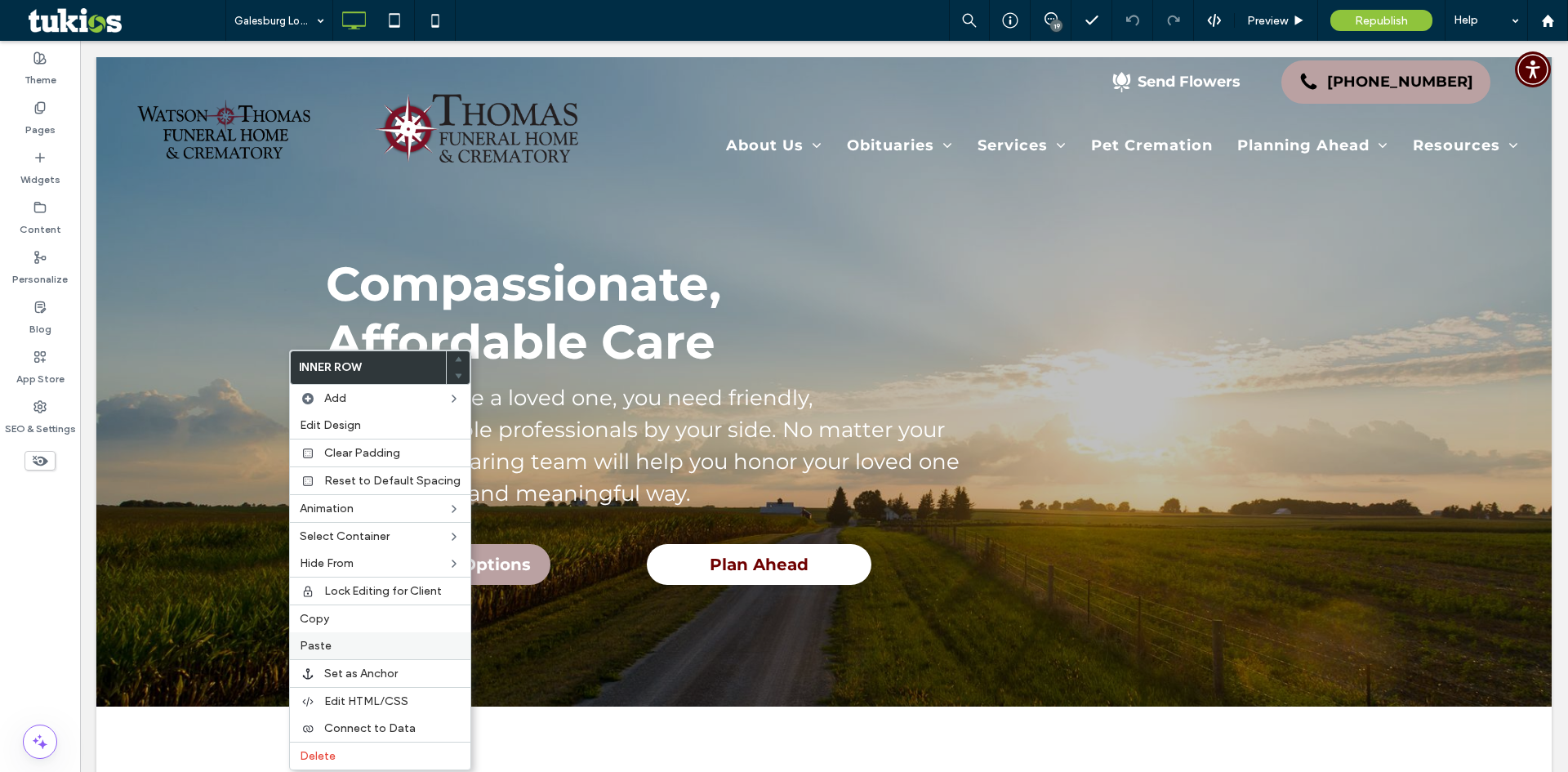
click at [358, 646] on label "Paste" at bounding box center [380, 646] width 161 height 14
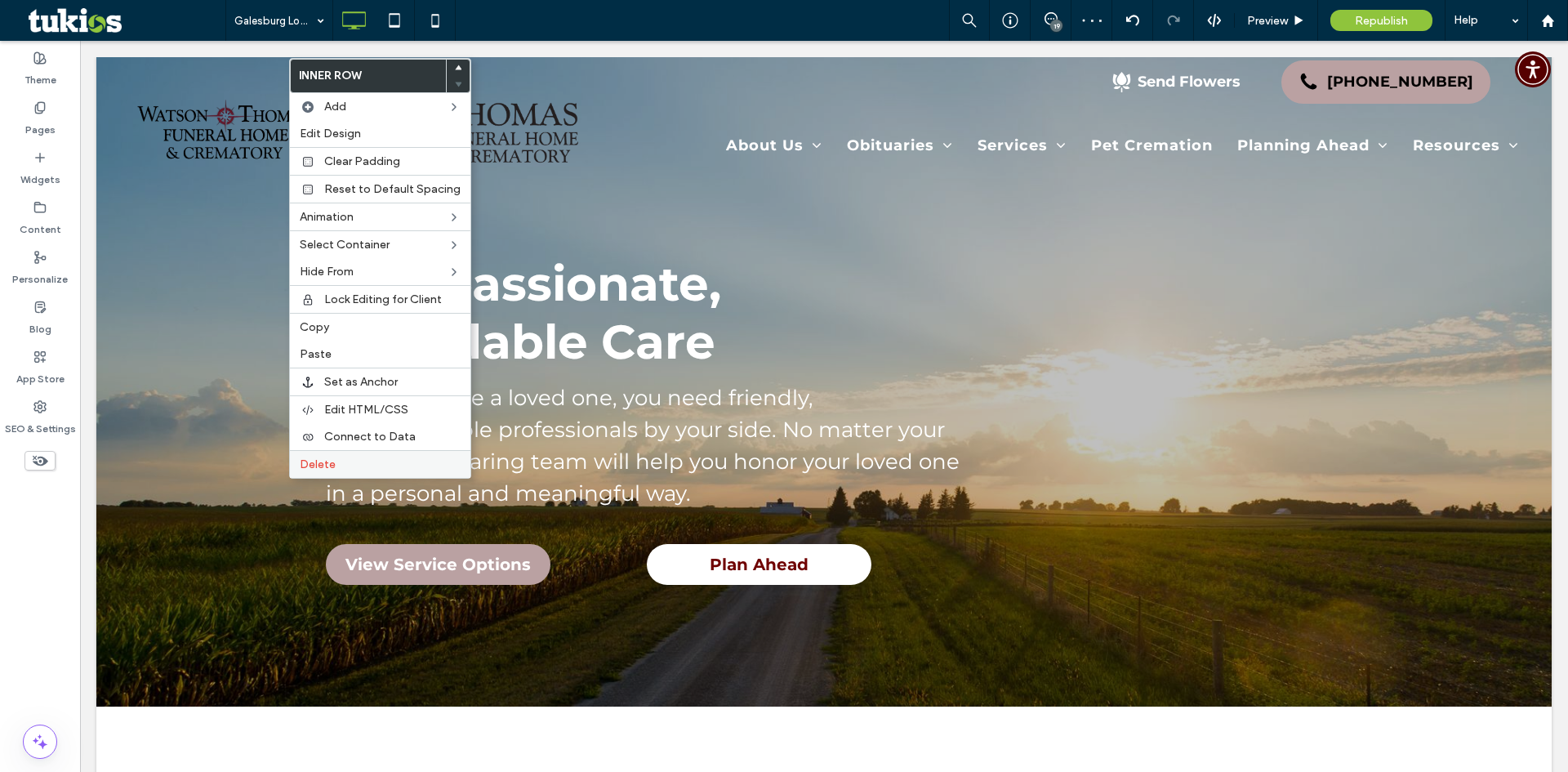
drag, startPoint x: 371, startPoint y: 458, endPoint x: 379, endPoint y: 460, distance: 8.2
click at [369, 458] on label "Delete" at bounding box center [380, 465] width 161 height 14
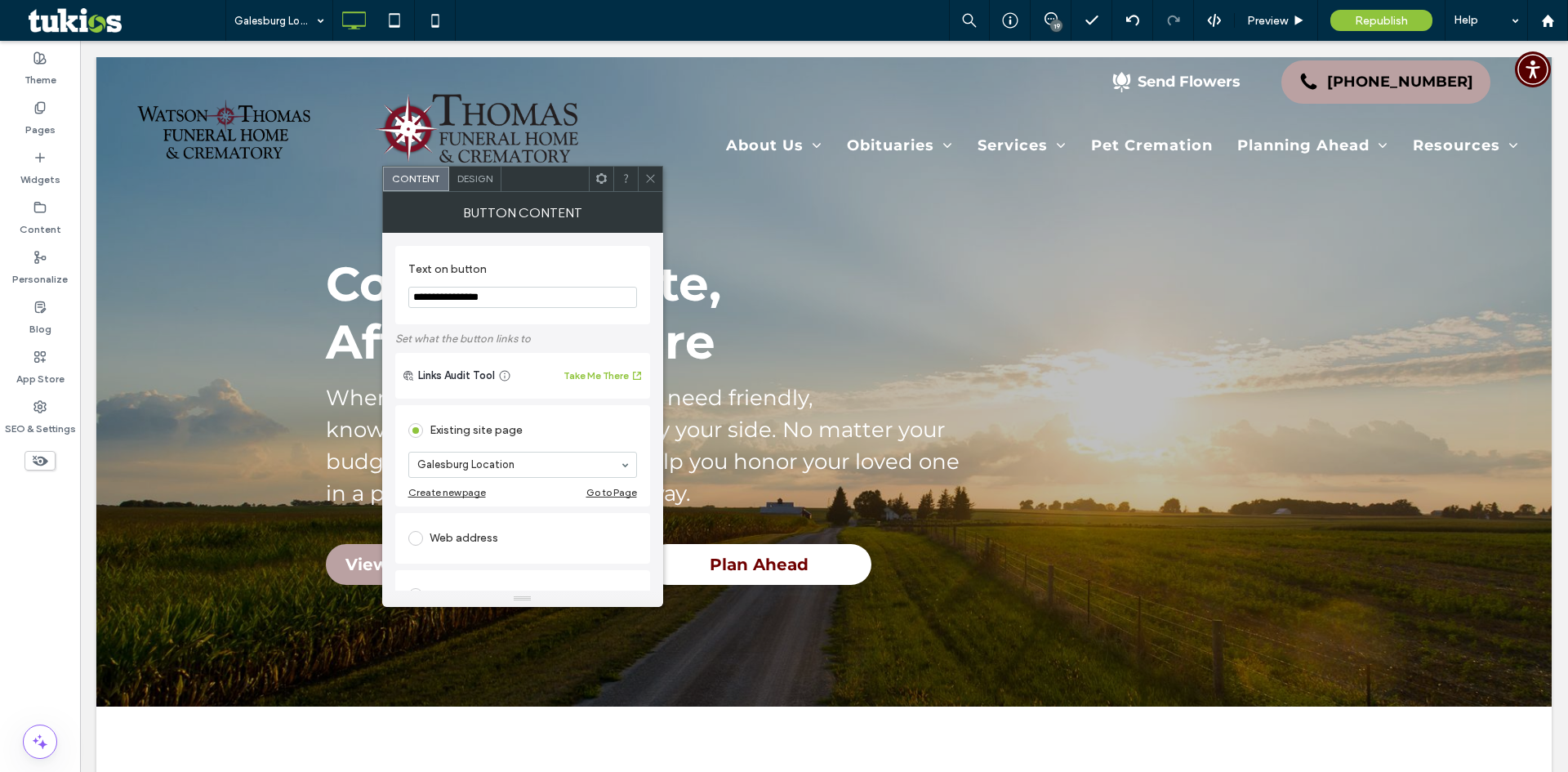
type input "**********"
click at [649, 183] on icon at bounding box center [650, 178] width 12 height 12
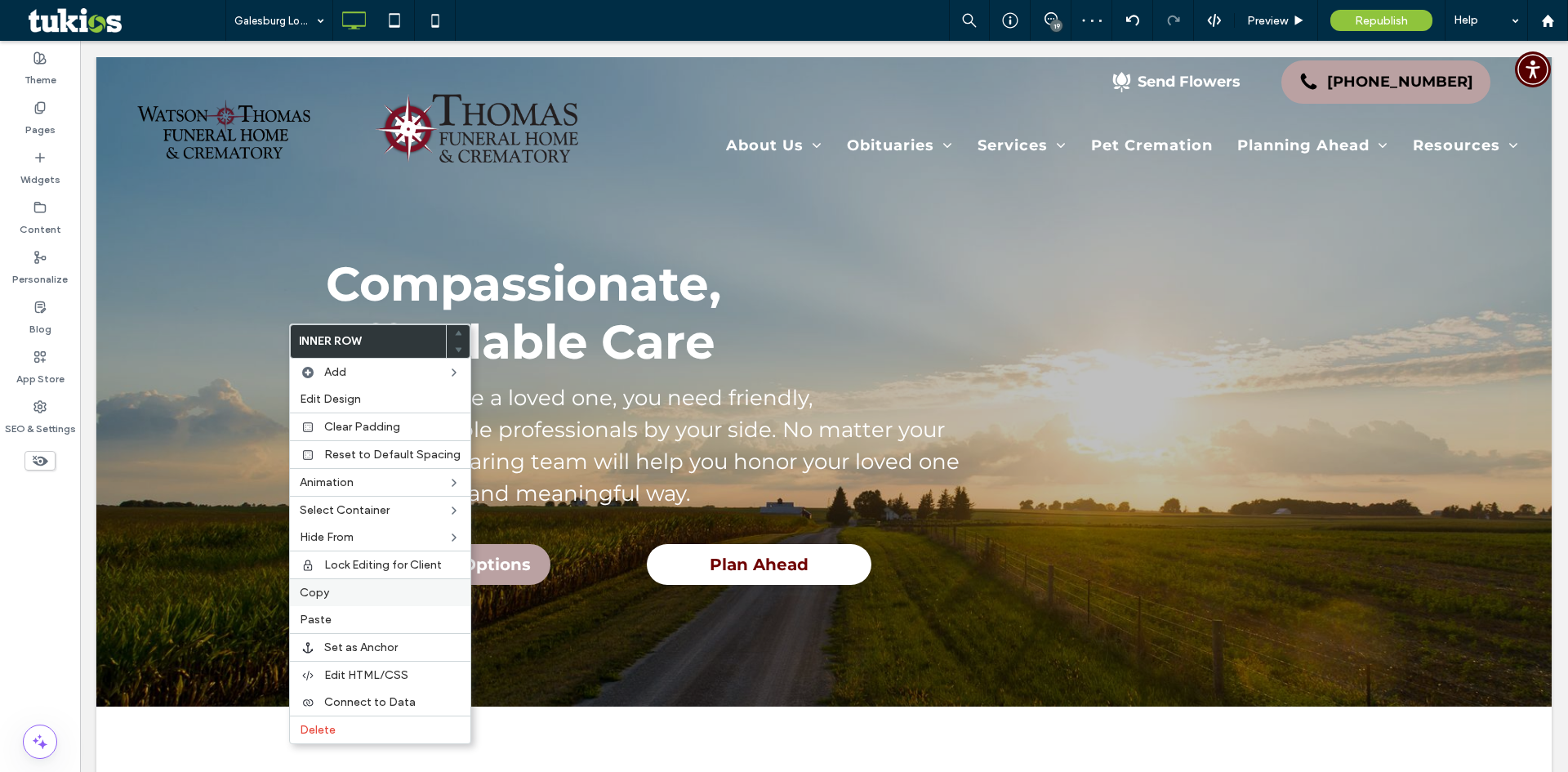
click at [359, 589] on label "Copy" at bounding box center [380, 593] width 161 height 14
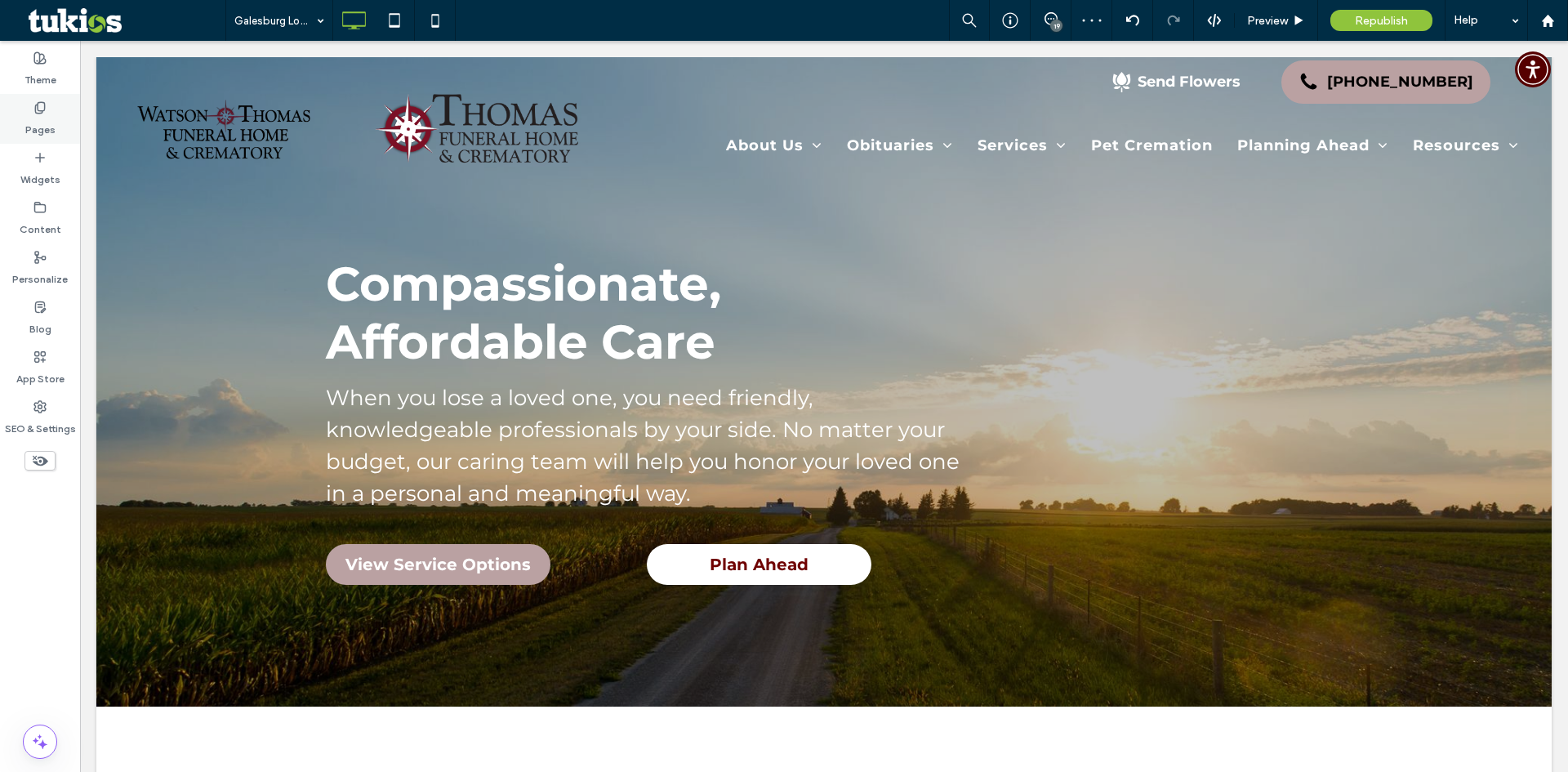
click at [48, 117] on label "Pages" at bounding box center [41, 126] width 31 height 23
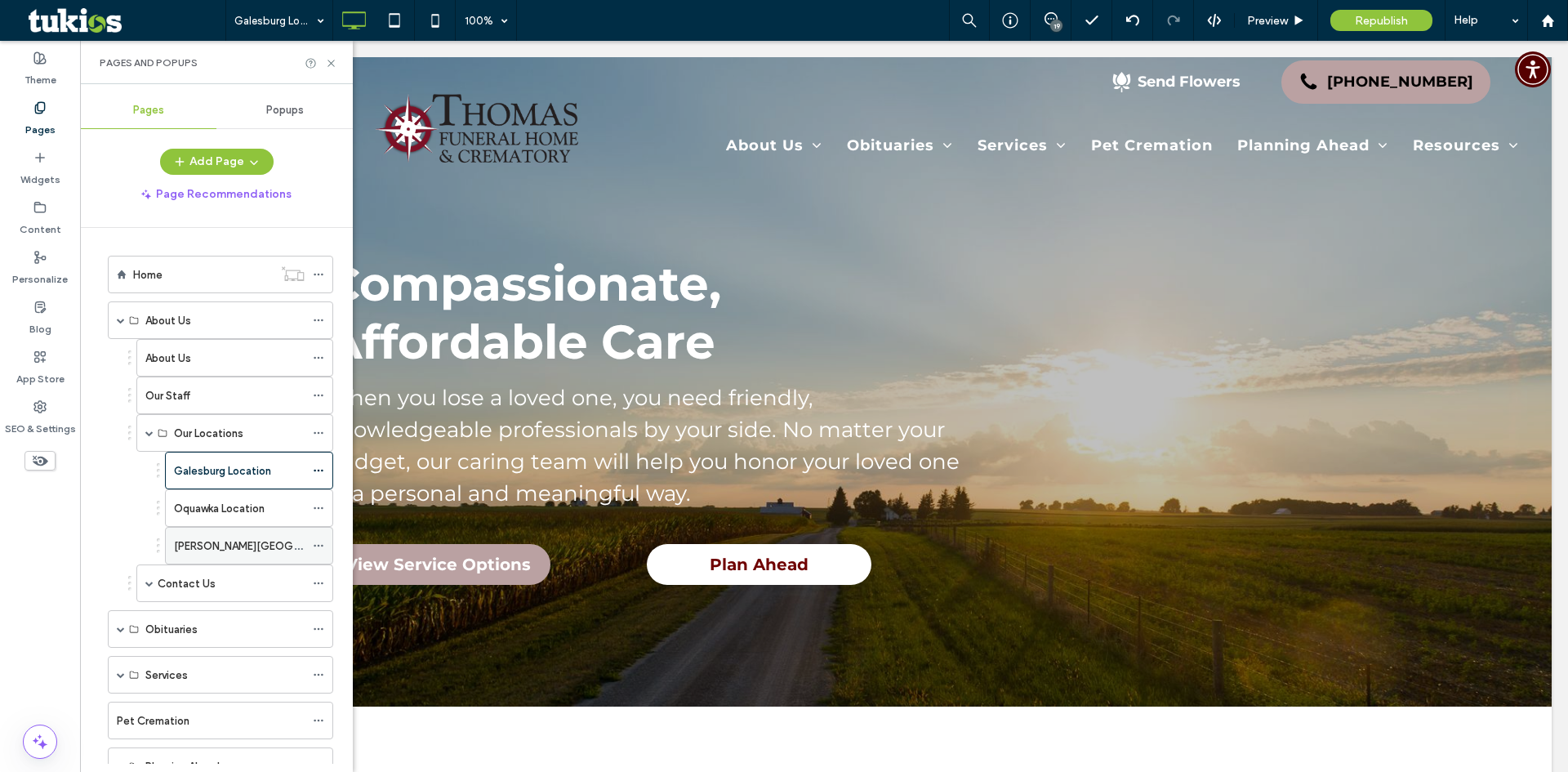
click at [203, 536] on div "[PERSON_NAME][GEOGRAPHIC_DATA]" at bounding box center [238, 546] width 131 height 36
click at [333, 62] on icon at bounding box center [331, 63] width 12 height 12
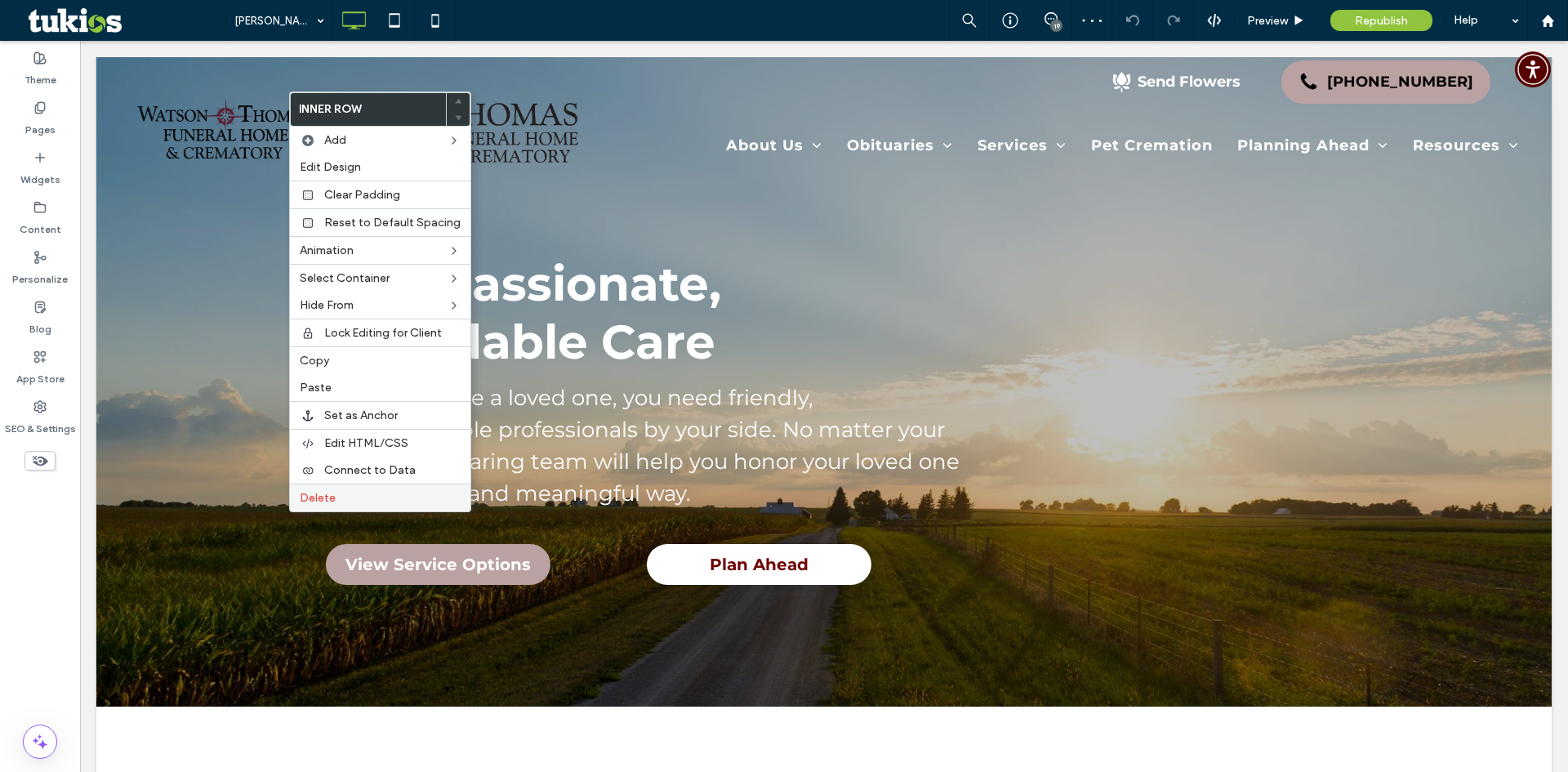
click at [338, 488] on div "Delete" at bounding box center [380, 497] width 180 height 28
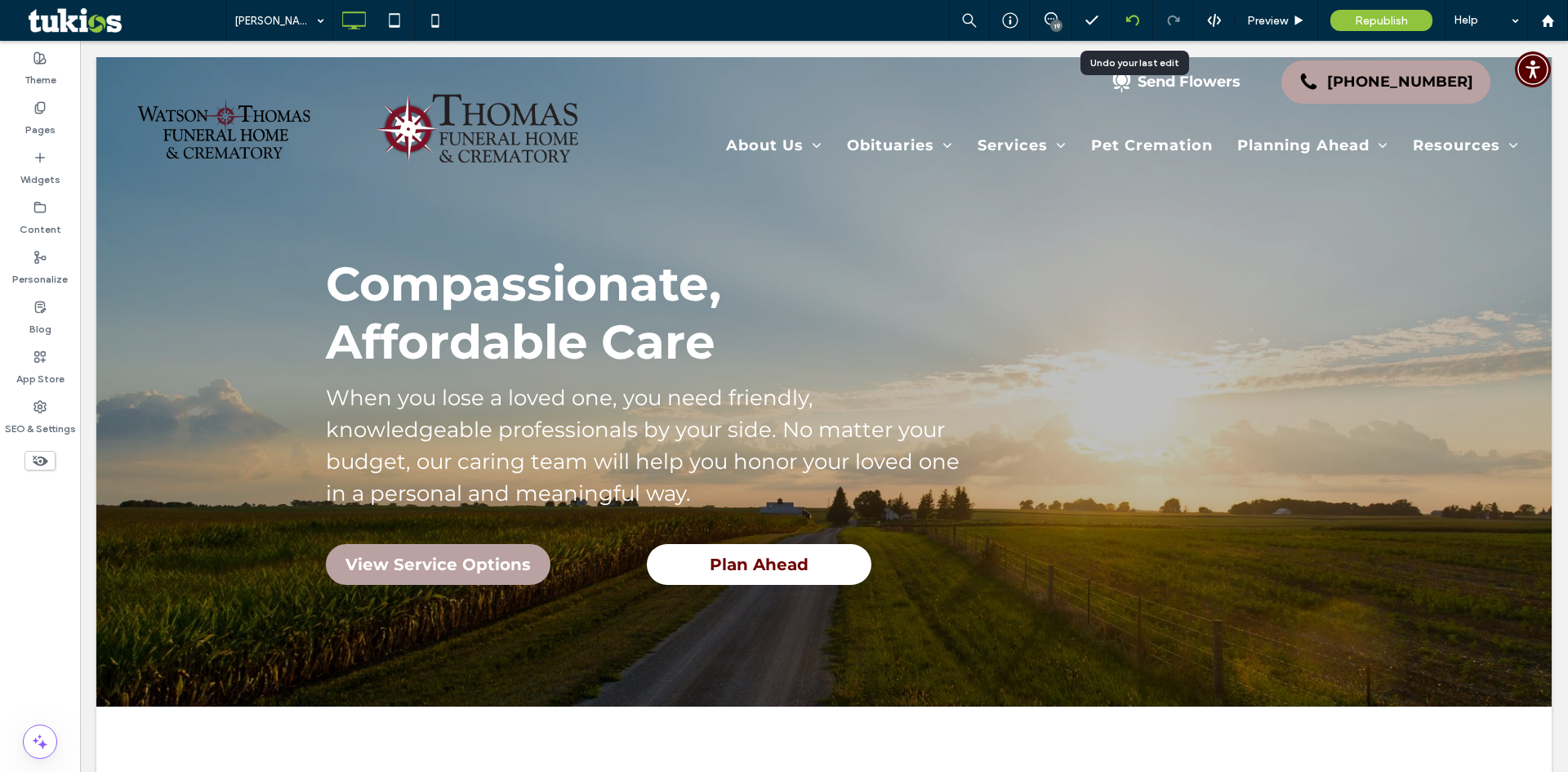
click at [1142, 12] on div at bounding box center [1132, 20] width 41 height 41
click at [1124, 14] on div at bounding box center [1132, 21] width 40 height 13
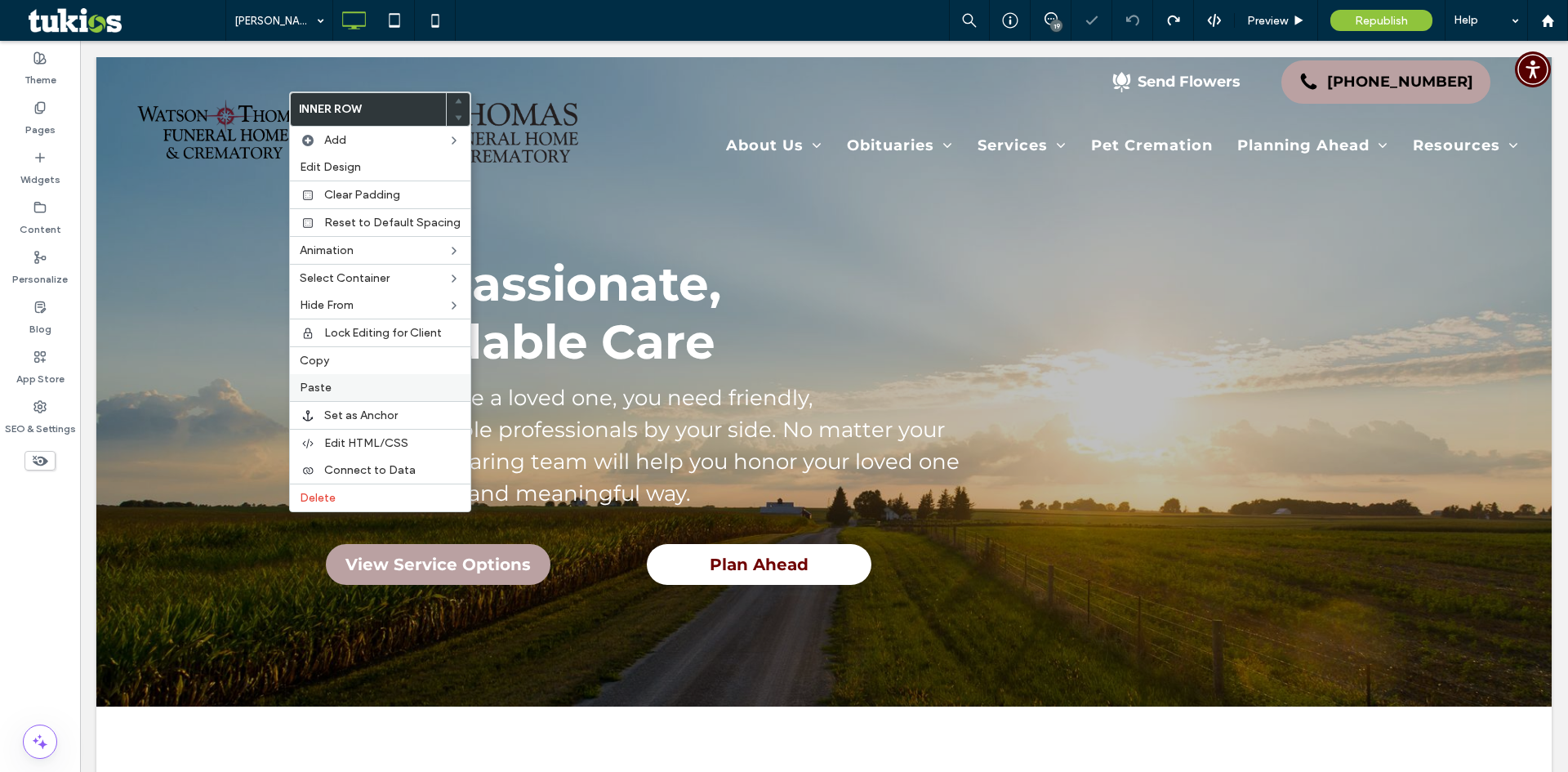
click at [339, 385] on label "Paste" at bounding box center [380, 387] width 161 height 14
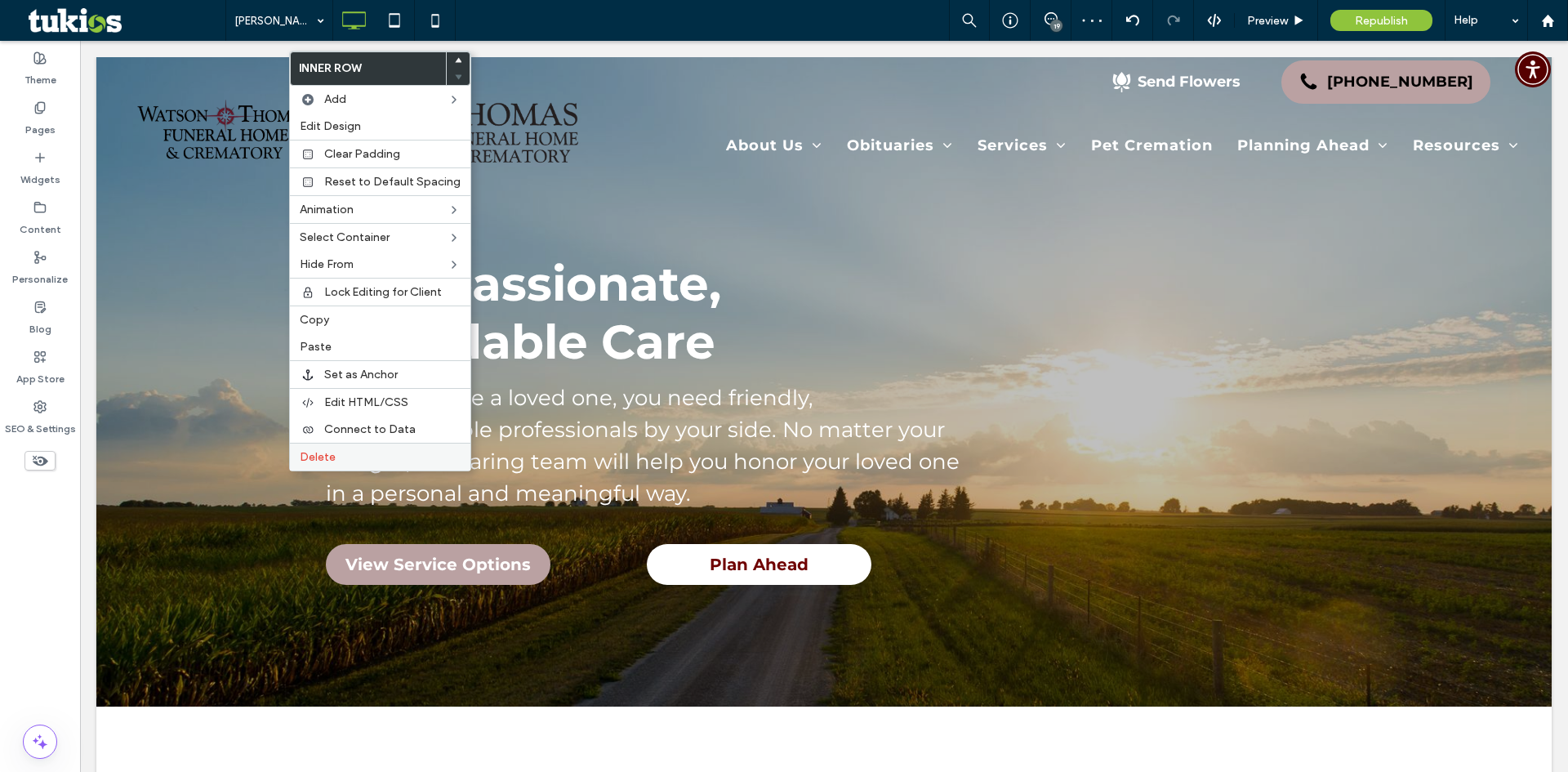
click at [333, 457] on span "Delete" at bounding box center [318, 457] width 36 height 14
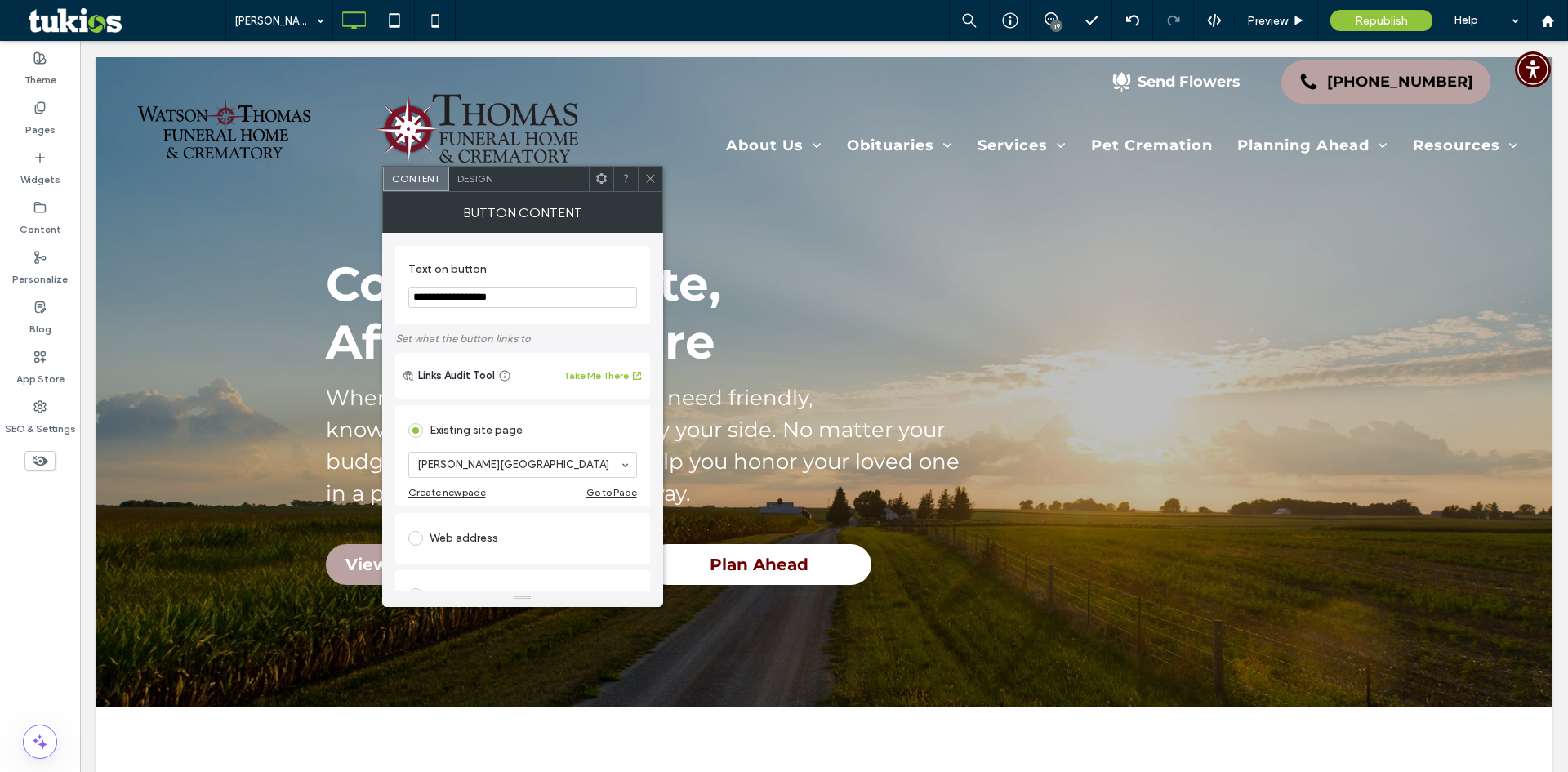
type input "**********"
type input "**"
click at [650, 181] on icon at bounding box center [650, 178] width 12 height 12
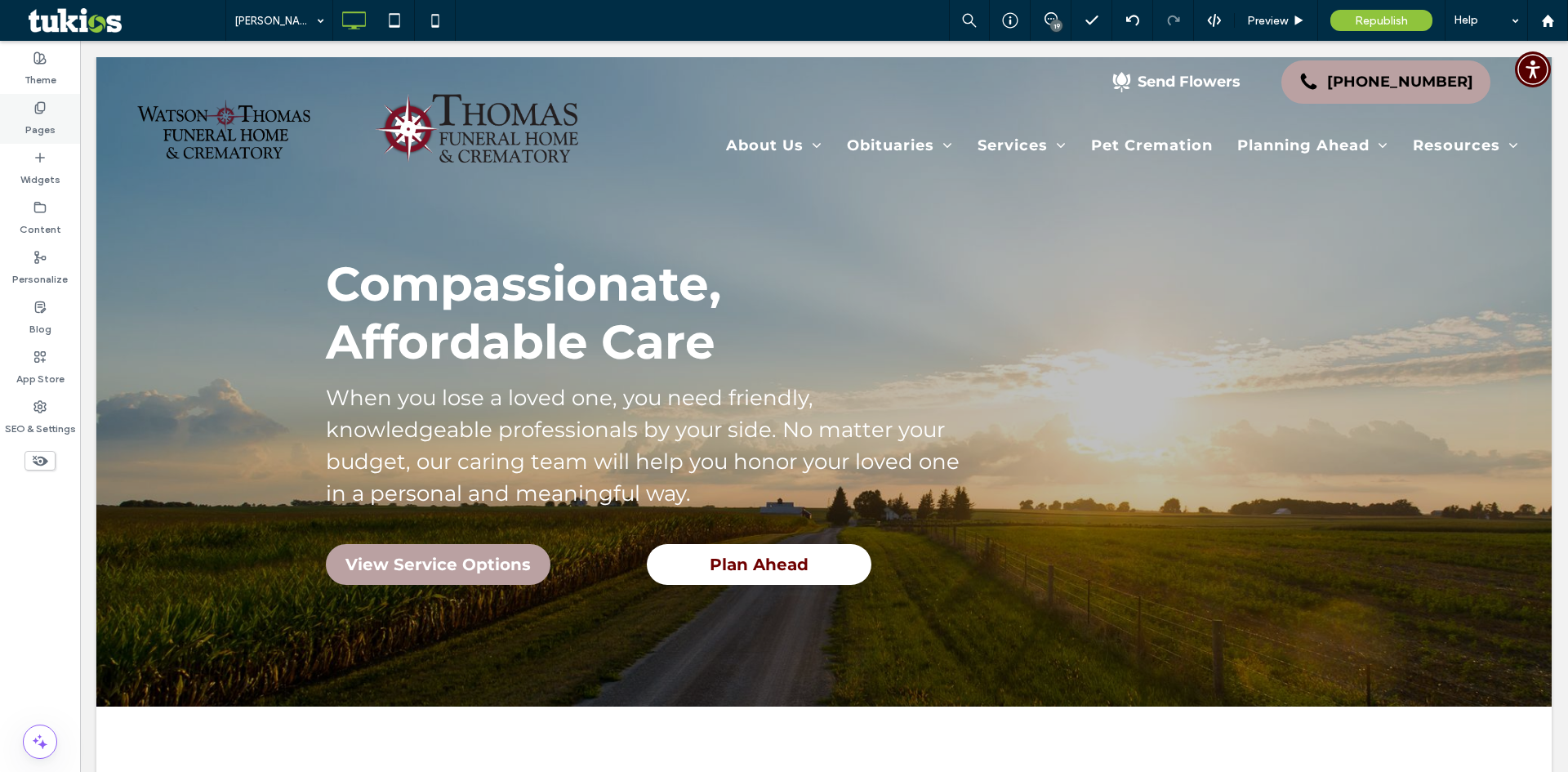
click at [56, 130] on div "Pages" at bounding box center [40, 118] width 80 height 50
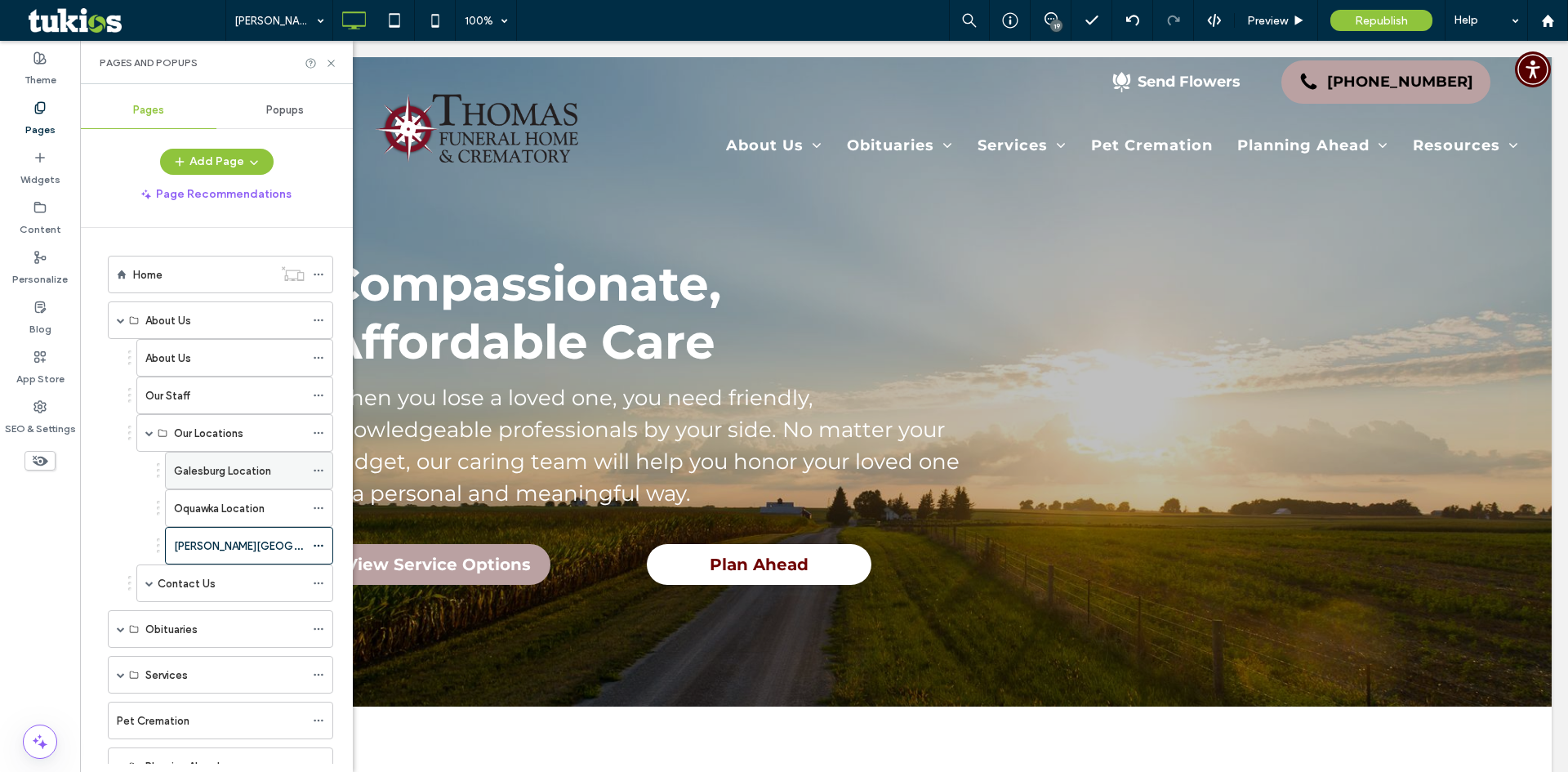
click at [197, 473] on label "Galesburg Location" at bounding box center [222, 471] width 97 height 29
click at [260, 497] on div "Oquawka Location" at bounding box center [238, 509] width 131 height 36
click at [328, 64] on icon at bounding box center [331, 63] width 12 height 12
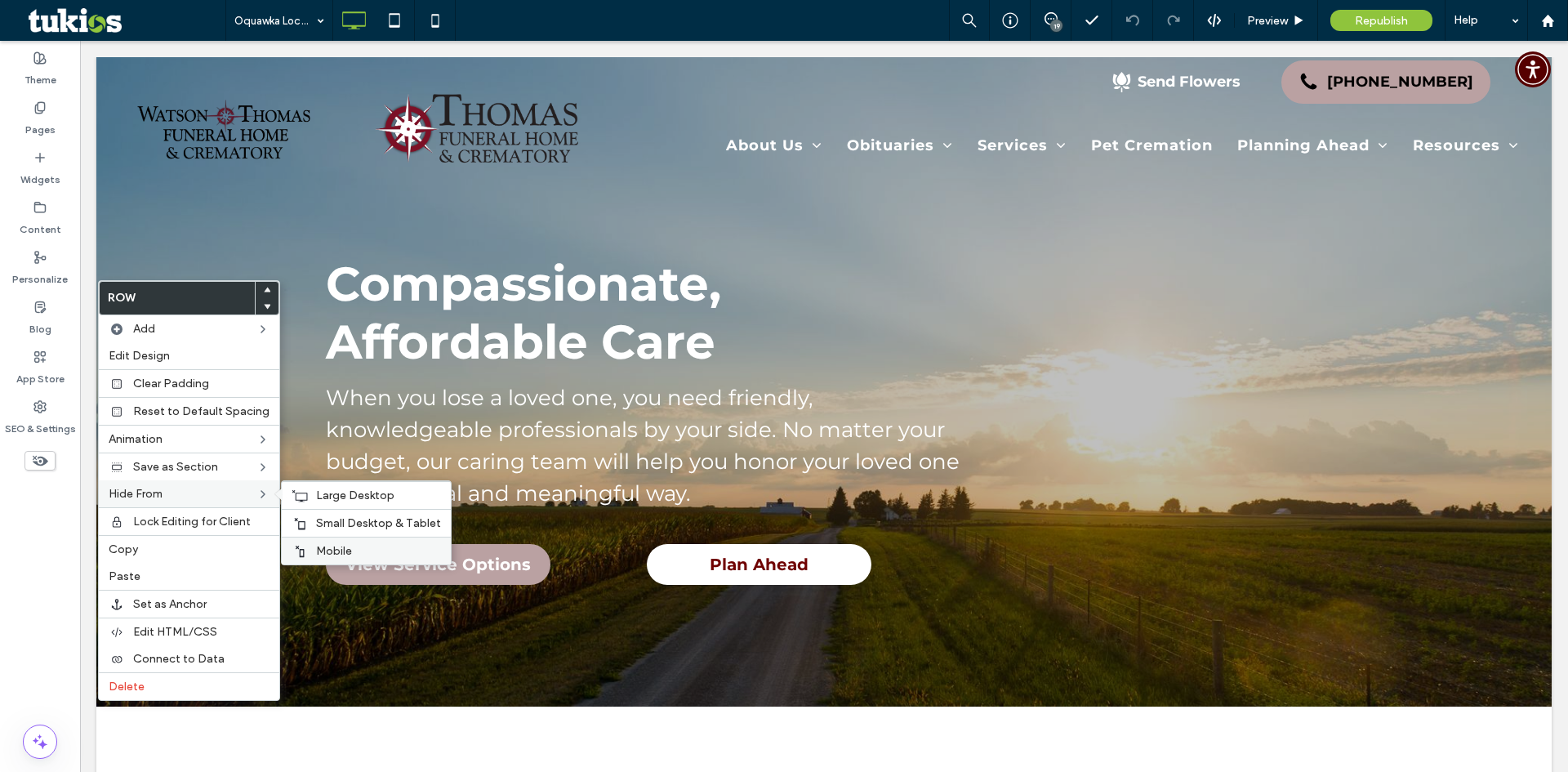
click at [339, 545] on span "Mobile" at bounding box center [334, 551] width 36 height 14
click at [339, 522] on span "Small Desktop & Tablet" at bounding box center [378, 523] width 125 height 14
click at [340, 503] on div "Large Desktop" at bounding box center [365, 494] width 169 height 28
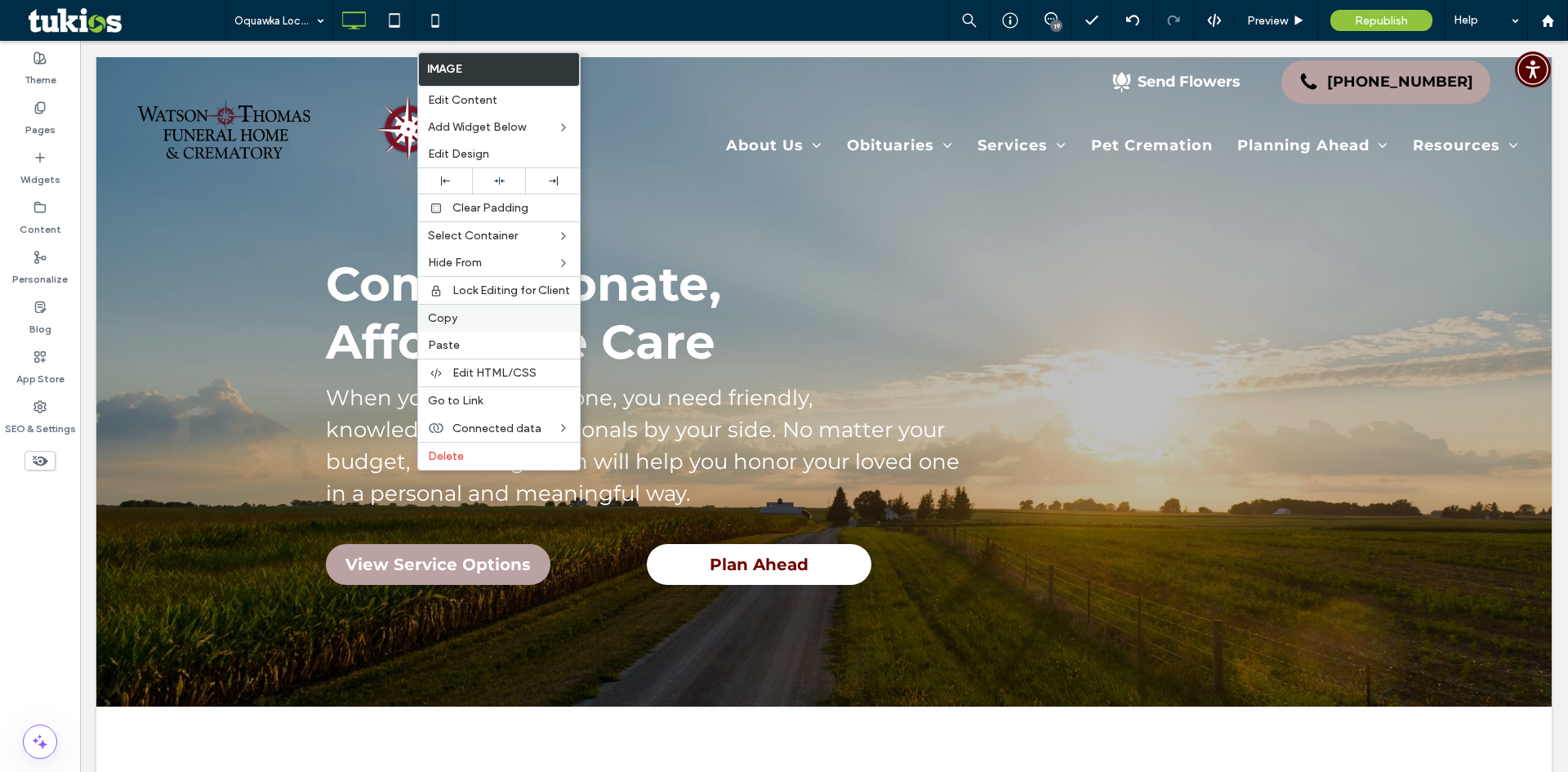
click at [457, 320] on span "Copy" at bounding box center [443, 318] width 30 height 14
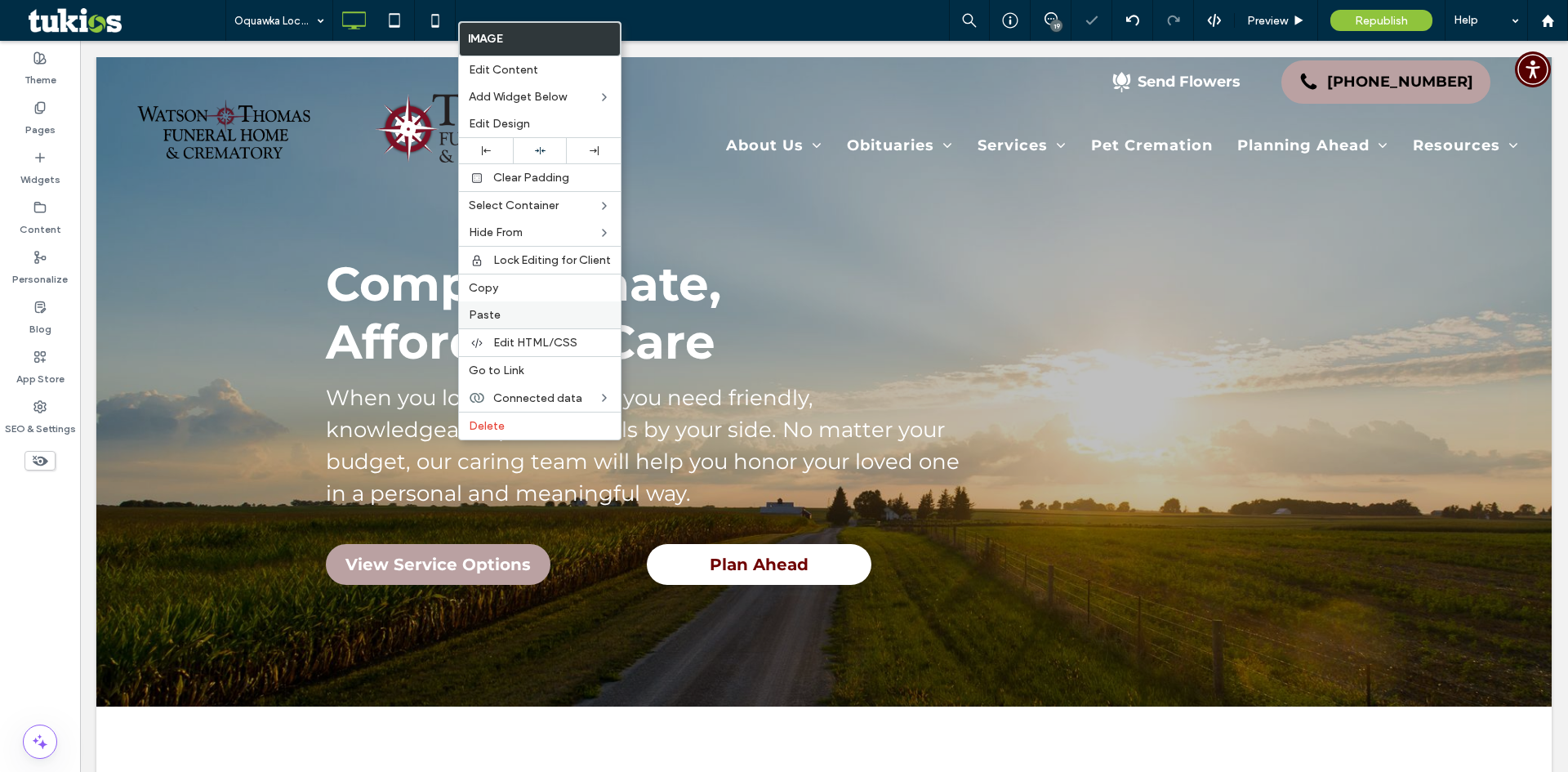
click at [500, 310] on label "Paste" at bounding box center [540, 315] width 142 height 14
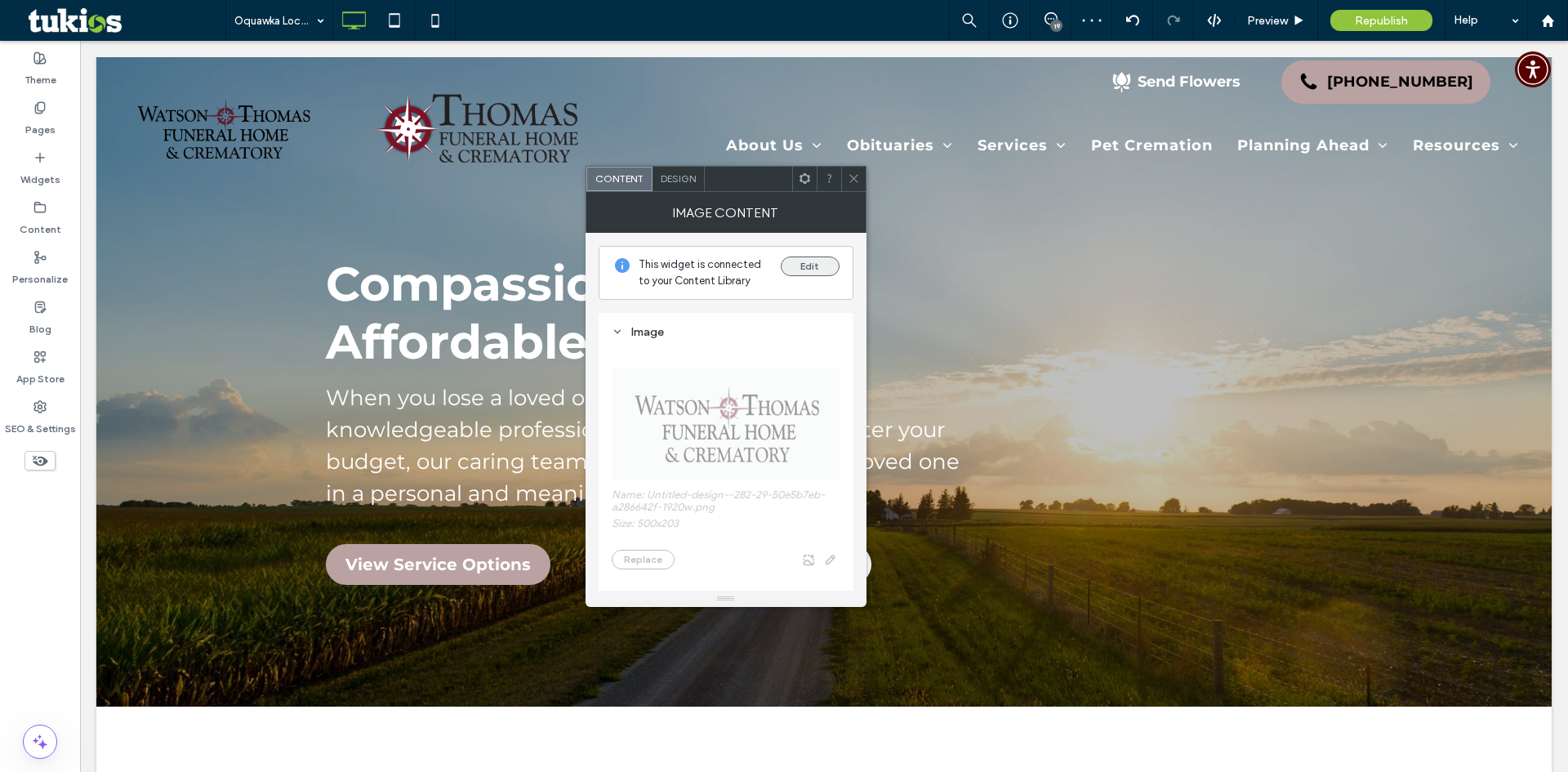
click at [797, 267] on button "Edit" at bounding box center [811, 266] width 59 height 20
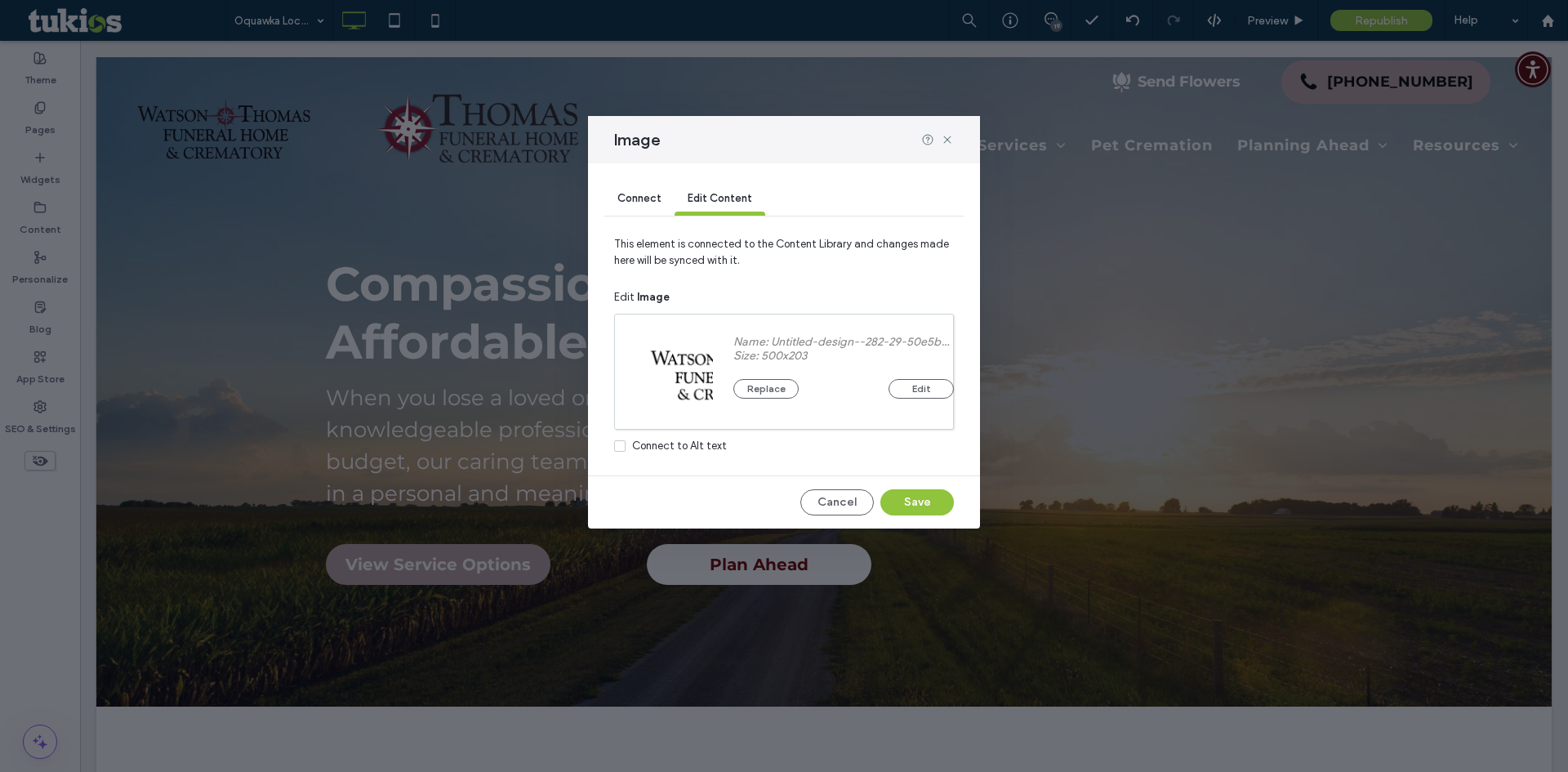
click at [632, 196] on span "Connect" at bounding box center [639, 198] width 44 height 12
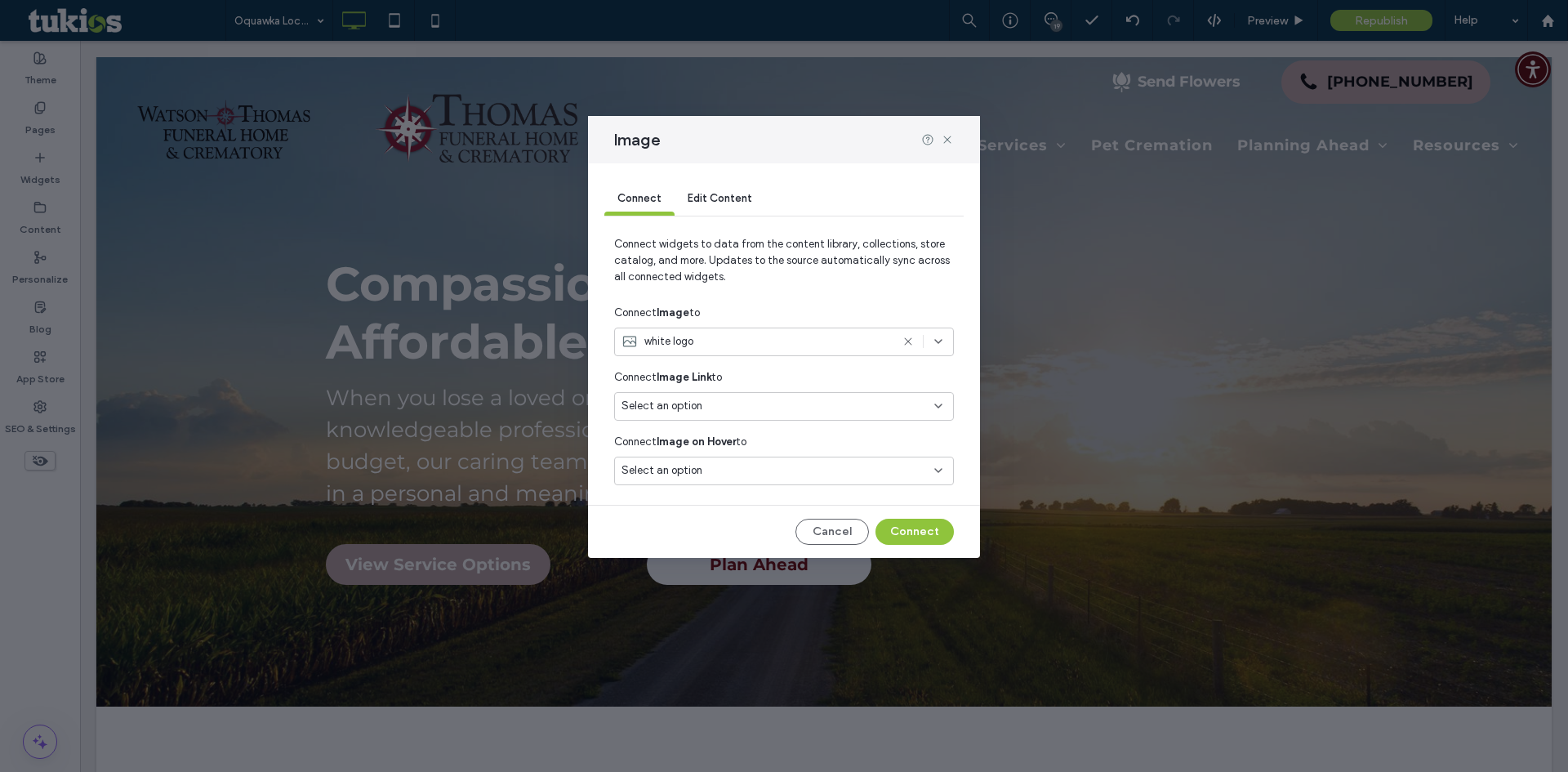
click at [793, 346] on div "white logo" at bounding box center [756, 341] width 269 height 16
click at [772, 458] on div "[PERSON_NAME] Logo" at bounding box center [784, 456] width 339 height 29
click at [908, 531] on button "Connect" at bounding box center [915, 532] width 78 height 26
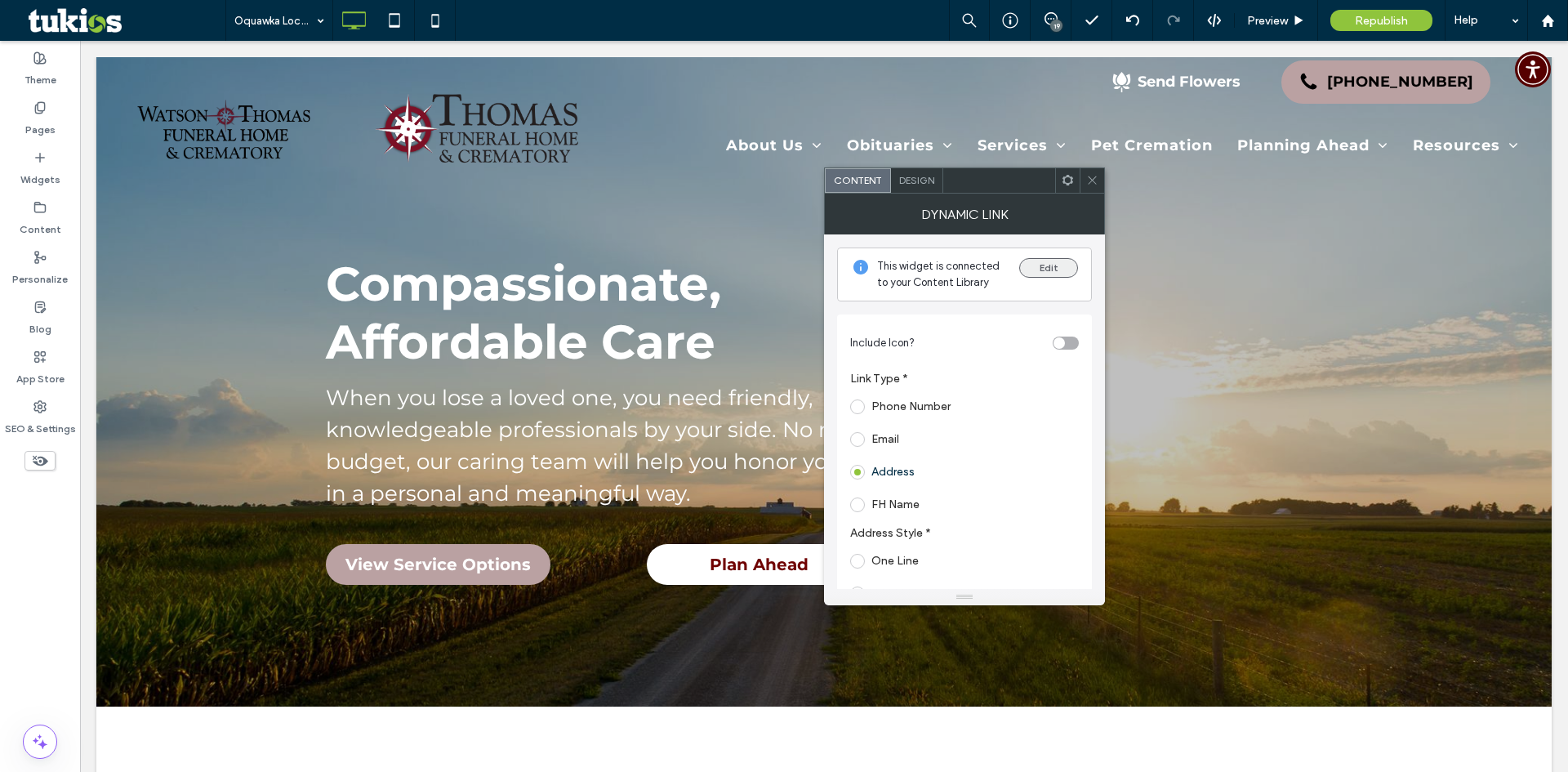
click at [1036, 266] on button "Edit" at bounding box center [1049, 268] width 59 height 20
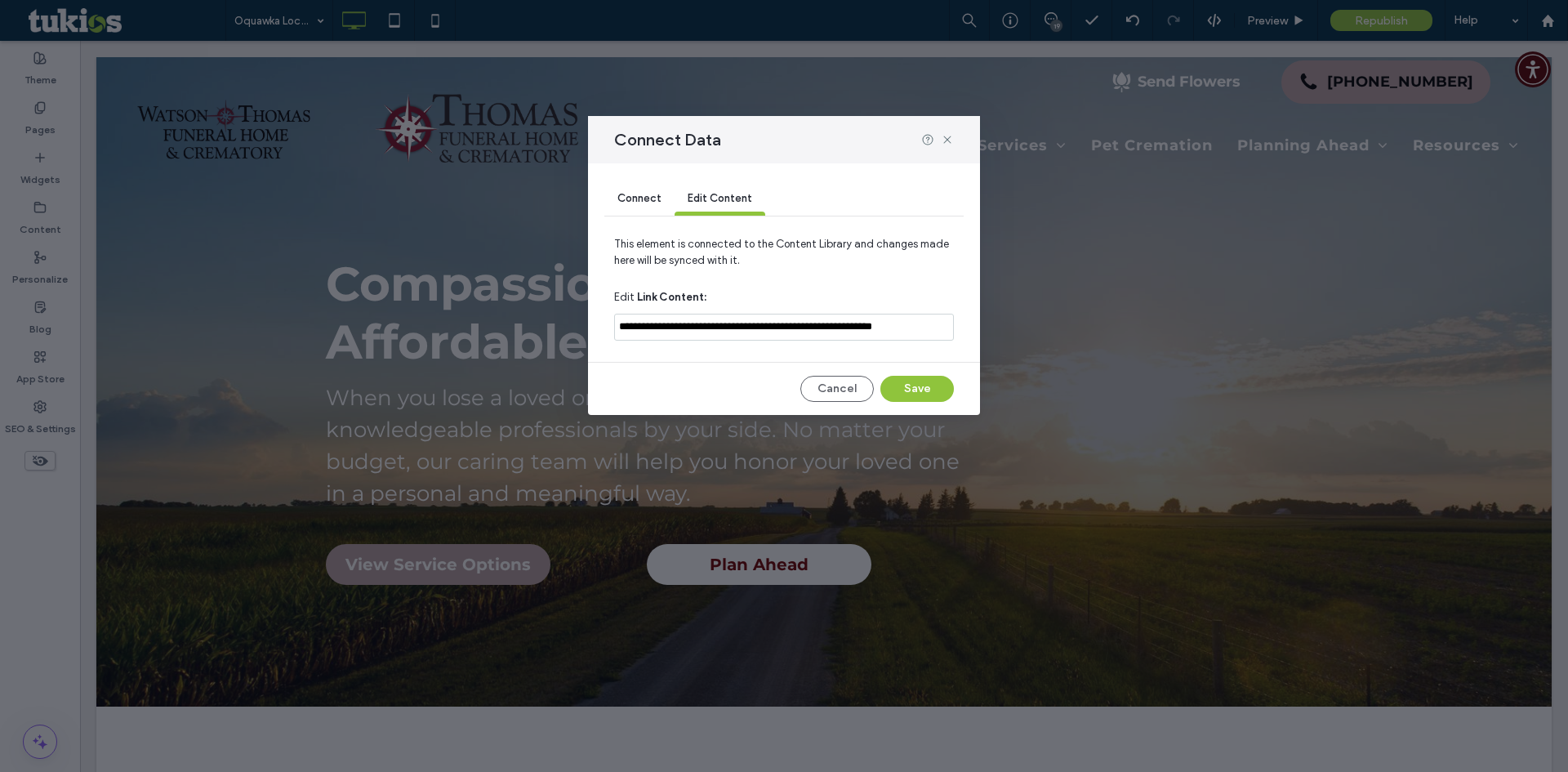
click at [642, 194] on span "Connect" at bounding box center [639, 198] width 44 height 12
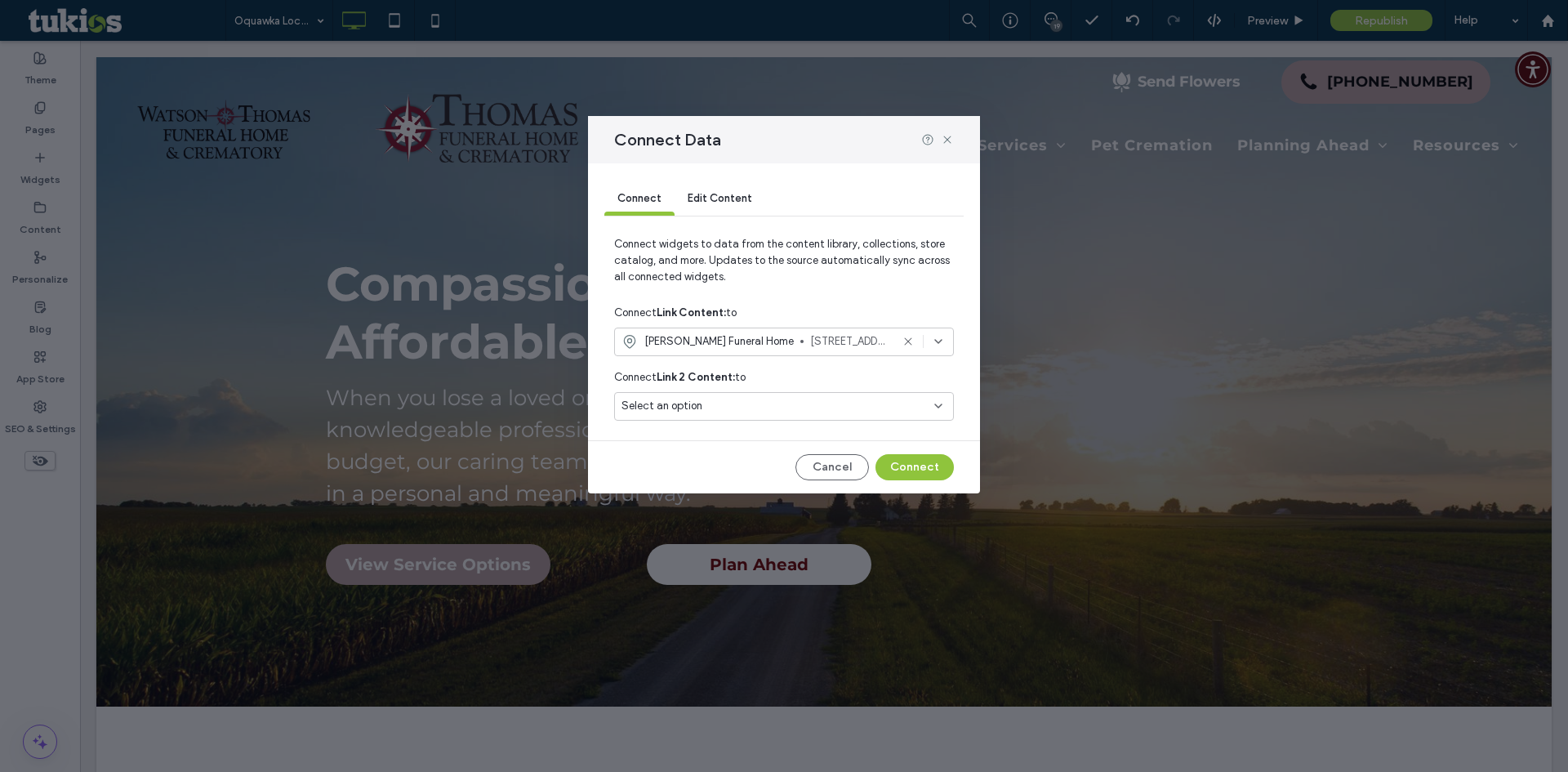
click at [820, 339] on span "[STREET_ADDRESS]" at bounding box center [850, 341] width 80 height 16
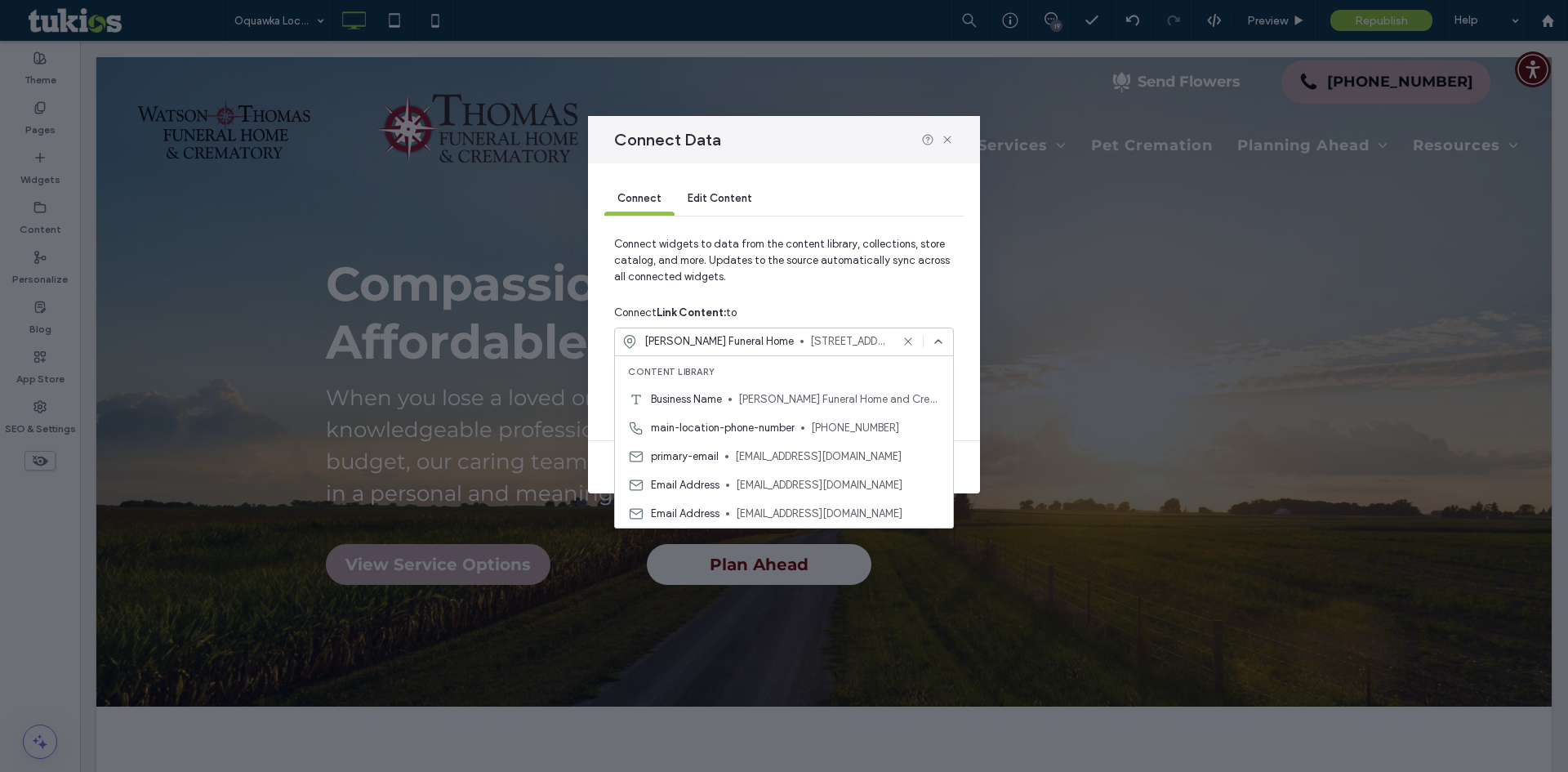
click at [842, 252] on span "Connect widgets to data from the content library, collections, store catalog, a…" at bounding box center [784, 266] width 340 height 62
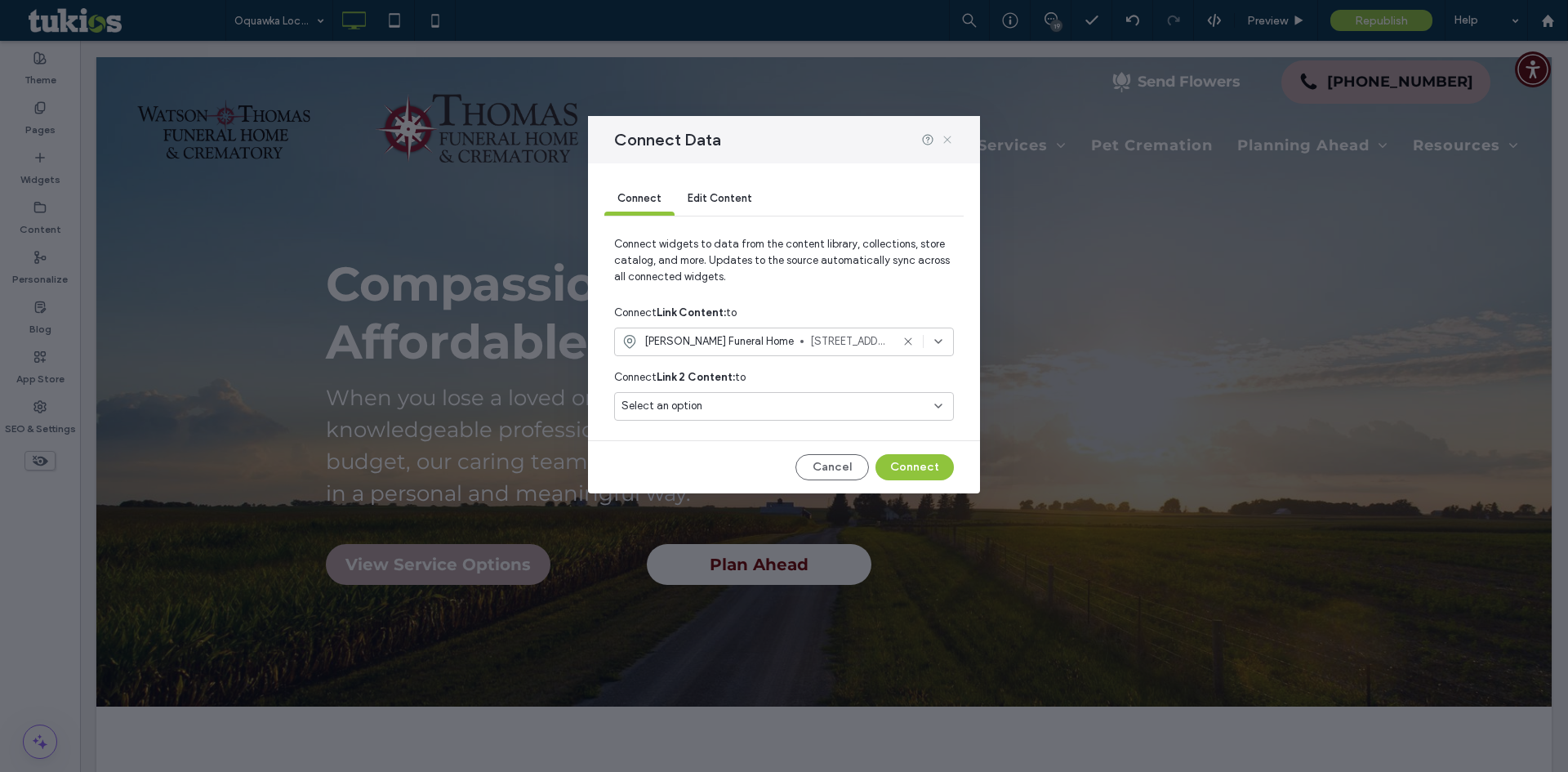
click at [949, 144] on icon at bounding box center [947, 140] width 13 height 13
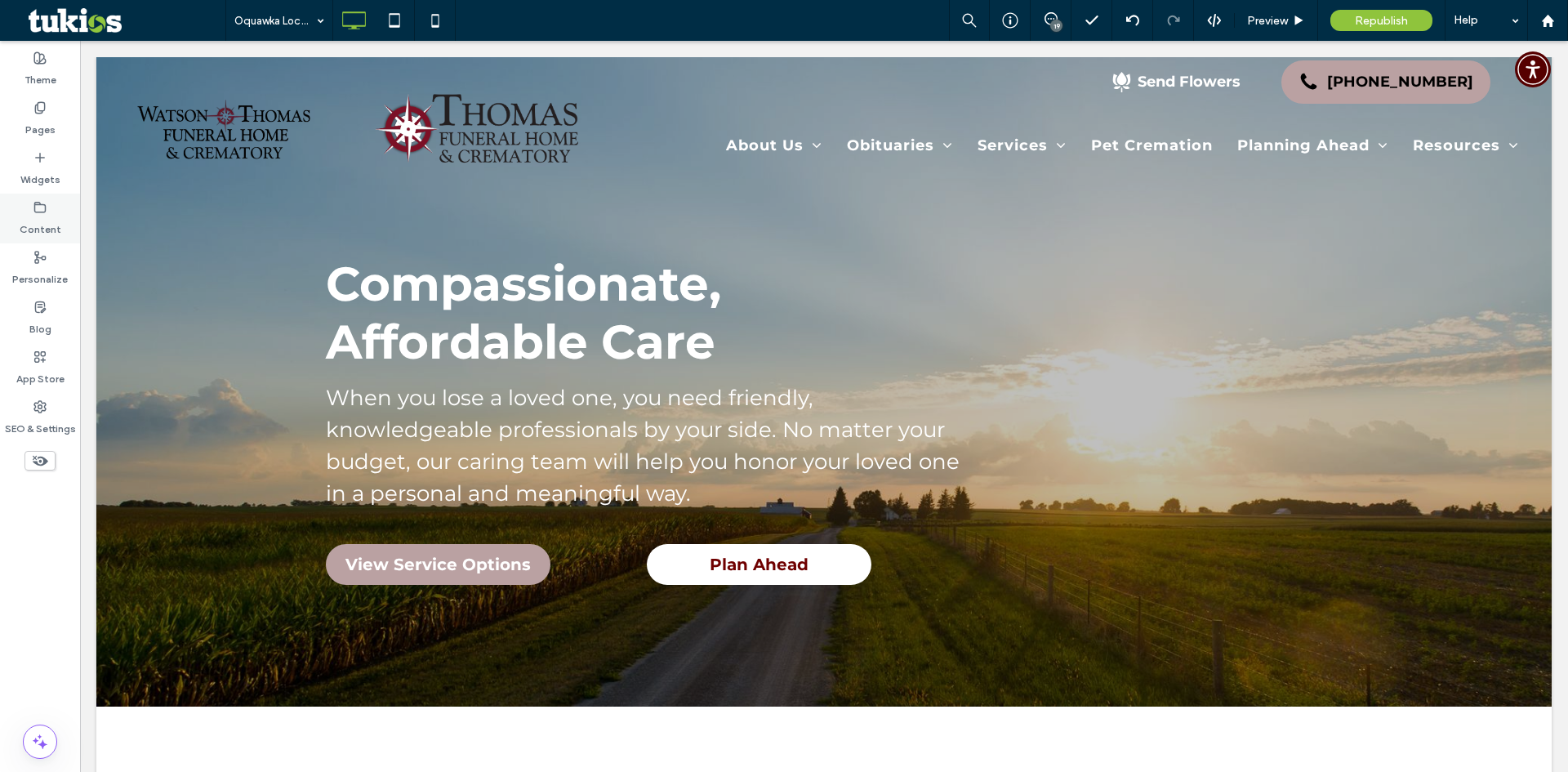
click at [44, 201] on icon at bounding box center [40, 208] width 13 height 13
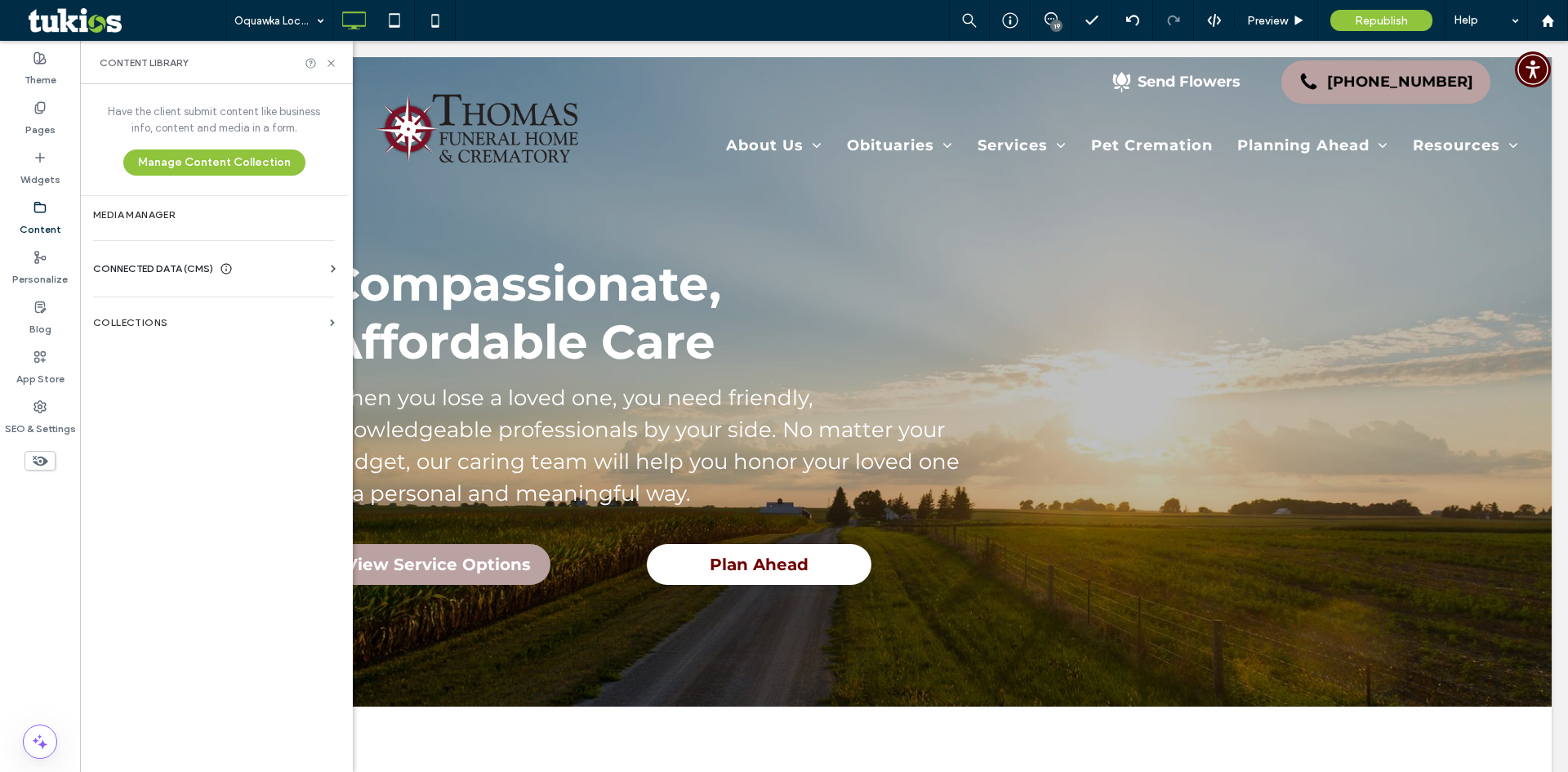
click at [183, 268] on span "CONNECTED DATA (CMS)" at bounding box center [154, 268] width 120 height 16
click at [209, 313] on label "Business Info" at bounding box center [217, 309] width 222 height 11
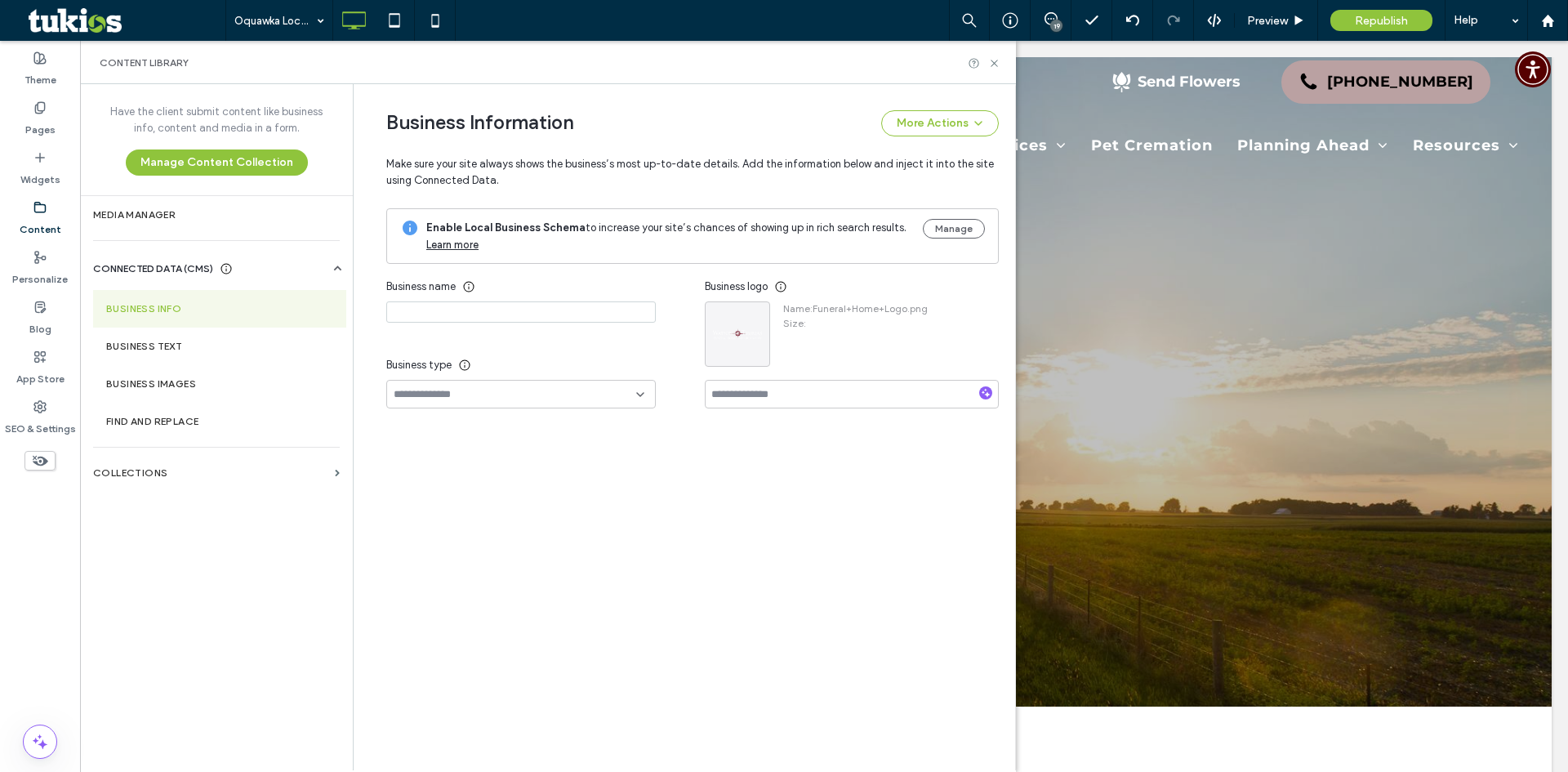
type input "**********"
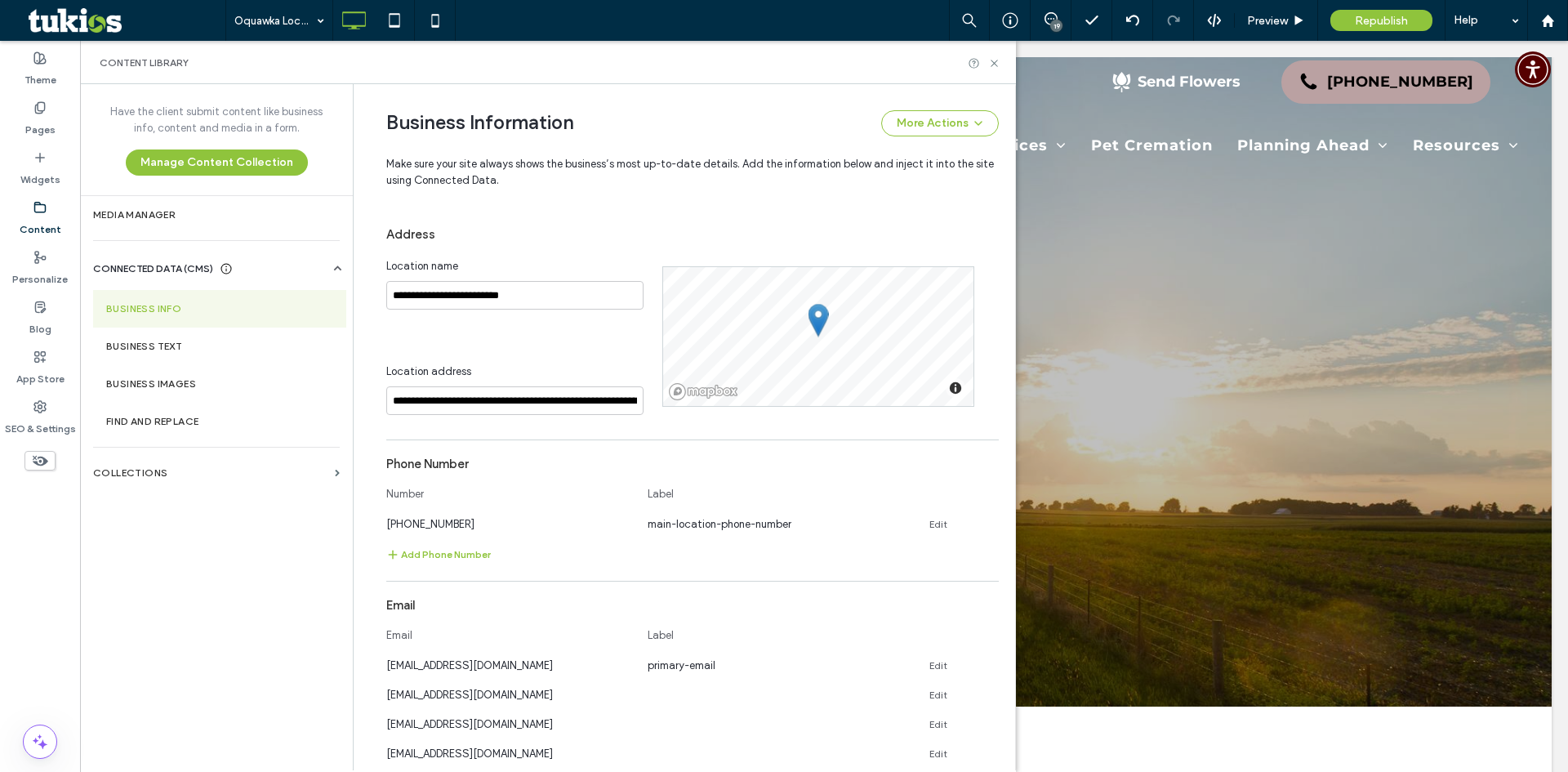
scroll to position [245, 0]
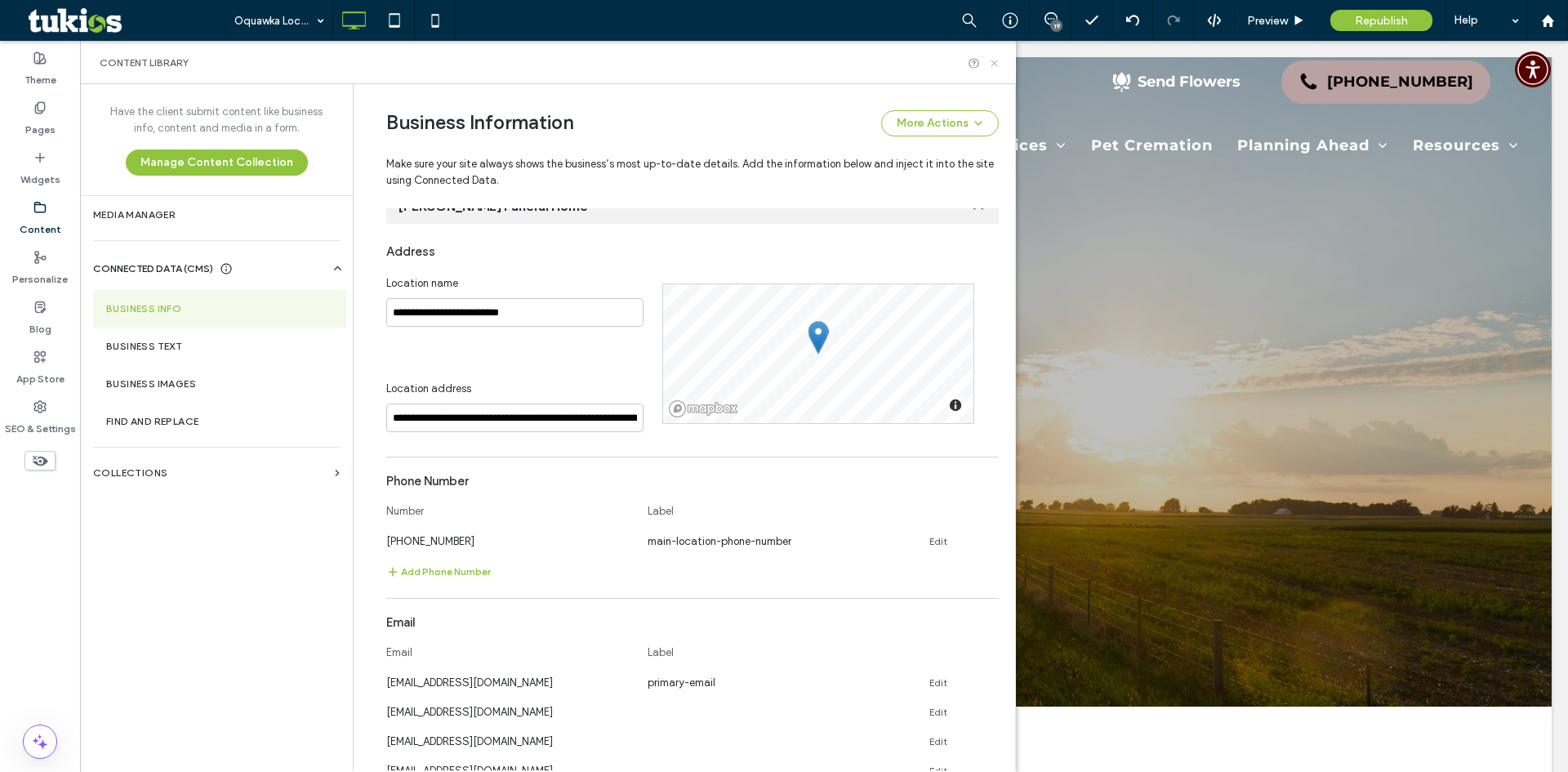
click at [992, 61] on icon at bounding box center [994, 63] width 12 height 12
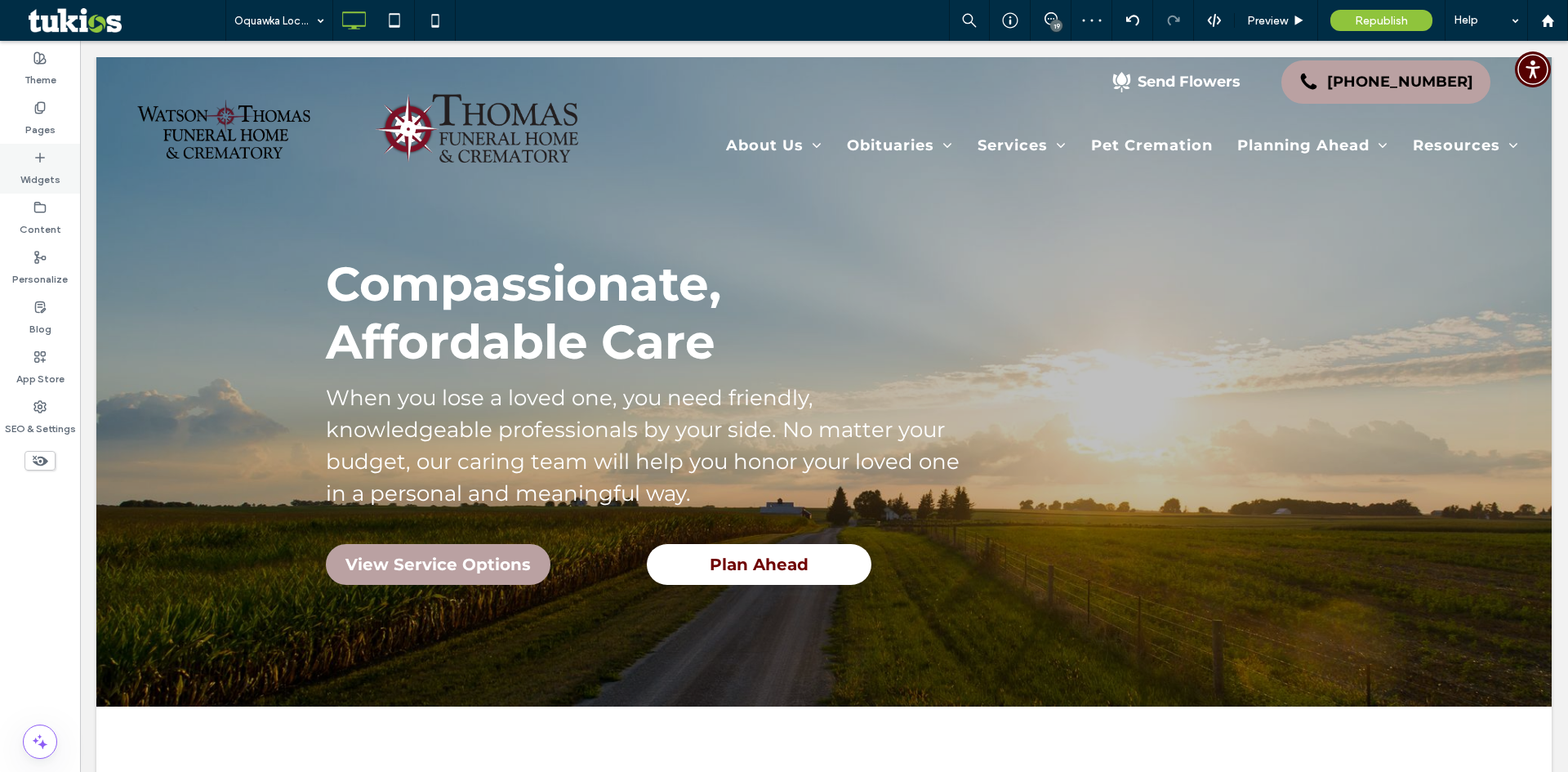
click at [50, 173] on label "Widgets" at bounding box center [40, 176] width 40 height 23
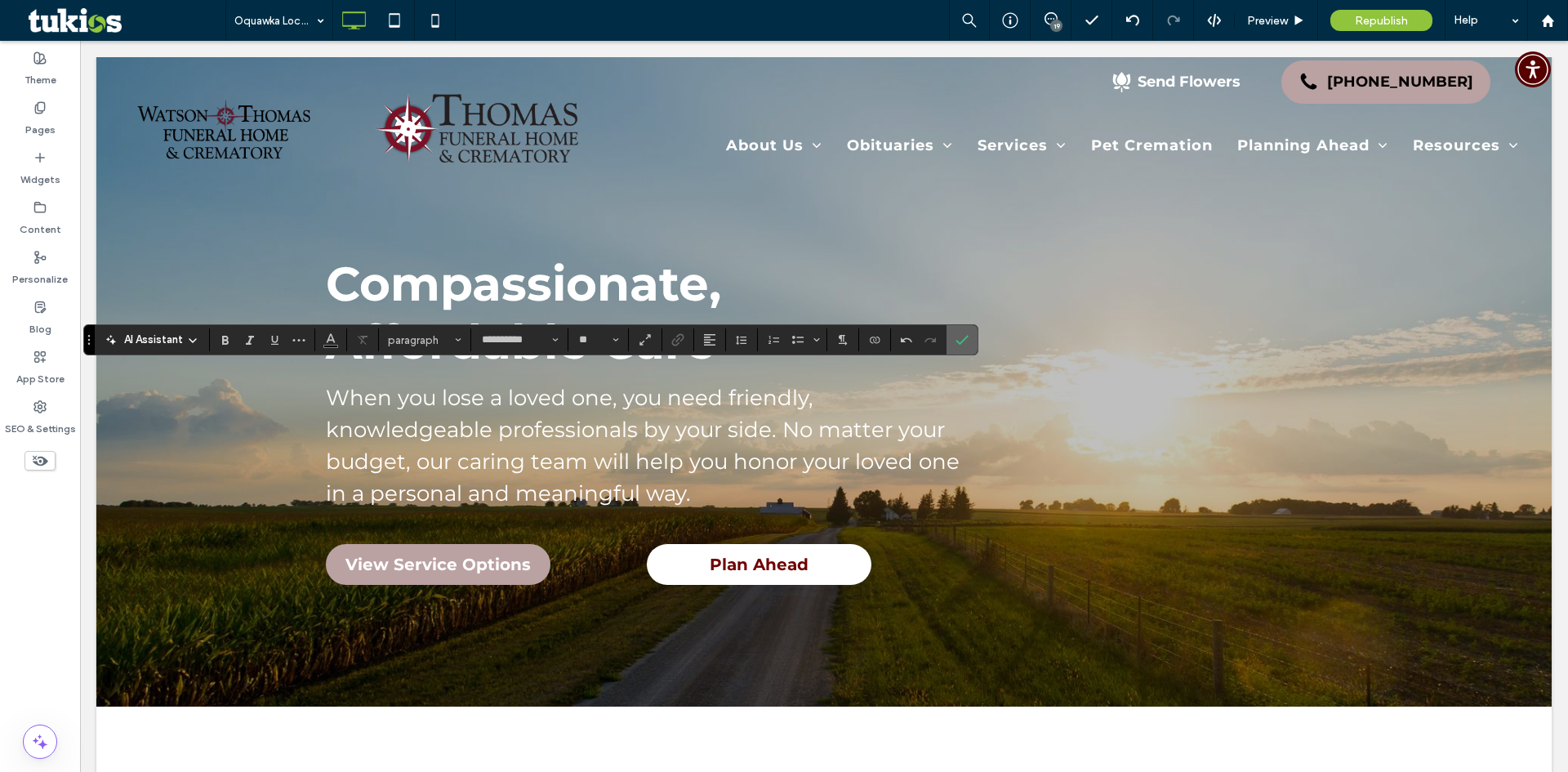
click at [962, 328] on span "Confirm" at bounding box center [959, 340] width 8 height 30
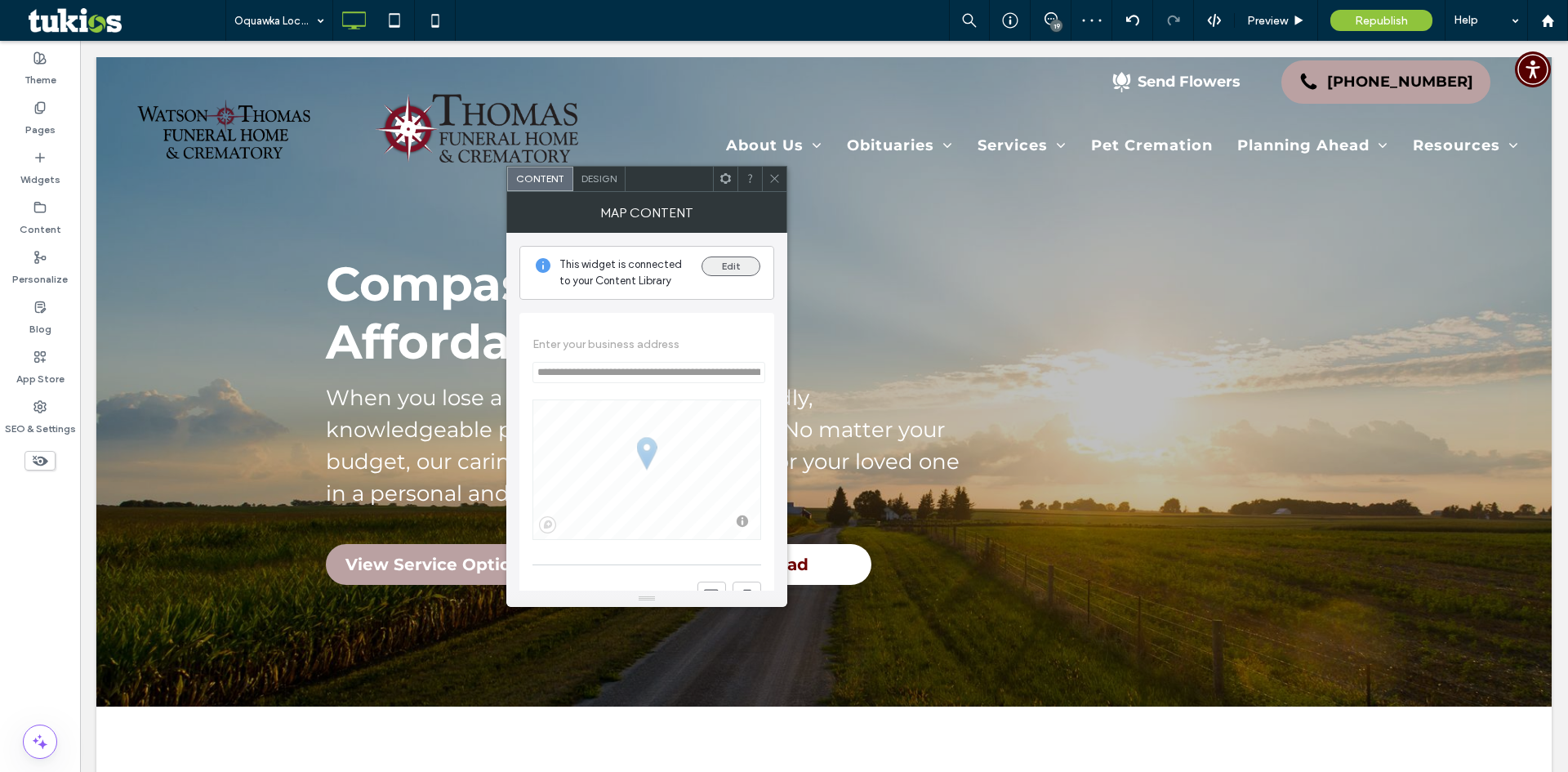
click at [727, 259] on button "Edit" at bounding box center [732, 266] width 59 height 20
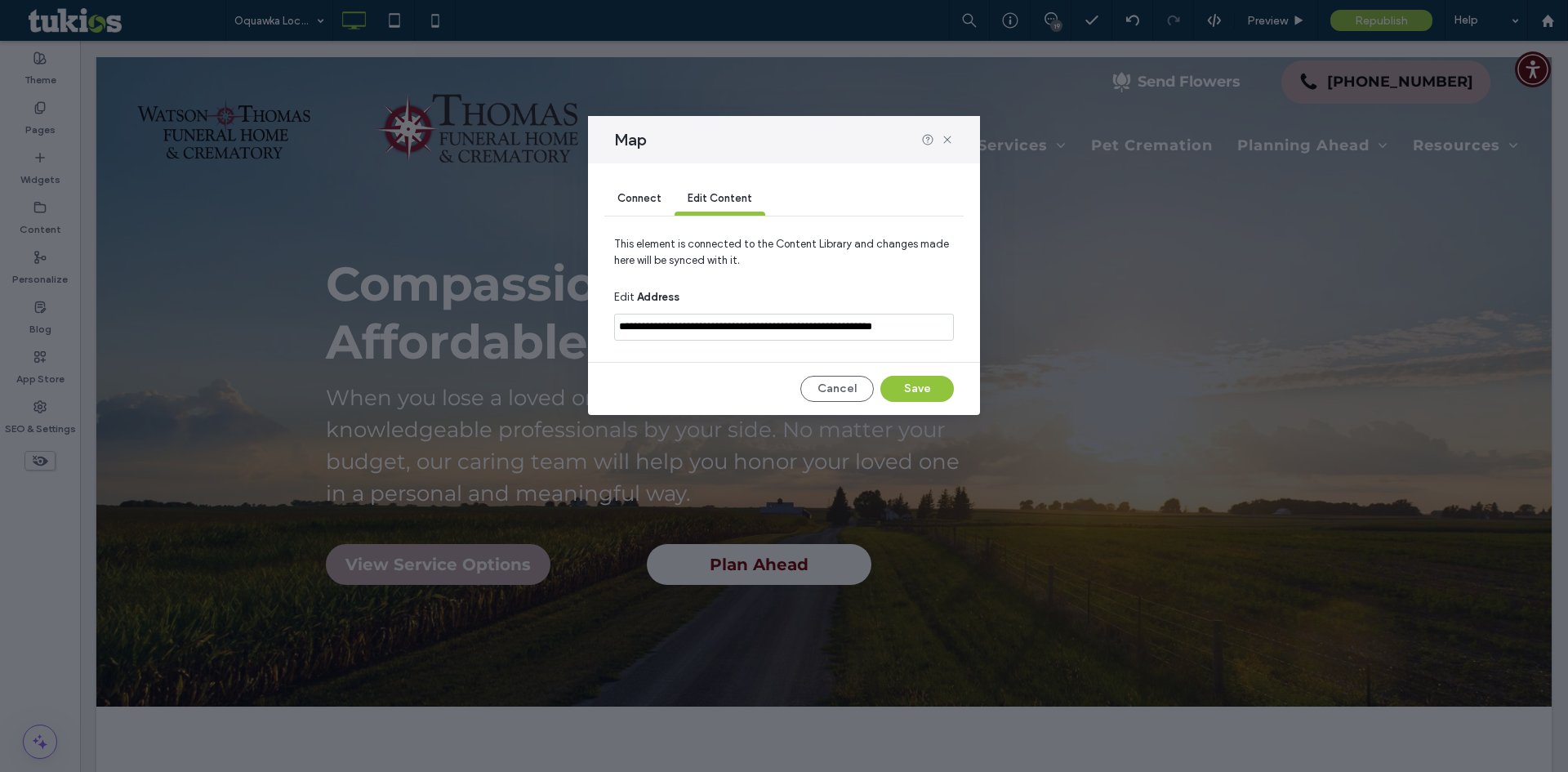
click at [638, 195] on span "Connect" at bounding box center [639, 198] width 44 height 12
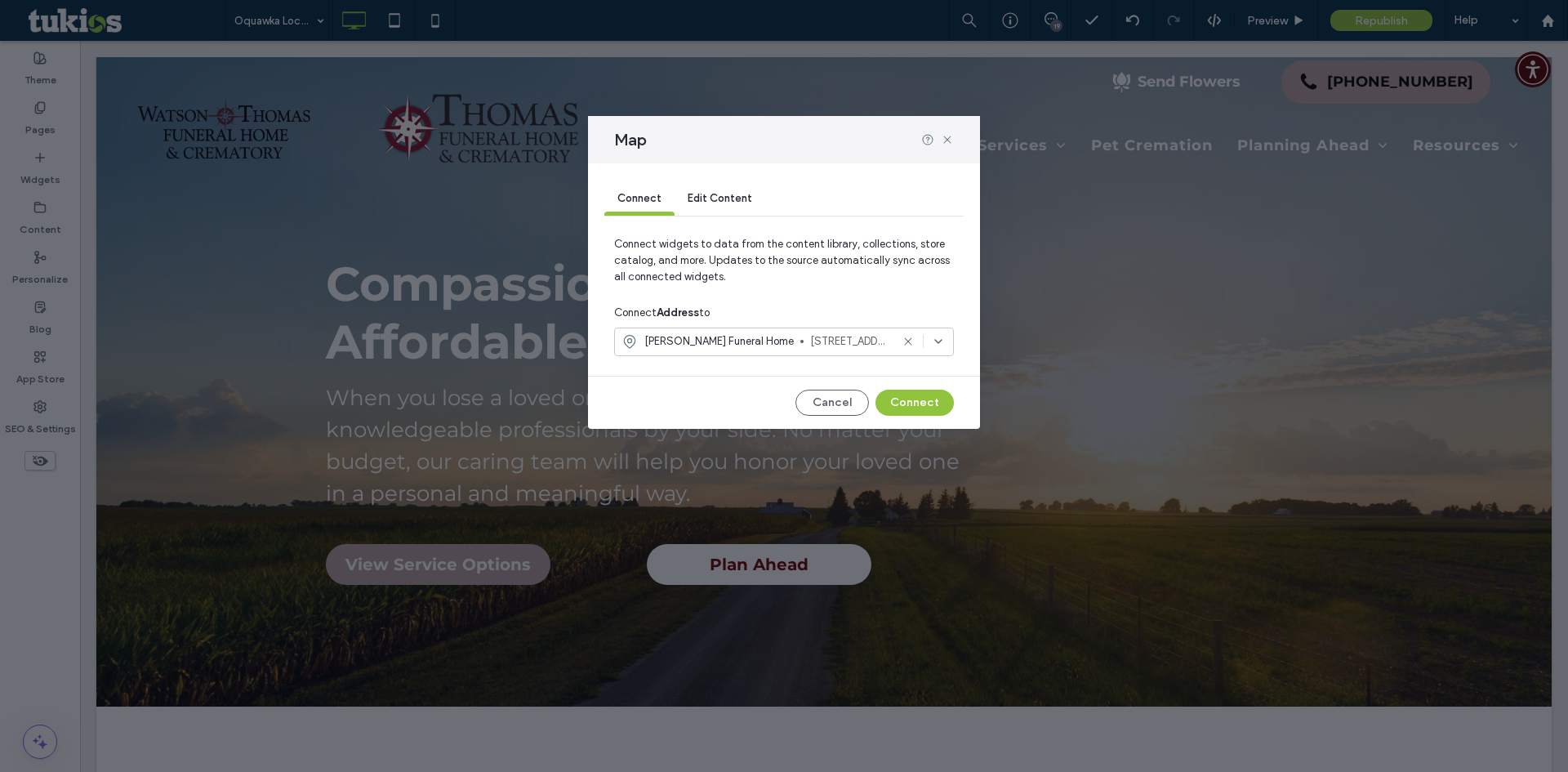
click at [882, 340] on span "[STREET_ADDRESS]" at bounding box center [850, 341] width 80 height 16
click at [861, 292] on span "Connect widgets to data from the content library, collections, store catalog, a…" at bounding box center [784, 266] width 340 height 62
click at [907, 340] on use at bounding box center [908, 343] width 8 height 8
click at [821, 344] on div "Select an option" at bounding box center [774, 341] width 305 height 16
paste input "**********"
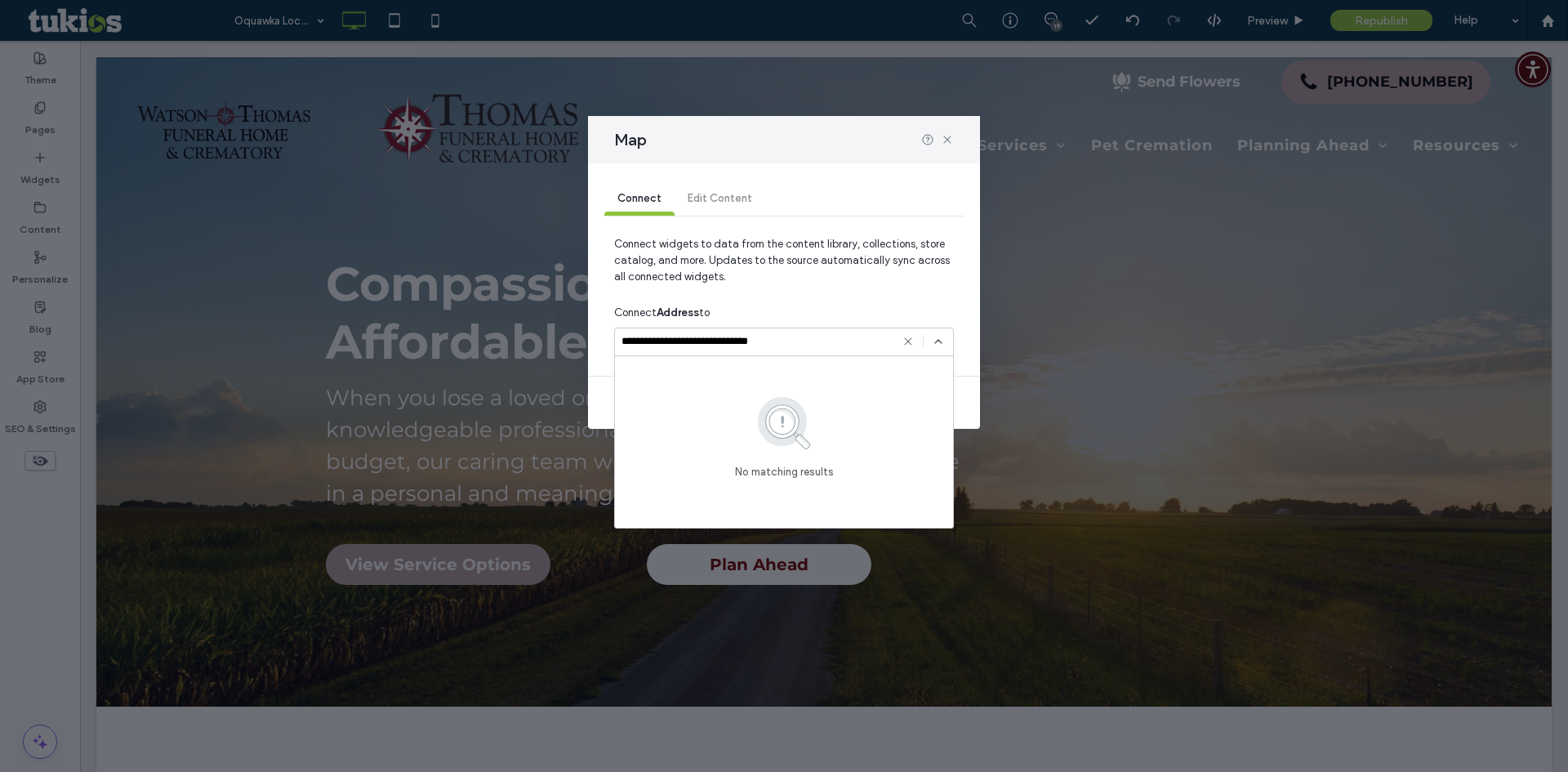
type input "**********"
click at [832, 311] on div "Connect Address to" at bounding box center [784, 313] width 340 height 30
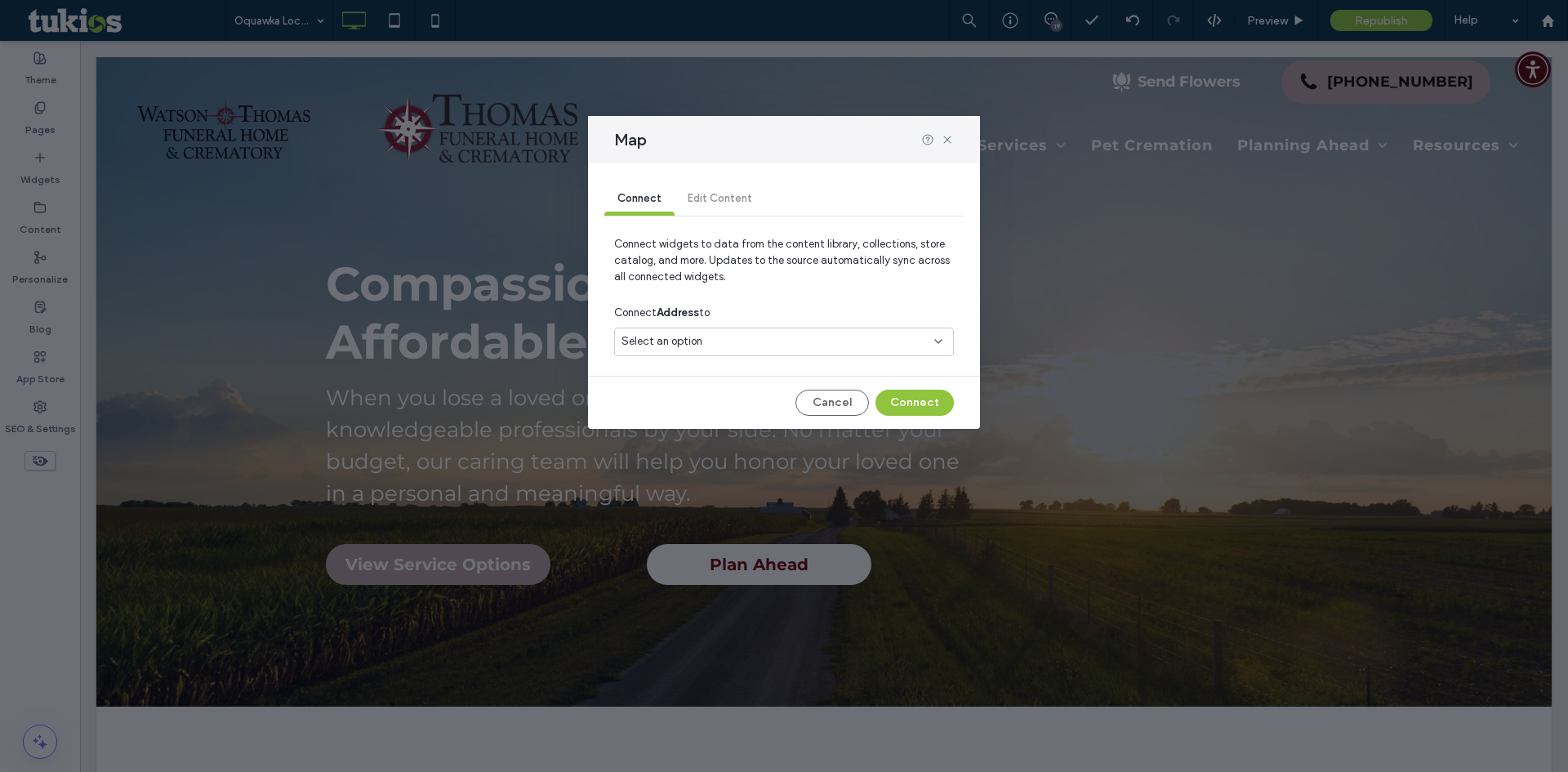
click at [821, 350] on div "Select an option" at bounding box center [784, 342] width 340 height 29
click at [798, 344] on div "Select an option" at bounding box center [774, 341] width 305 height 16
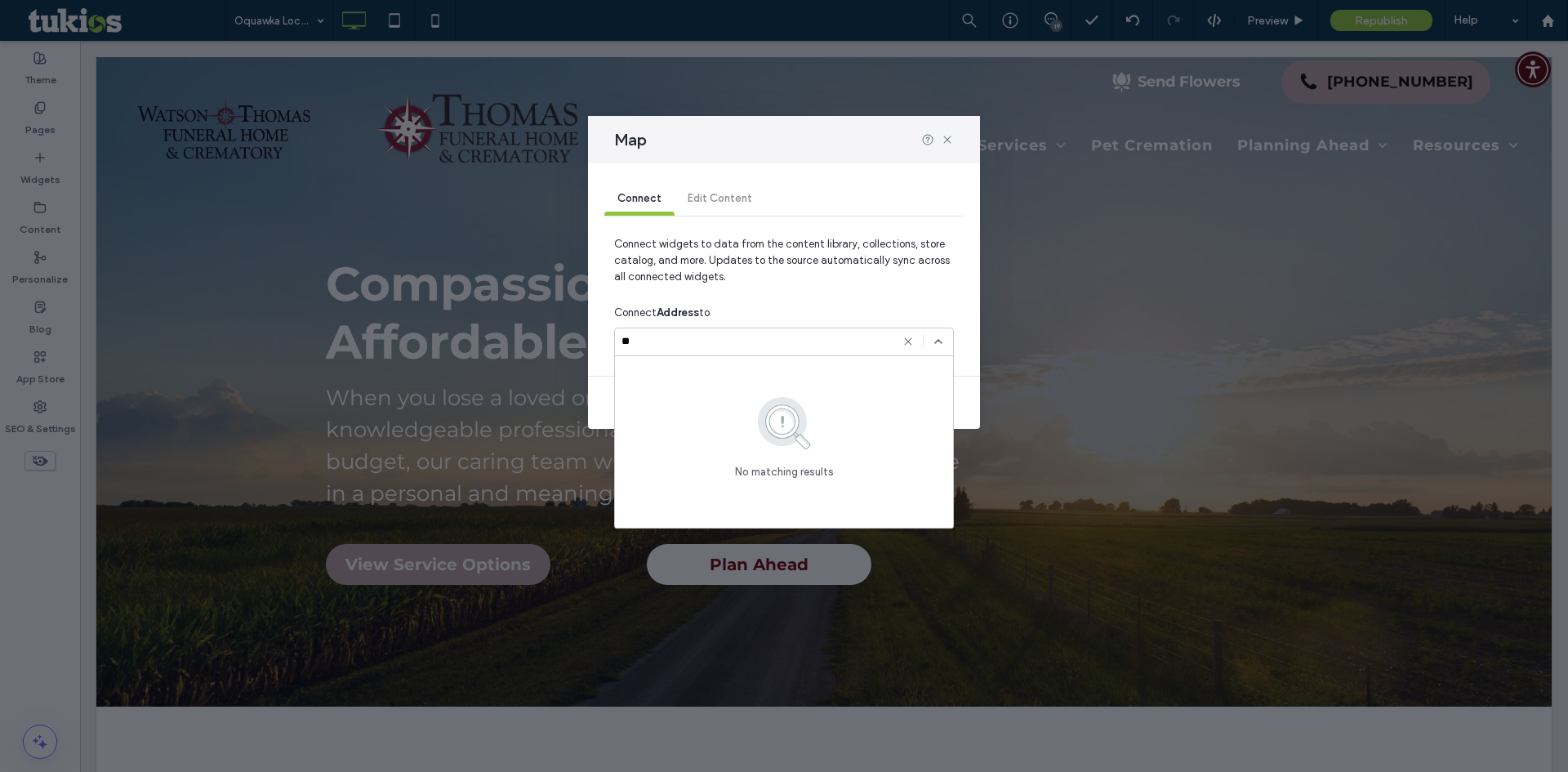
type input "*"
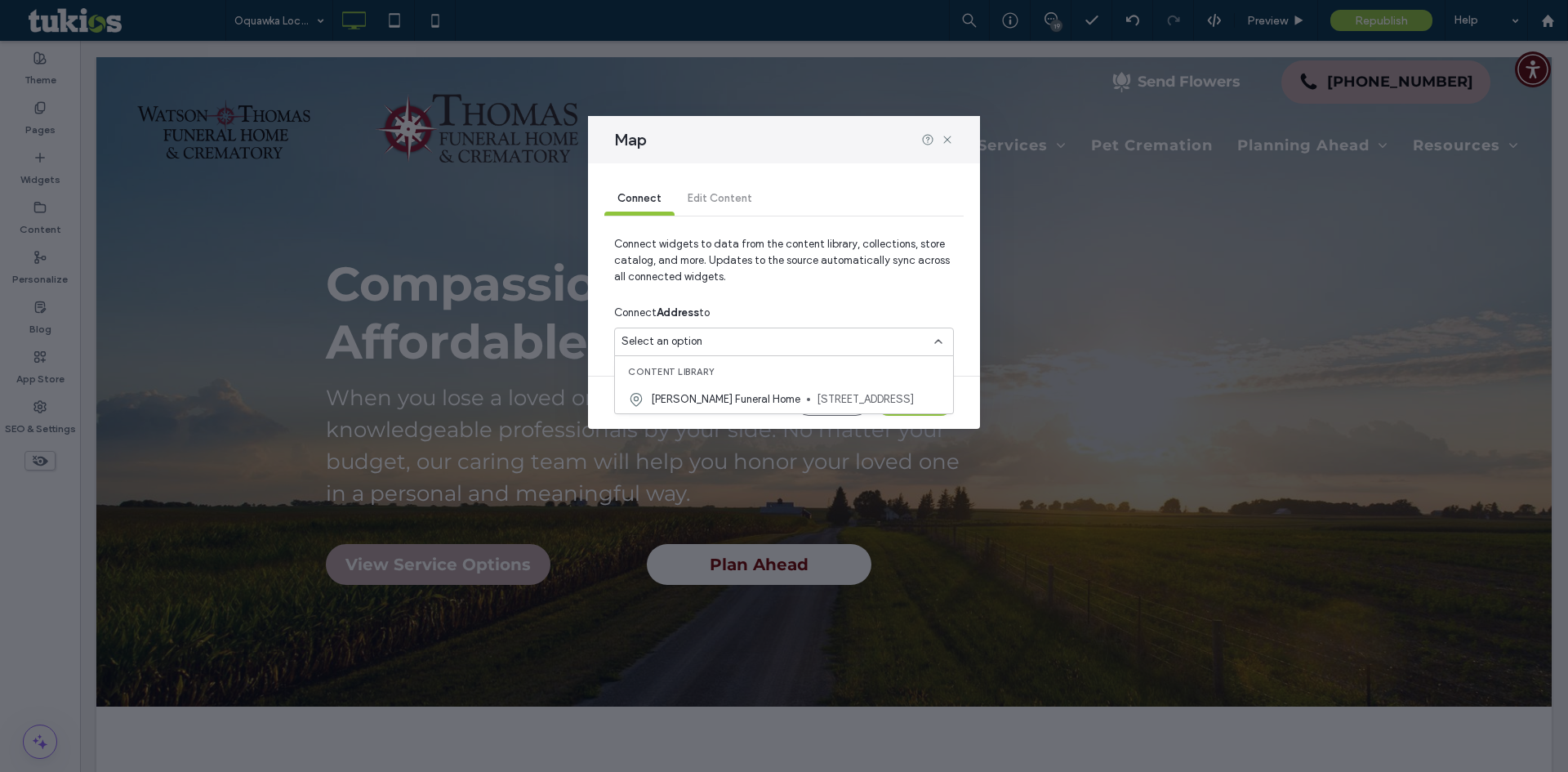
click at [903, 311] on div "Connect Address to" at bounding box center [784, 313] width 340 height 30
click at [720, 193] on div "Connect Edit Content" at bounding box center [784, 199] width 360 height 32
click at [703, 198] on div "Connect Edit Content" at bounding box center [784, 199] width 360 height 32
click at [847, 408] on button "Cancel" at bounding box center [832, 402] width 73 height 26
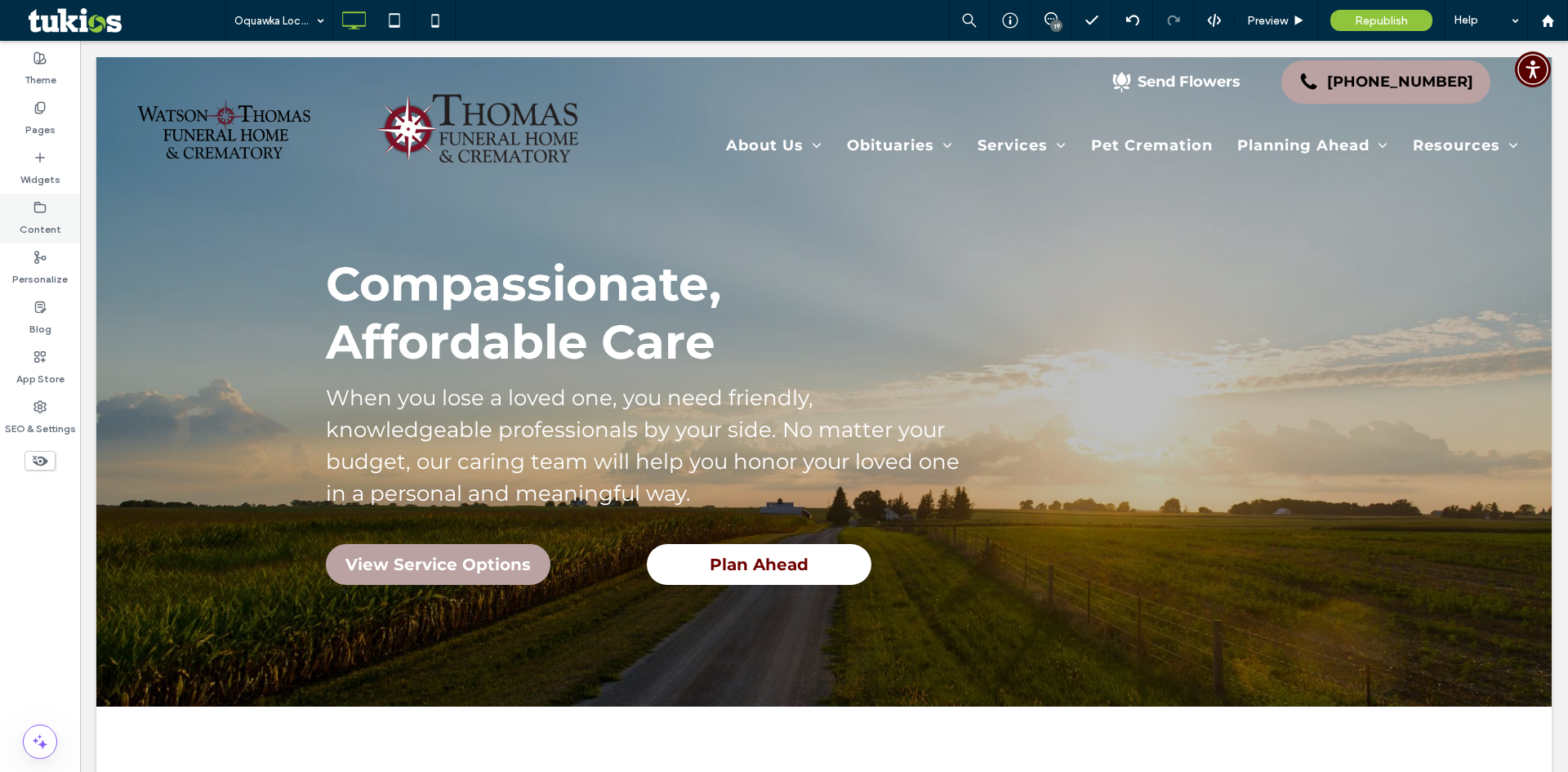
click at [40, 215] on div "Content" at bounding box center [40, 219] width 80 height 50
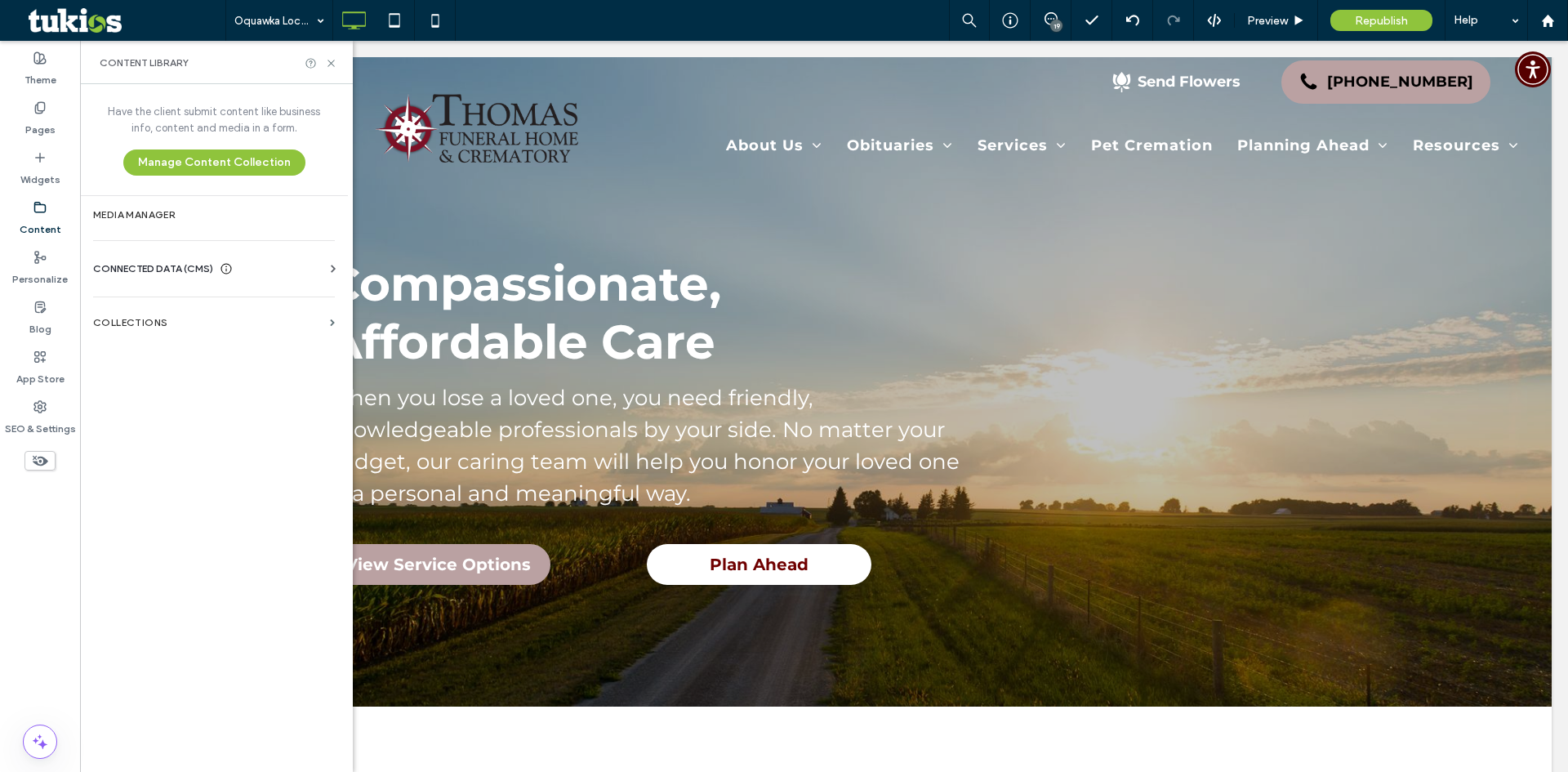
click at [313, 265] on div "CONNECTED DATA (CMS)" at bounding box center [217, 268] width 248 height 16
click at [170, 305] on label "Business Info" at bounding box center [217, 309] width 222 height 11
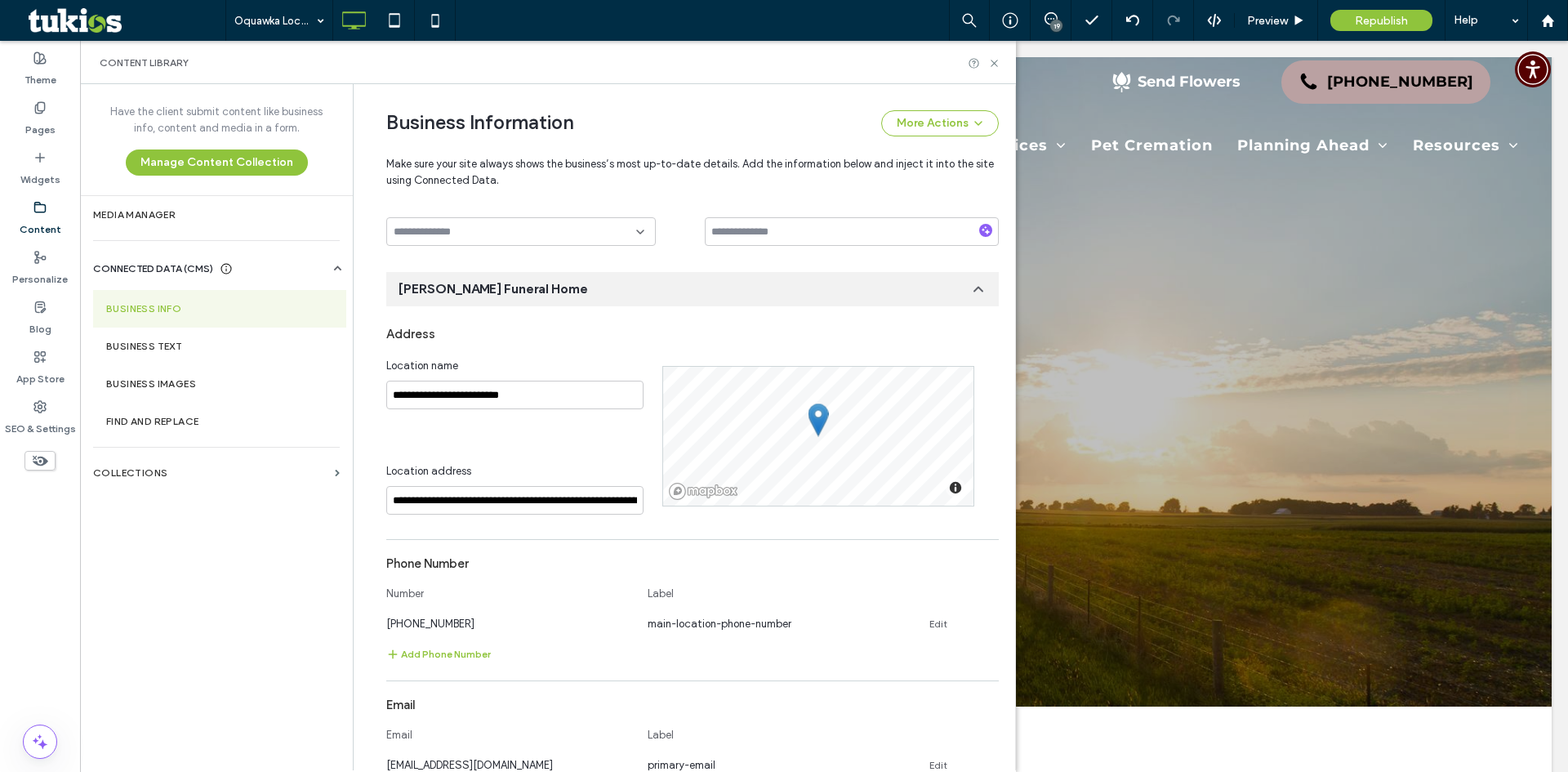
scroll to position [175, 0]
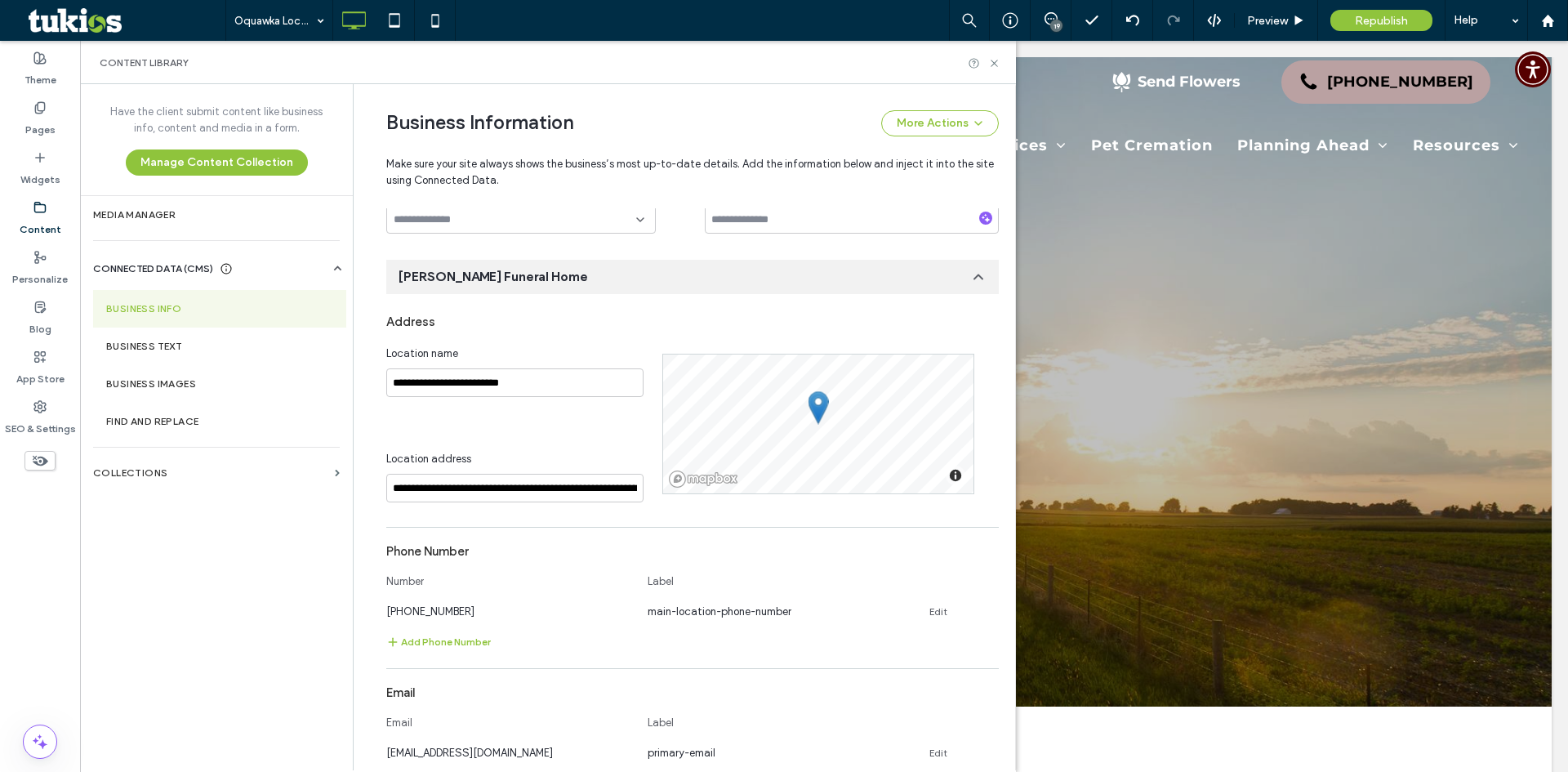
click at [970, 273] on icon at bounding box center [978, 277] width 16 height 16
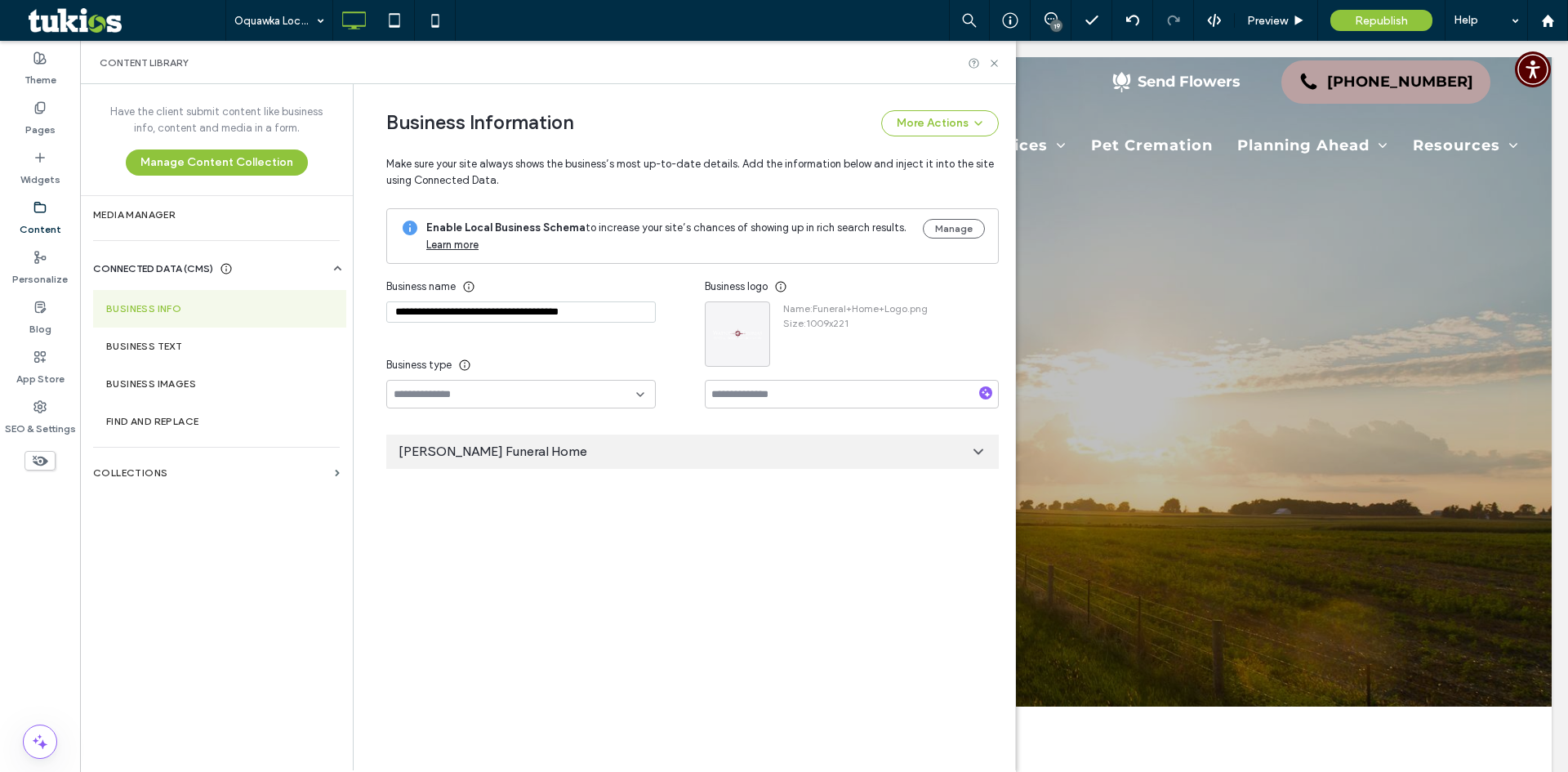
scroll to position [0, 0]
click at [933, 125] on button "More Actions" at bounding box center [939, 123] width 117 height 26
click at [916, 166] on span "Add Another Location" at bounding box center [902, 165] width 106 height 16
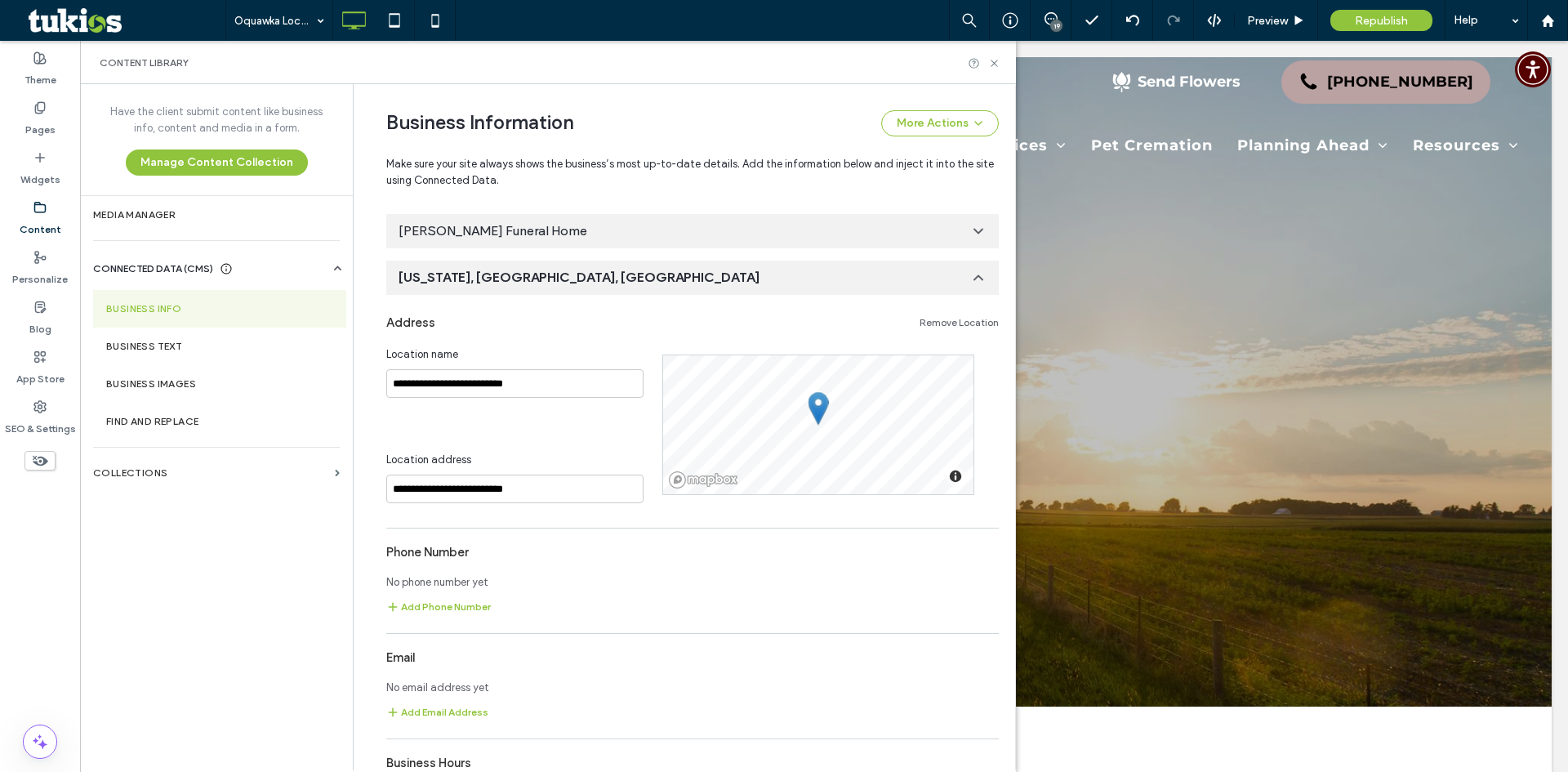
scroll to position [221, 0]
drag, startPoint x: 341, startPoint y: 360, endPoint x: 276, endPoint y: 346, distance: 66.5
click at [277, 346] on div "**********" at bounding box center [547, 427] width 936 height 686
type input "**********"
click at [524, 378] on input "**********" at bounding box center [515, 383] width 258 height 29
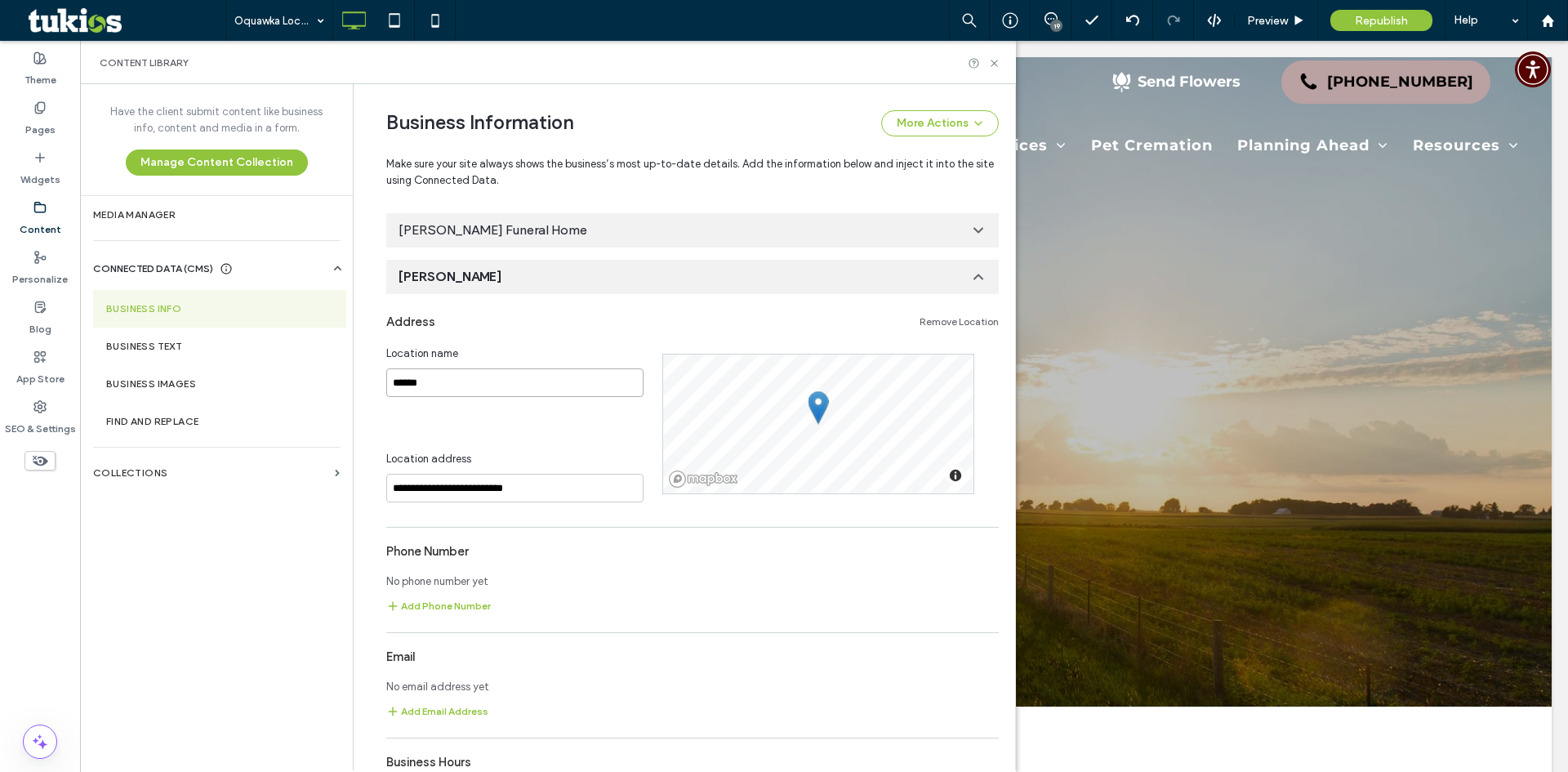
type input "*****"
click at [527, 378] on input "*****" at bounding box center [515, 383] width 258 height 29
type input "*******"
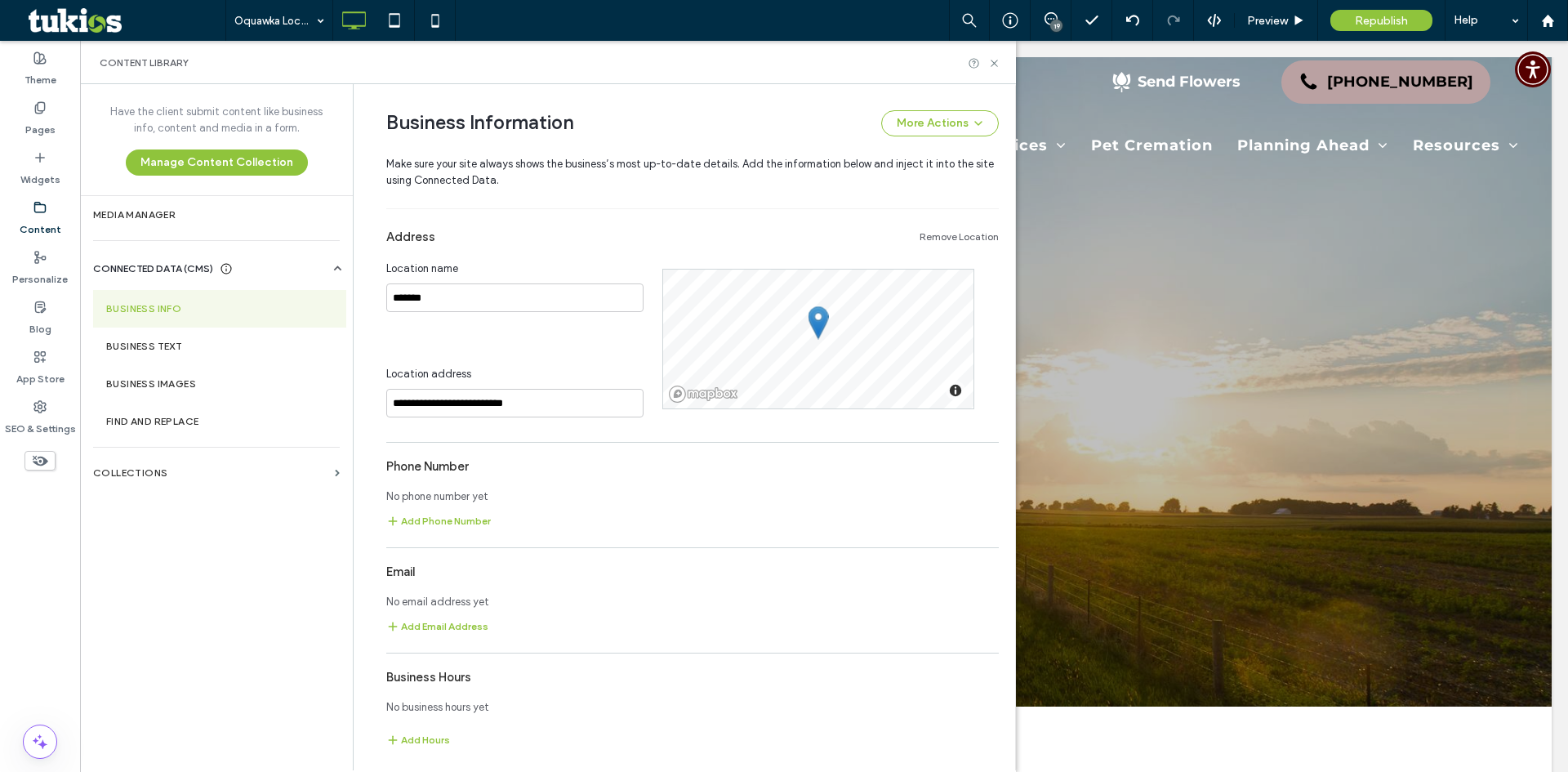
scroll to position [307, 0]
click at [414, 519] on button "Add Phone Number" at bounding box center [439, 520] width 105 height 20
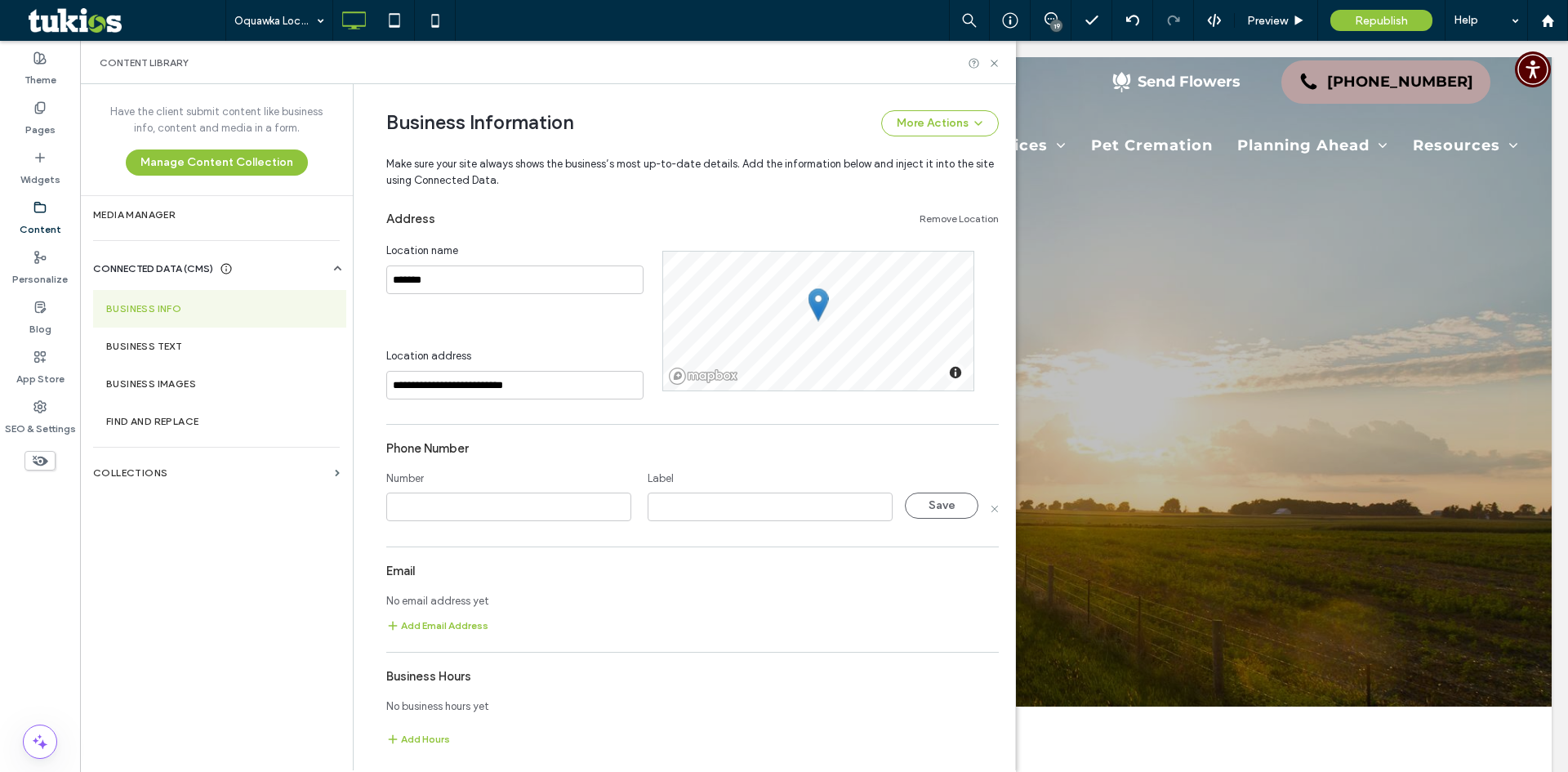
click at [713, 532] on div "**********" at bounding box center [692, 480] width 612 height 554
click at [991, 510] on use at bounding box center [994, 508] width 7 height 7
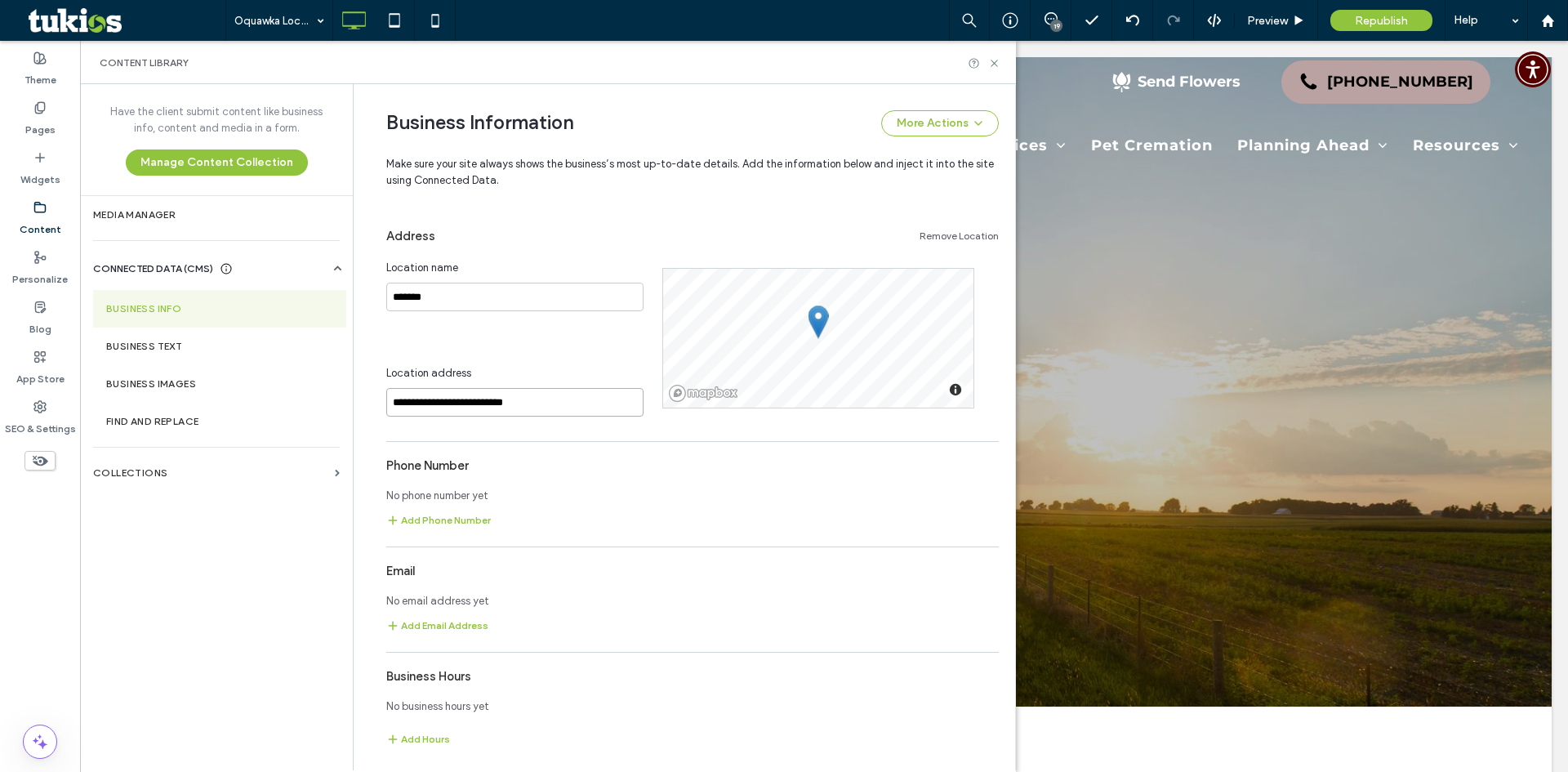
click at [543, 397] on input "**********" at bounding box center [515, 403] width 258 height 29
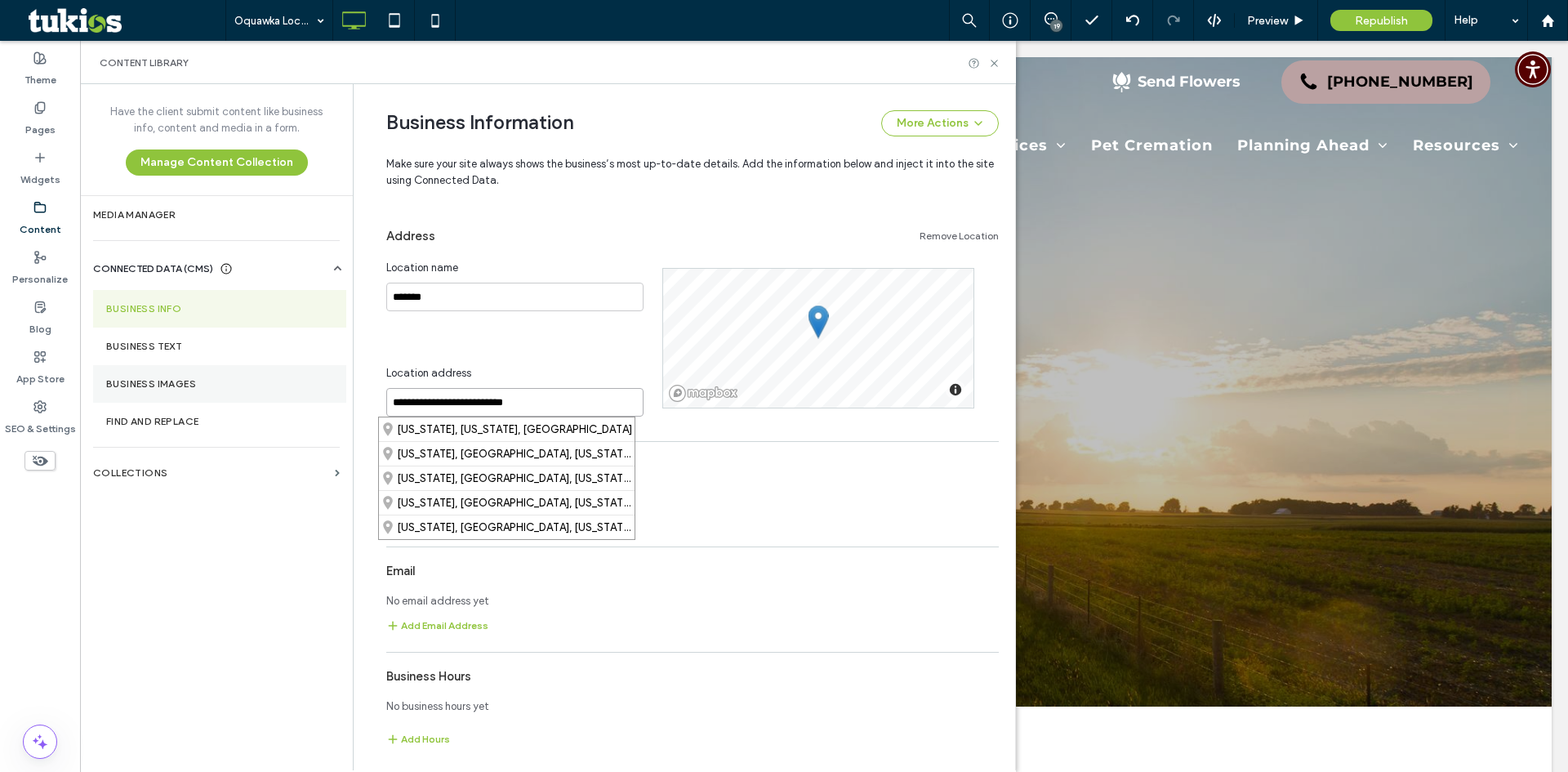
drag, startPoint x: 543, startPoint y: 397, endPoint x: 313, endPoint y: 387, distance: 230.2
click at [313, 387] on div "**********" at bounding box center [547, 427] width 936 height 686
paste input "****"
click at [599, 402] on input "**********" at bounding box center [515, 403] width 258 height 29
drag, startPoint x: 514, startPoint y: 401, endPoint x: 599, endPoint y: 399, distance: 85.0
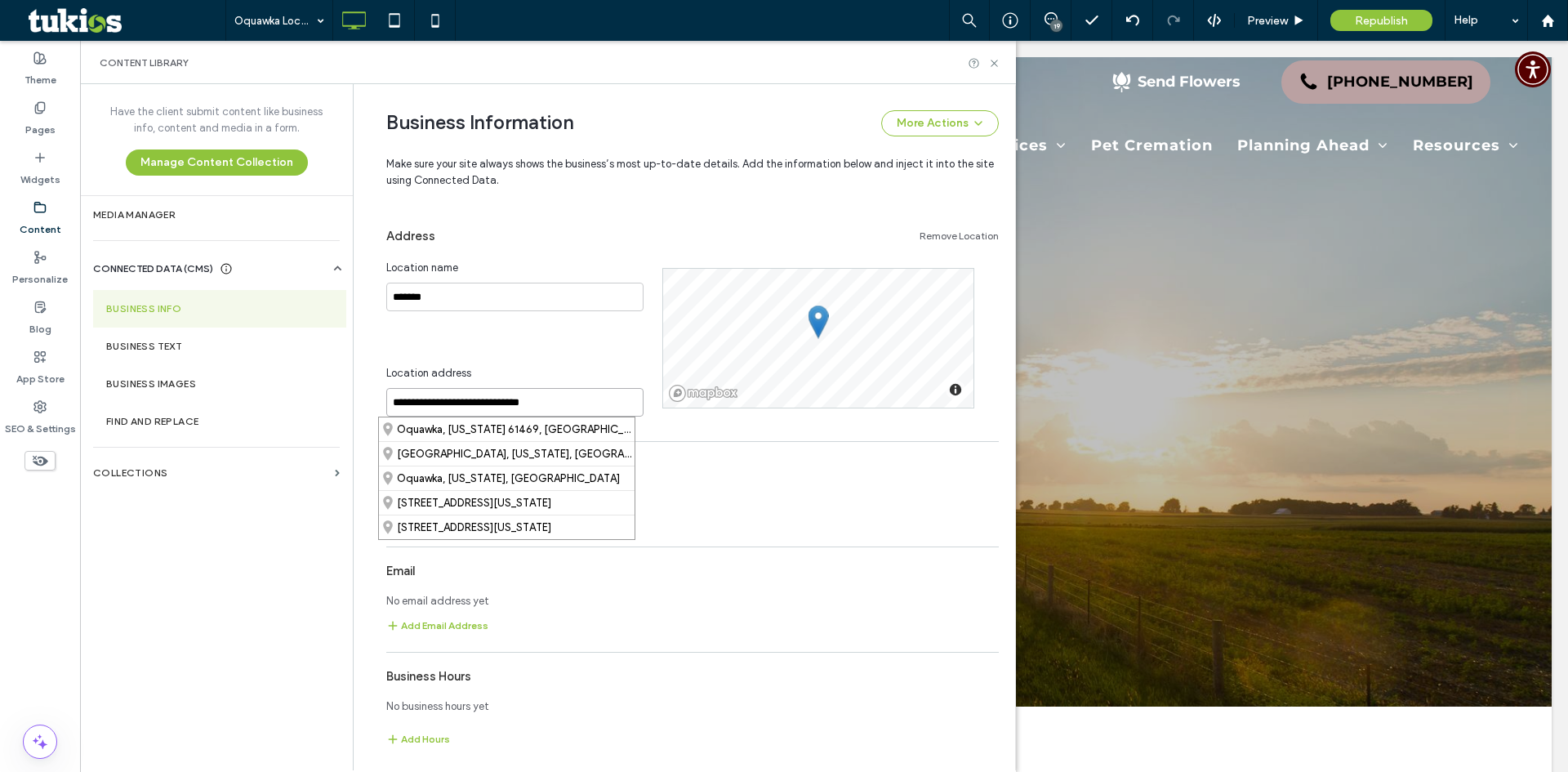
click at [599, 399] on input "**********" at bounding box center [515, 403] width 258 height 29
type input "*"
drag, startPoint x: 453, startPoint y: 405, endPoint x: 338, endPoint y: 392, distance: 115.7
click at [338, 392] on div "**********" at bounding box center [547, 427] width 936 height 686
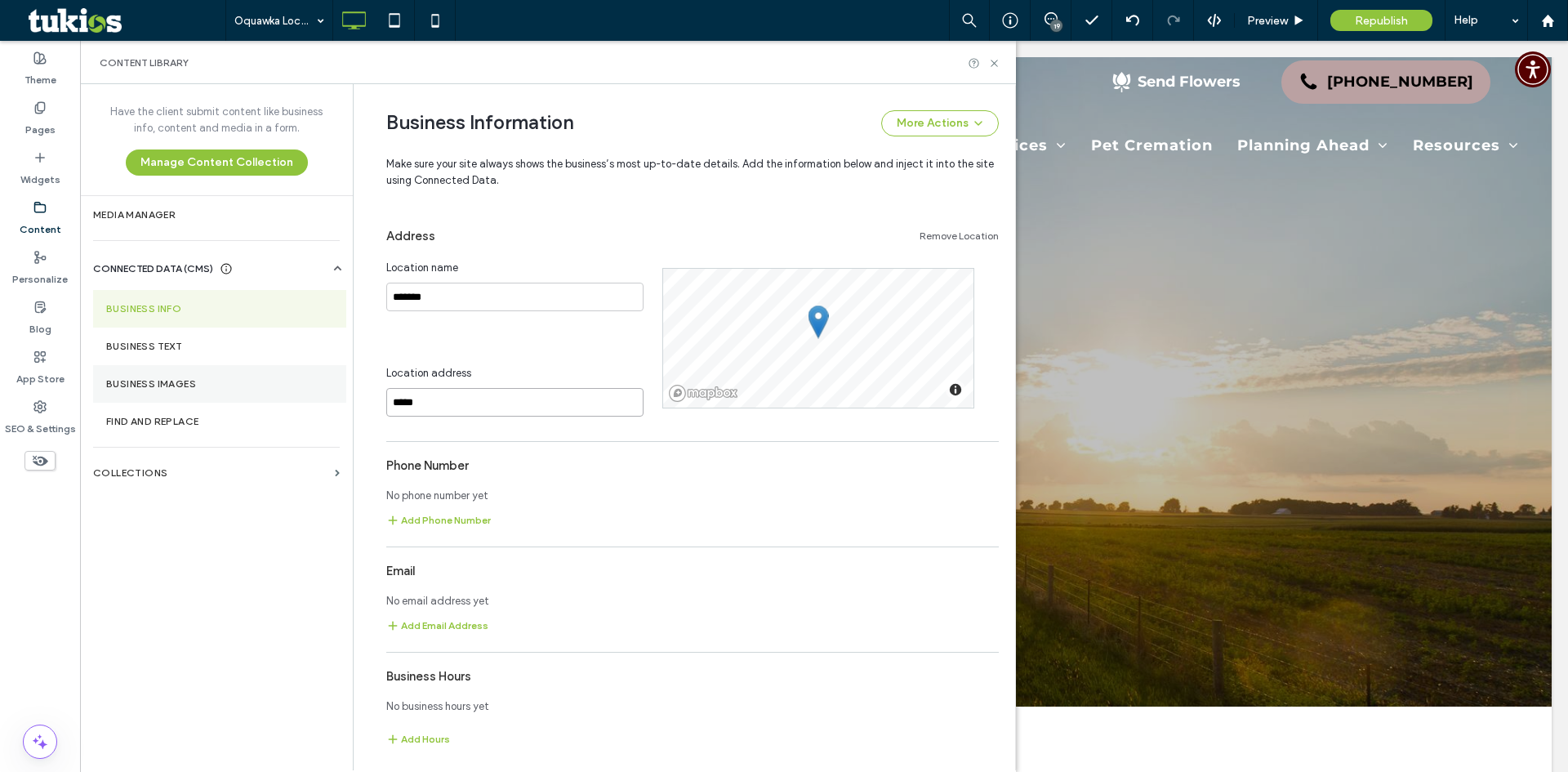
paste input "**********"
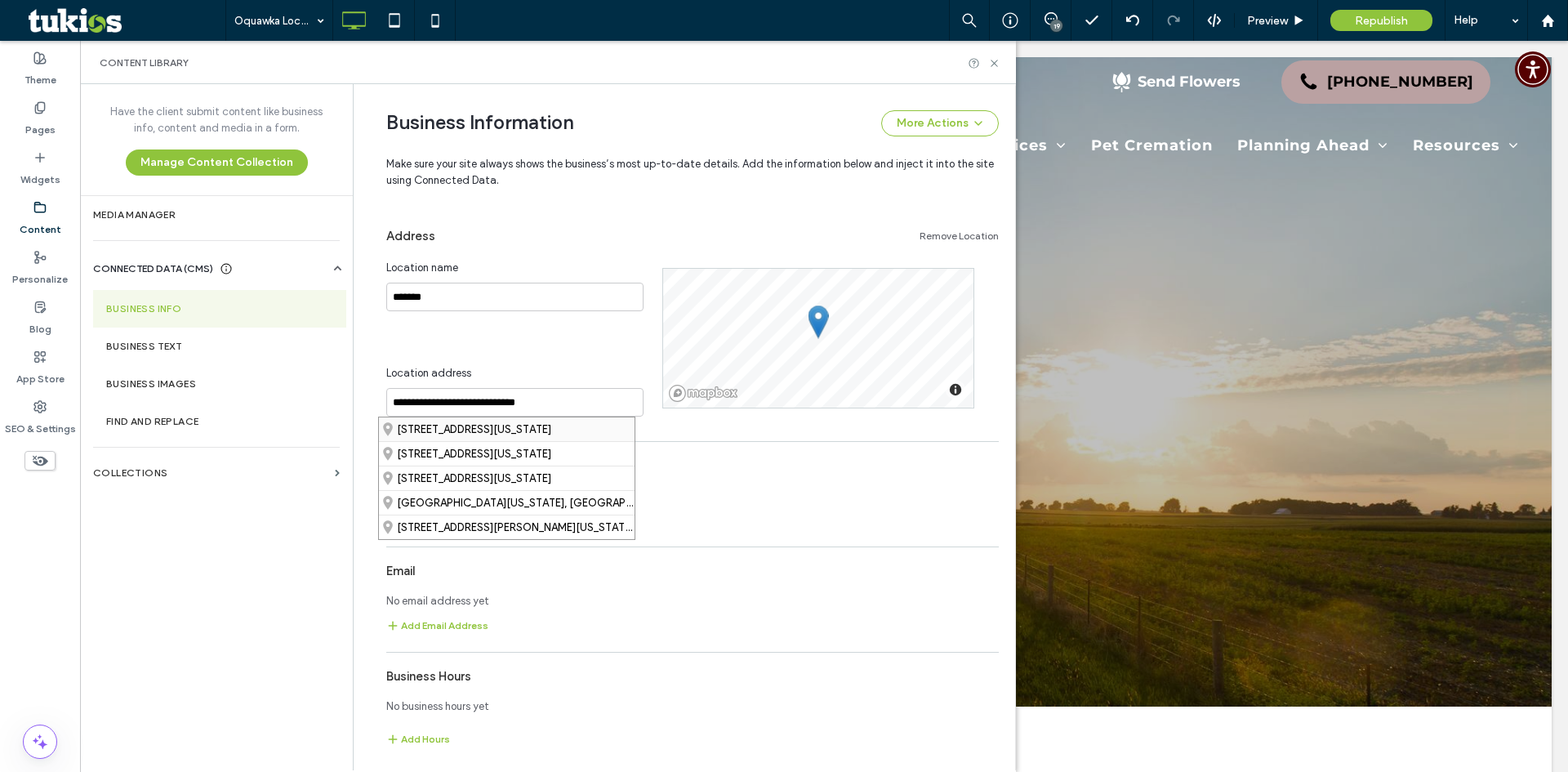
click at [588, 426] on div "[STREET_ADDRESS][US_STATE]" at bounding box center [506, 429] width 256 height 24
type input "**********"
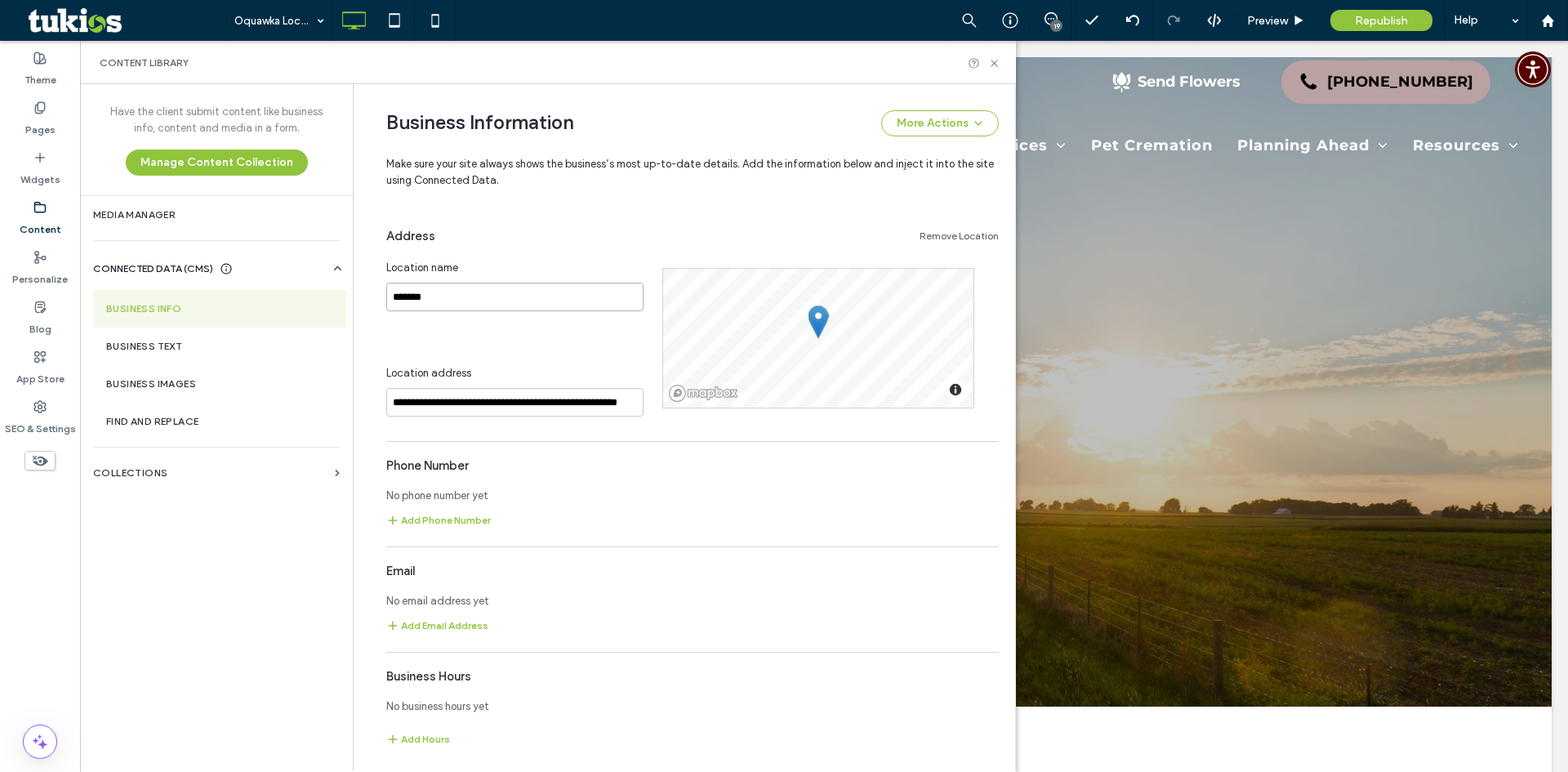
click at [447, 299] on input "*******" at bounding box center [515, 297] width 258 height 29
type input "*"
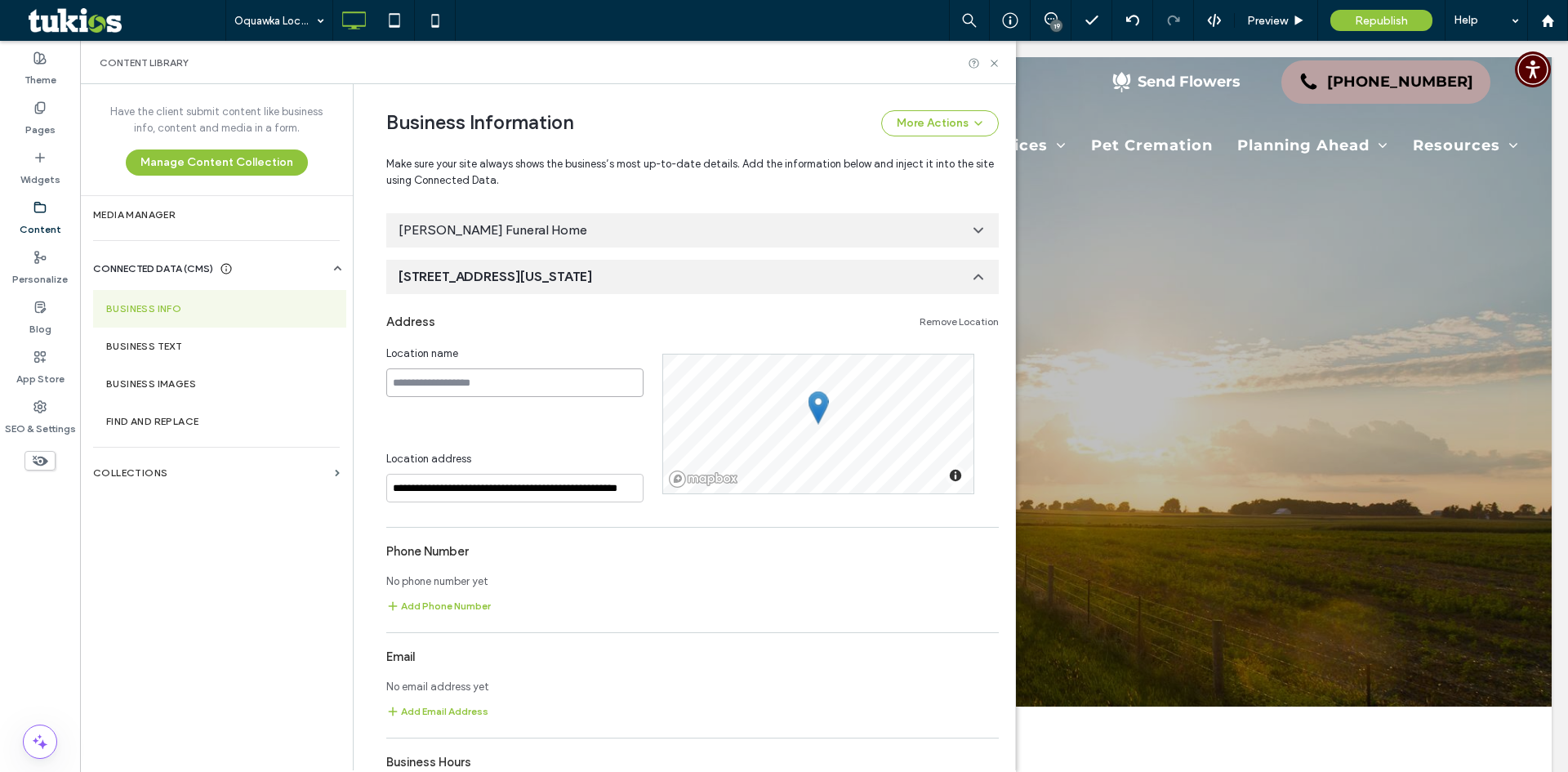
click at [452, 376] on input at bounding box center [515, 383] width 258 height 29
click at [498, 372] on input at bounding box center [515, 383] width 258 height 29
paste input "**********"
type input "**********"
click at [954, 281] on div "[PERSON_NAME] Funeral Home Oquawka" at bounding box center [692, 277] width 612 height 34
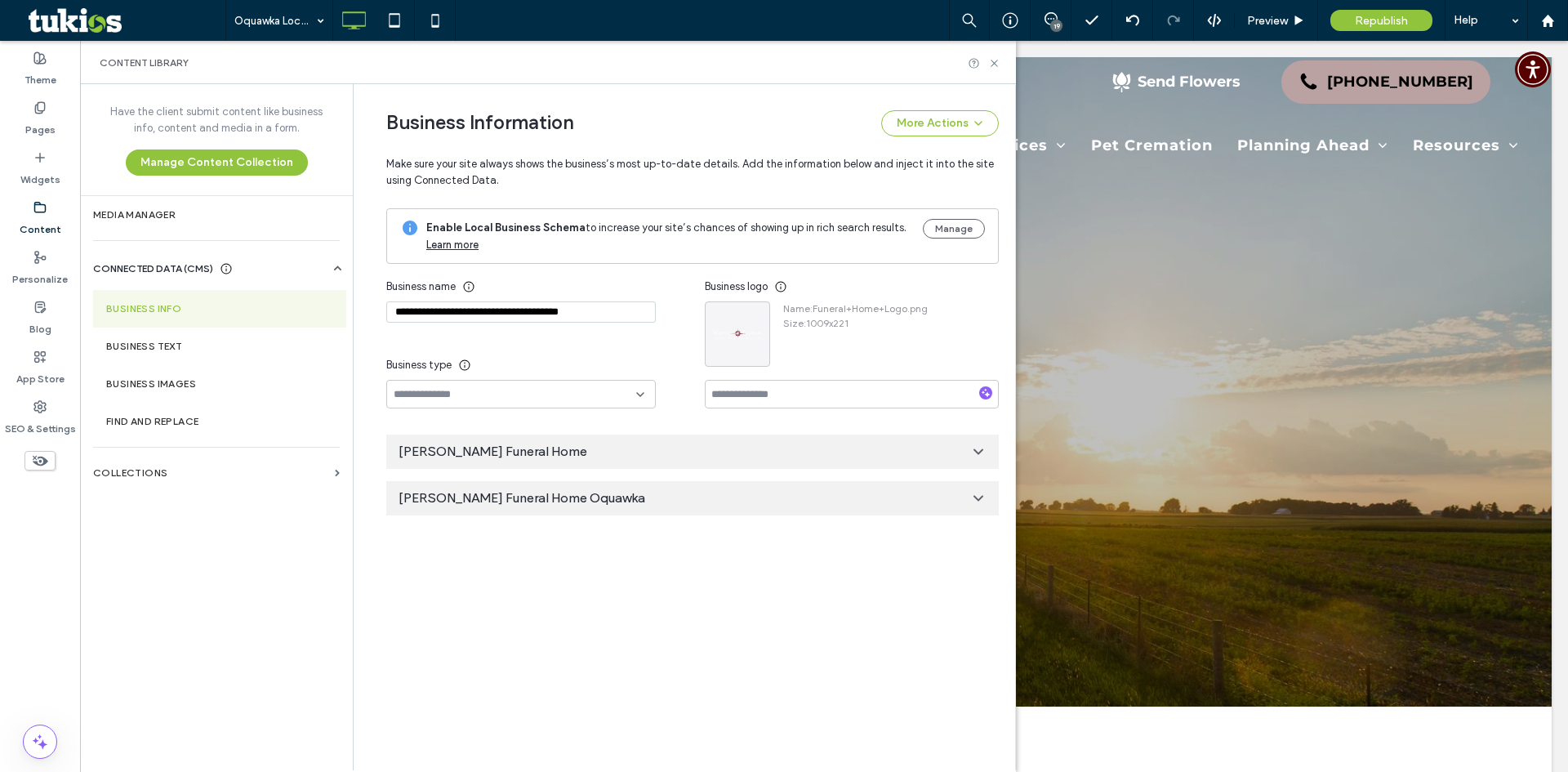
scroll to position [0, 0]
click at [992, 62] on icon at bounding box center [994, 63] width 12 height 12
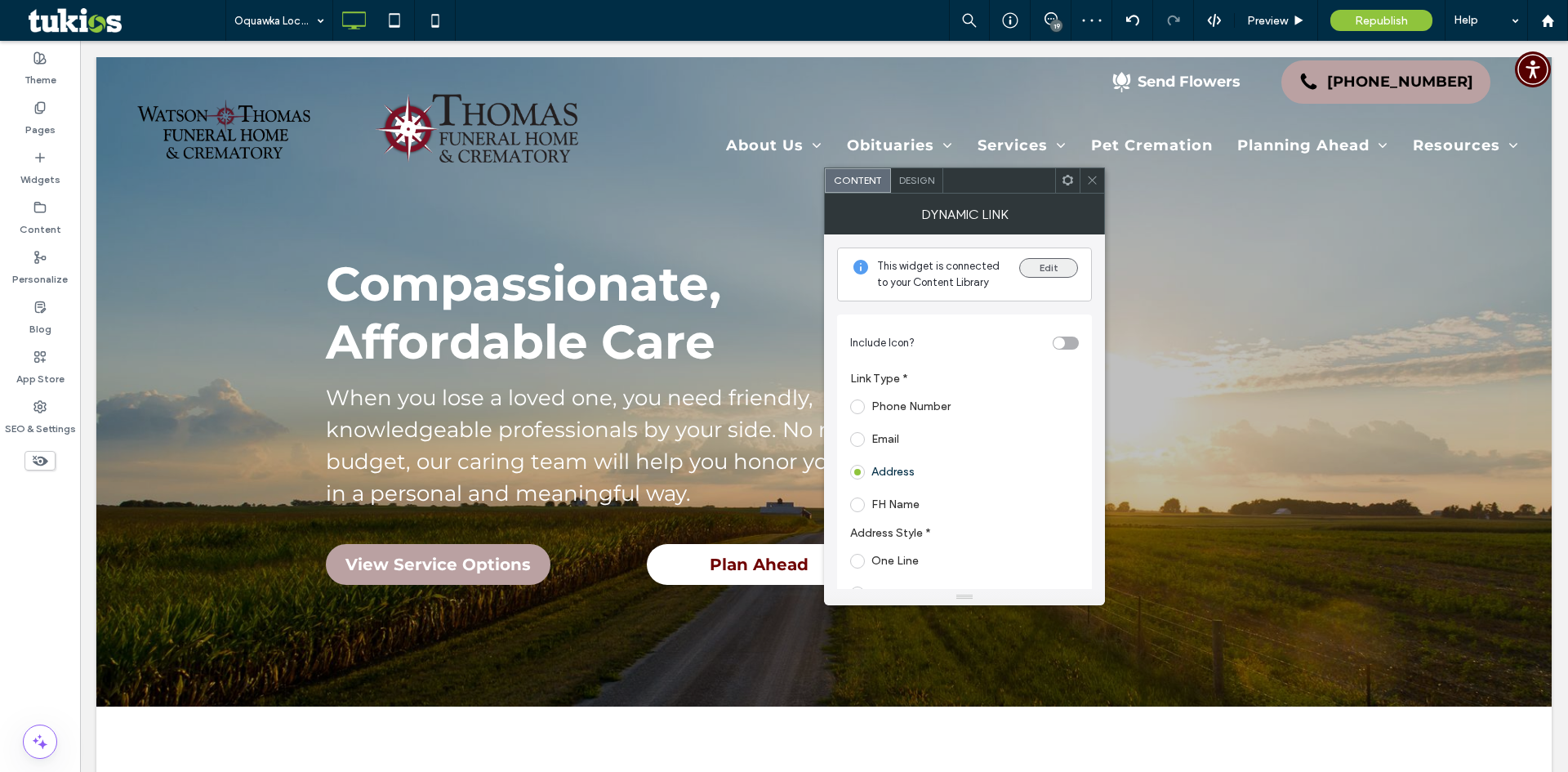
click at [1038, 259] on button "Edit" at bounding box center [1049, 268] width 59 height 20
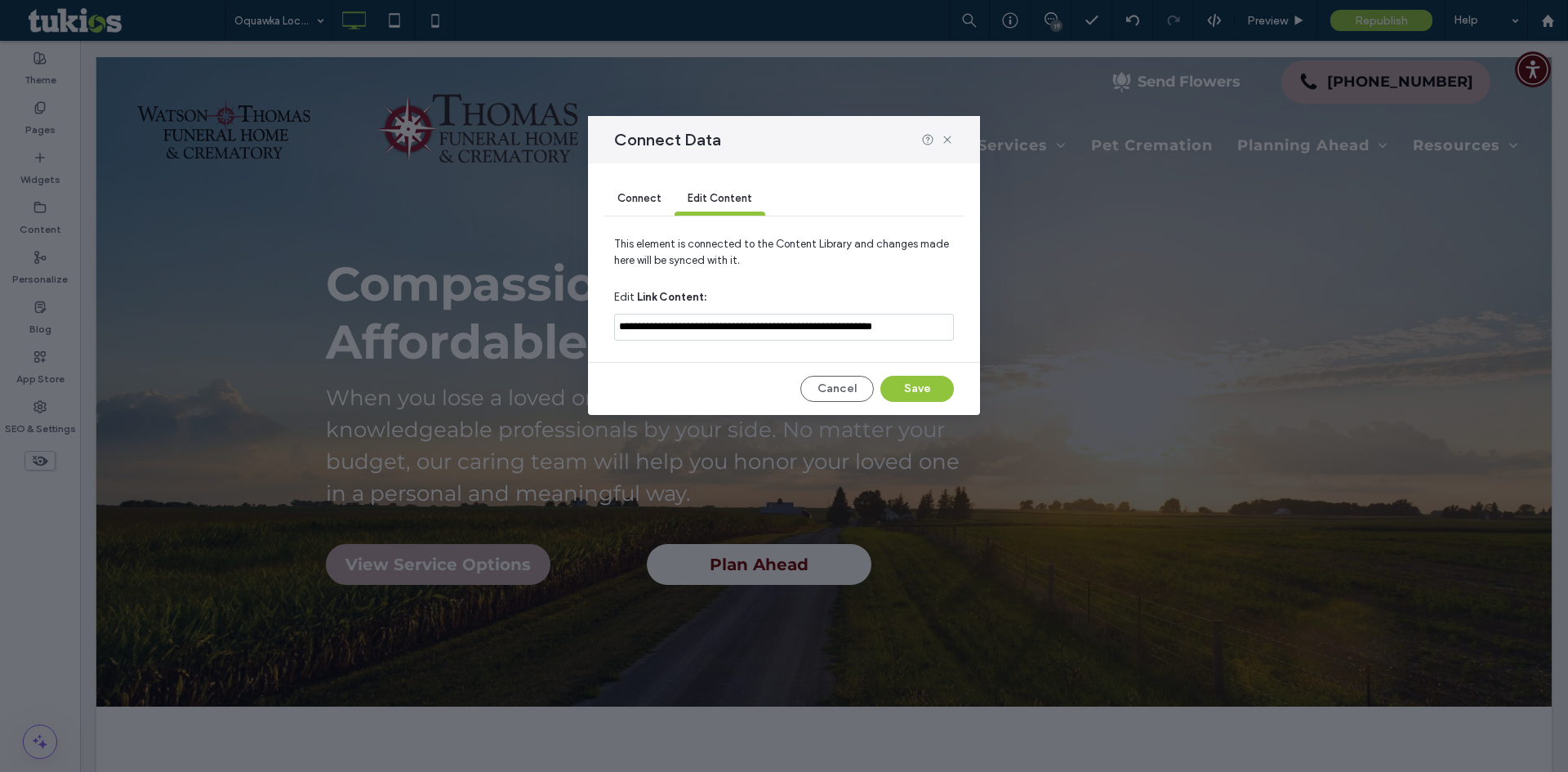
click at [711, 331] on input "**********" at bounding box center [784, 327] width 340 height 27
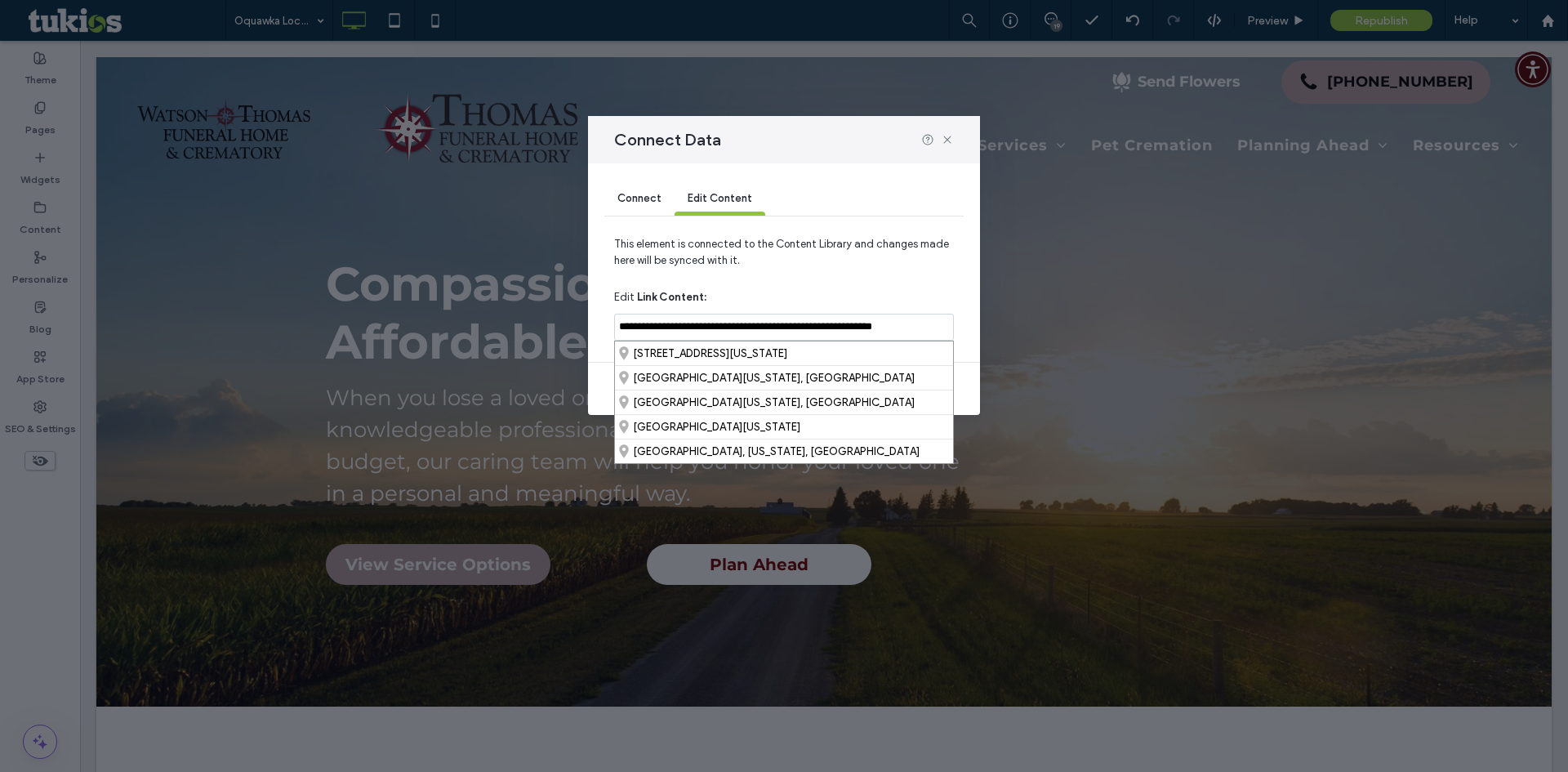
click at [635, 190] on div "Connect" at bounding box center [640, 199] width 71 height 32
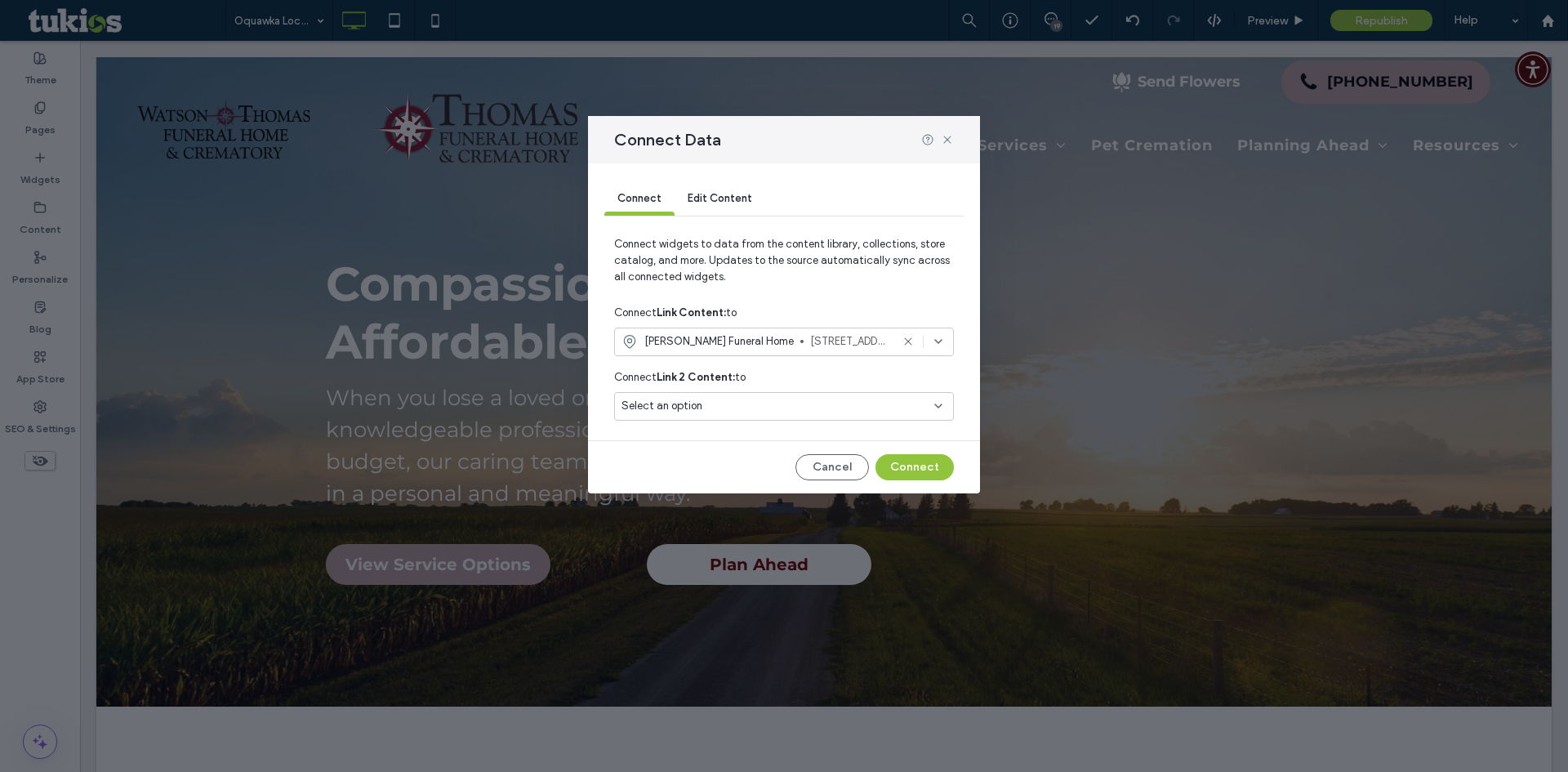
click at [810, 343] on span "[STREET_ADDRESS]" at bounding box center [850, 341] width 80 height 16
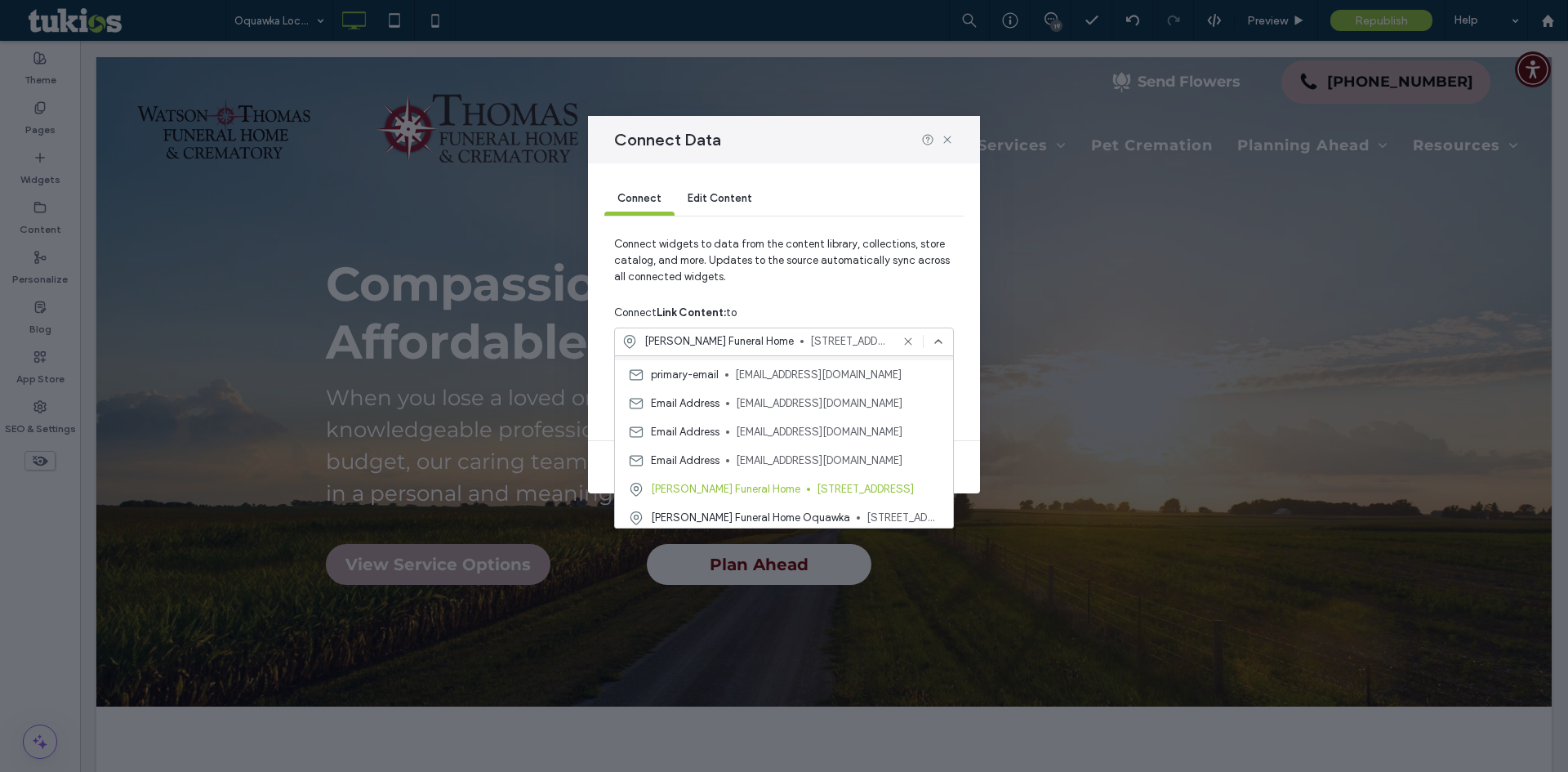
scroll to position [86, 0]
click at [815, 513] on span "[PERSON_NAME] Funeral Home Oquawka" at bounding box center [750, 513] width 199 height 16
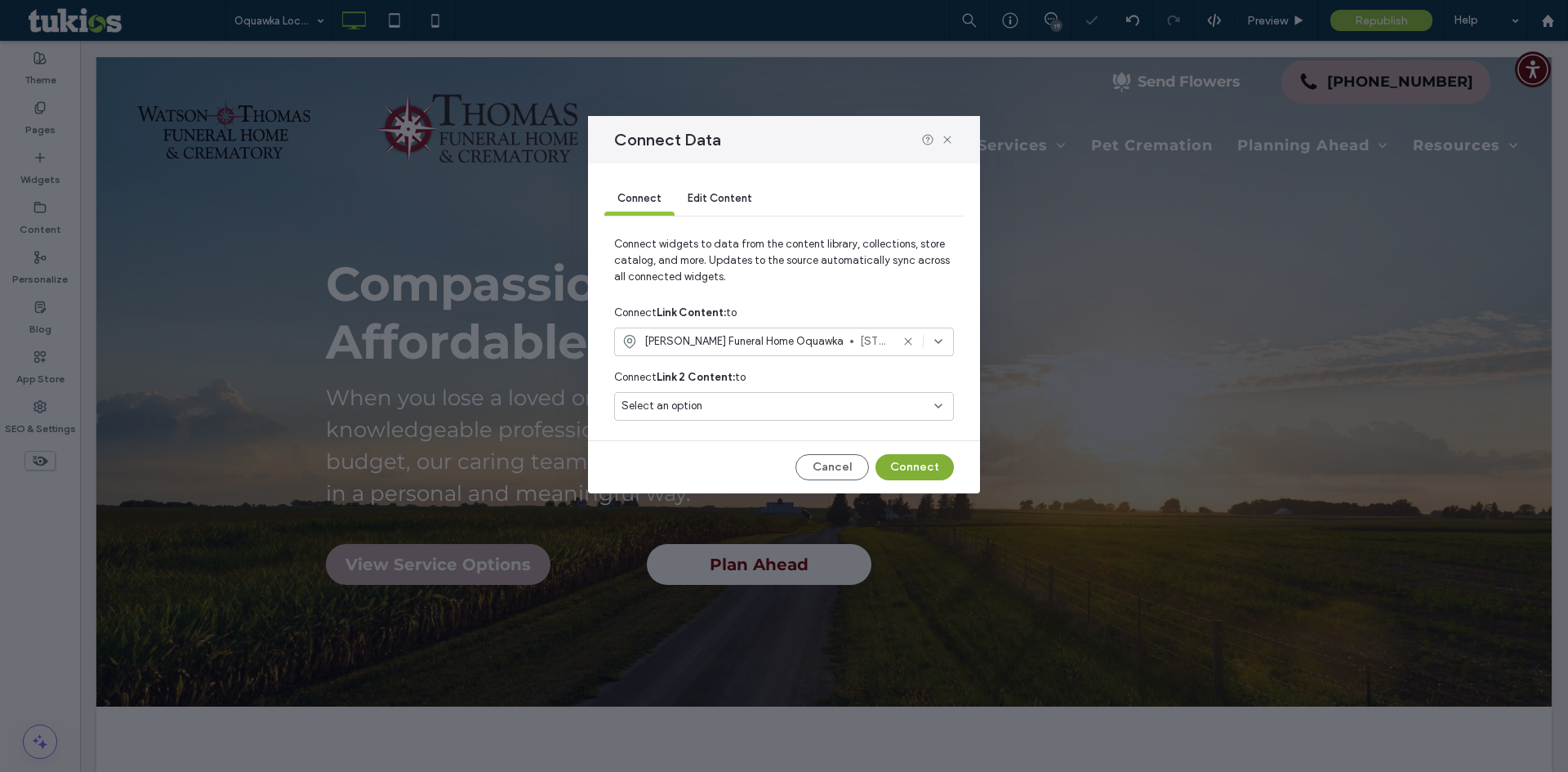
click at [906, 462] on button "Connect" at bounding box center [915, 467] width 78 height 26
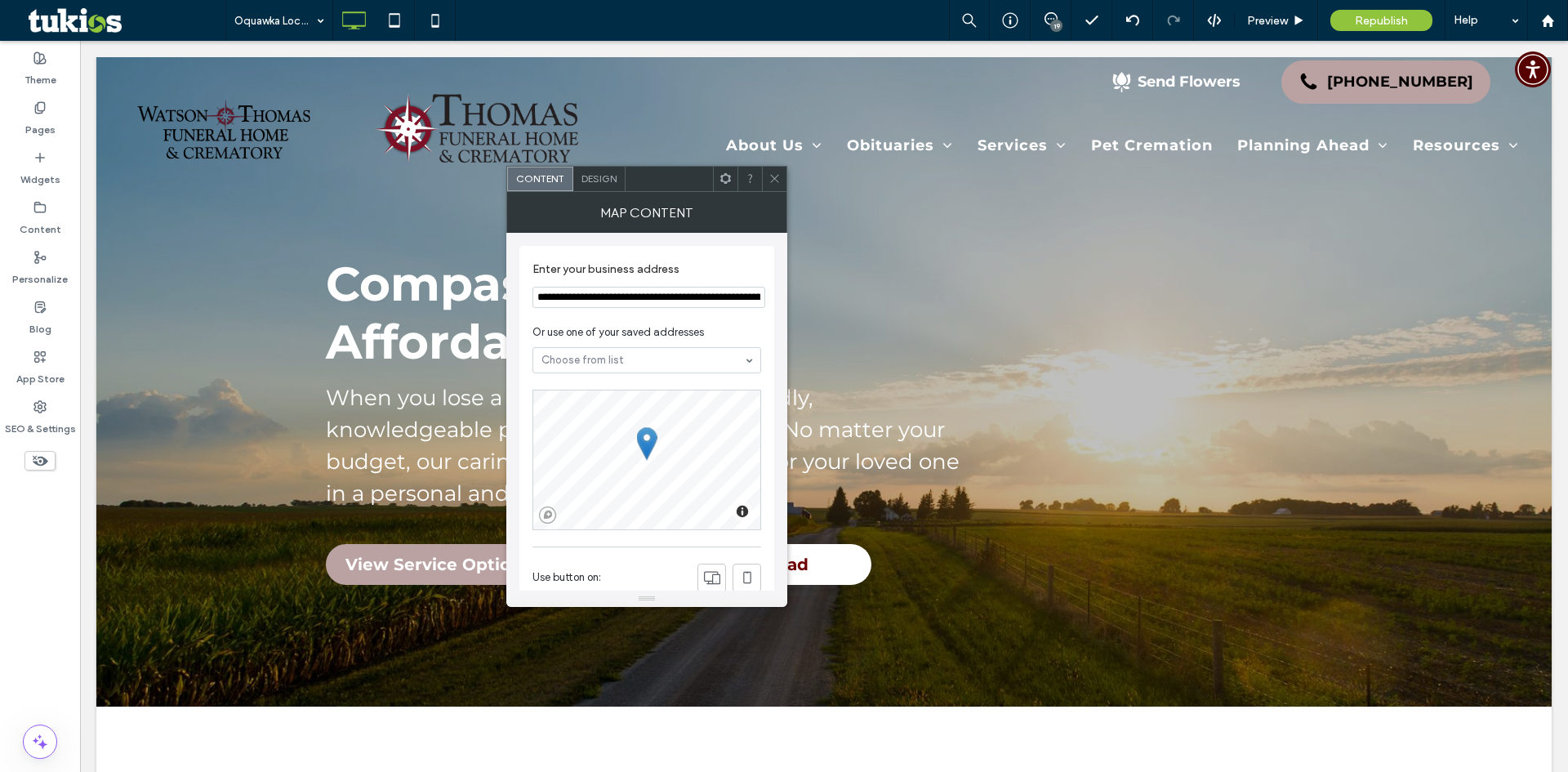
click at [653, 305] on input "**********" at bounding box center [649, 298] width 233 height 21
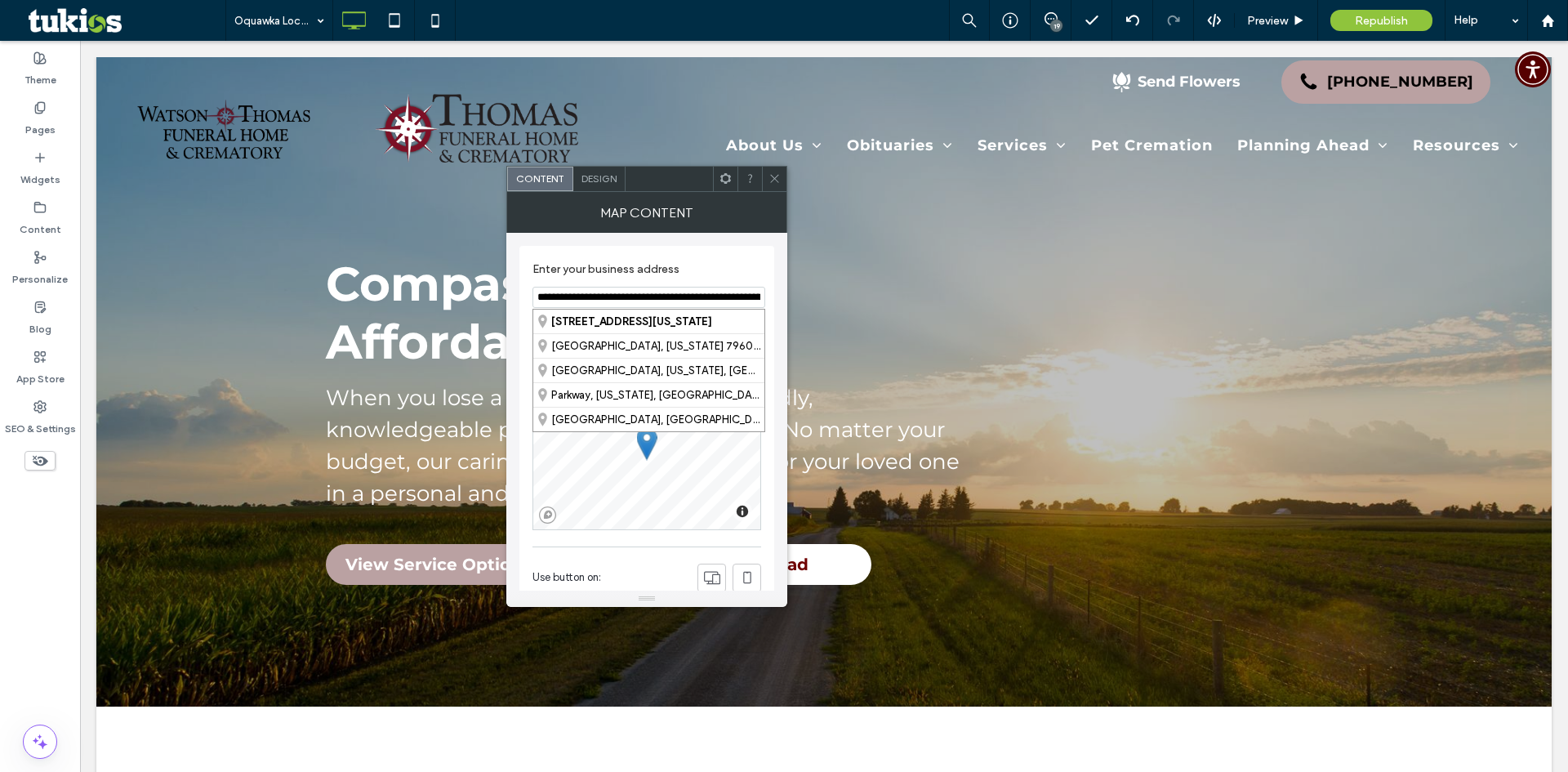
click at [541, 299] on input "**********" at bounding box center [649, 298] width 233 height 21
click at [734, 323] on div "[STREET_ADDRESS][US_STATE]" at bounding box center [649, 322] width 231 height 24
type input "**********"
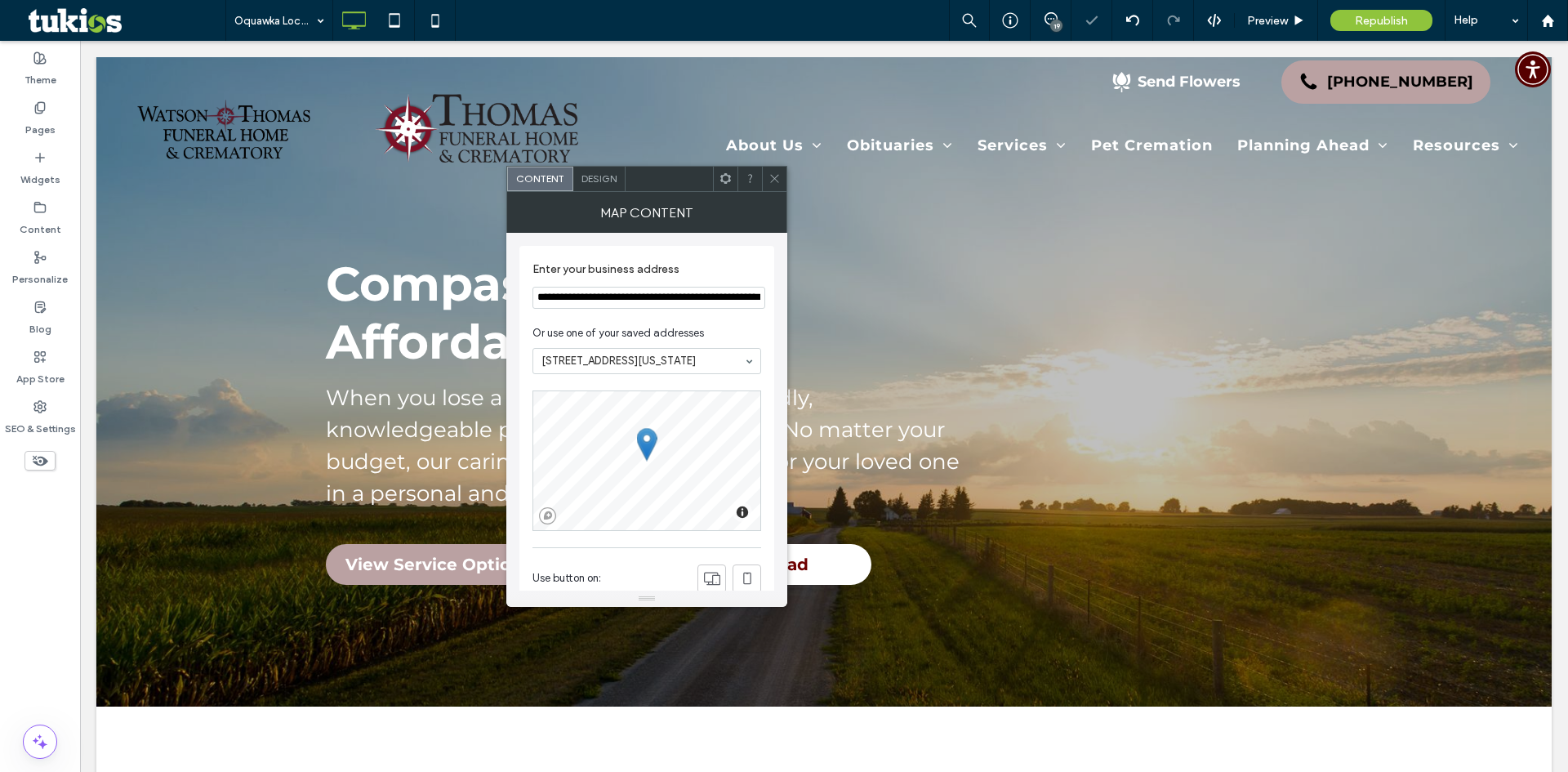
click at [775, 181] on icon at bounding box center [774, 178] width 12 height 12
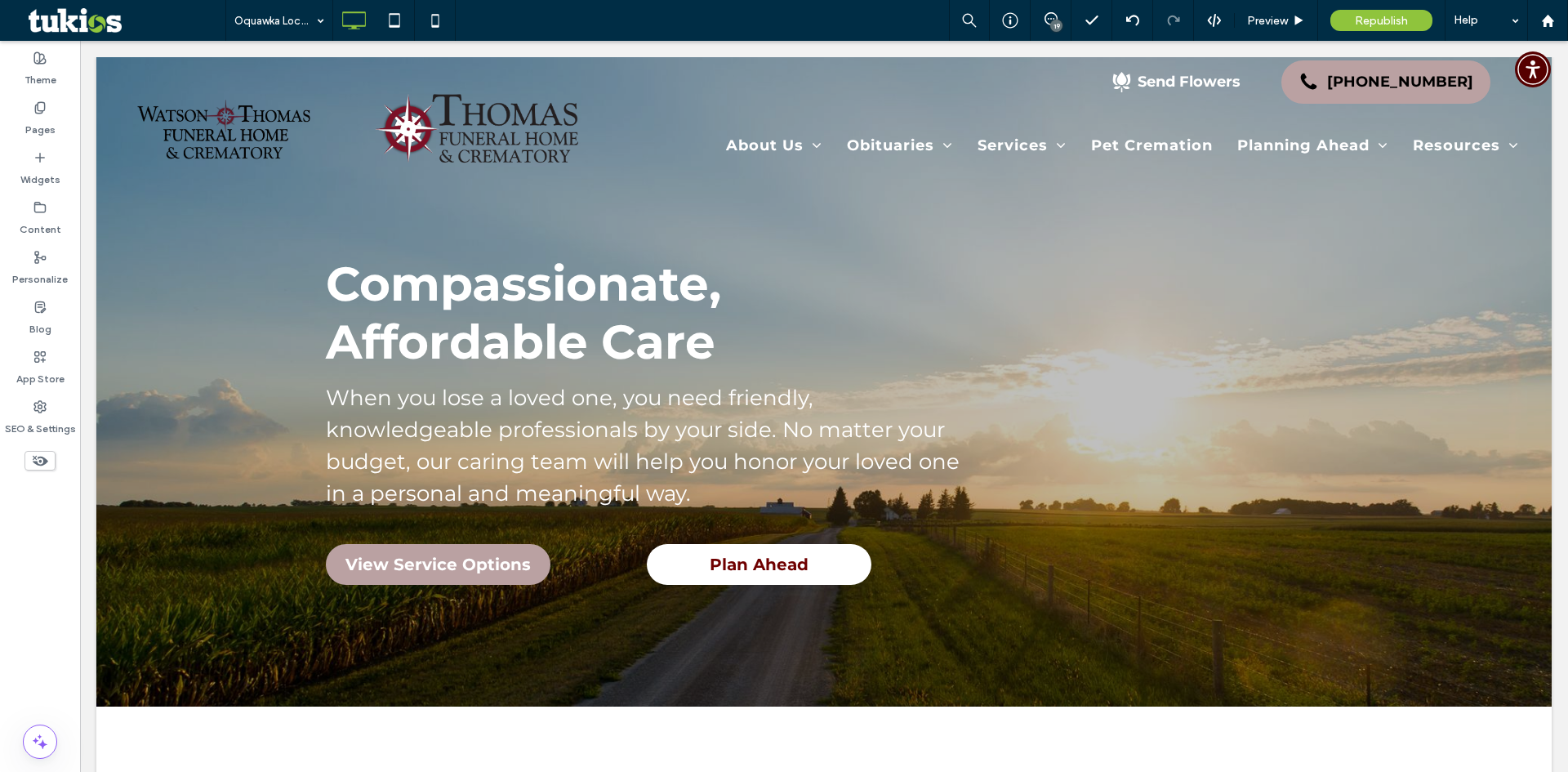
type input "**********"
type input "**"
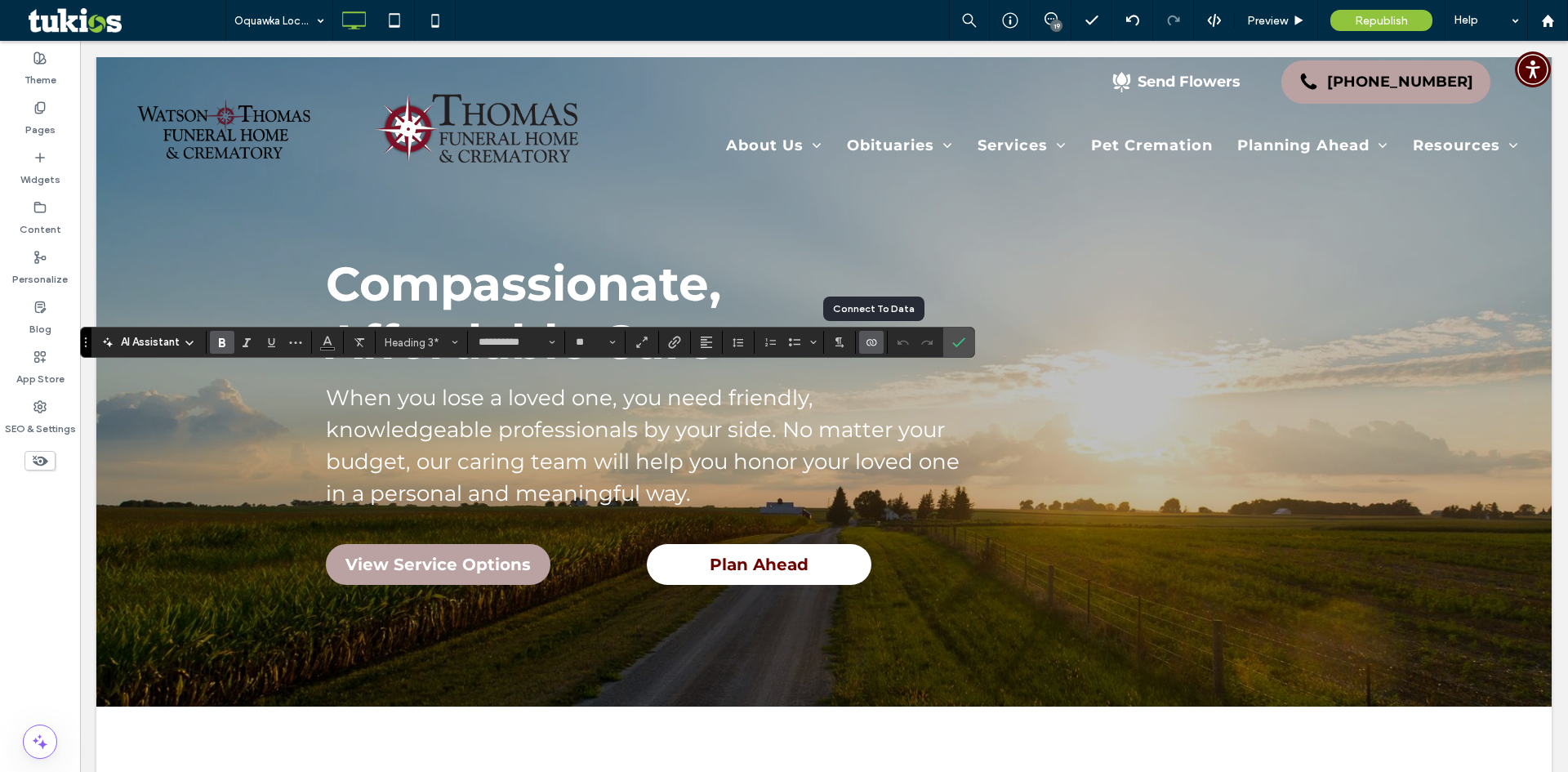
click at [877, 342] on use "Connect To Data" at bounding box center [872, 342] width 10 height 7
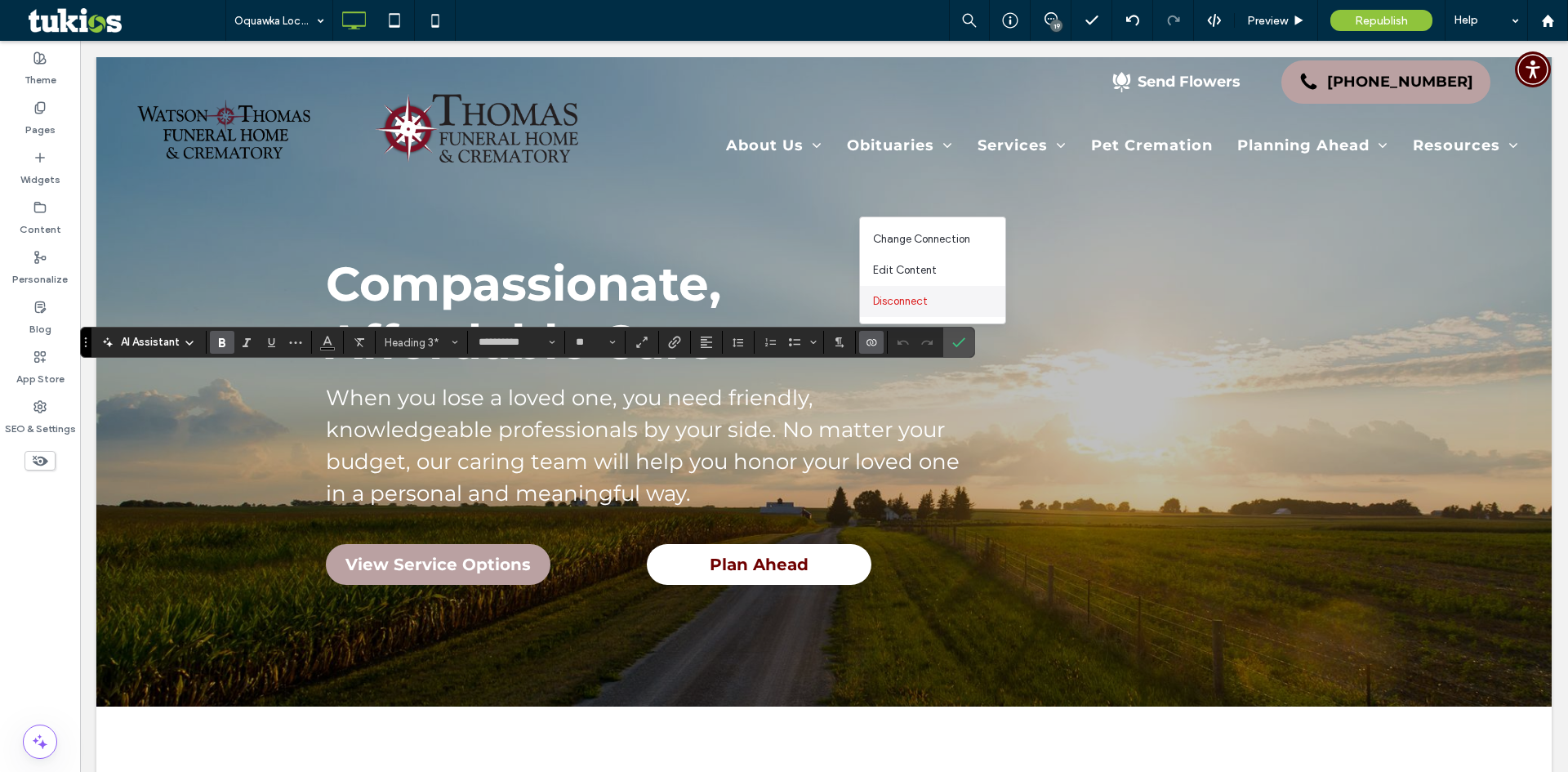
click at [925, 298] on span "Disconnect" at bounding box center [899, 301] width 54 height 16
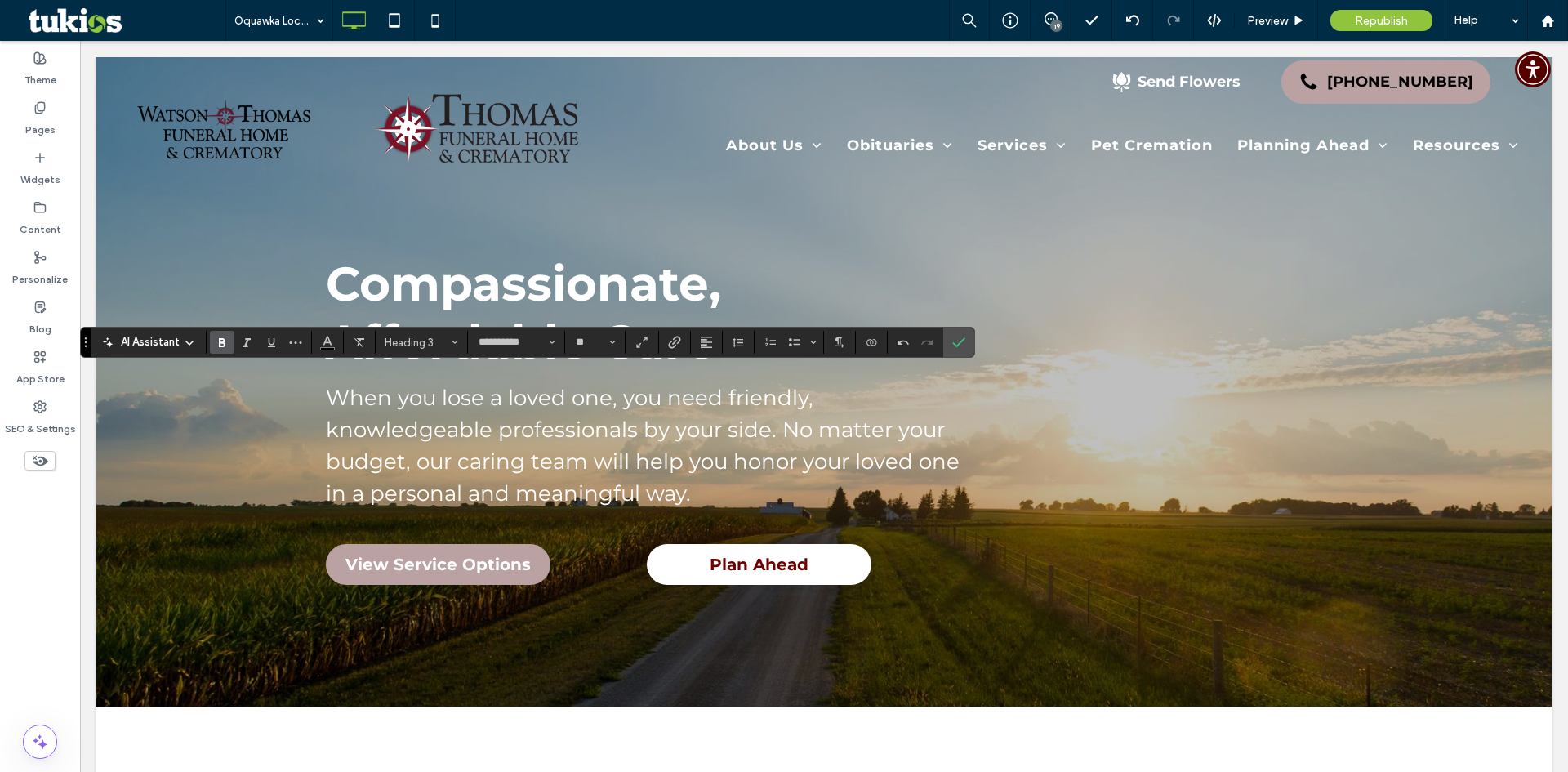
type input "**"
click at [963, 350] on span "Confirm" at bounding box center [959, 342] width 13 height 28
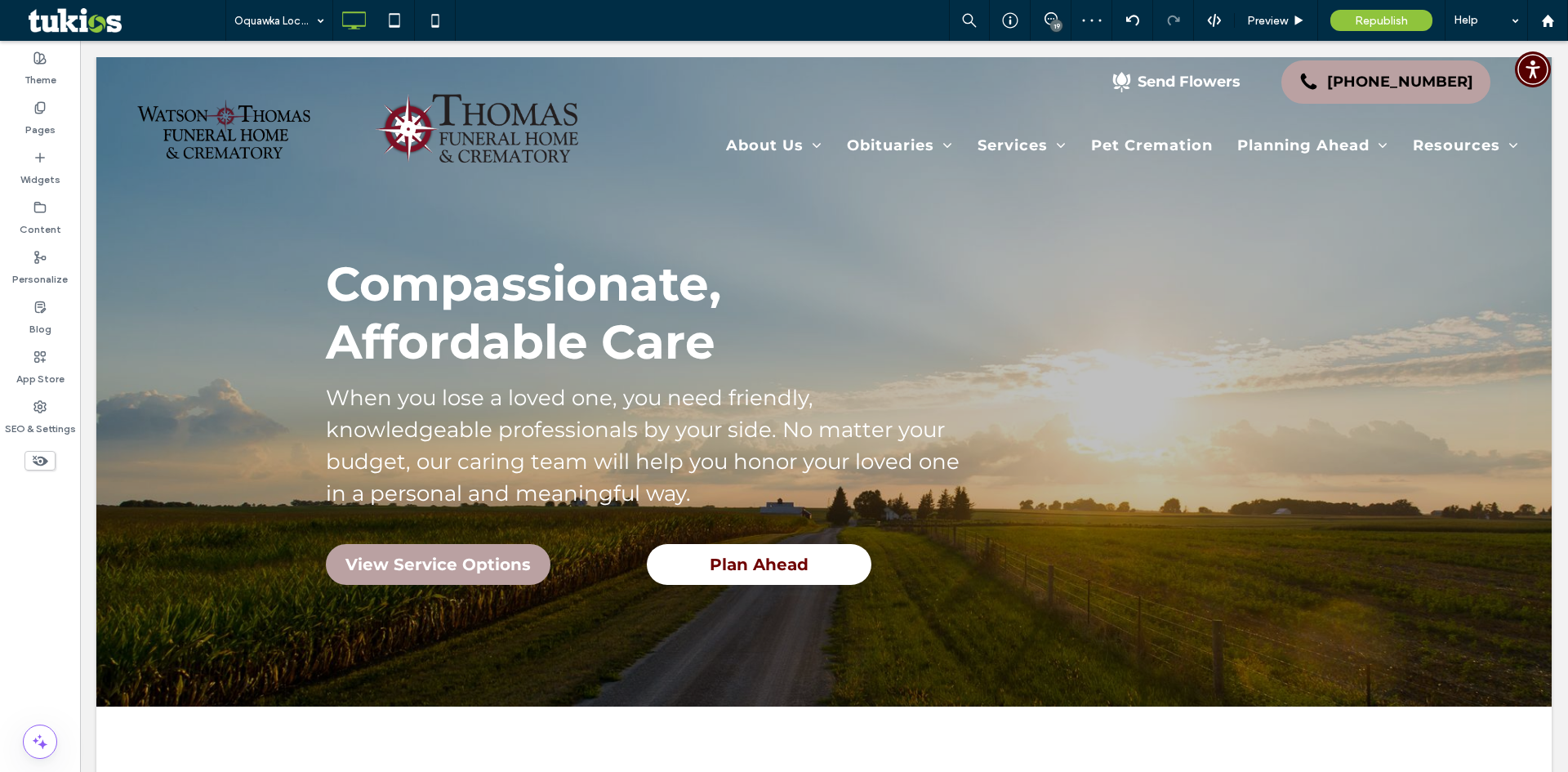
click at [650, 24] on div "Oquawka Location 19 Preview Republish Help" at bounding box center [897, 20] width 1343 height 41
click at [1285, 24] on span "Preview" at bounding box center [1268, 21] width 41 height 14
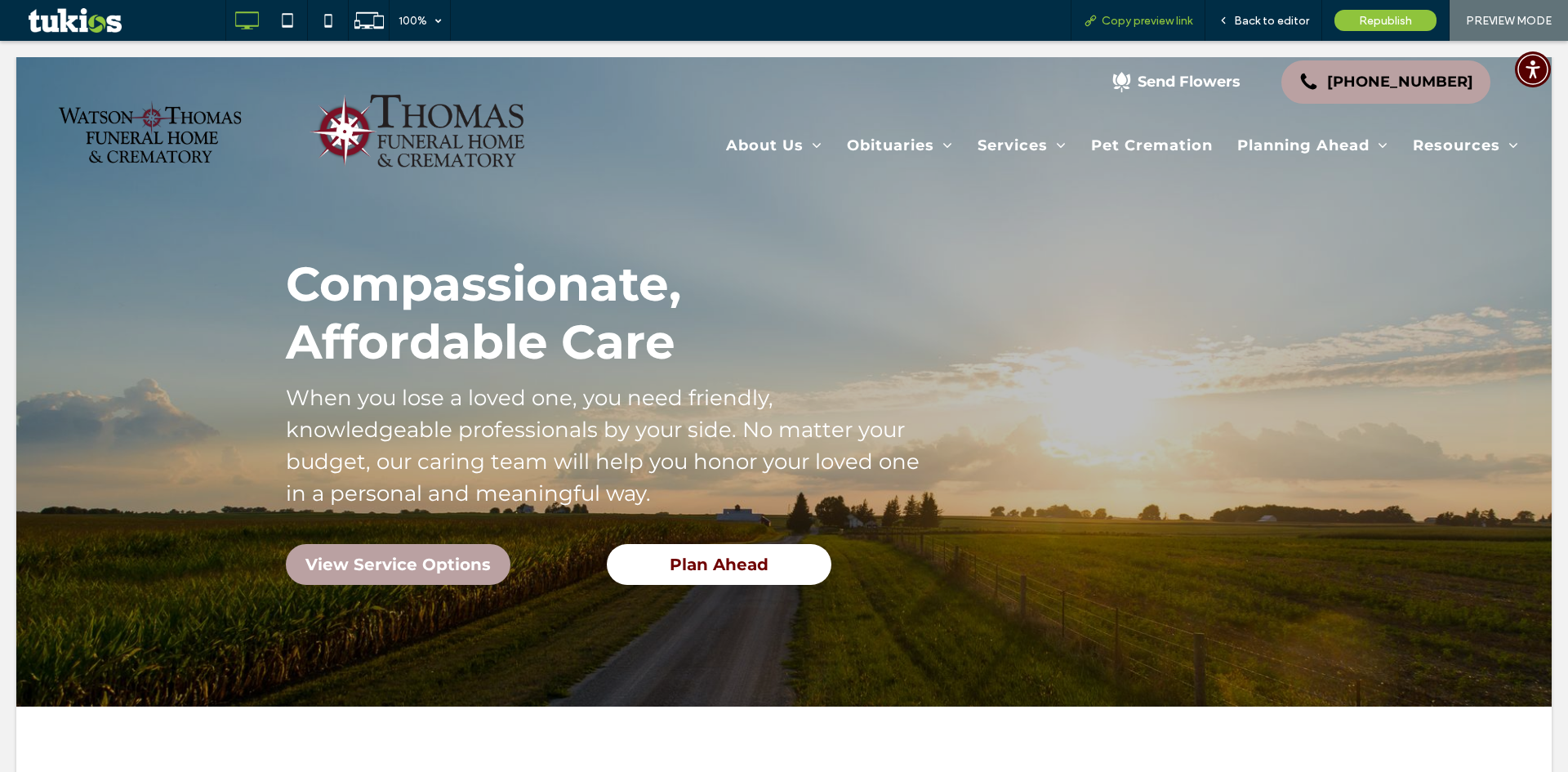
click at [1133, 16] on span "Copy preview link" at bounding box center [1146, 21] width 91 height 14
click at [801, 23] on div "100% Copy preview link Back to editor Republish PREVIEW MODE" at bounding box center [897, 20] width 1343 height 41
